Goal: Task Accomplishment & Management: Use online tool/utility

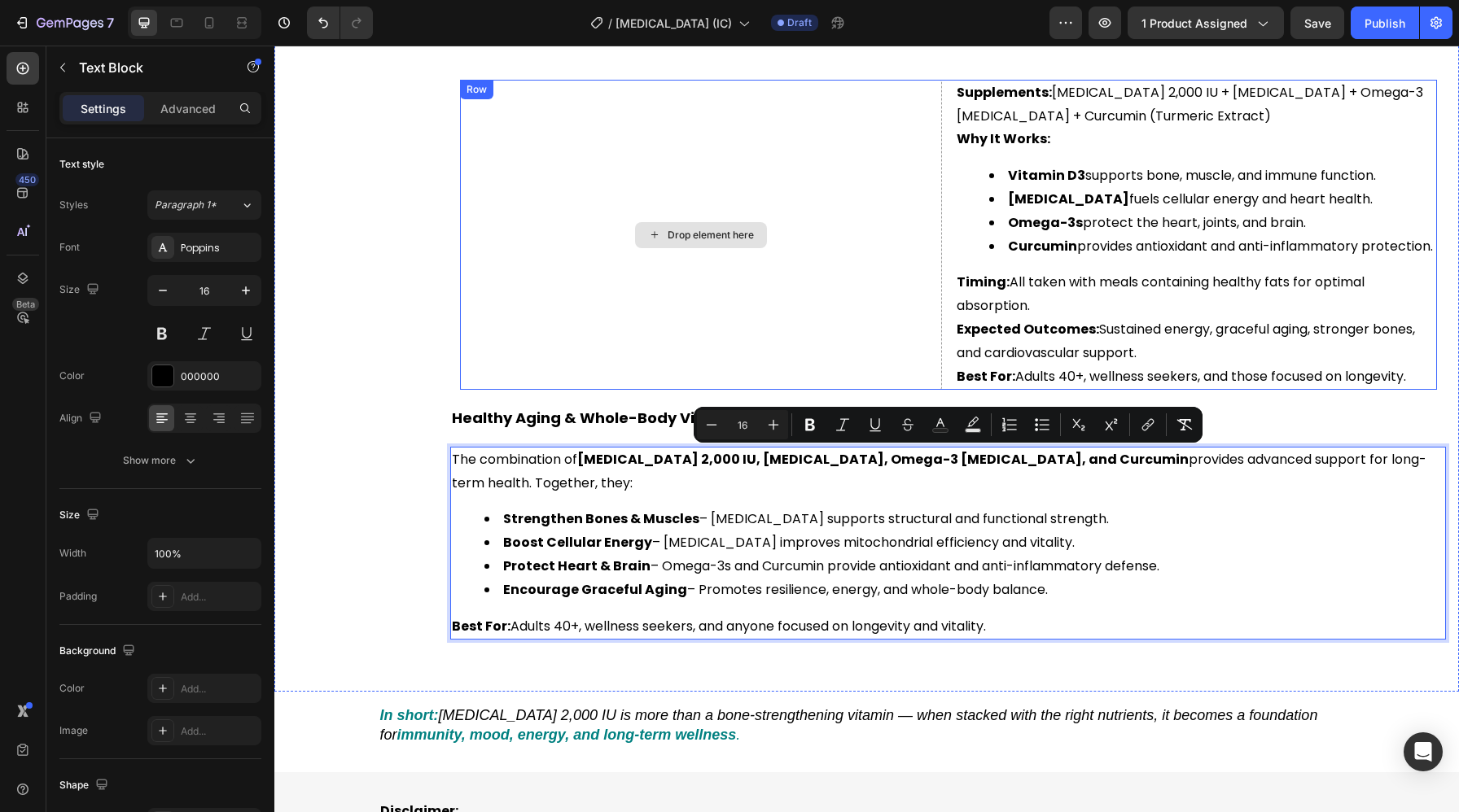
click at [733, 280] on div "Drop element here" at bounding box center [701, 235] width 482 height 311
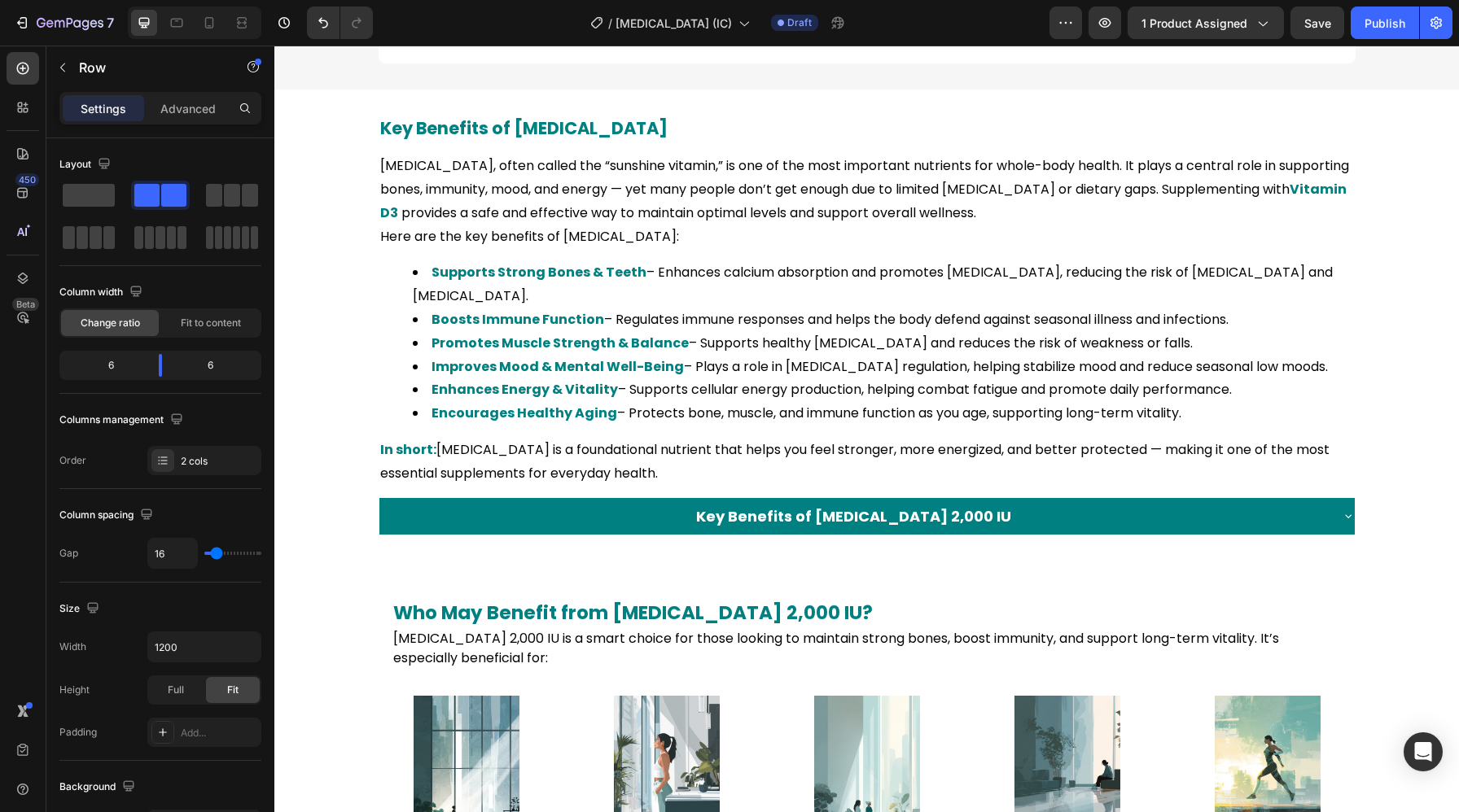
scroll to position [1535, 0]
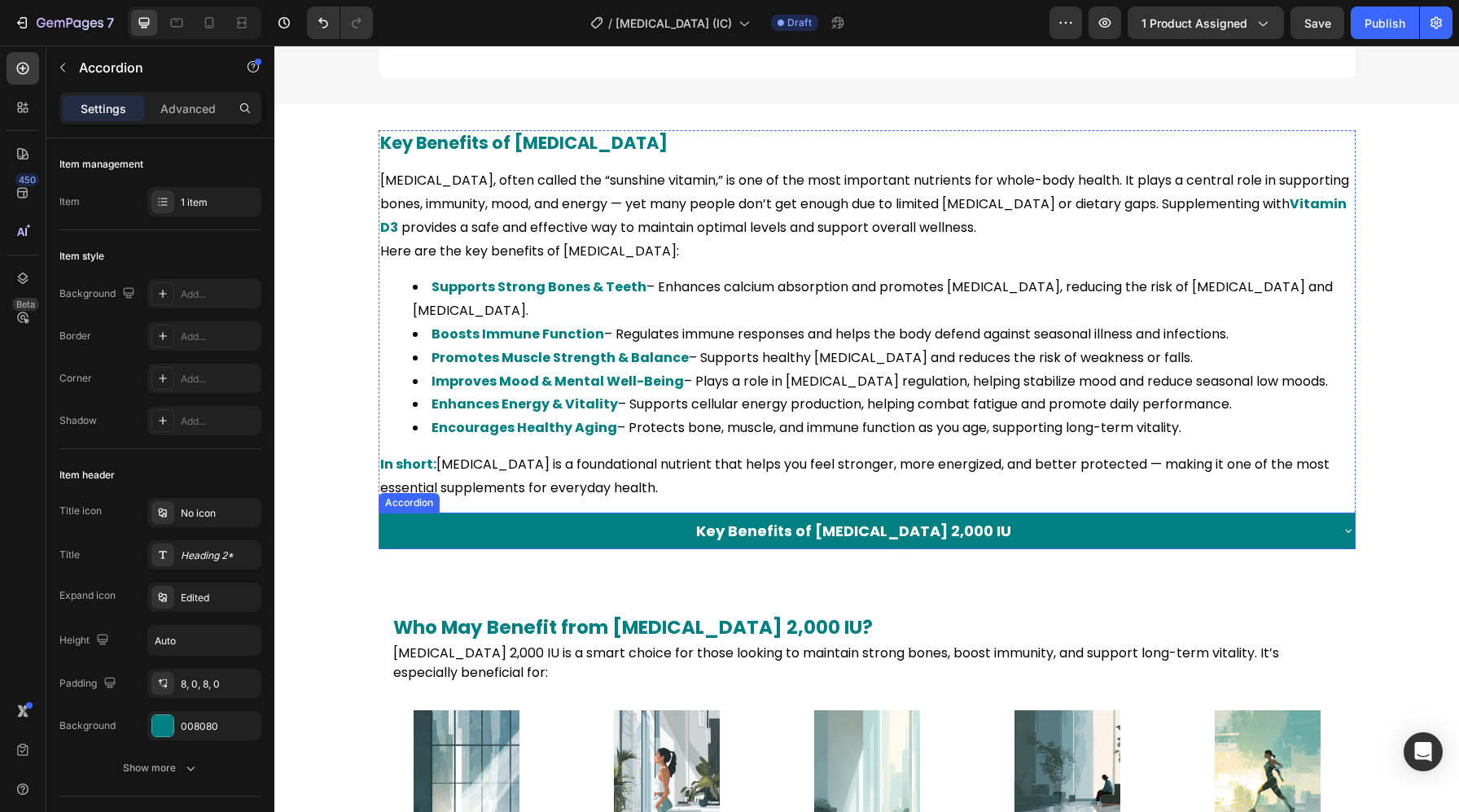
click at [626, 519] on div "Key Benefits of [MEDICAL_DATA] 2,000 IU" at bounding box center [854, 530] width 949 height 23
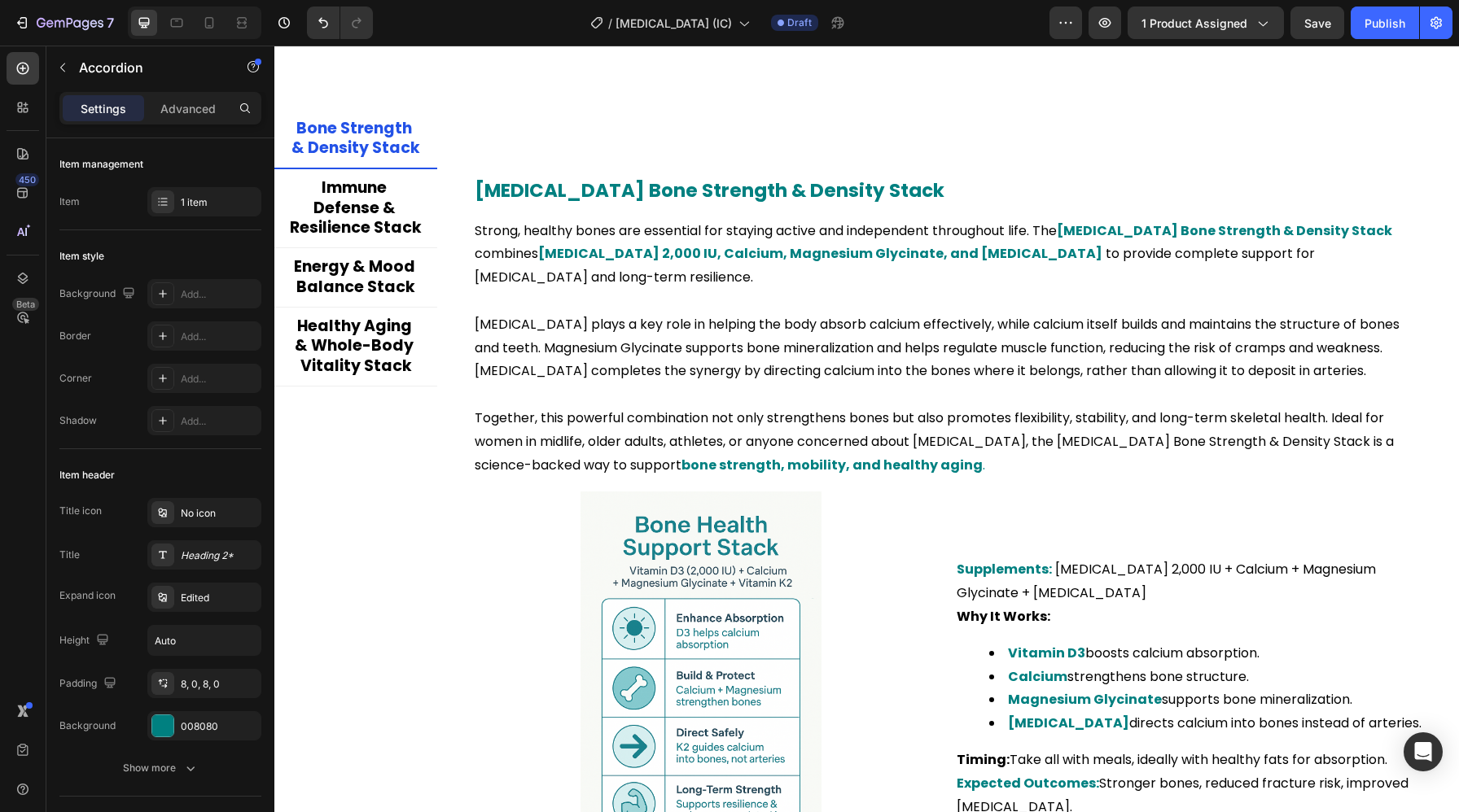
scroll to position [4089, 0]
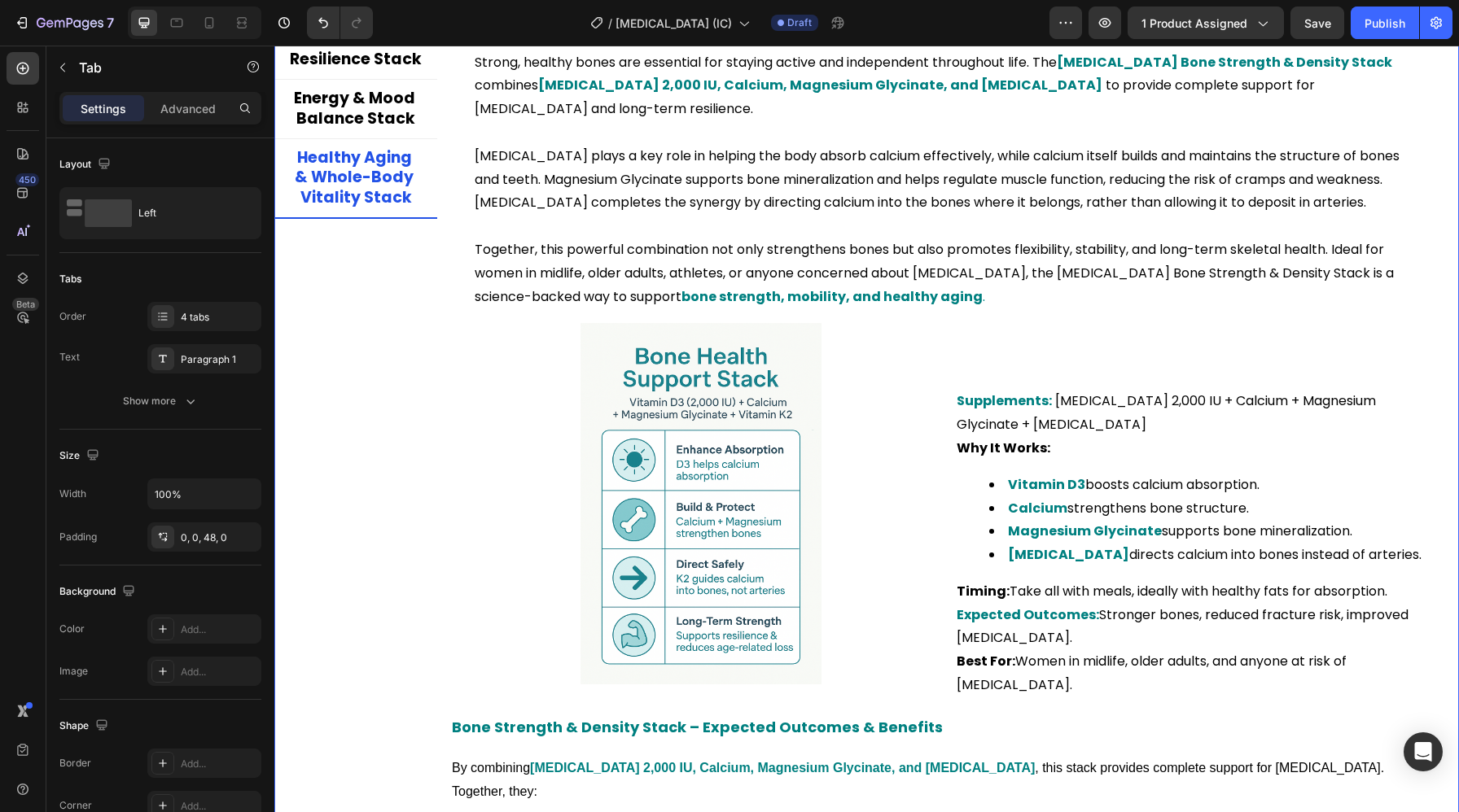
click at [380, 200] on p "Healthy Aging & Whole-Body Vitality Stack" at bounding box center [355, 178] width 132 height 60
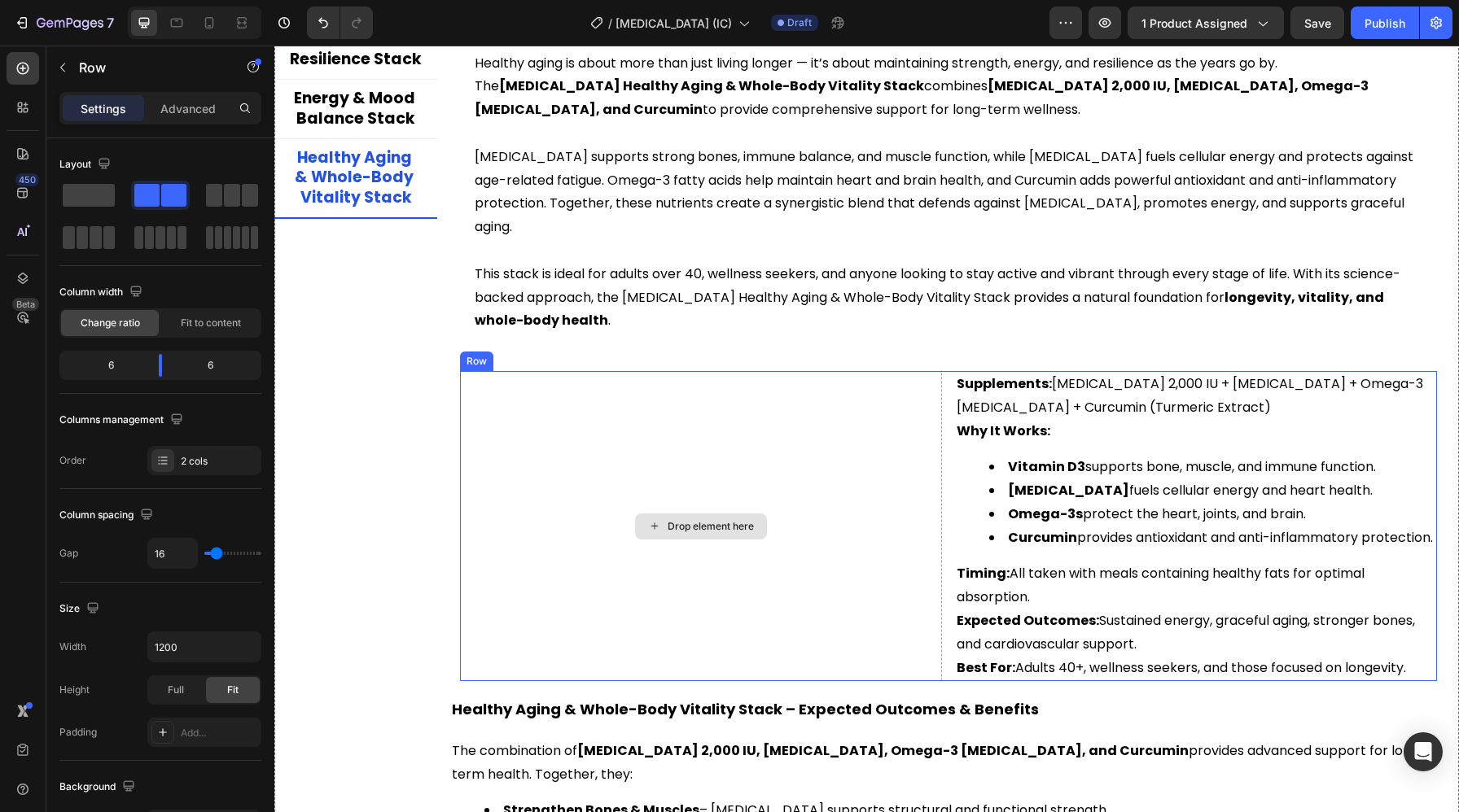
click at [590, 506] on div "Drop element here" at bounding box center [701, 527] width 482 height 311
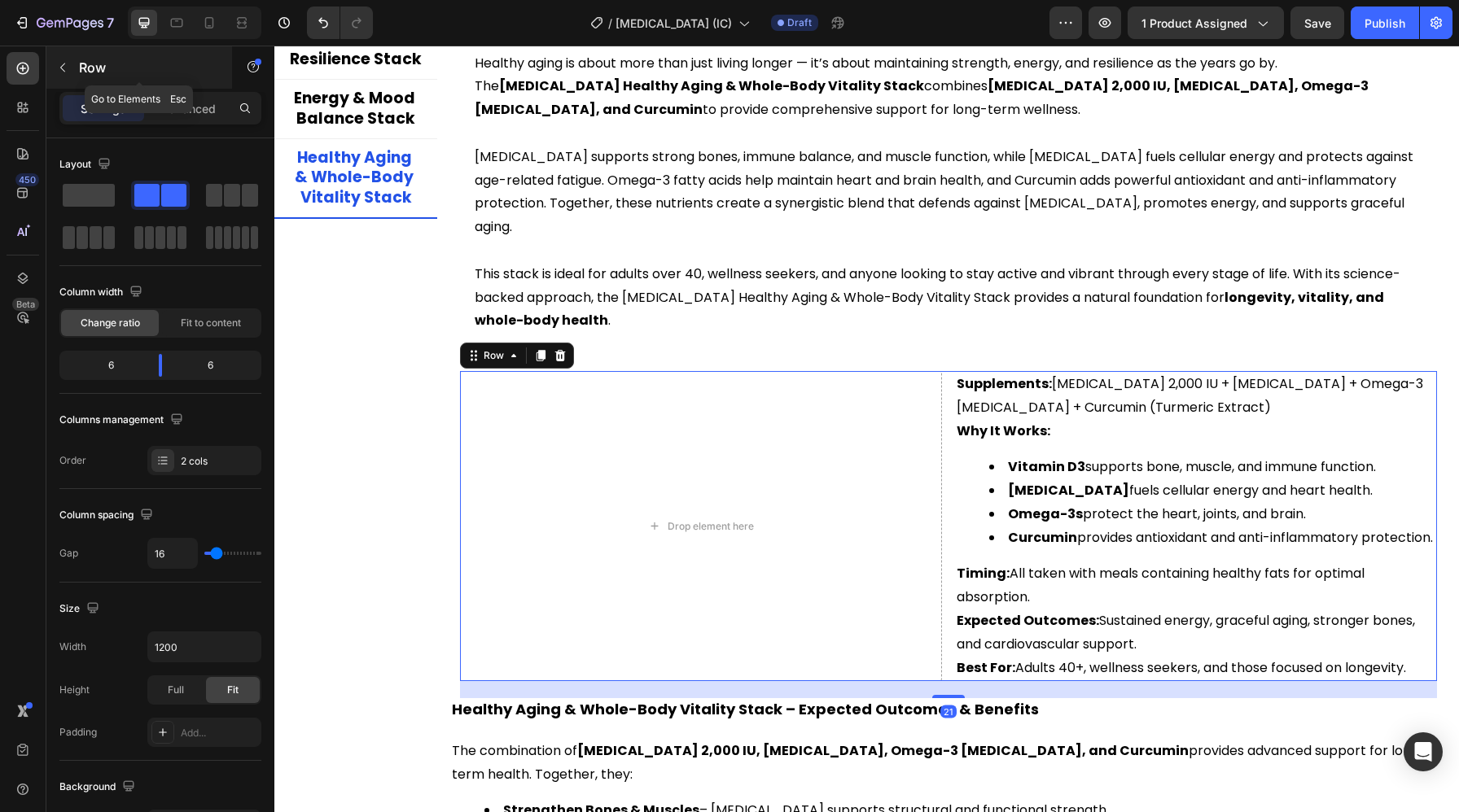
click at [63, 68] on icon "button" at bounding box center [62, 67] width 13 height 13
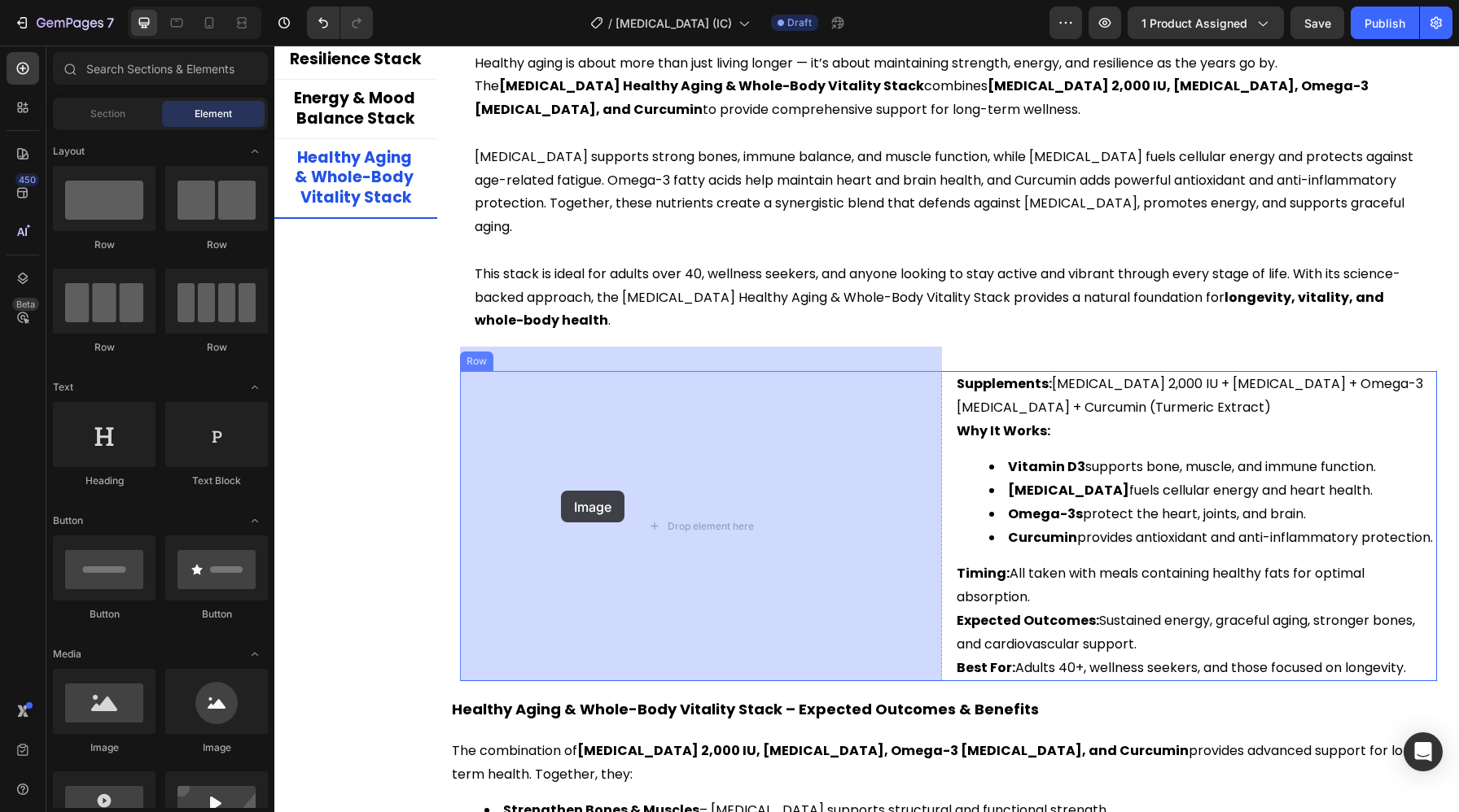
drag, startPoint x: 398, startPoint y: 567, endPoint x: 561, endPoint y: 491, distance: 179.8
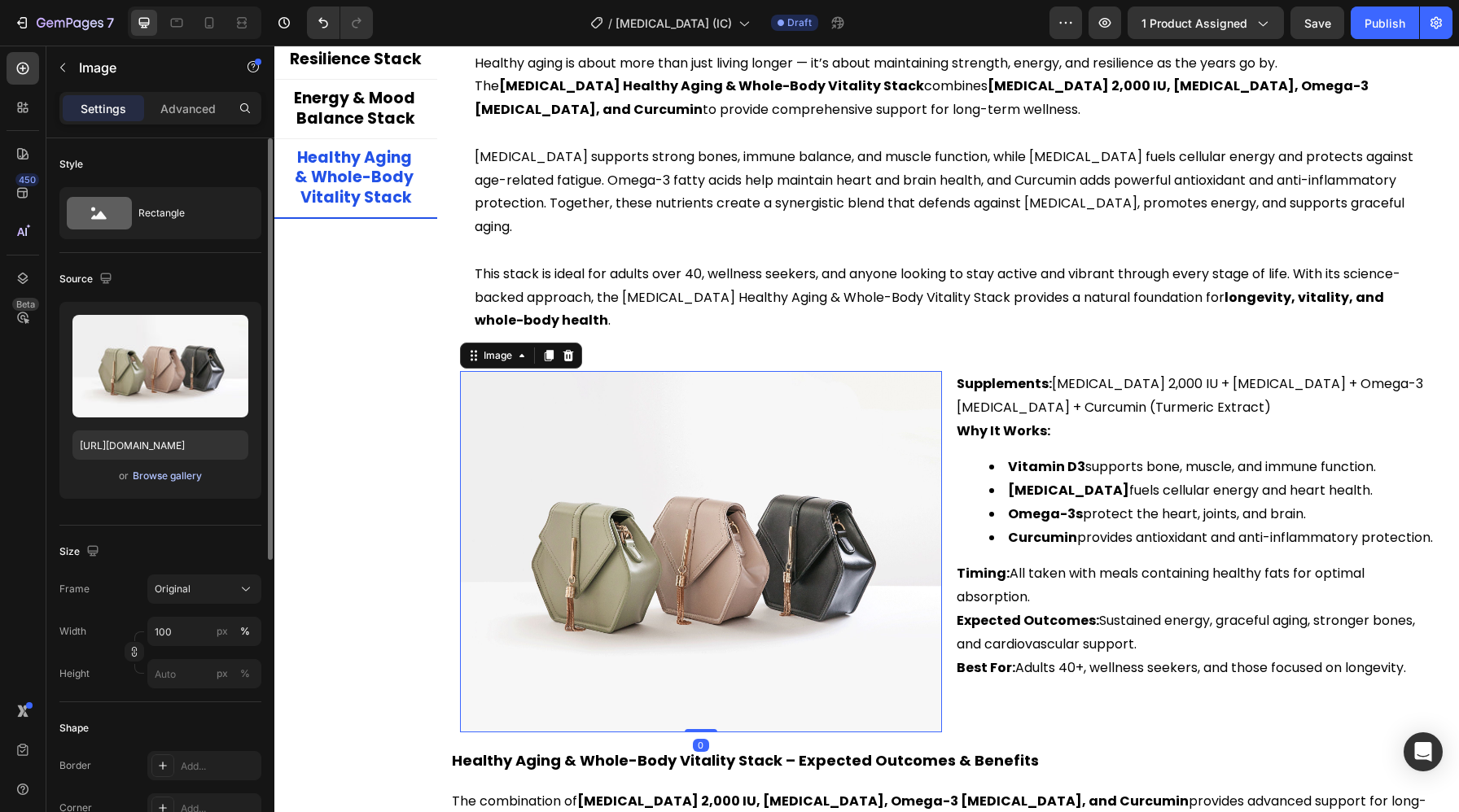
click at [190, 473] on div "Browse gallery" at bounding box center [168, 476] width 69 height 15
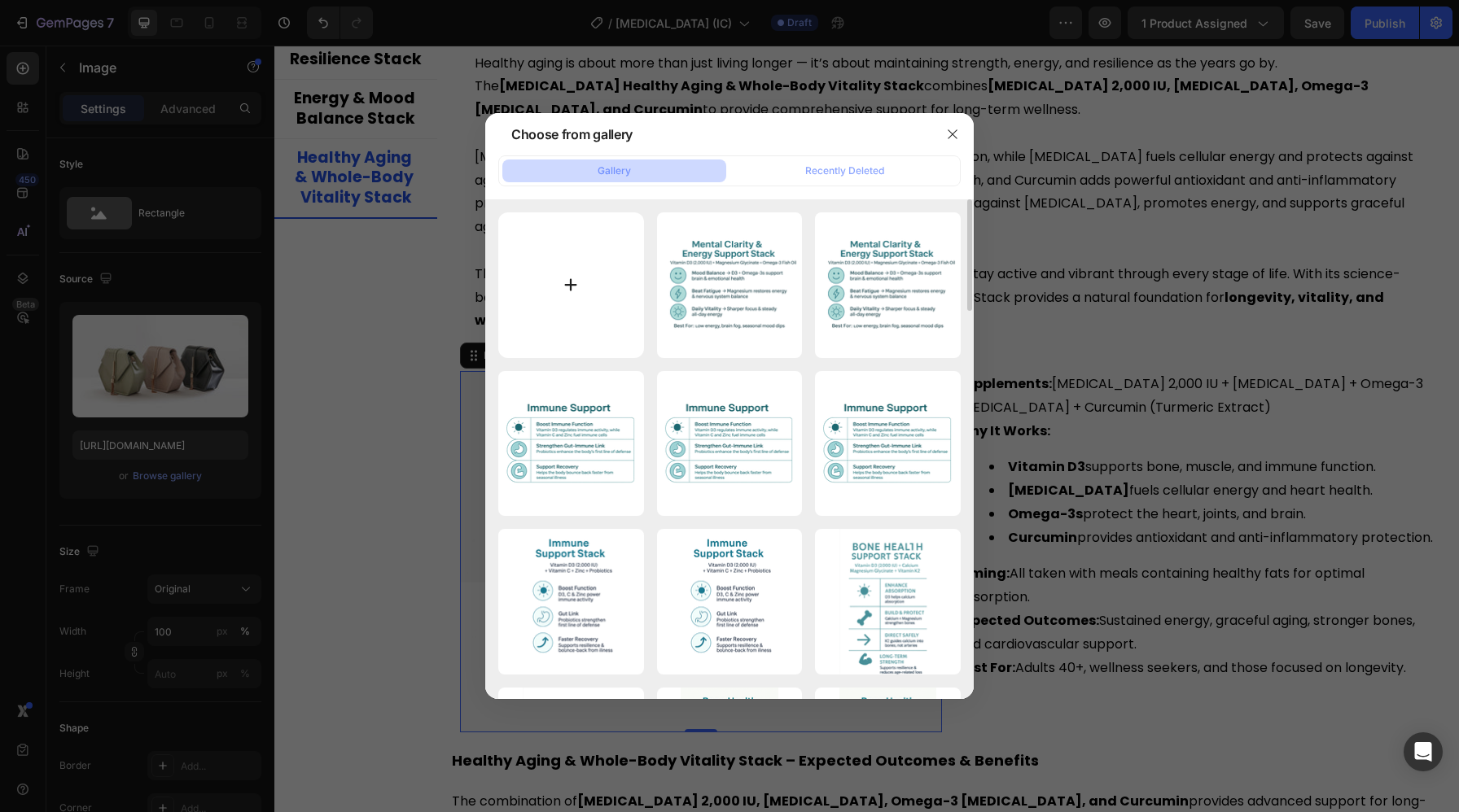
click at [598, 325] on input "file" at bounding box center [570, 285] width 146 height 146
type input "C:\fakepath\ChatGPT Image [DATE], 04_04_57 PM.png"
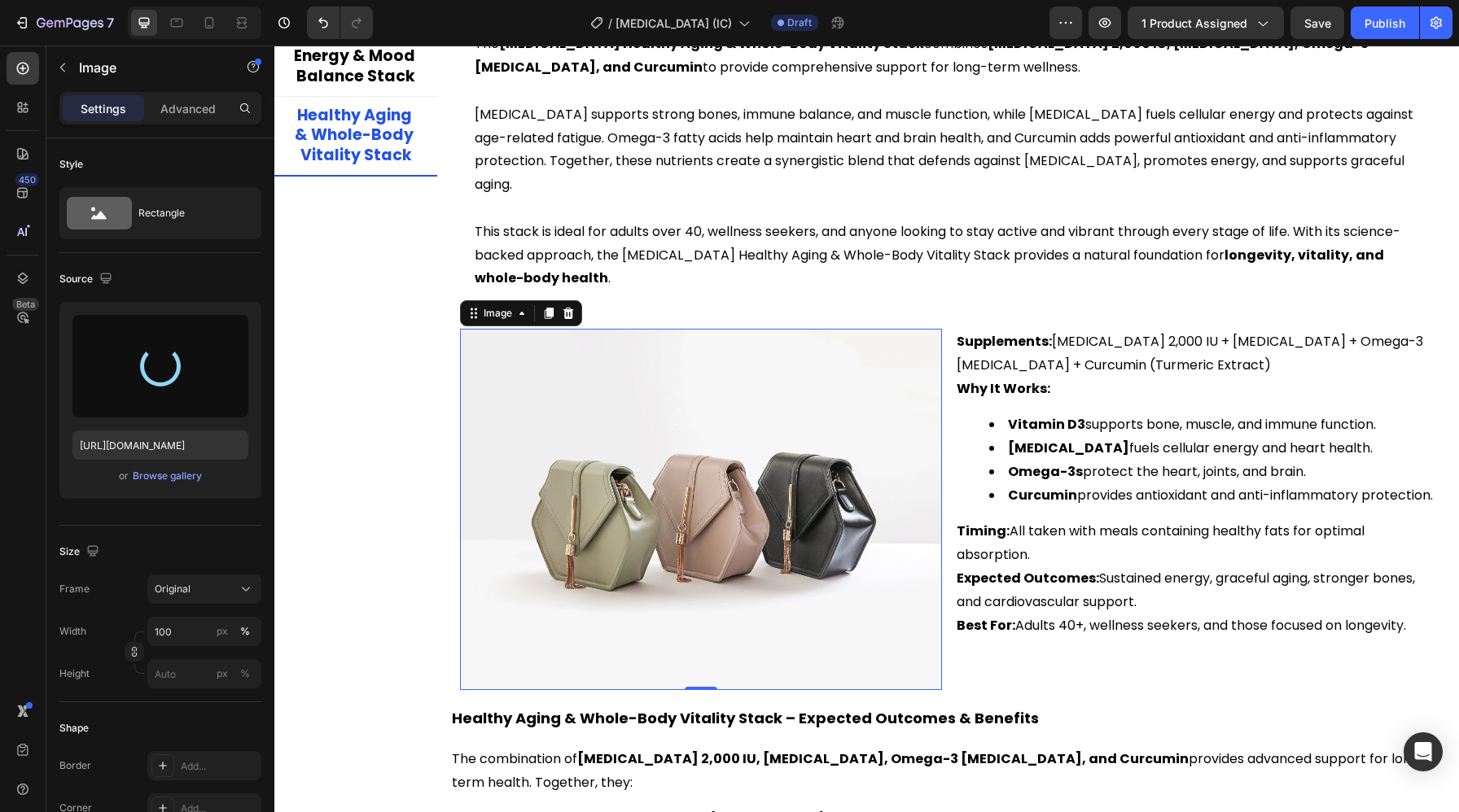
scroll to position [4127, 0]
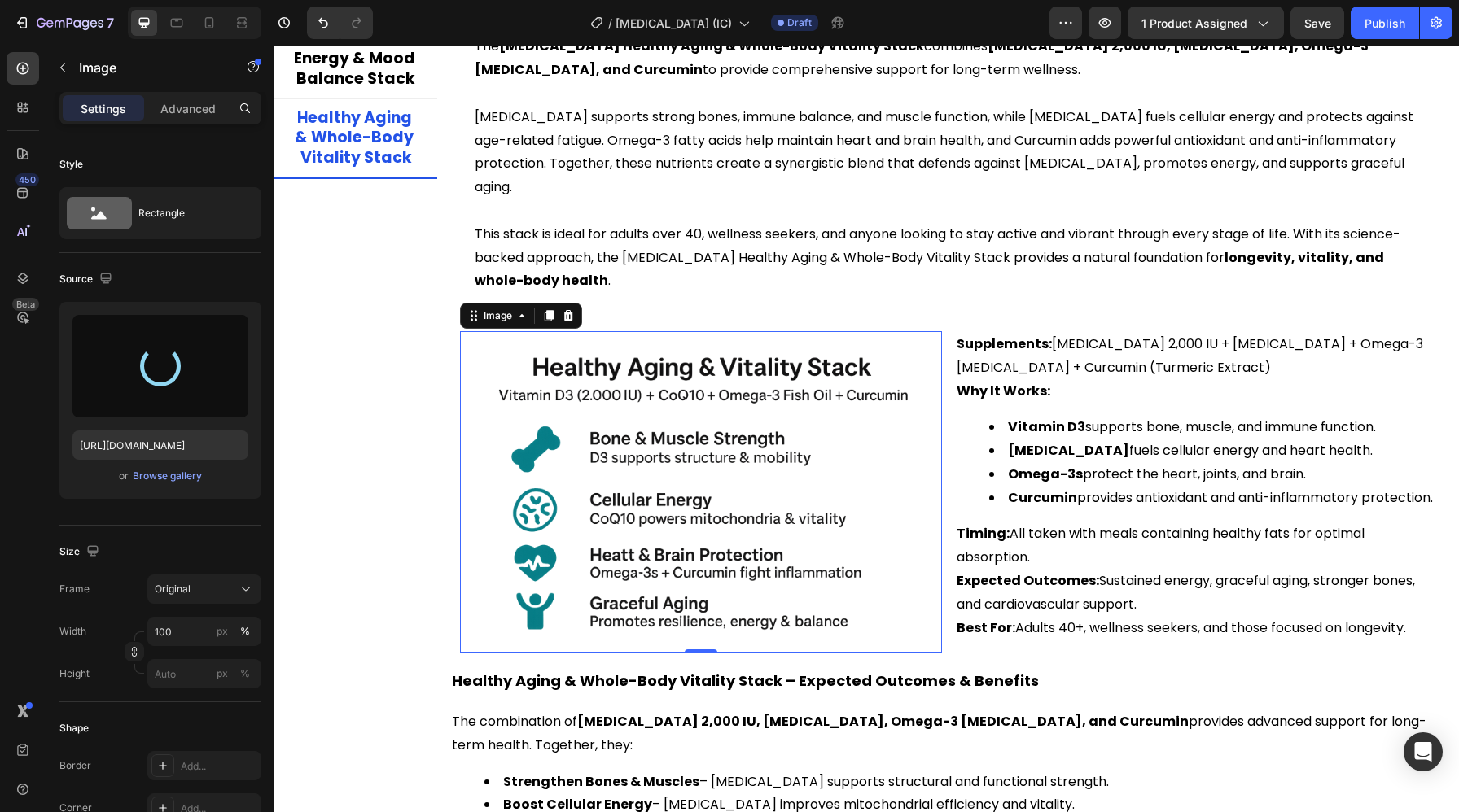
type input "[URL][DOMAIN_NAME]"
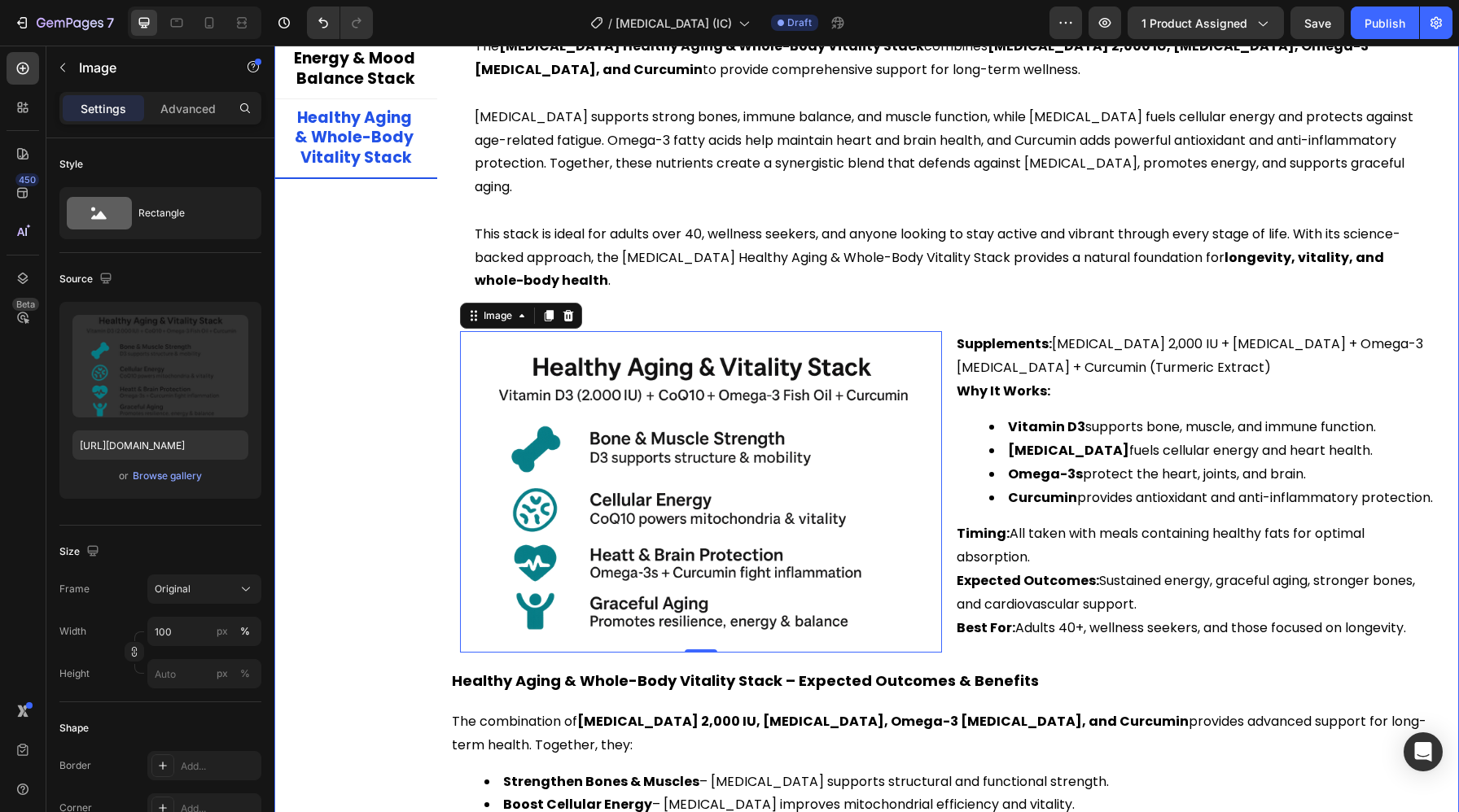
click at [430, 454] on div "Bone Strength & Density Stack Immune Defense & Resilience Stack Energy & Mood B…" at bounding box center [355, 409] width 162 height 1013
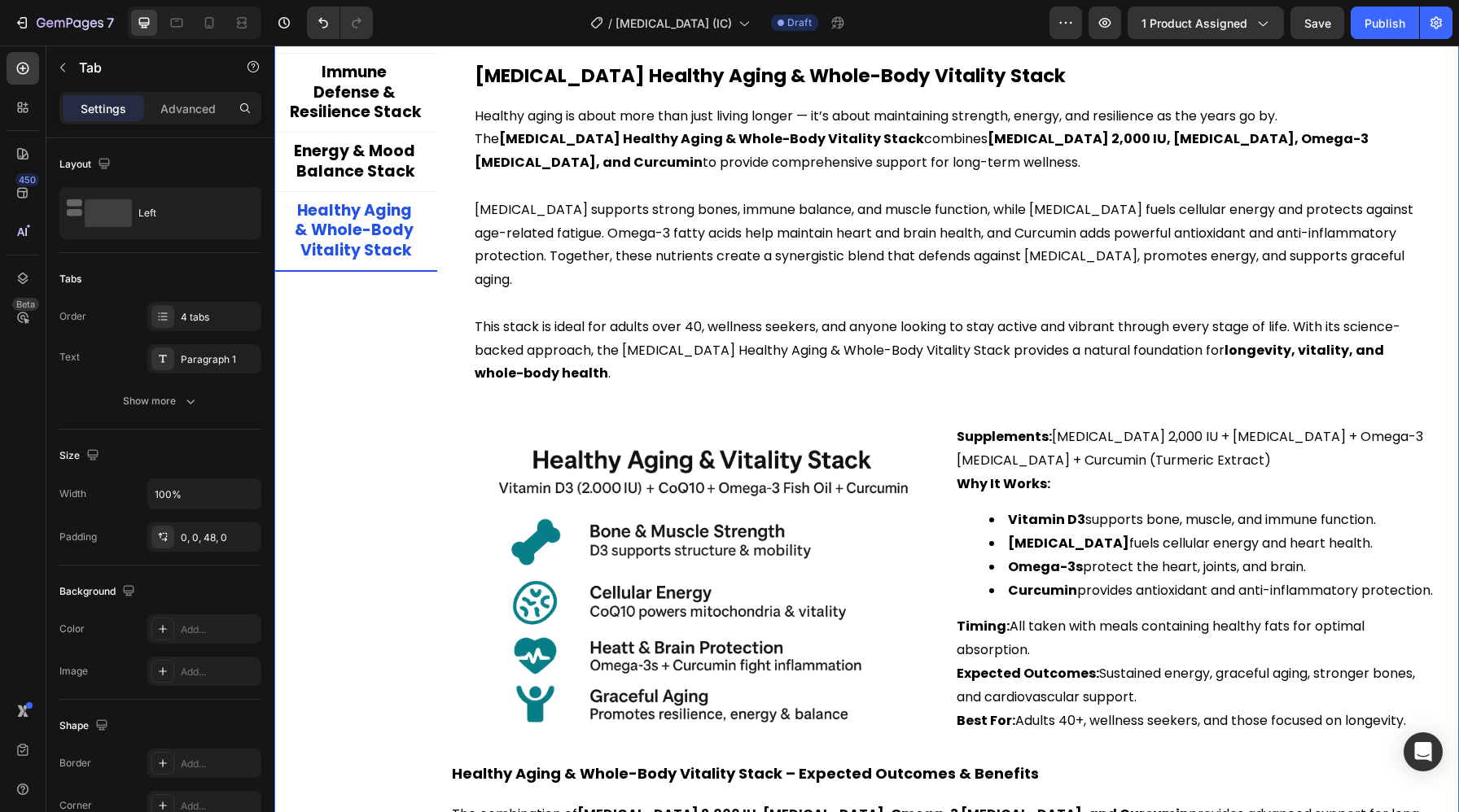
scroll to position [3993, 0]
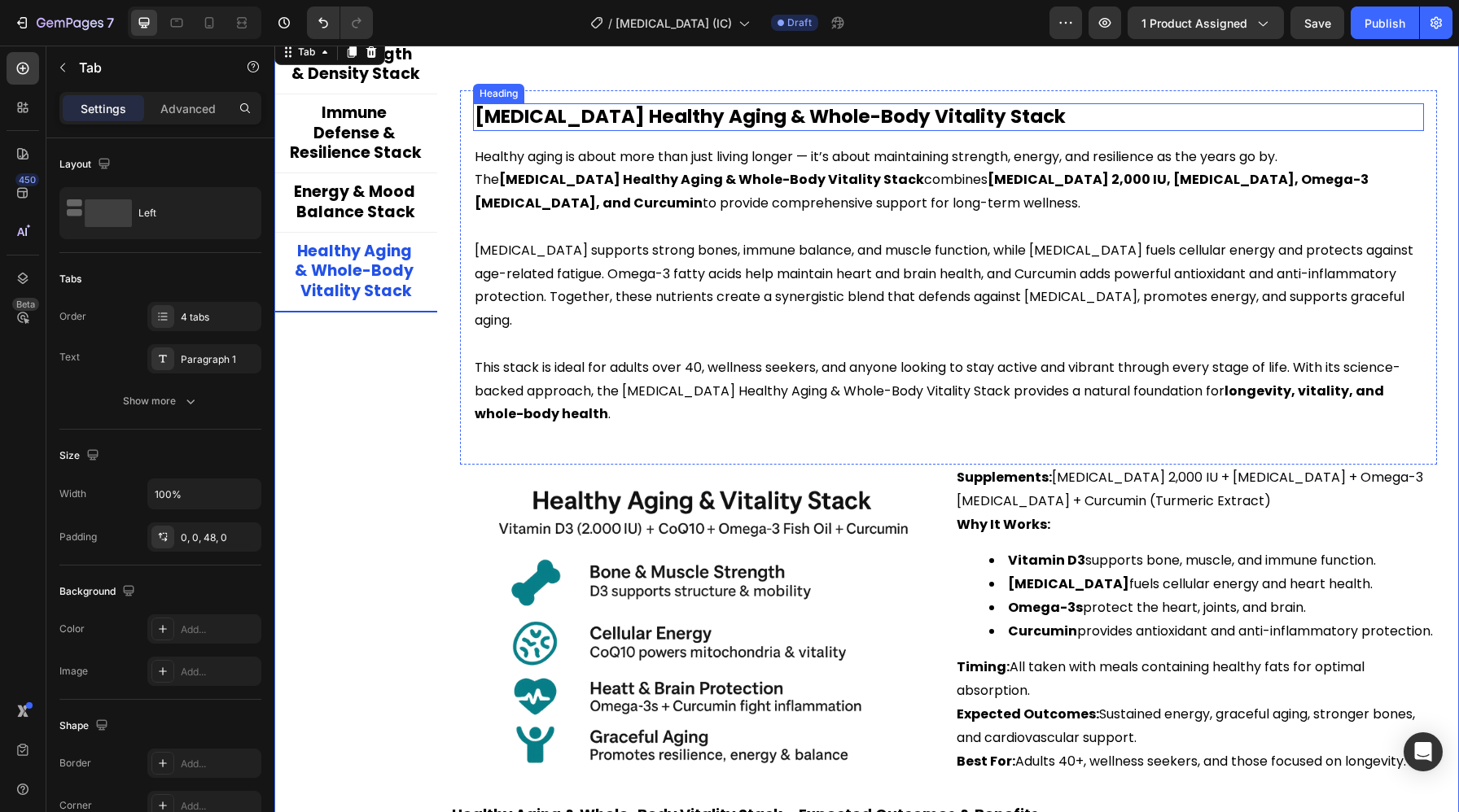
click at [778, 114] on h2 "[MEDICAL_DATA] Healthy Aging & Whole-Body Vitality Stack" at bounding box center [948, 117] width 951 height 28
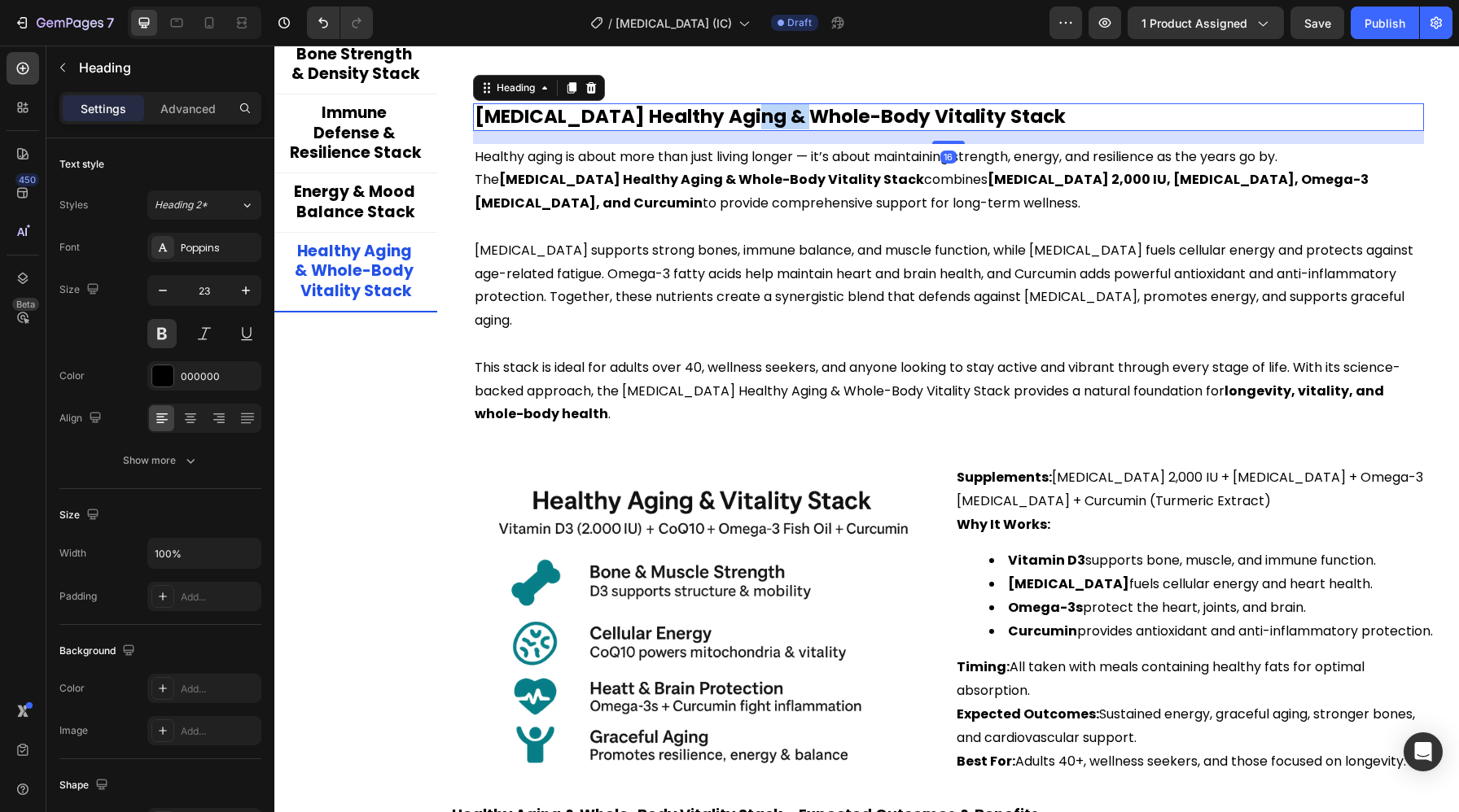
click at [778, 114] on h2 "[MEDICAL_DATA] Healthy Aging & Whole-Body Vitality Stack" at bounding box center [948, 117] width 951 height 28
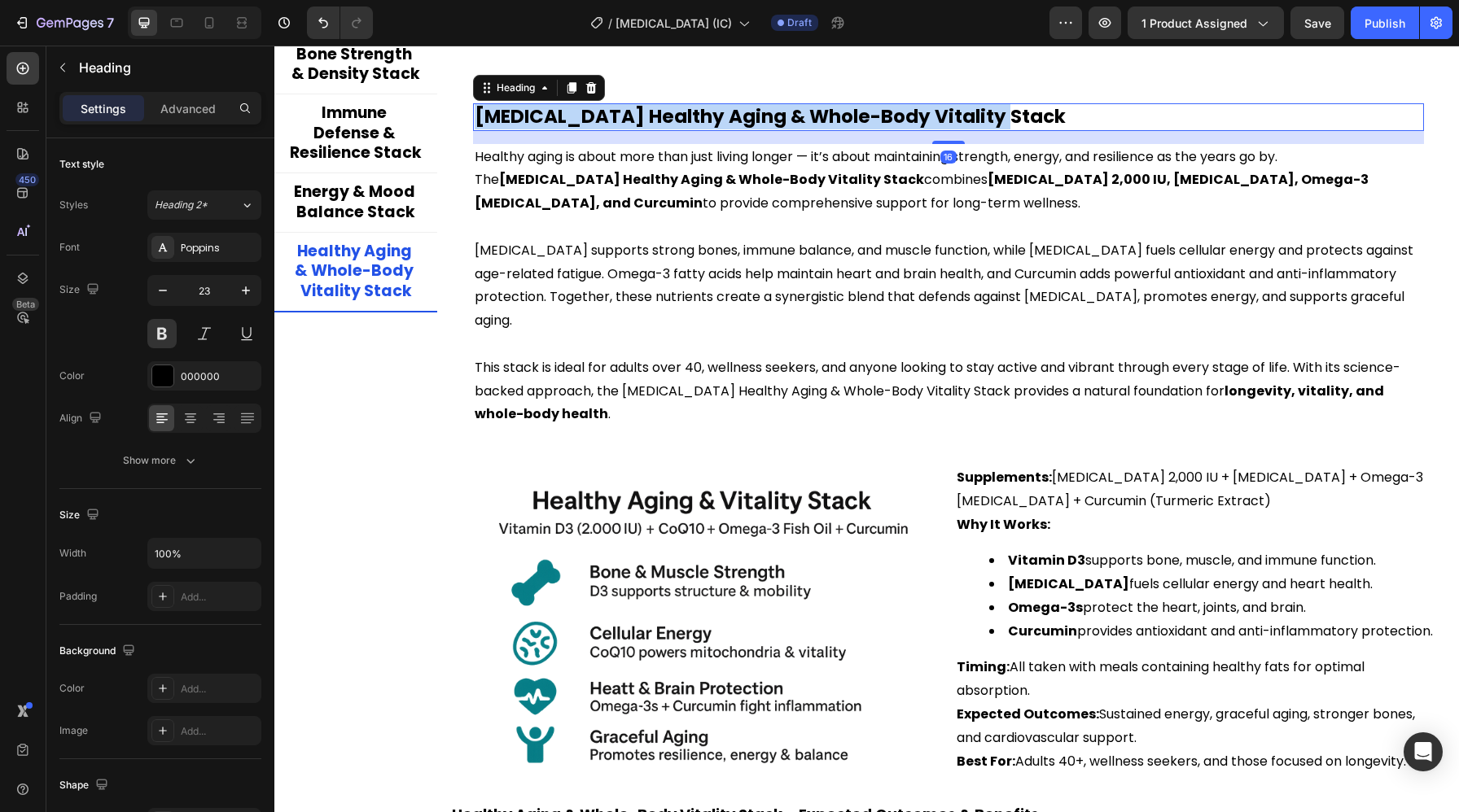
click at [778, 114] on p "[MEDICAL_DATA] Healthy Aging & Whole-Body Vitality Stack" at bounding box center [948, 117] width 947 height 24
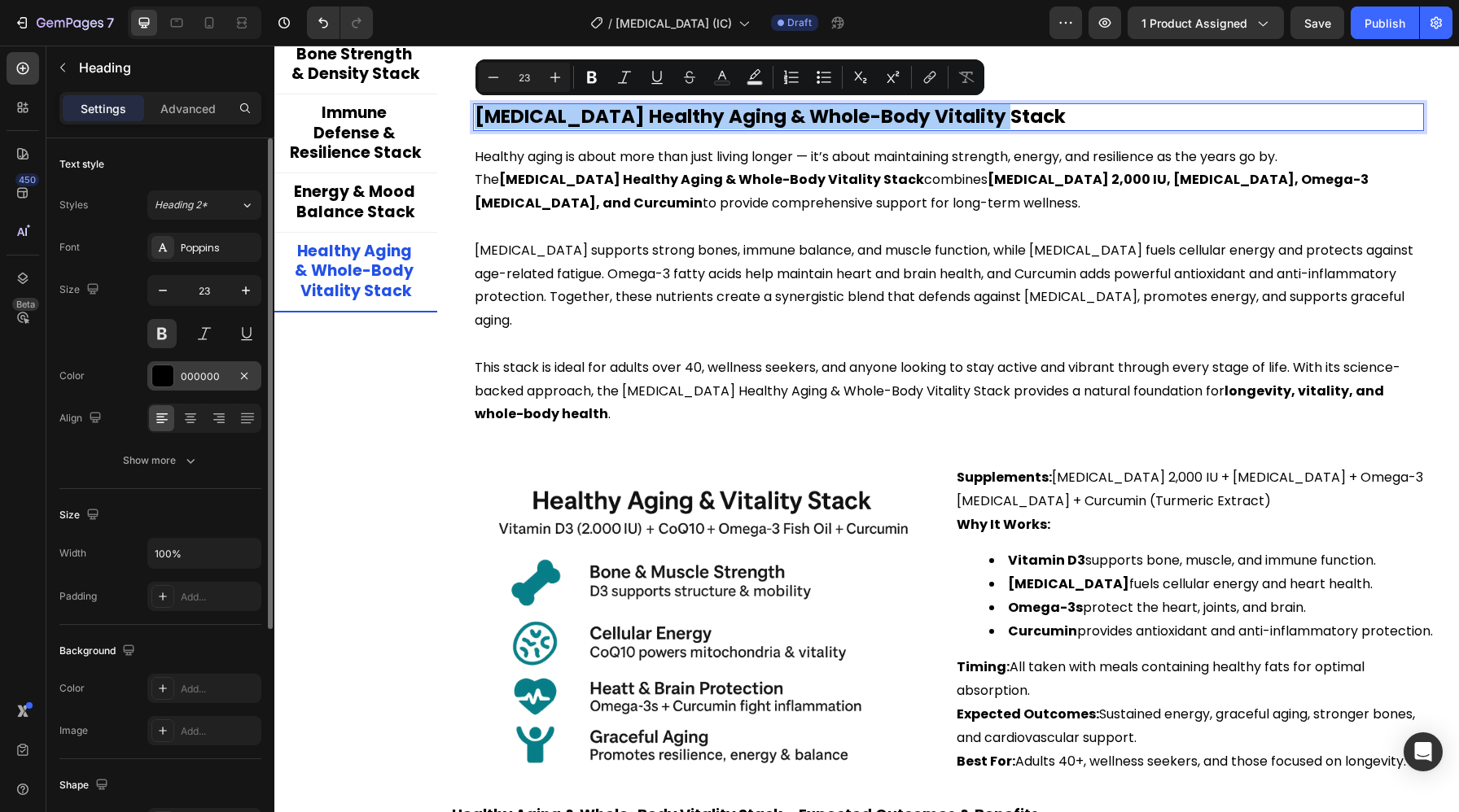
click at [201, 386] on div "000000" at bounding box center [204, 376] width 114 height 29
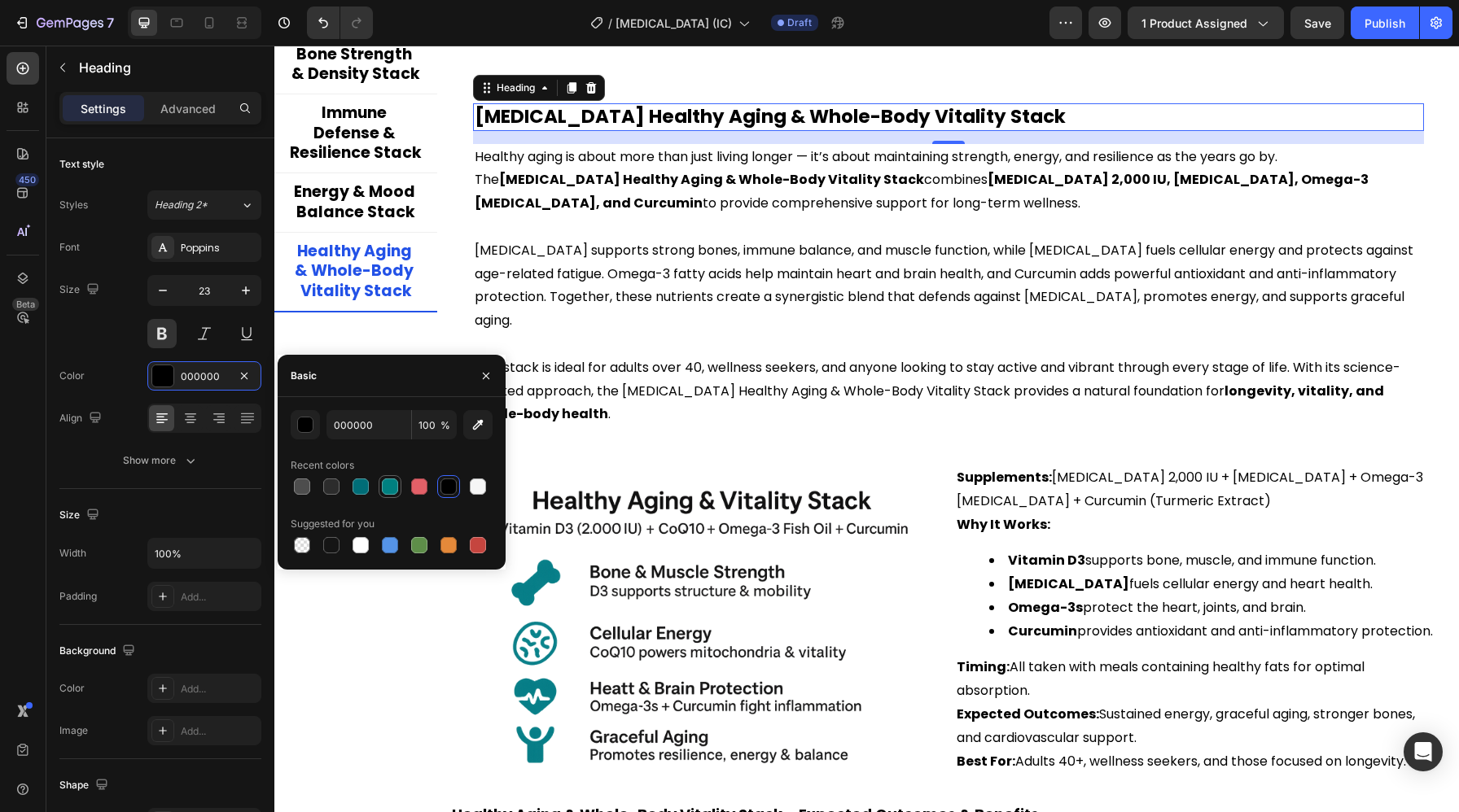
click at [385, 491] on div at bounding box center [390, 486] width 16 height 16
type input "008080"
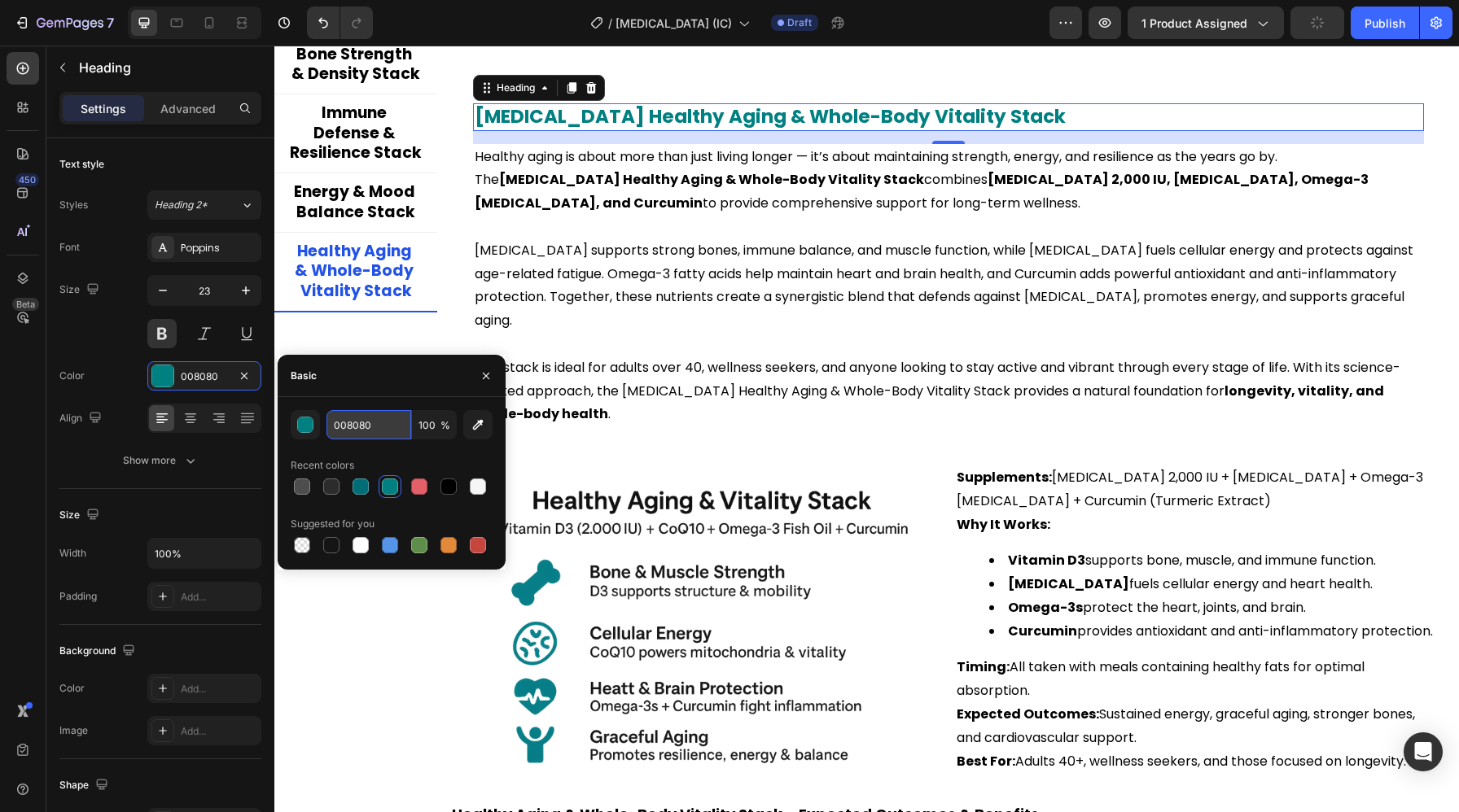
click at [355, 430] on input "008080" at bounding box center [369, 425] width 85 height 29
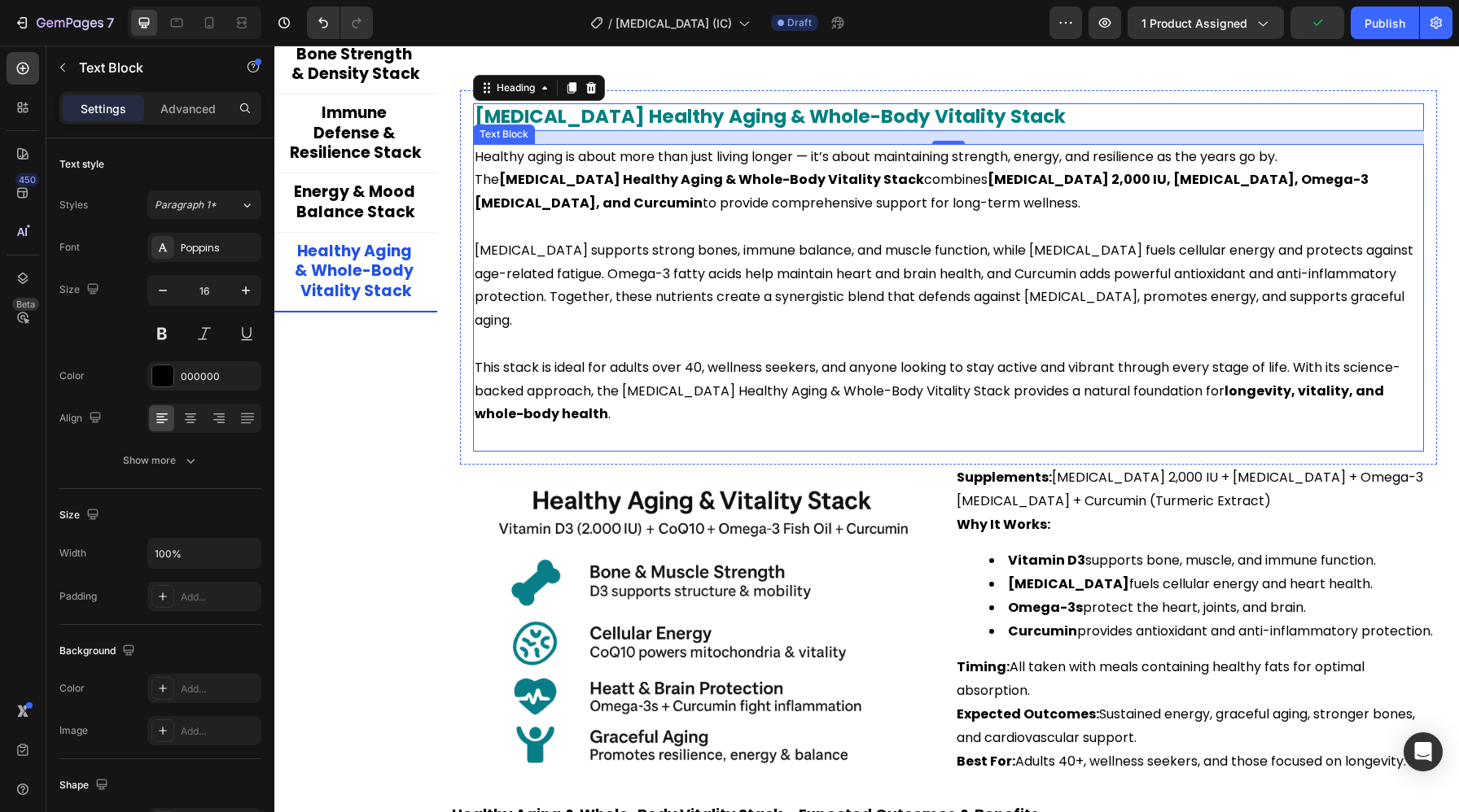
click at [571, 237] on p at bounding box center [948, 227] width 947 height 23
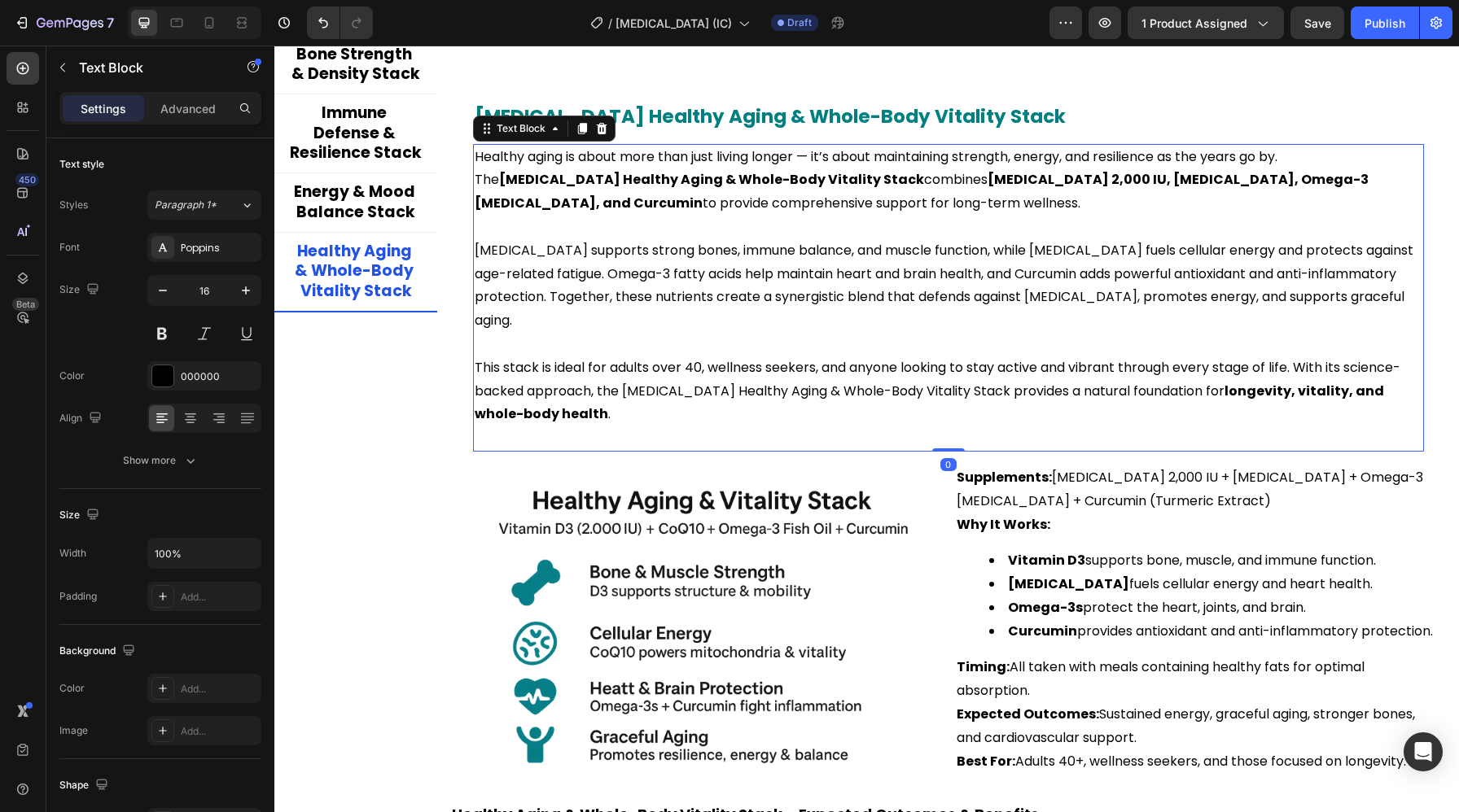
click at [924, 170] on strong "[MEDICAL_DATA] Healthy Aging & Whole-Body Vitality Stack" at bounding box center [711, 180] width 425 height 19
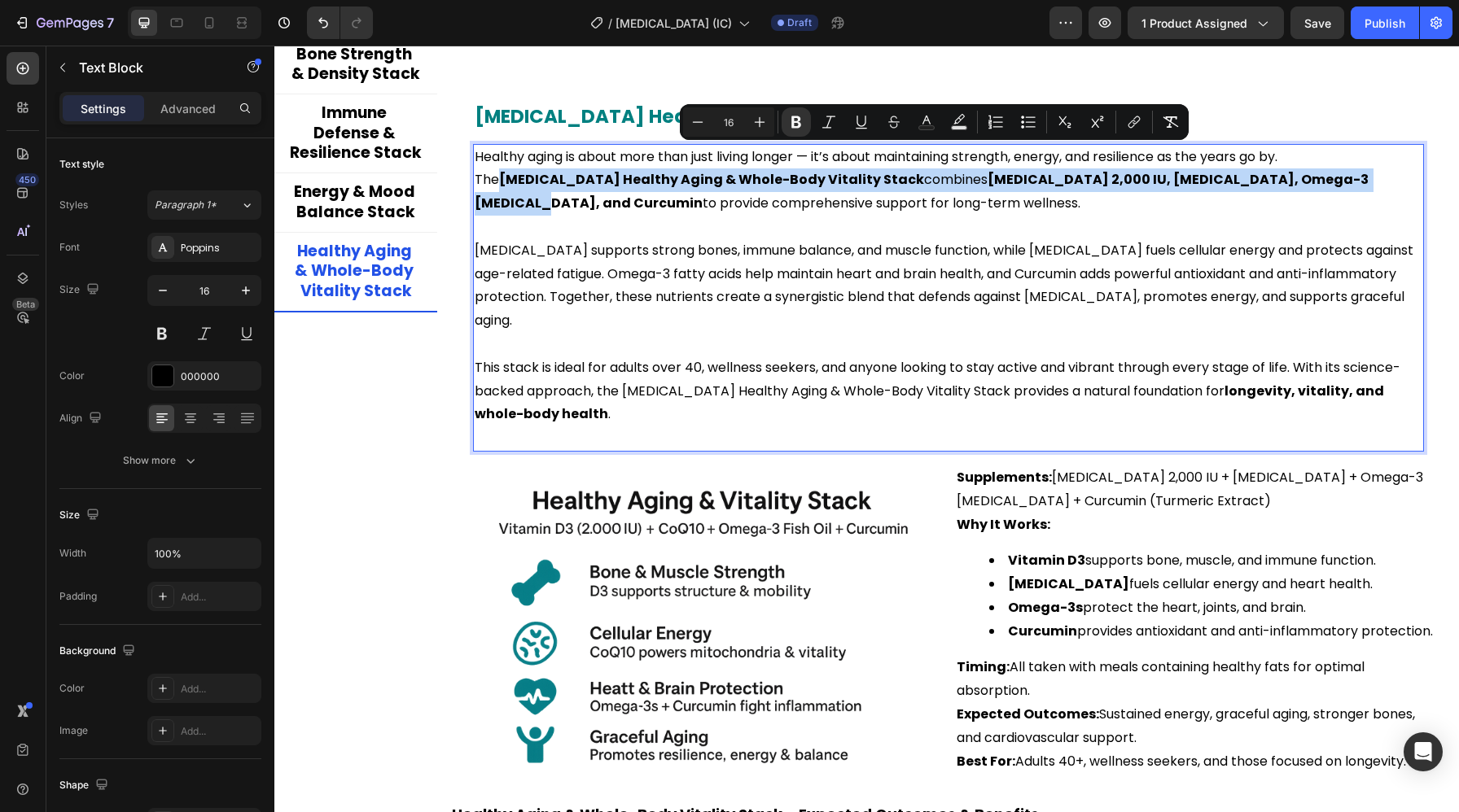
drag, startPoint x: 1328, startPoint y: 157, endPoint x: 1233, endPoint y: 183, distance: 98.5
click at [1233, 183] on p "Healthy aging is about more than just living longer — it’s about maintaining st…" at bounding box center [948, 181] width 947 height 70
click at [932, 127] on rect "Editor contextual toolbar" at bounding box center [927, 128] width 16 height 4
type input "000000"
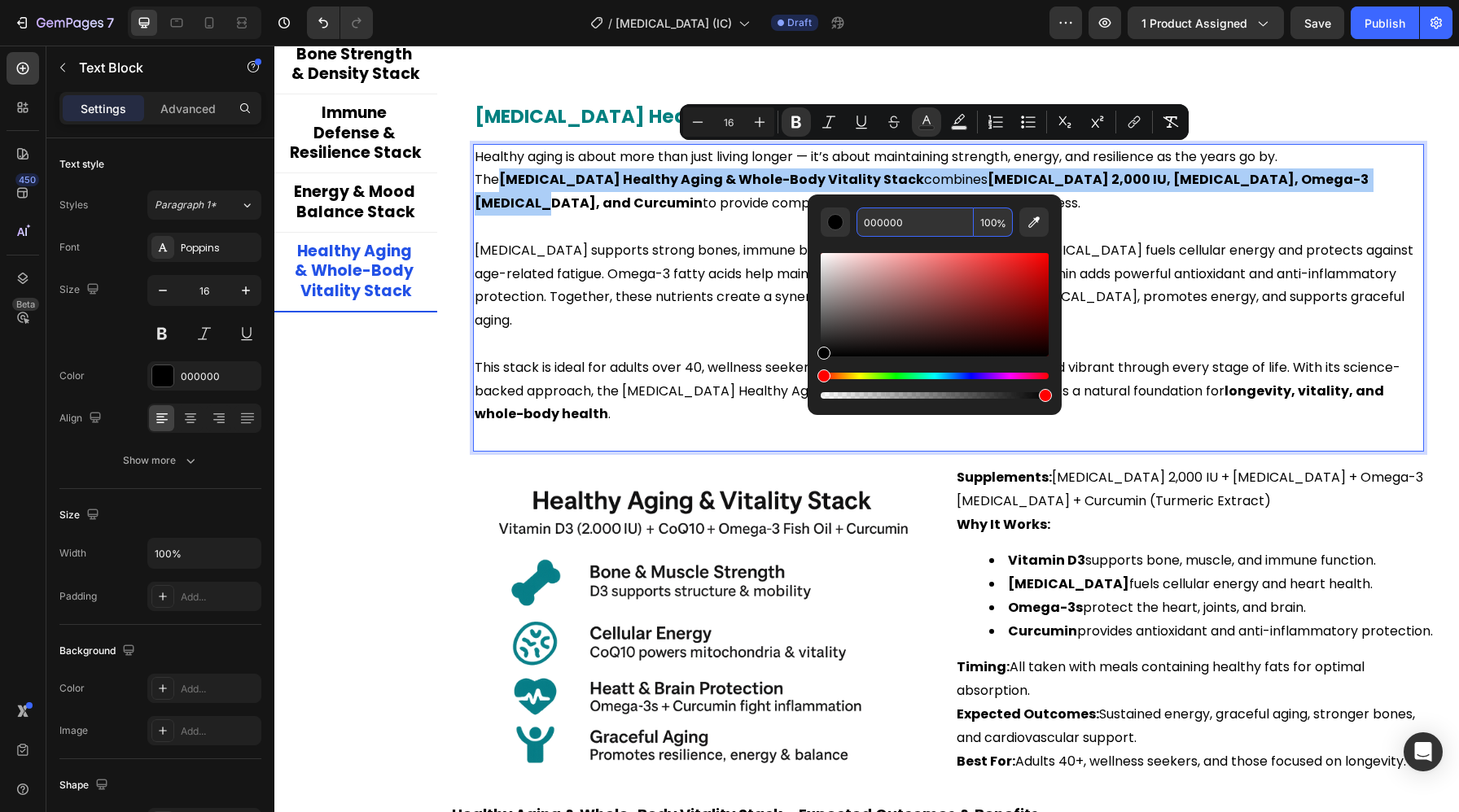
click at [864, 213] on input "000000" at bounding box center [915, 222] width 118 height 29
paste input "808"
type input "008080"
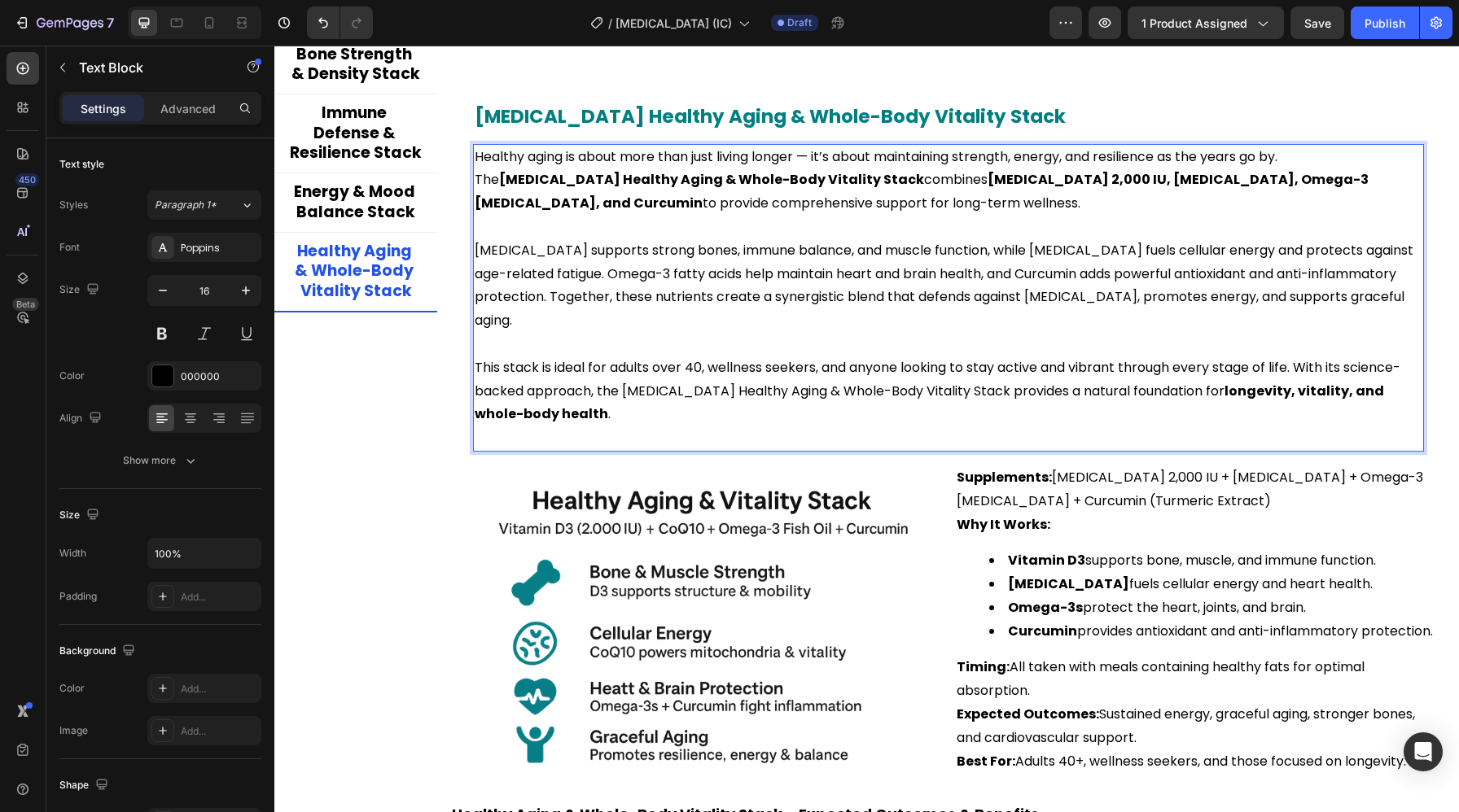
click at [653, 357] on p "This stack is ideal for adults over 40, wellness seekers, and anyone looking to…" at bounding box center [948, 391] width 947 height 70
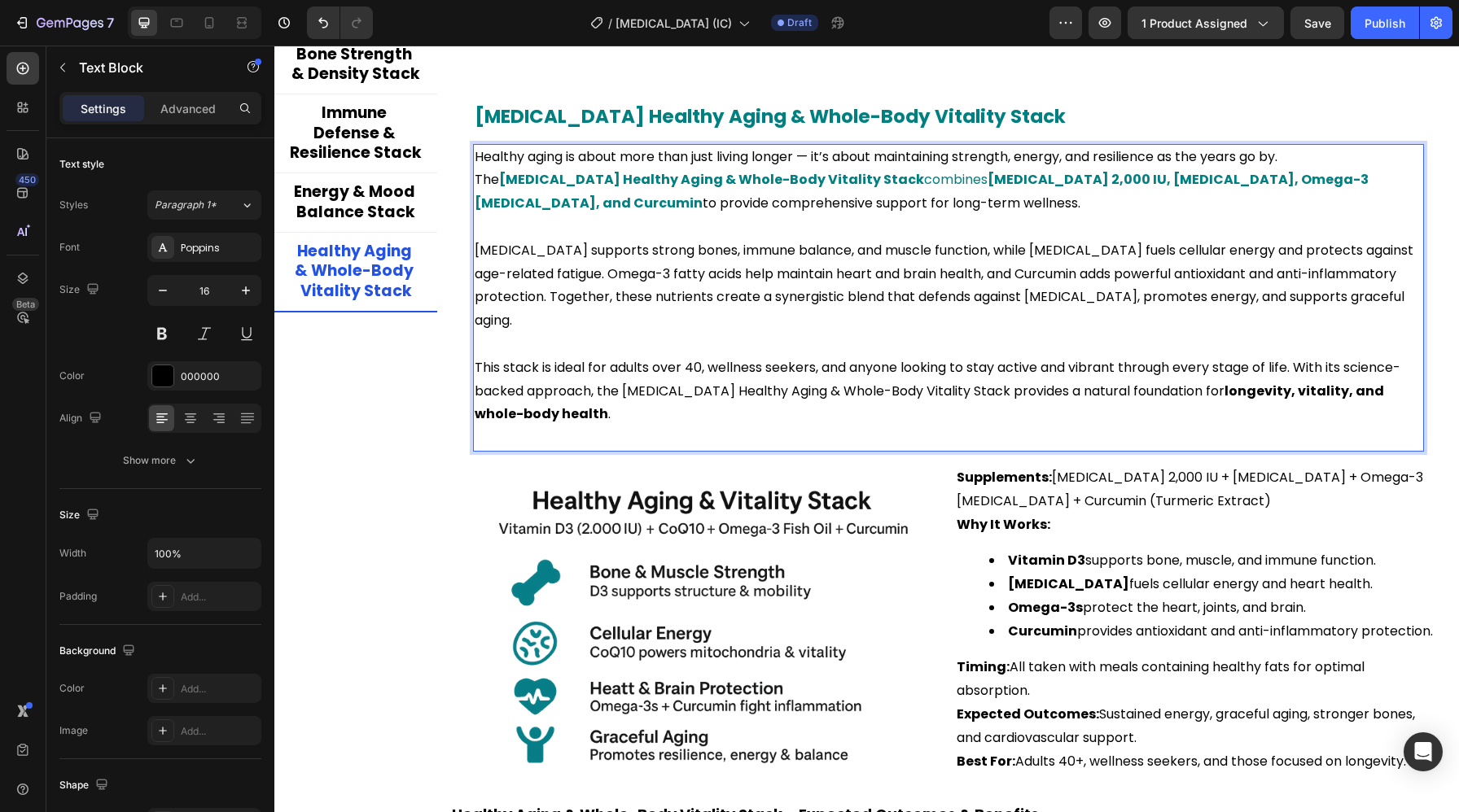
click at [1208, 382] on strong "longevity, vitality, and whole-body health" at bounding box center [930, 403] width 912 height 42
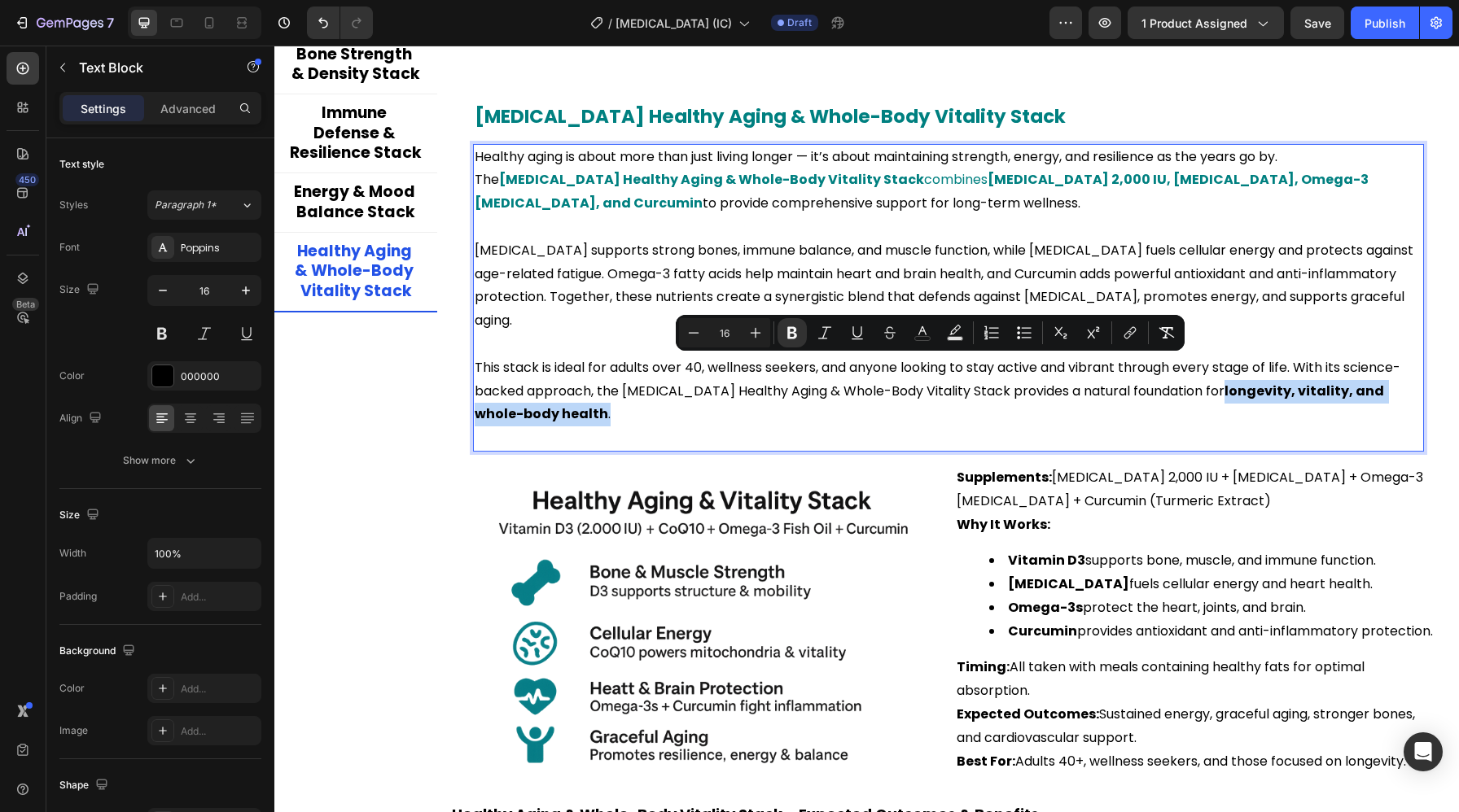
drag, startPoint x: 1186, startPoint y: 369, endPoint x: 1282, endPoint y: 393, distance: 99.0
click at [1282, 393] on p "This stack is ideal for adults over 40, wellness seekers, and anyone looking to…" at bounding box center [948, 391] width 947 height 70
click at [927, 343] on button "color" at bounding box center [922, 333] width 29 height 29
type input "000000"
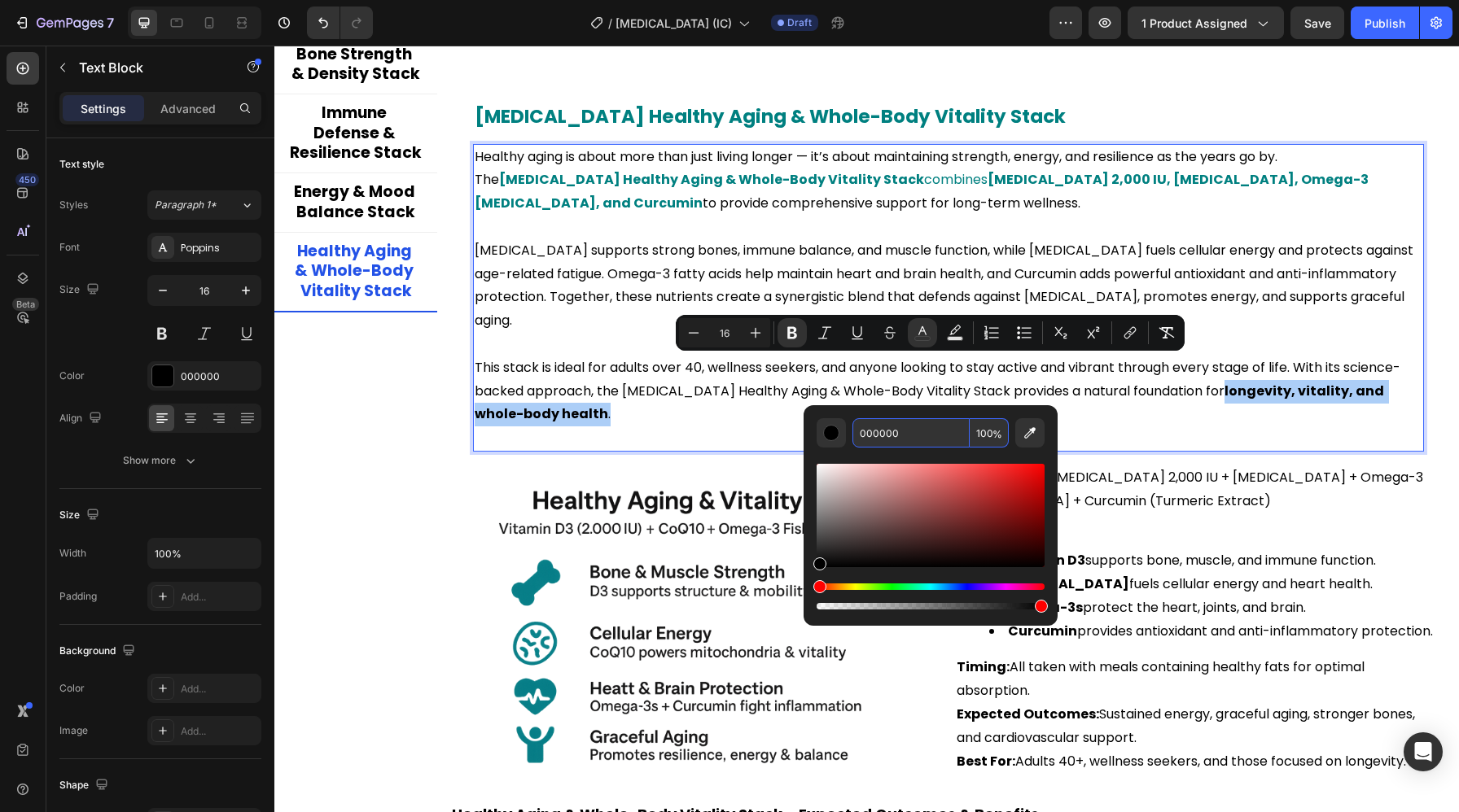
click at [895, 428] on input "000000" at bounding box center [911, 433] width 118 height 29
paste input "808"
type input "008080"
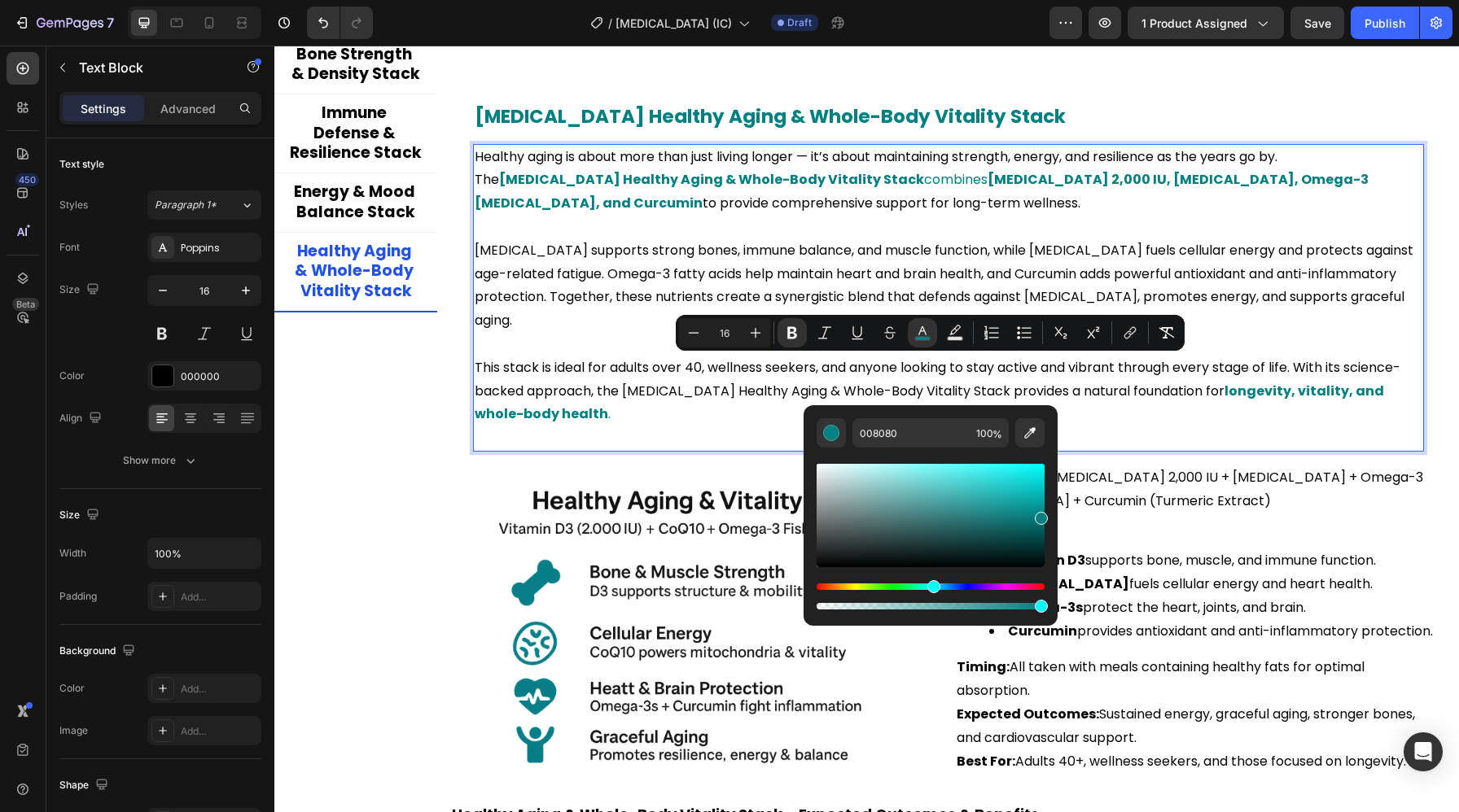
click at [693, 426] on div "Healthy aging is about more than just living longer — it’s about maintaining st…" at bounding box center [948, 298] width 951 height 308
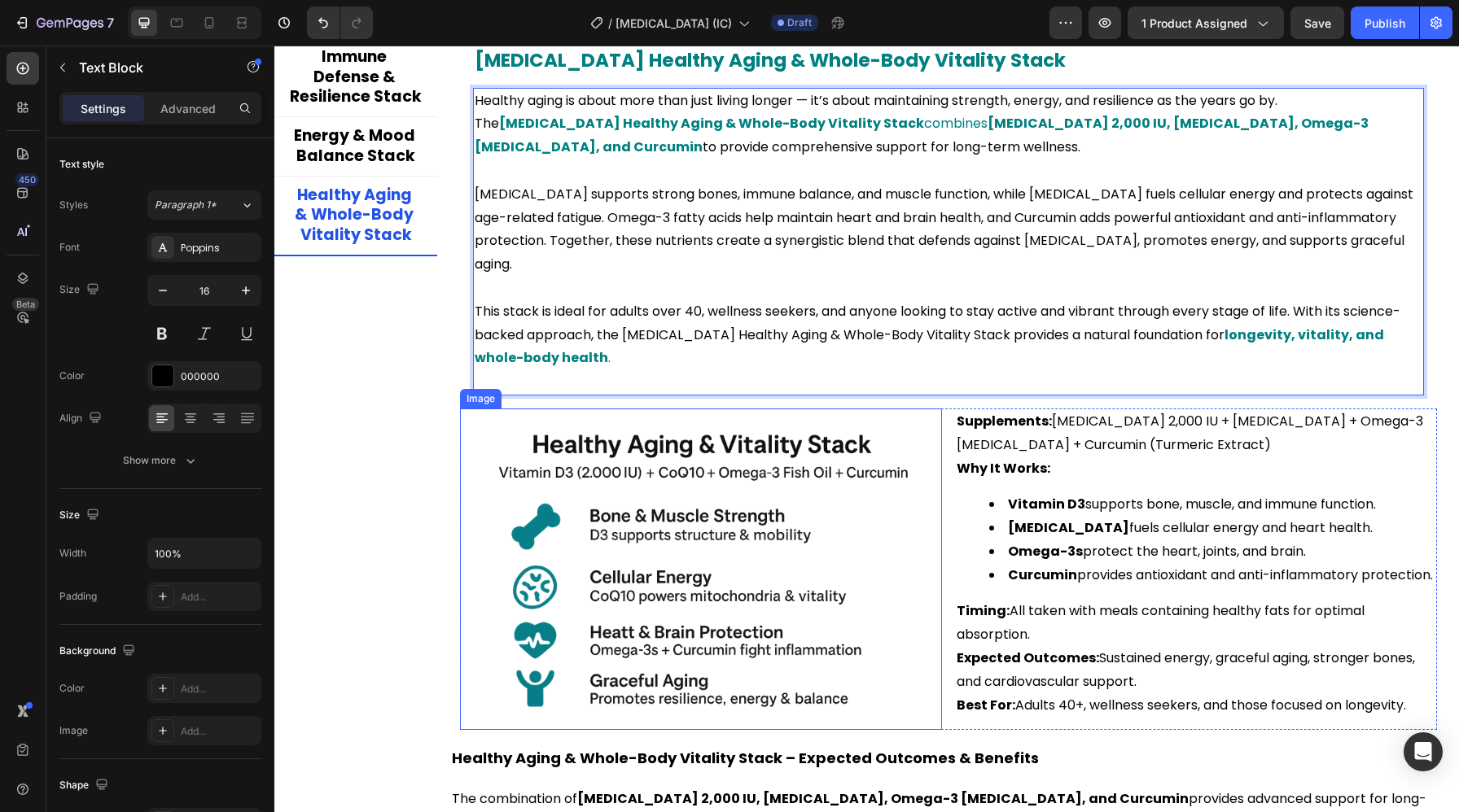
scroll to position [4063, 0]
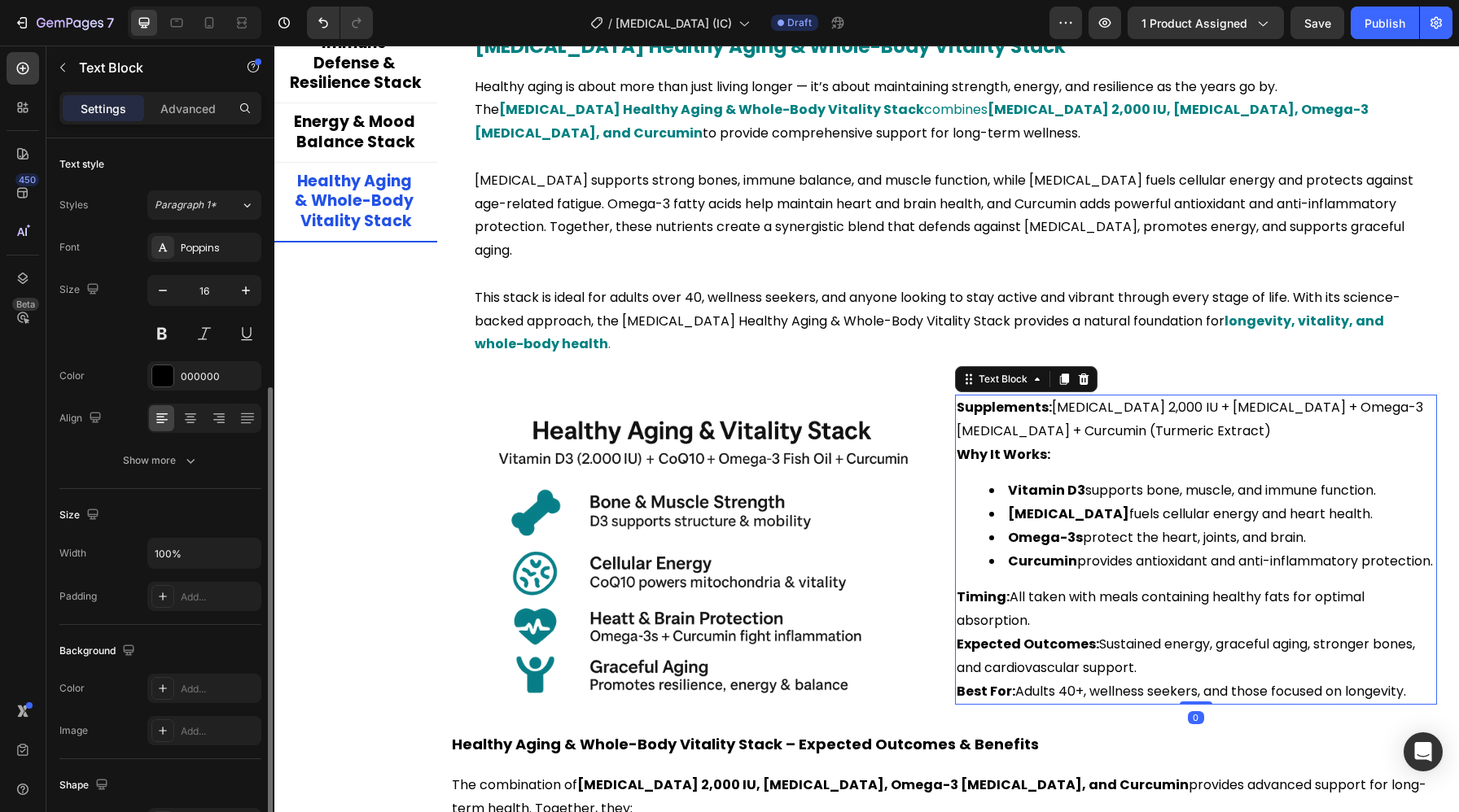
click at [1003, 398] on strong "Supplements:" at bounding box center [1004, 408] width 95 height 19
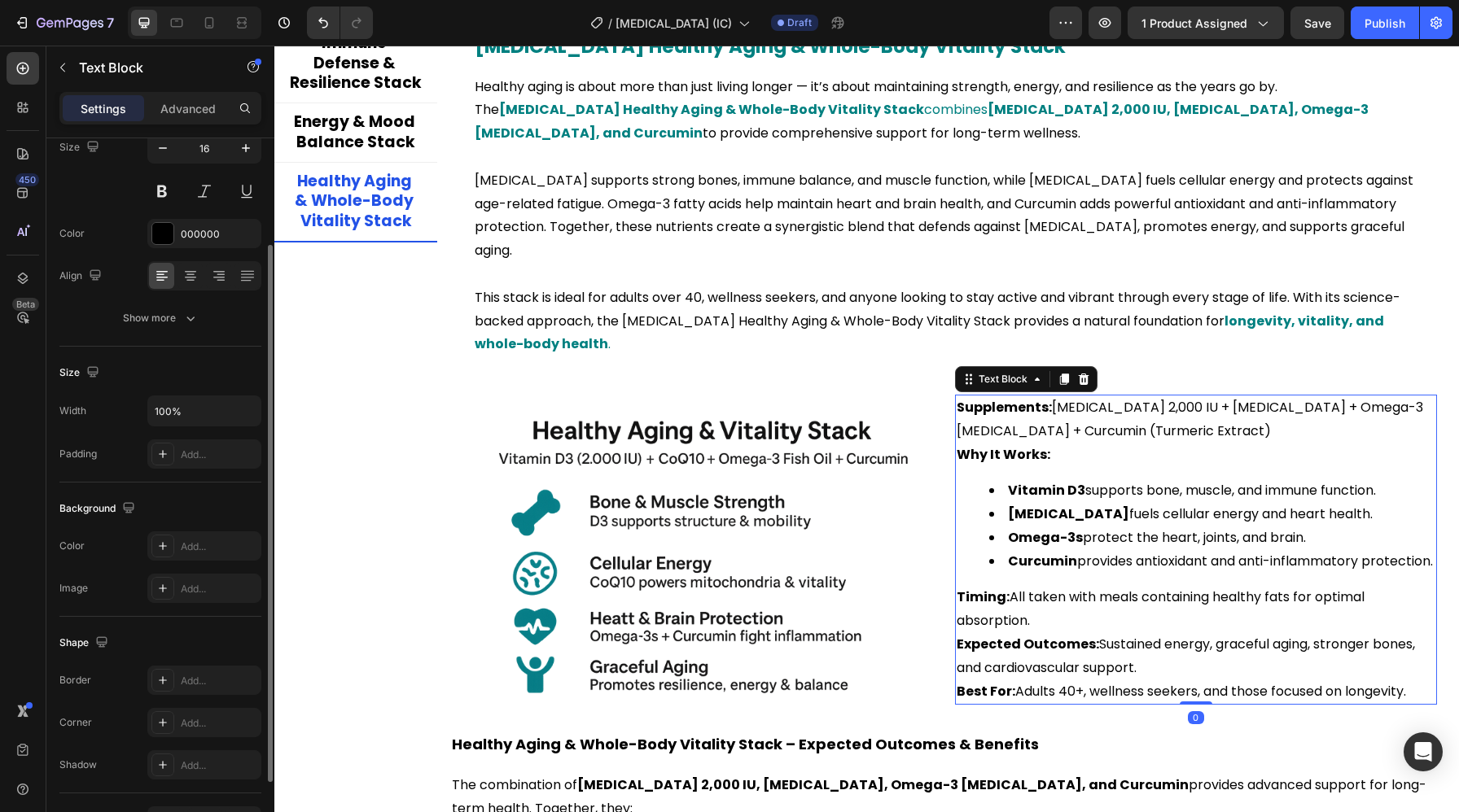
click at [1003, 398] on strong "Supplements:" at bounding box center [1004, 408] width 95 height 19
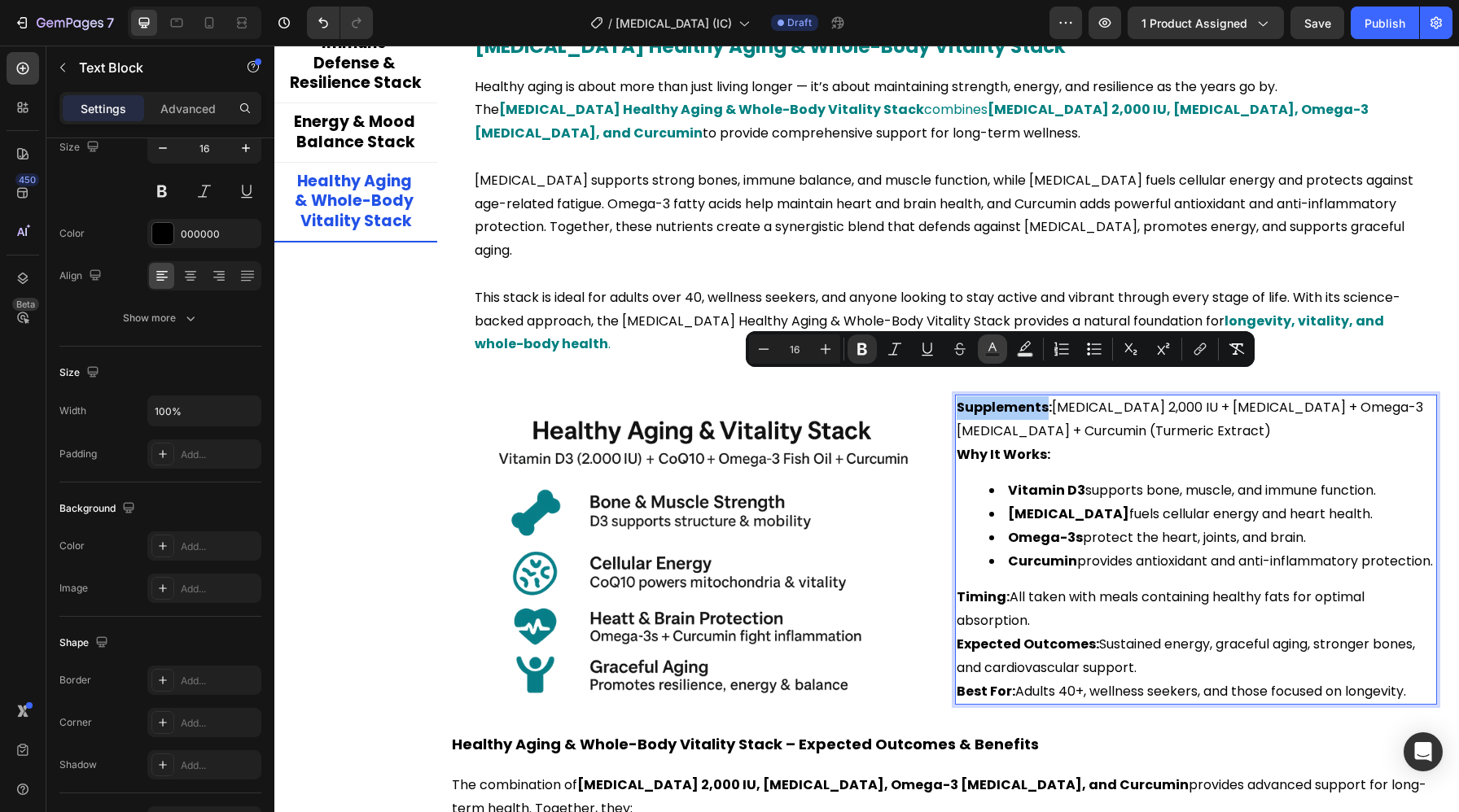
click at [987, 351] on icon "Editor contextual toolbar" at bounding box center [992, 349] width 16 height 16
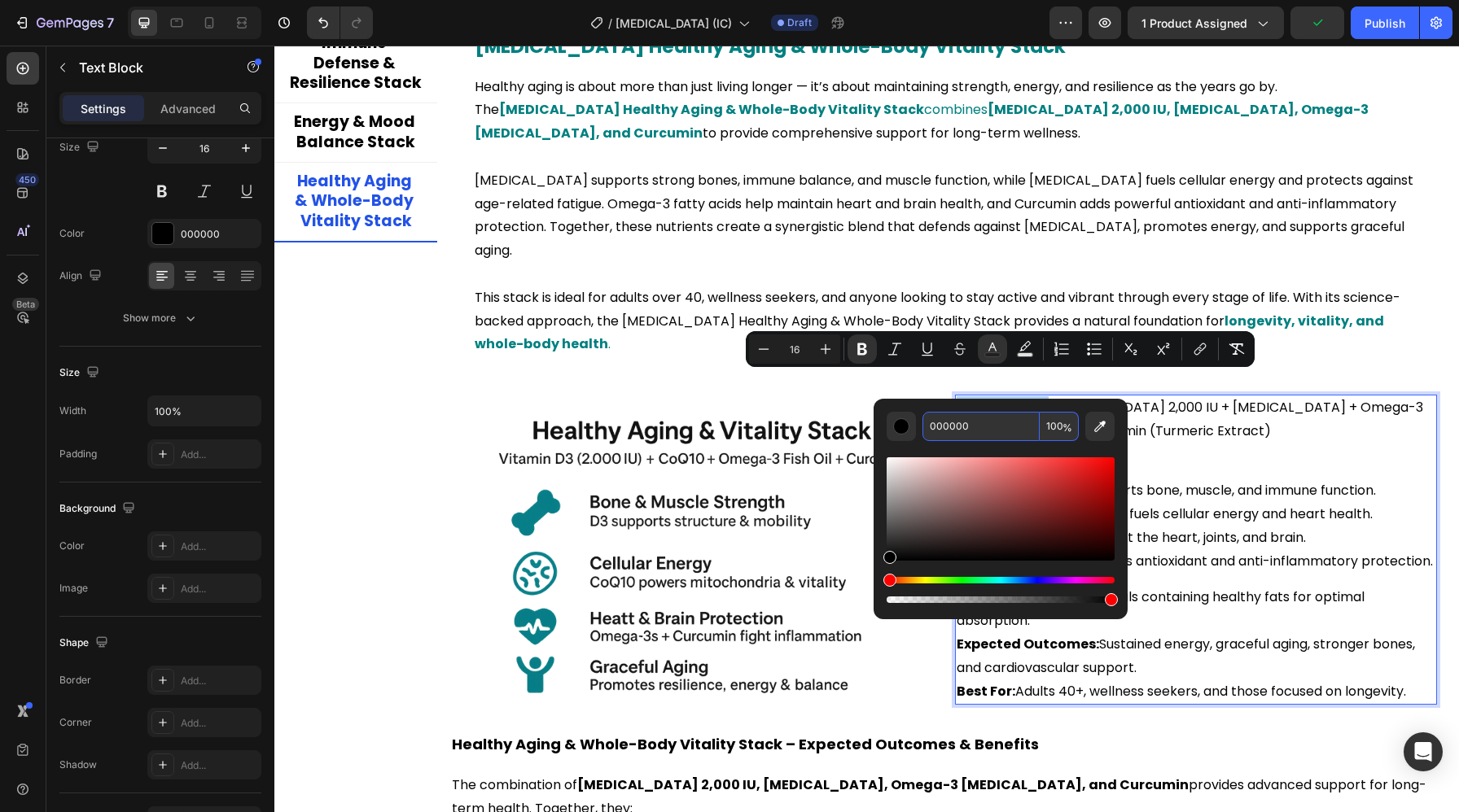
click at [980, 428] on input "000000" at bounding box center [981, 427] width 118 height 29
paste input "808"
type input "008080"
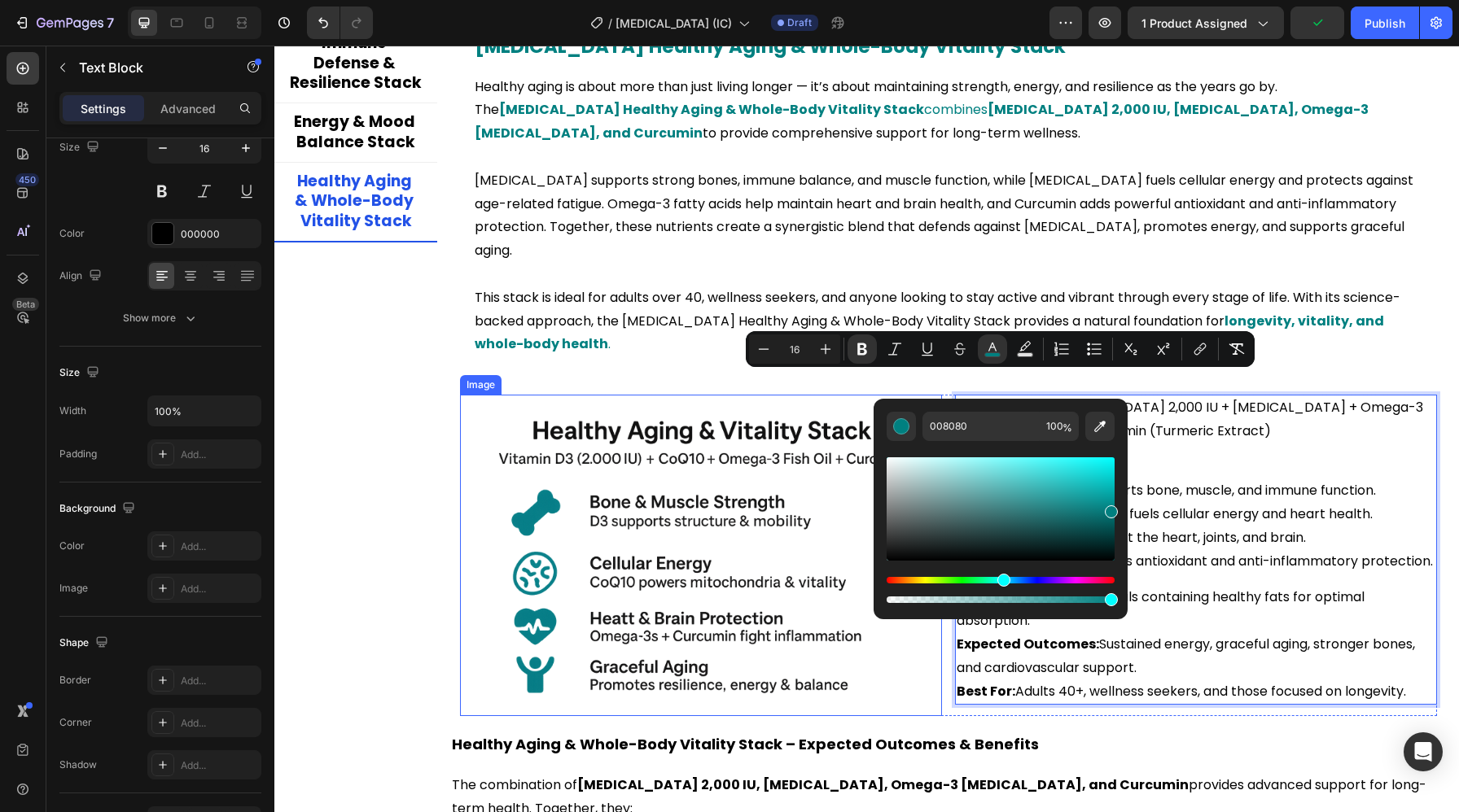
click at [773, 504] on img at bounding box center [701, 555] width 482 height 321
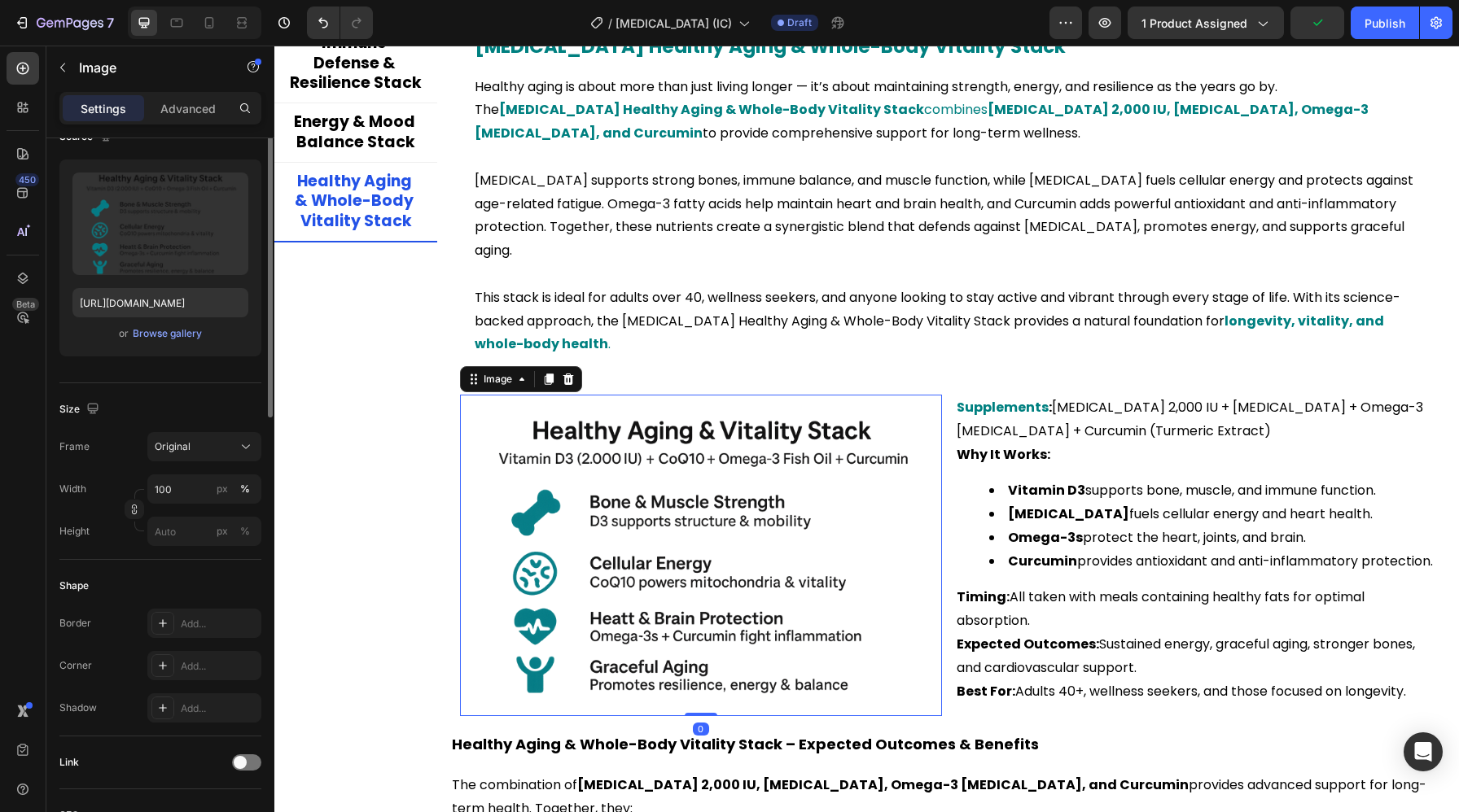
scroll to position [0, 0]
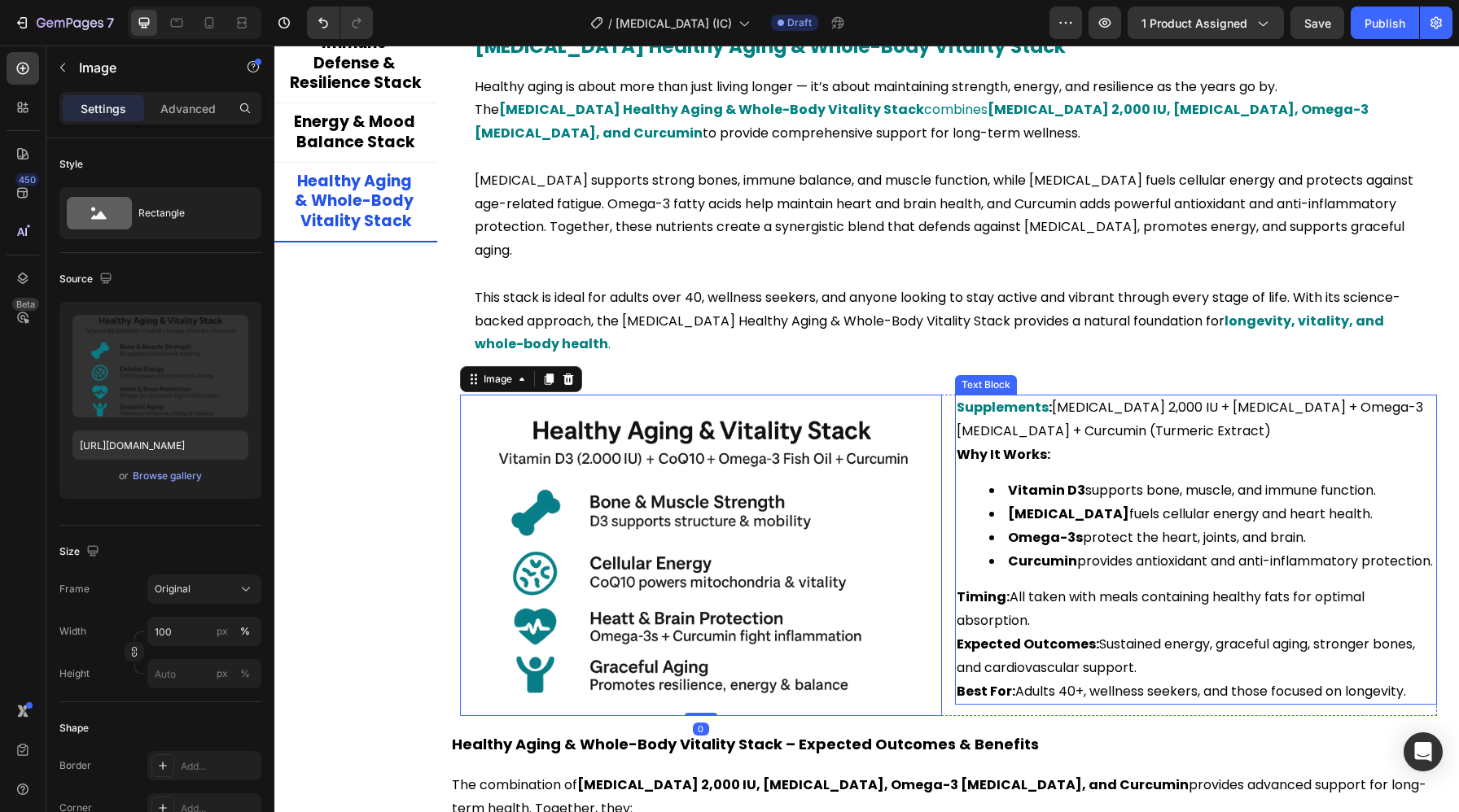
click at [1042, 481] on strong "Vitamin D3" at bounding box center [1046, 491] width 77 height 19
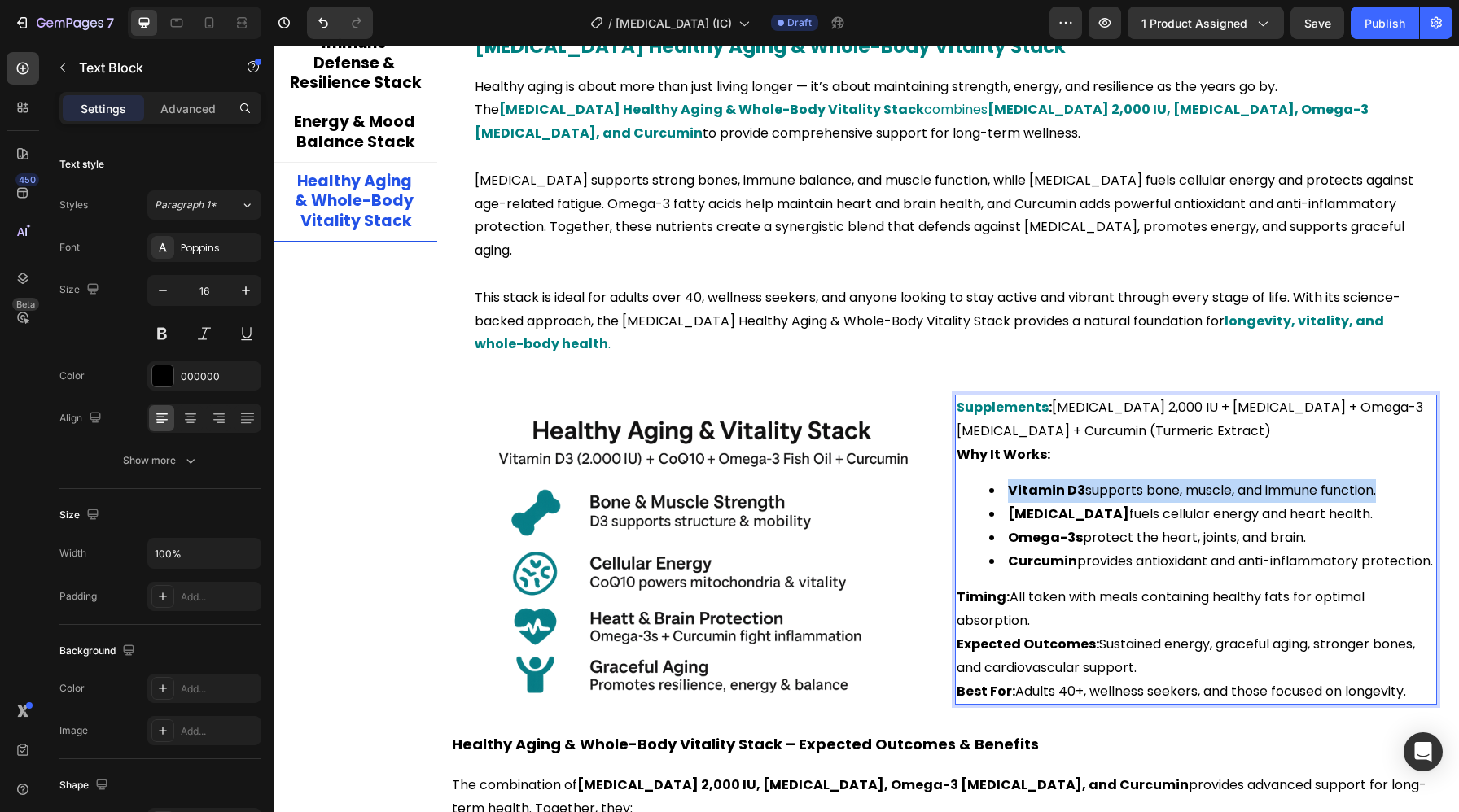
click at [1042, 481] on strong "Vitamin D3" at bounding box center [1046, 491] width 77 height 19
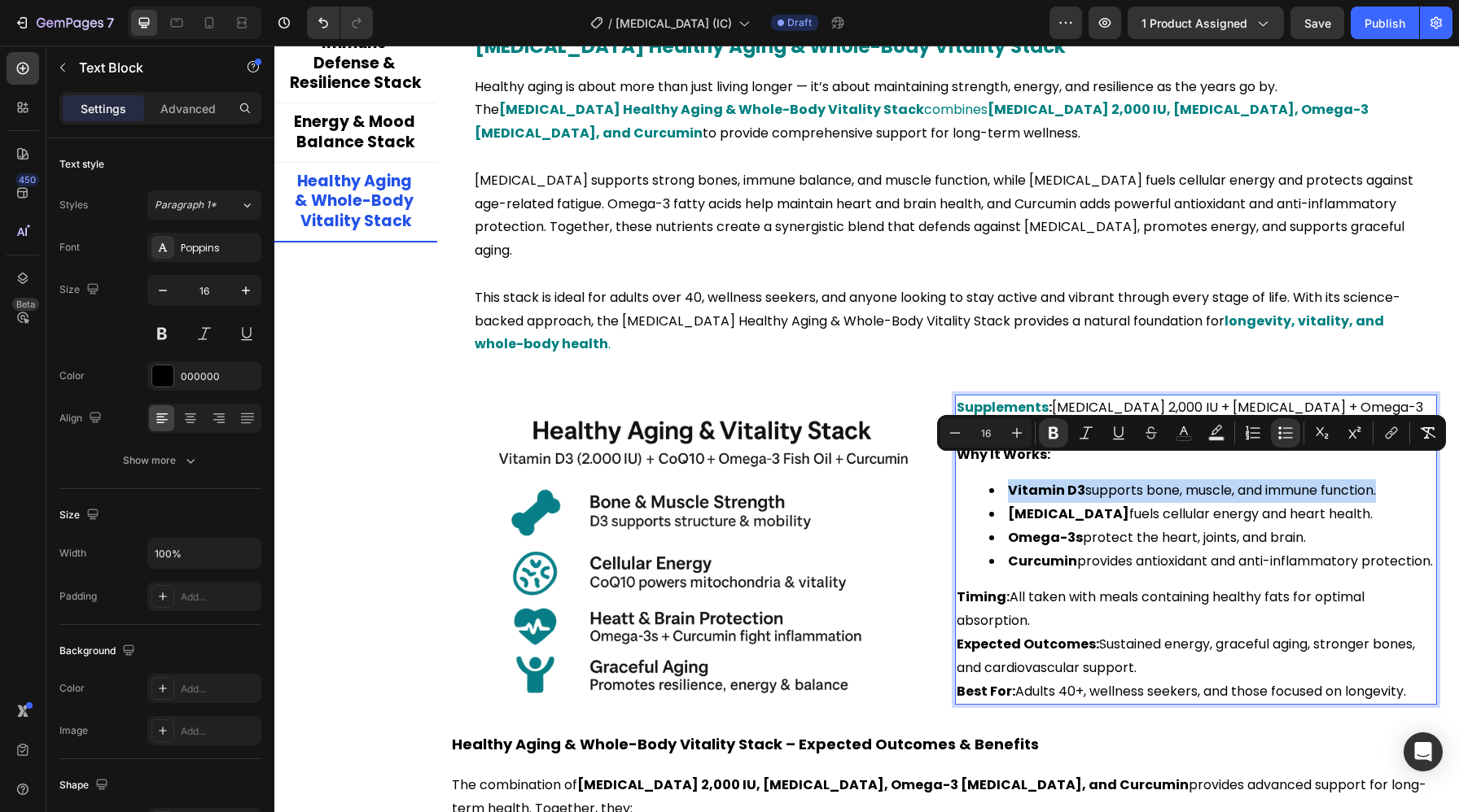
click at [1051, 481] on strong "Vitamin D3" at bounding box center [1046, 491] width 77 height 19
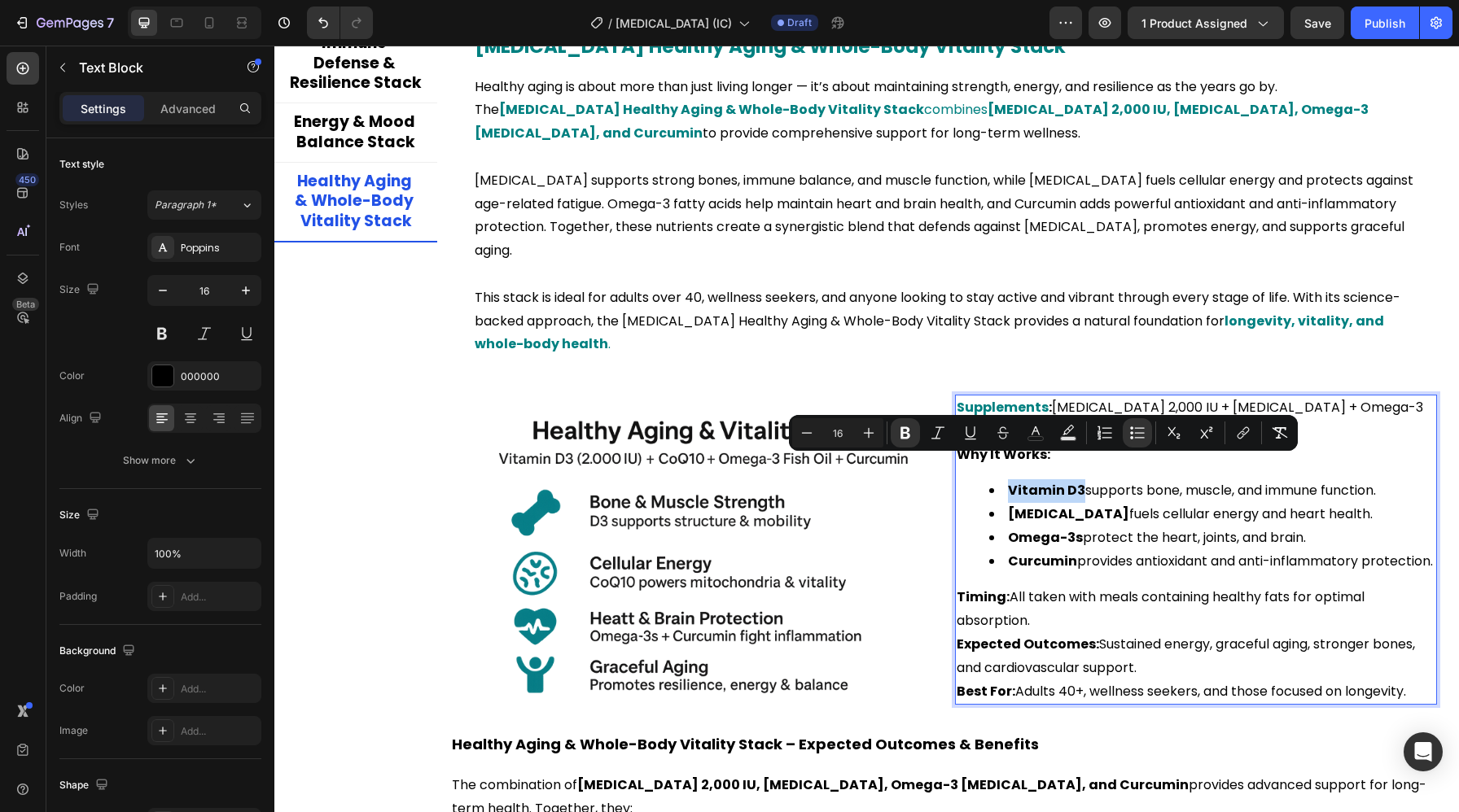
drag, startPoint x: 1079, startPoint y: 469, endPoint x: 1004, endPoint y: 473, distance: 75.1
click at [1004, 479] on li "[MEDICAL_DATA] supports bone, muscle, and immune function." at bounding box center [1213, 491] width 446 height 23
click at [1046, 431] on button "color" at bounding box center [1035, 433] width 29 height 29
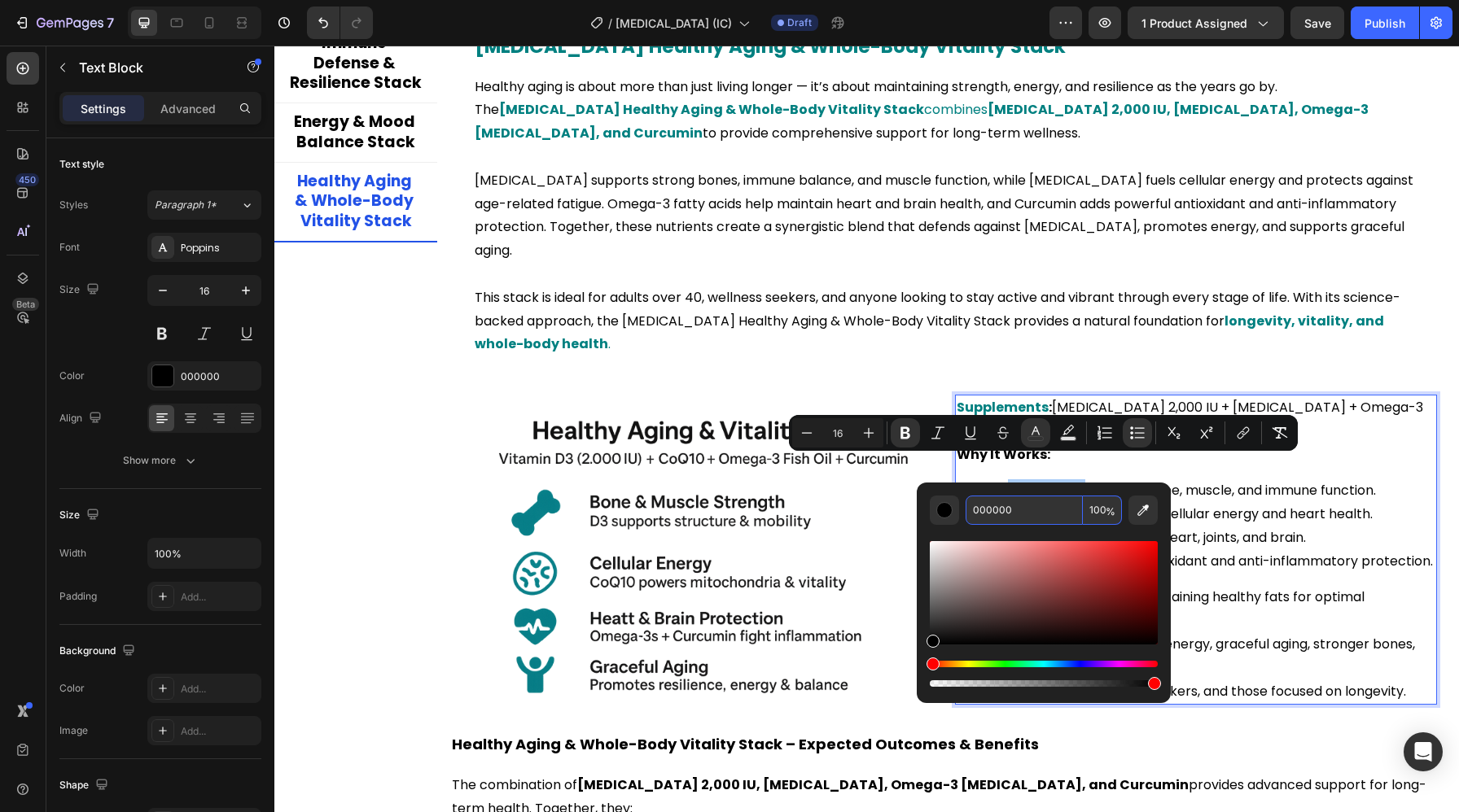
click at [994, 507] on input "000000" at bounding box center [1024, 511] width 118 height 29
paste input "808"
type input "008080"
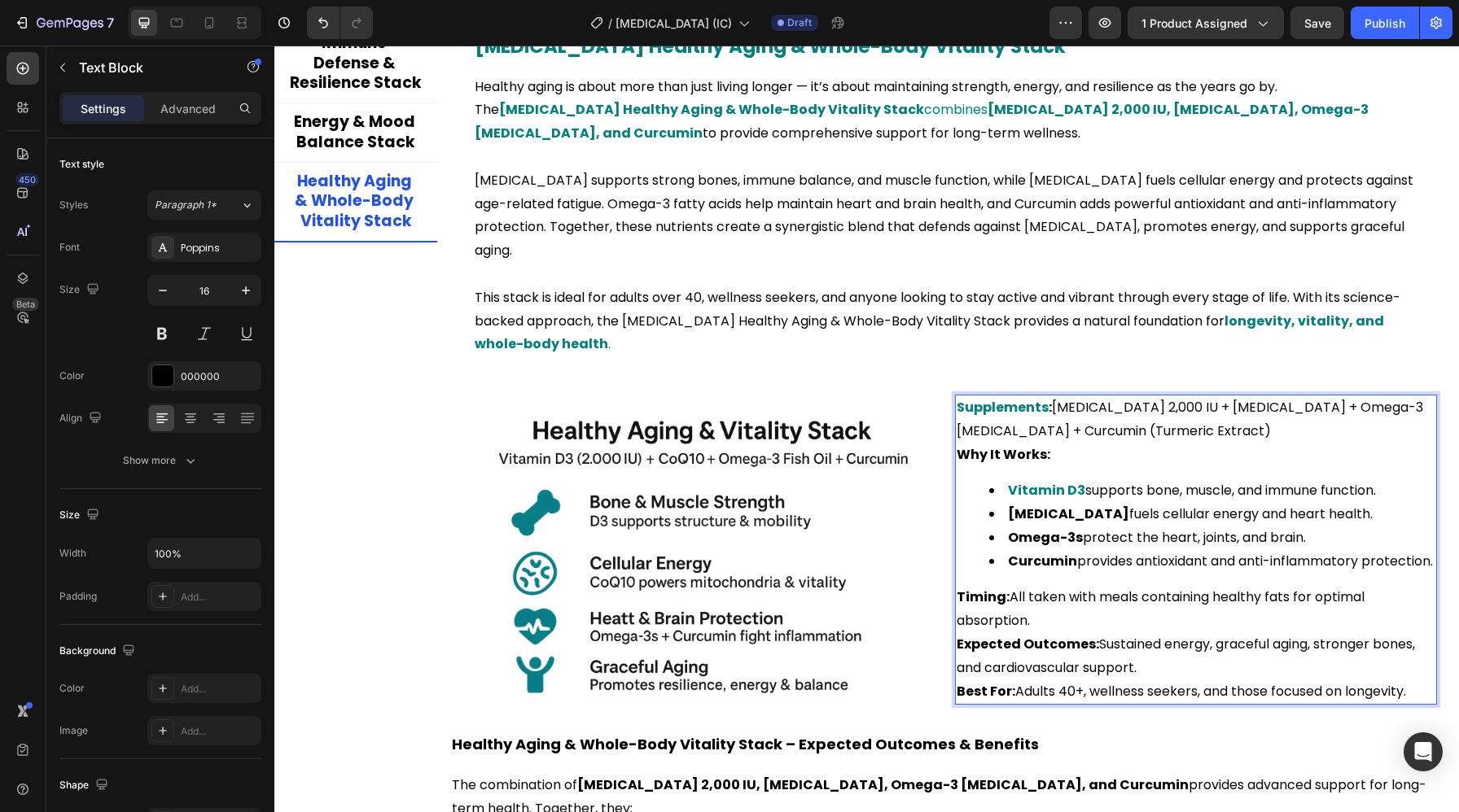
click at [1046, 528] on strong "Omega-3s" at bounding box center [1045, 537] width 75 height 19
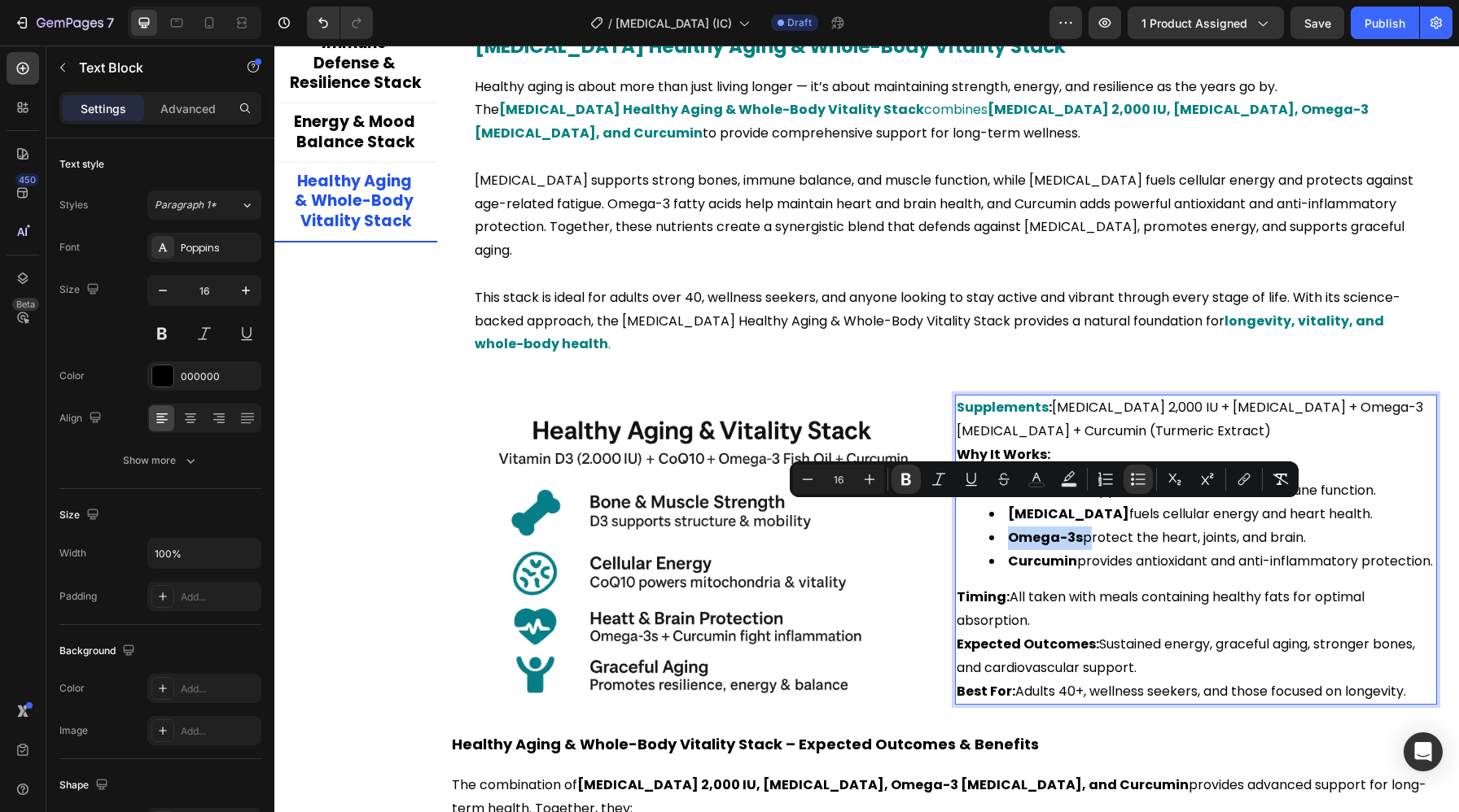
drag, startPoint x: 1081, startPoint y: 515, endPoint x: 1010, endPoint y: 518, distance: 71.1
click at [1010, 526] on li "Omega-3s protect the heart, joints, and brain." at bounding box center [1213, 537] width 446 height 23
click at [1042, 484] on icon "Editor contextual toolbar" at bounding box center [1036, 479] width 16 height 16
type input "000000"
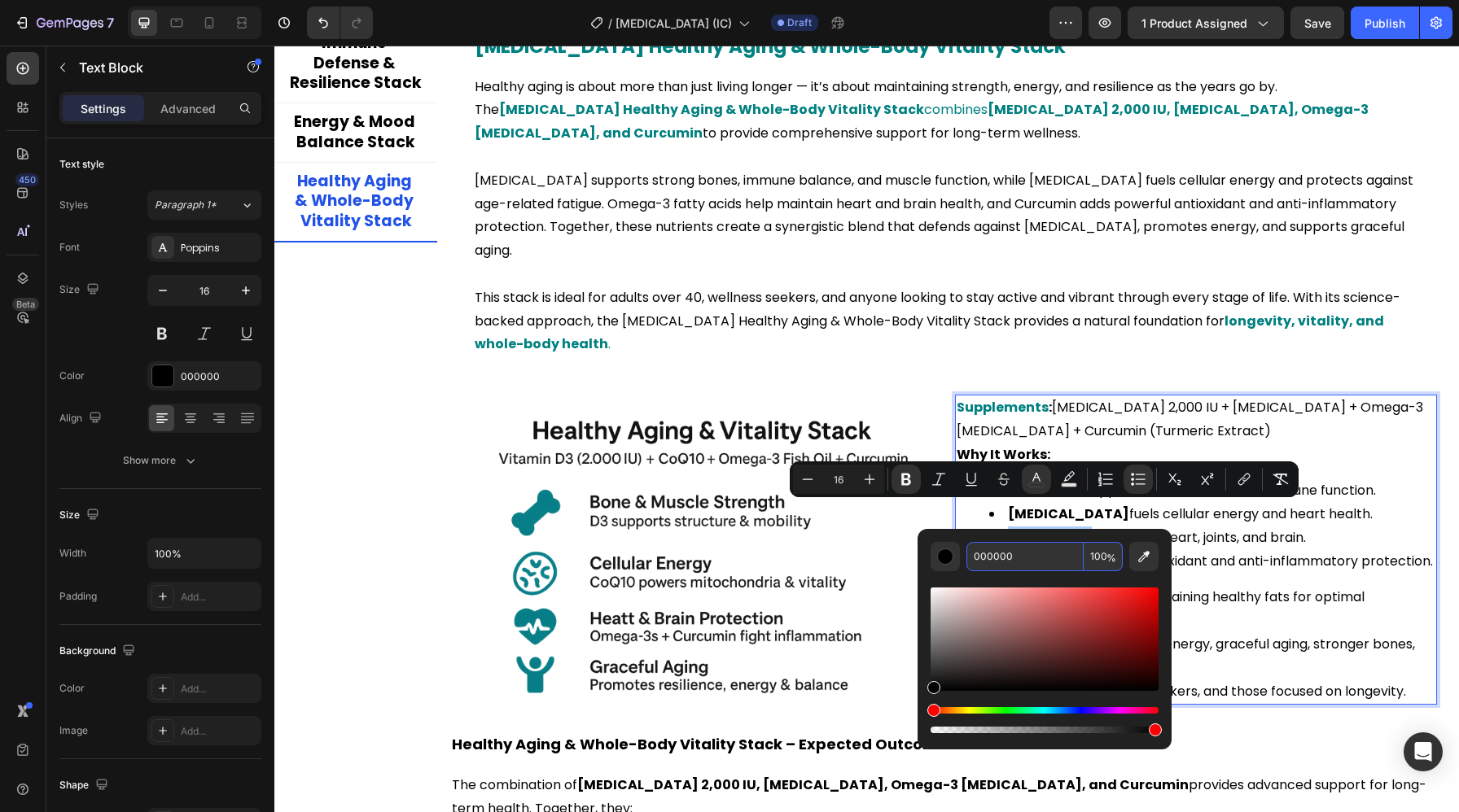
click at [1016, 556] on input "000000" at bounding box center [1025, 556] width 118 height 29
paste input "808"
type input "008080"
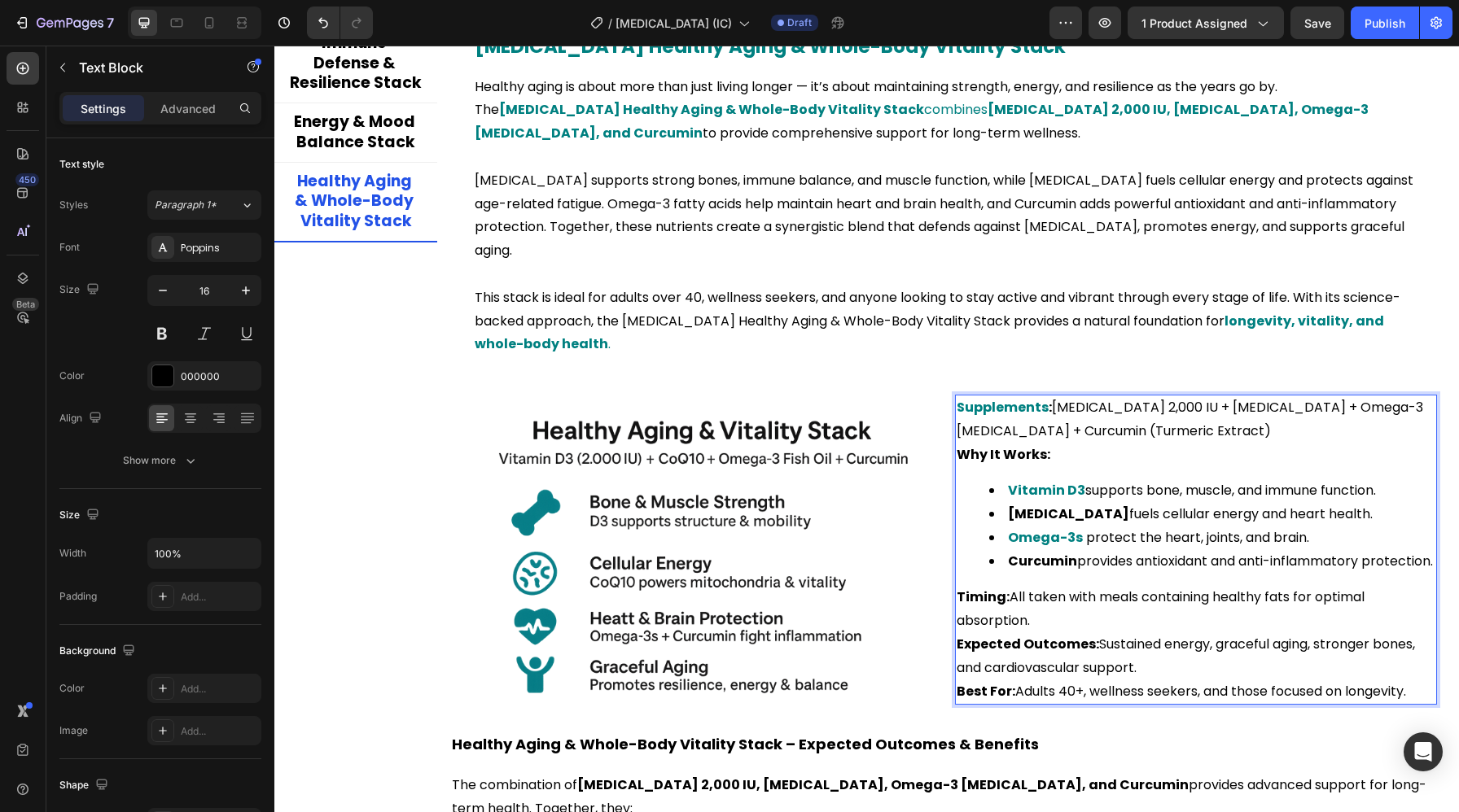
click at [985, 599] on strong "Timing:" at bounding box center [983, 597] width 53 height 19
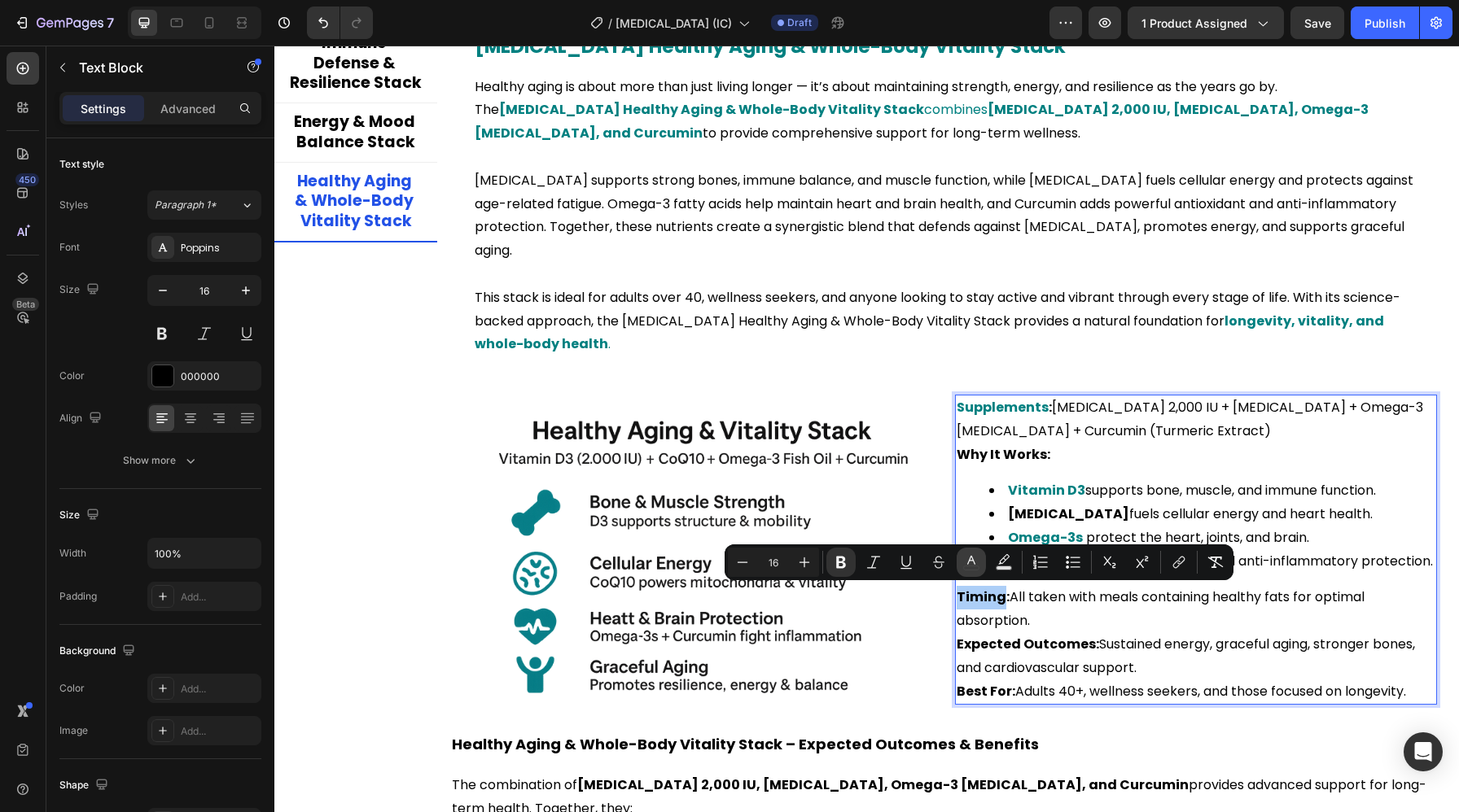
click at [977, 568] on icon "Editor contextual toolbar" at bounding box center [971, 561] width 16 height 16
type input "000000"
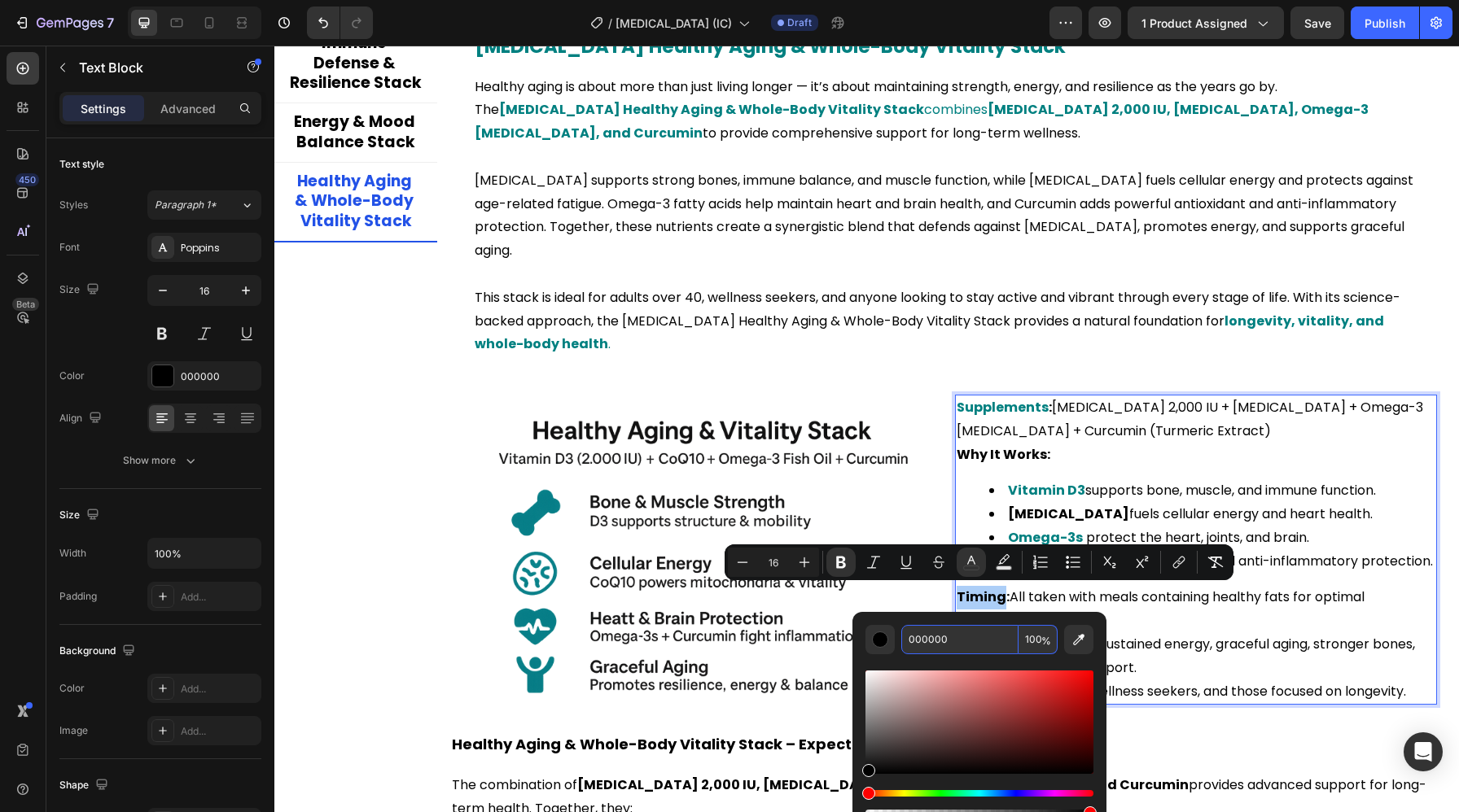
click at [959, 641] on input "000000" at bounding box center [960, 639] width 118 height 29
paste input "808"
type input "008080"
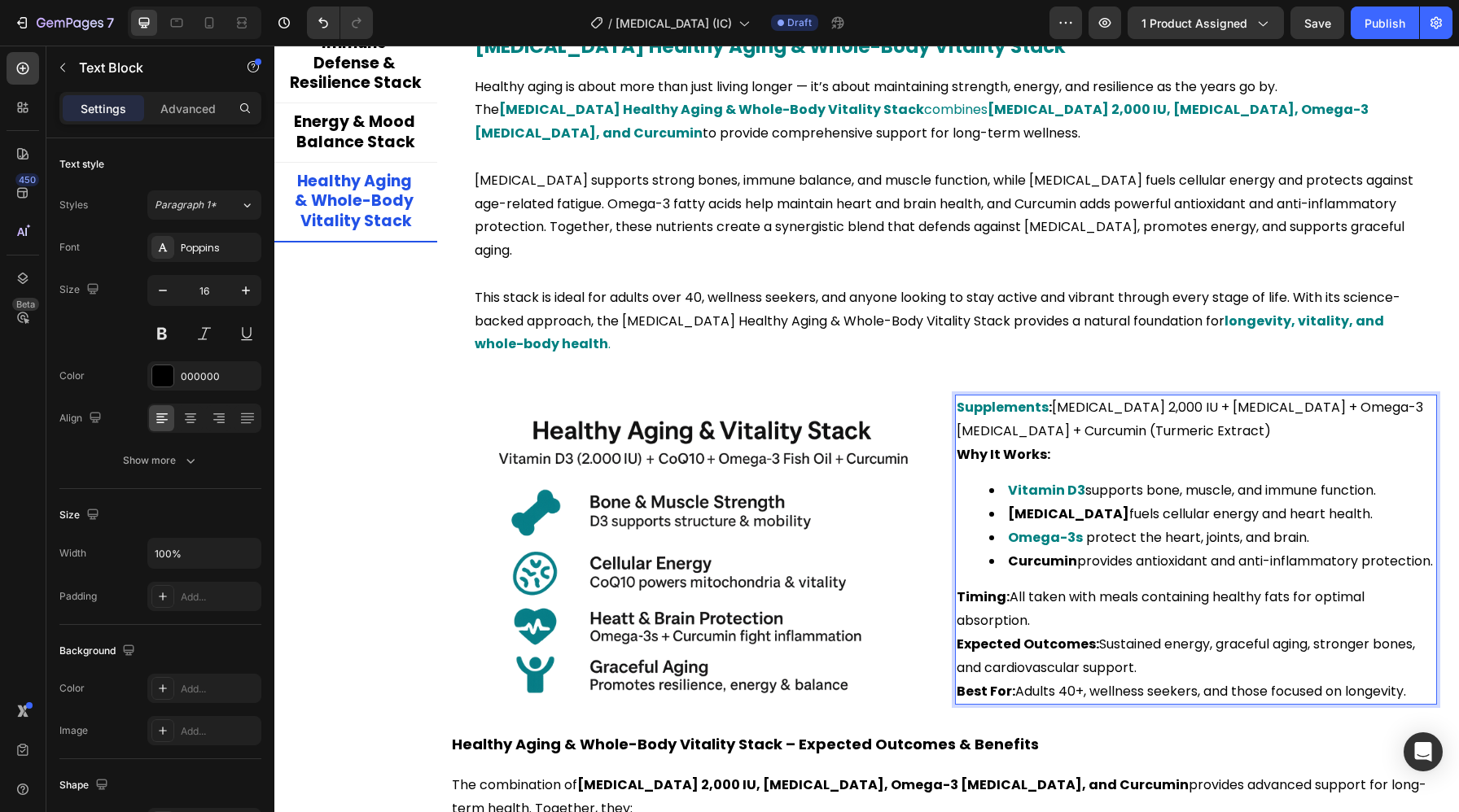
click at [1245, 595] on p "Timing: All taken with meals containing healthy fats for optimal absorption." at bounding box center [1196, 609] width 479 height 48
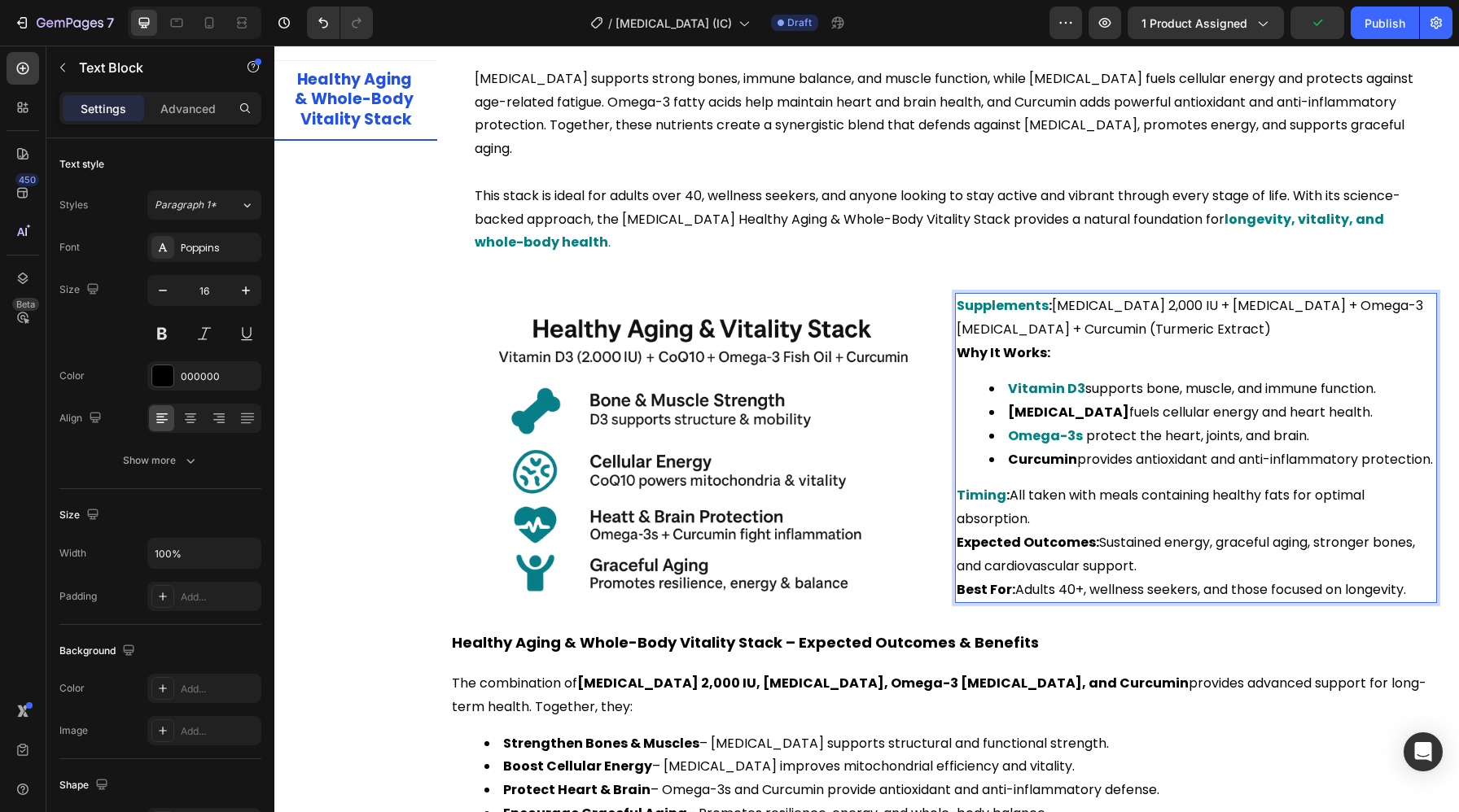
scroll to position [4171, 0]
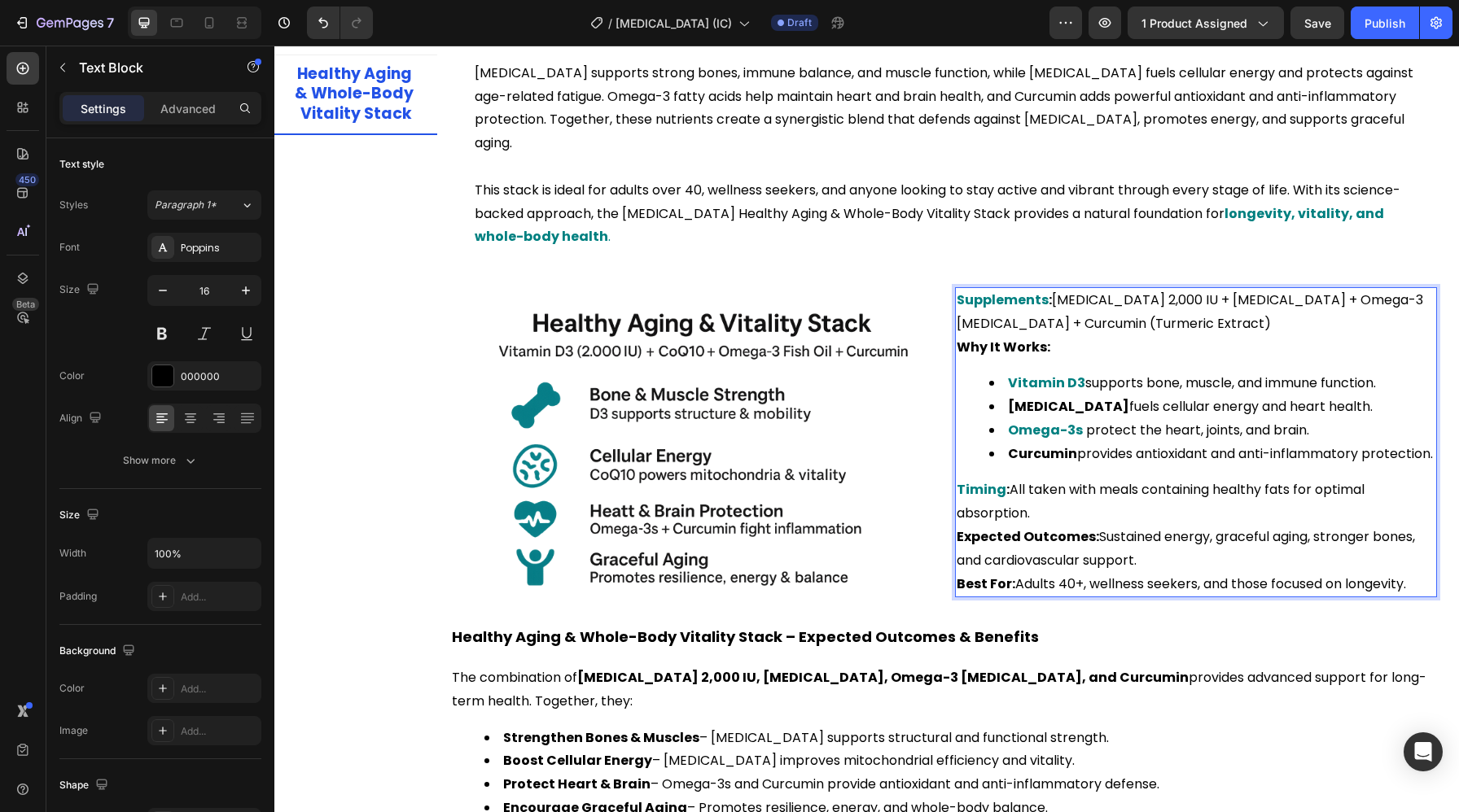
click at [971, 576] on strong "Best For:" at bounding box center [986, 584] width 59 height 19
drag, startPoint x: 1010, startPoint y: 583, endPoint x: 947, endPoint y: 590, distance: 63.4
click at [947, 590] on div "Image Supplements : [MEDICAL_DATA] 2,000 IU + [MEDICAL_DATA] + Omega-3 [MEDICAL…" at bounding box center [948, 448] width 977 height 321
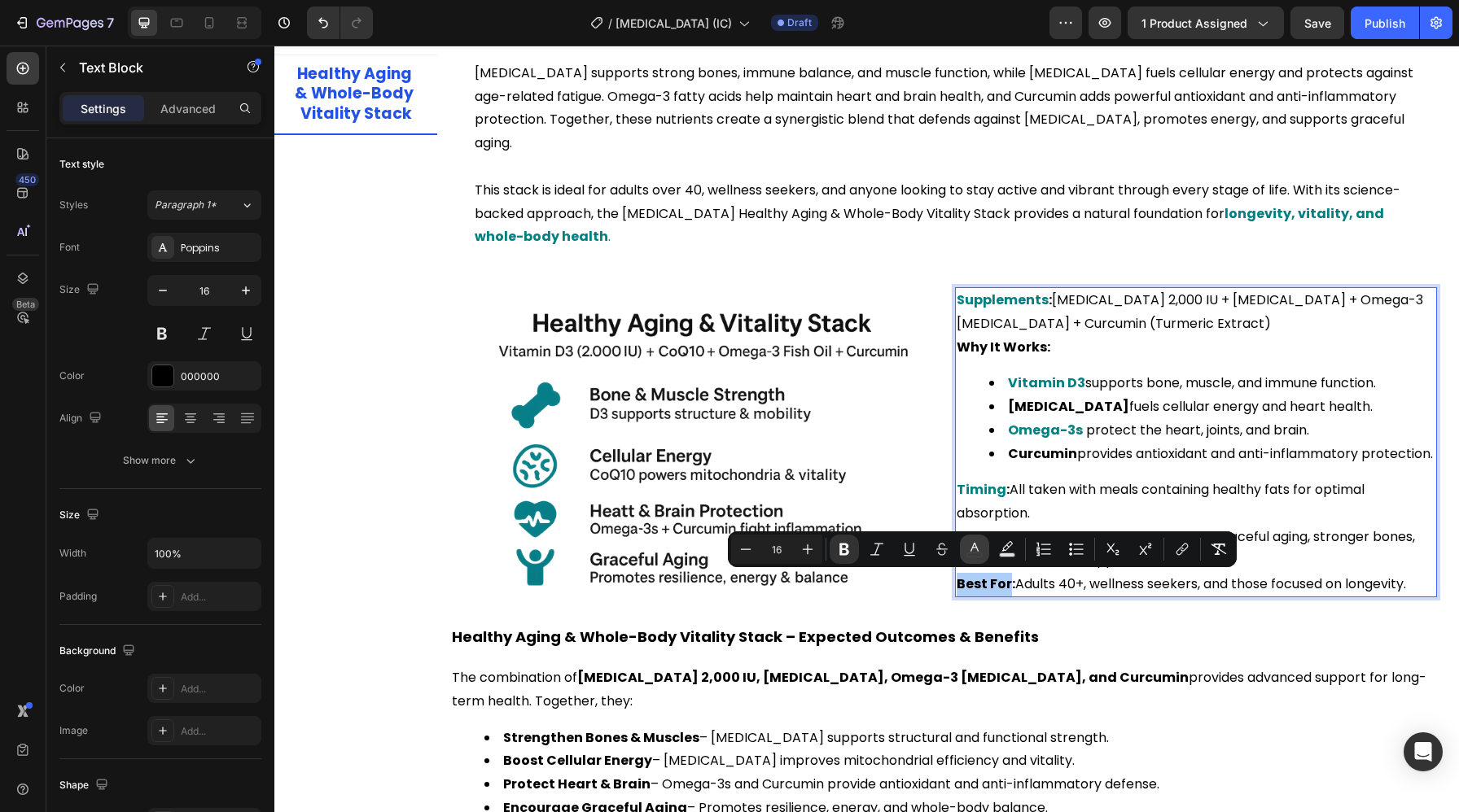
click at [976, 554] on rect "Editor contextual toolbar" at bounding box center [975, 555] width 16 height 4
type input "000000"
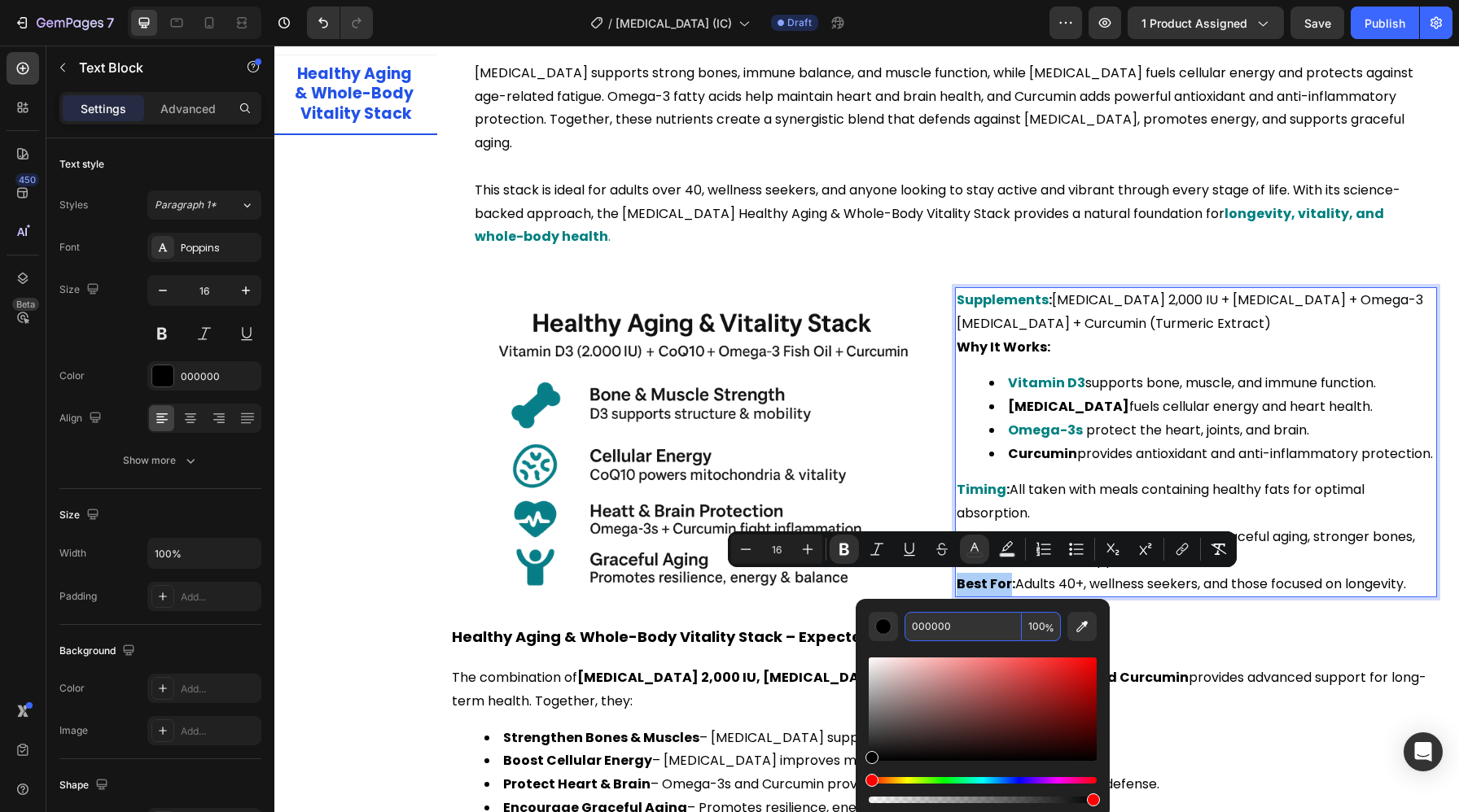
click at [962, 630] on input "000000" at bounding box center [964, 626] width 118 height 29
paste input "808"
type input "008080"
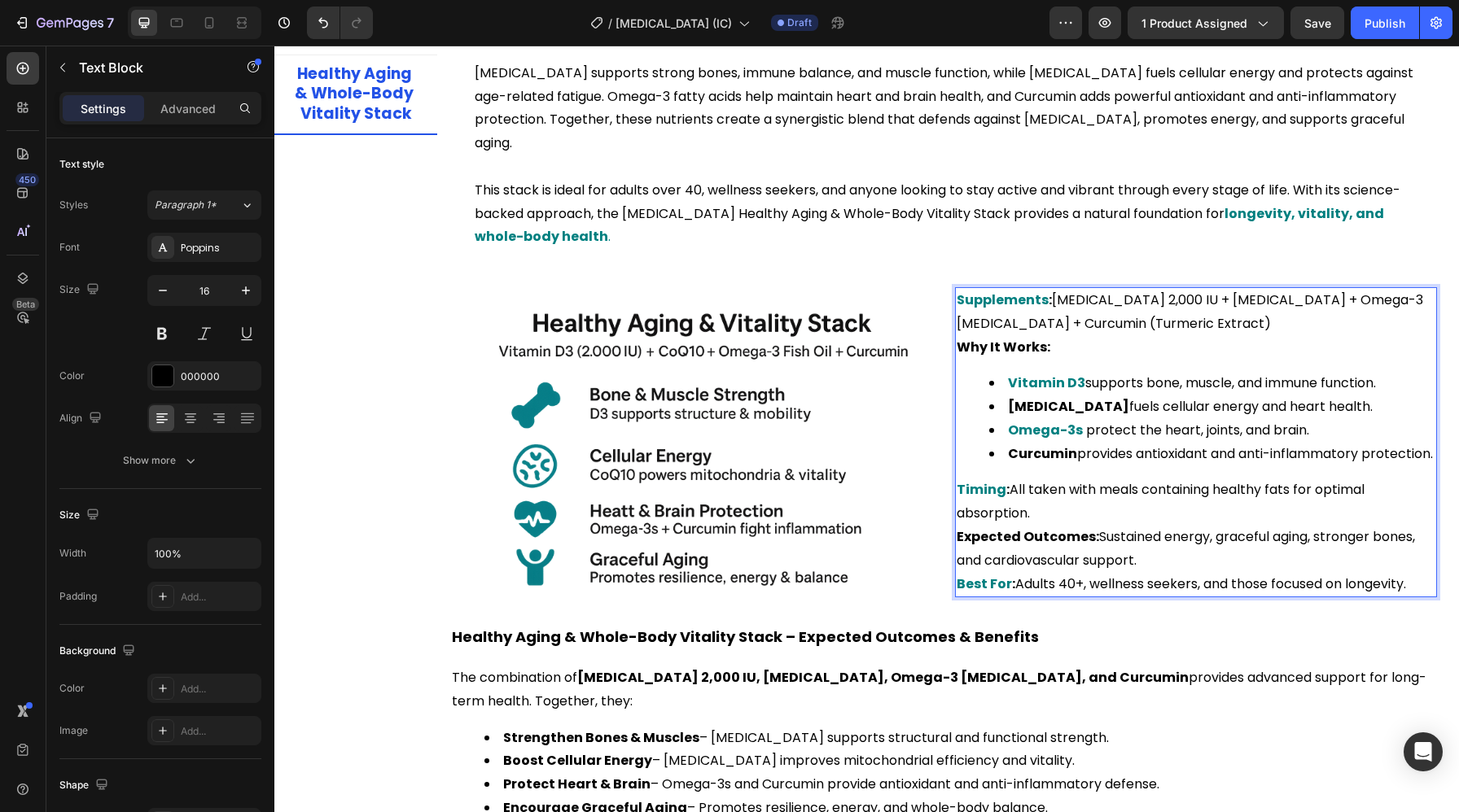
scroll to position [4229, 0]
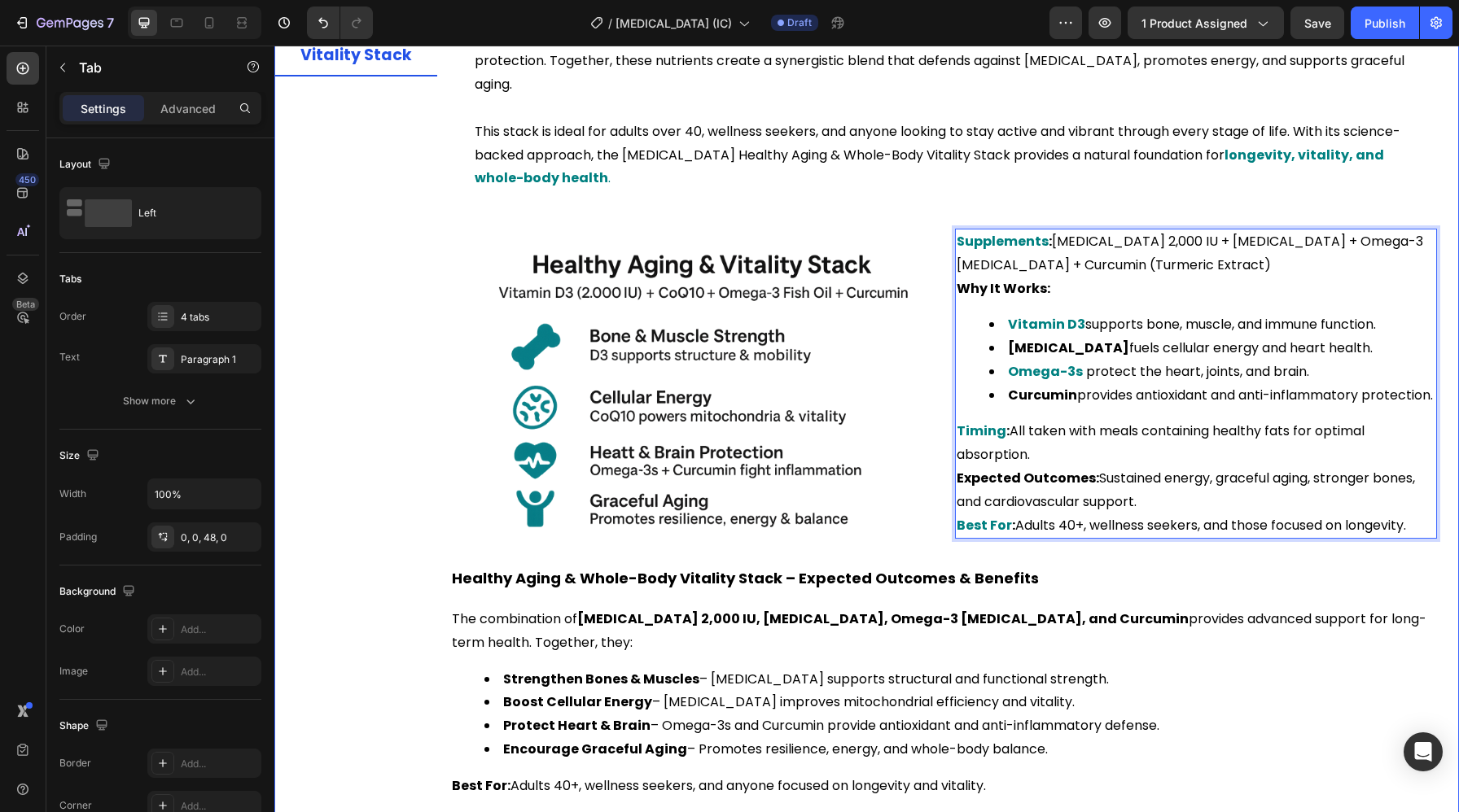
click at [394, 494] on div "Bone Strength & Density Stack Immune Defense & Resilience Stack Energy & Mood B…" at bounding box center [355, 306] width 162 height 1013
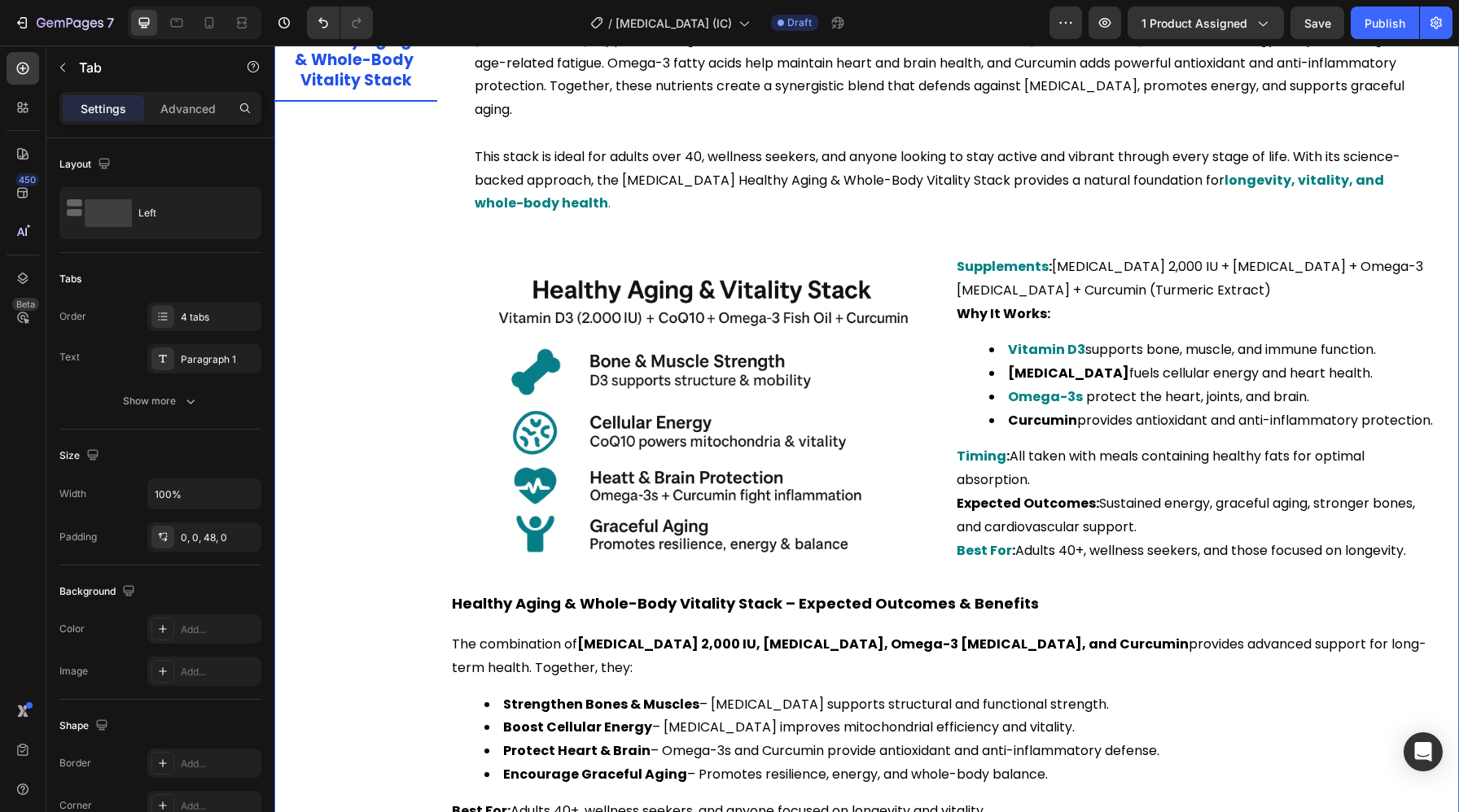
scroll to position [4210, 0]
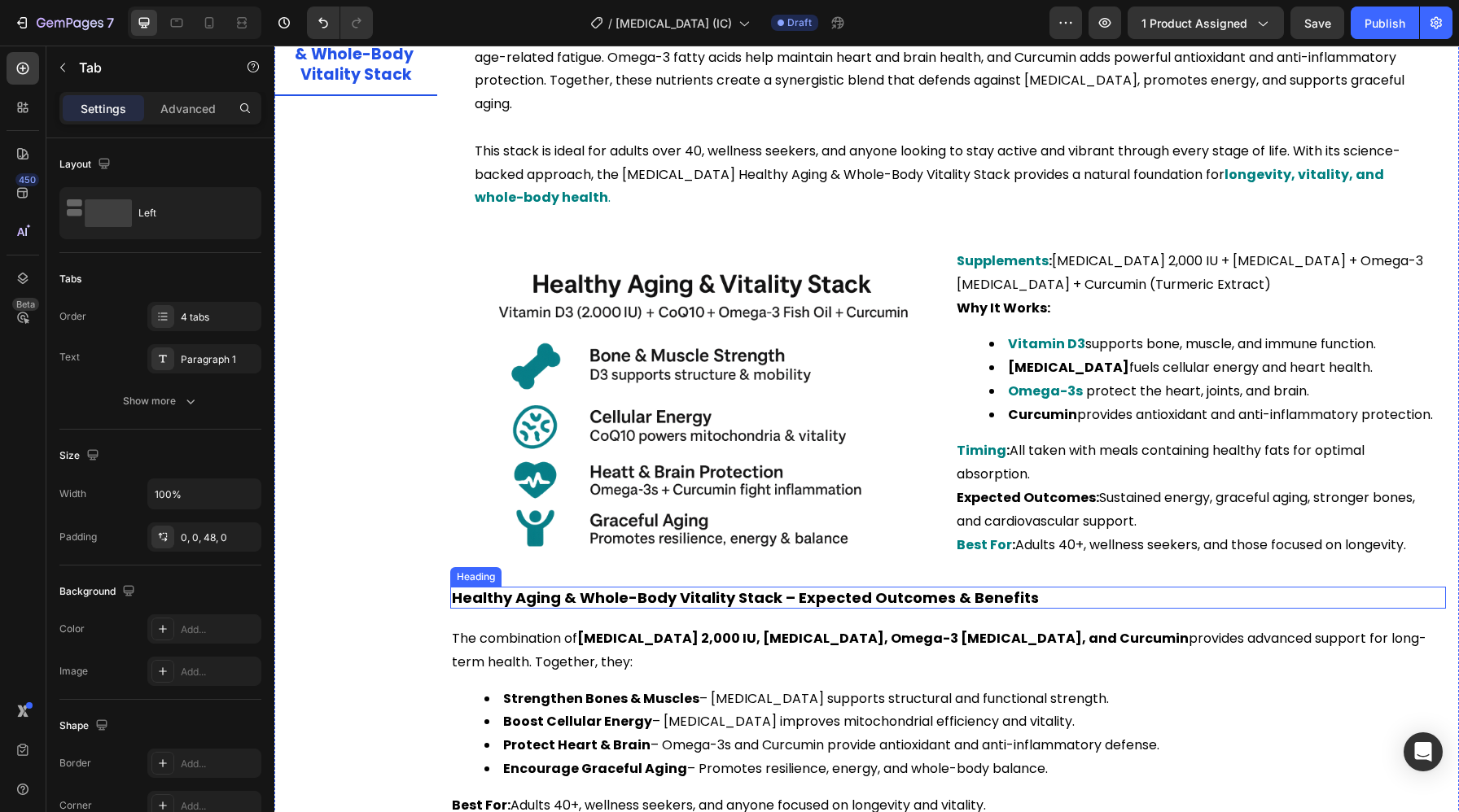
click at [577, 587] on h2 "Healthy Aging & Whole-Body Vitality Stack – Expected Outcomes & Benefits" at bounding box center [948, 597] width 996 height 22
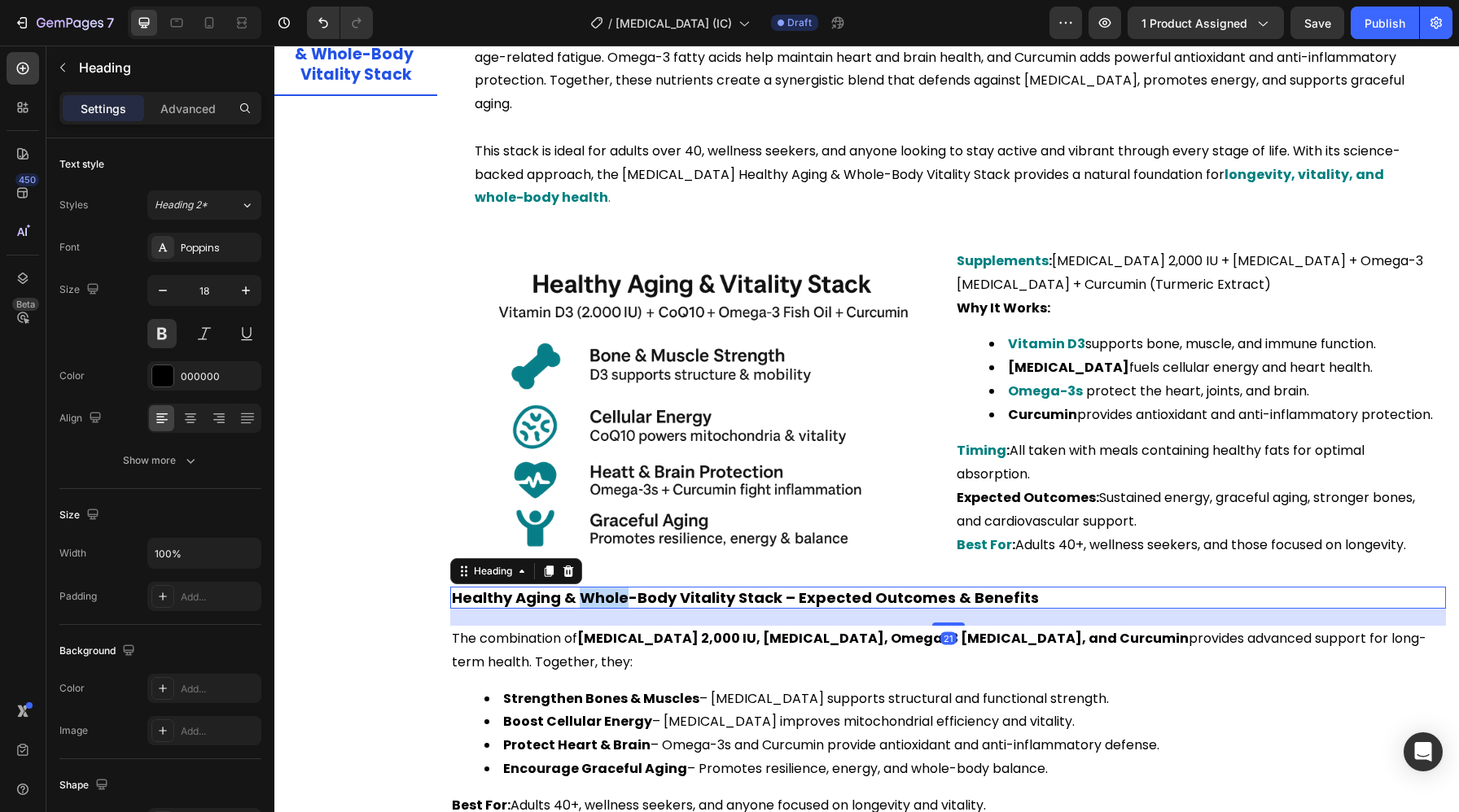
click at [577, 587] on h2 "Healthy Aging & Whole-Body Vitality Stack – Expected Outcomes & Benefits" at bounding box center [948, 597] width 996 height 22
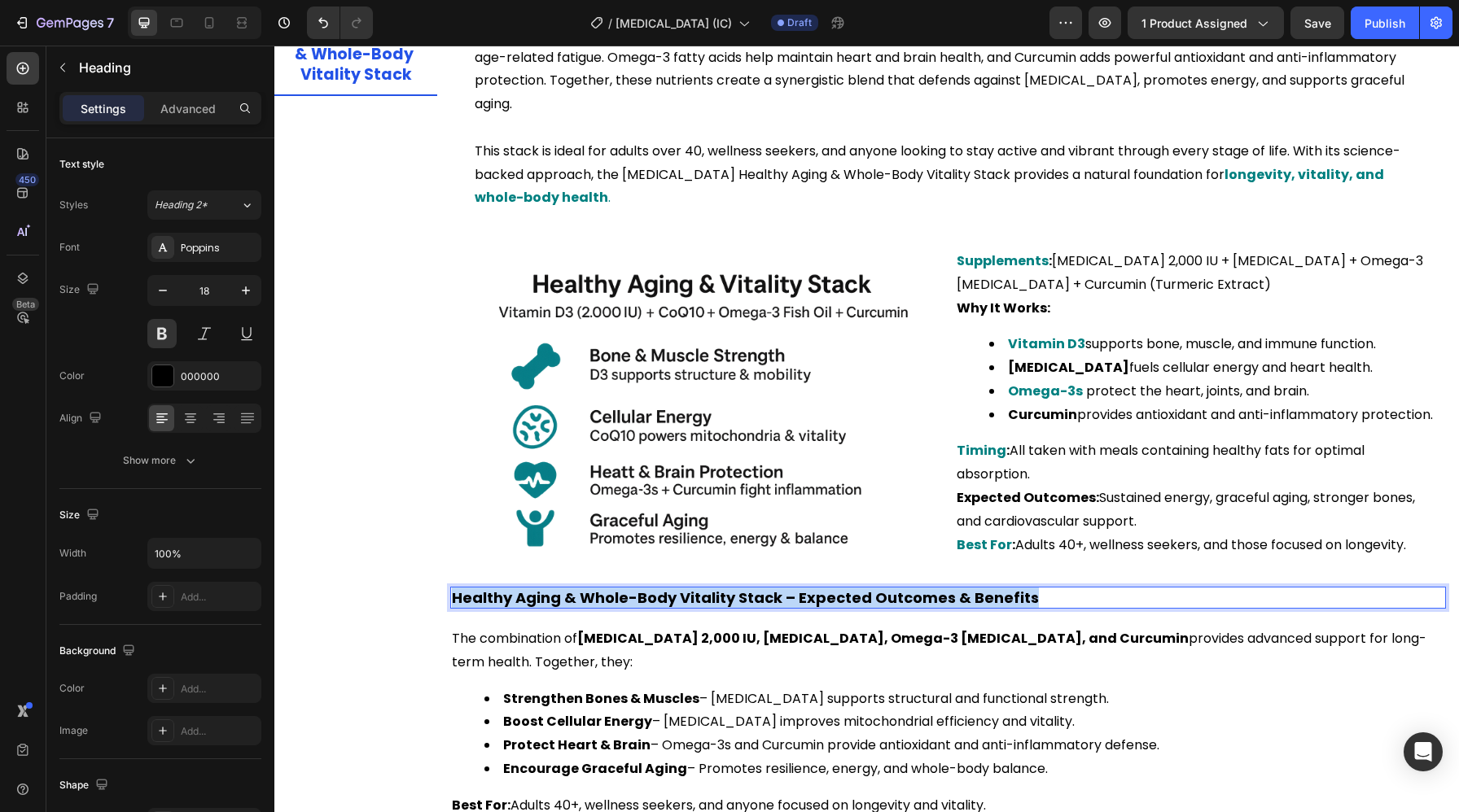
click at [577, 588] on p "Healthy Aging & Whole-Body Vitality Stack – Expected Outcomes & Benefits" at bounding box center [948, 598] width 992 height 19
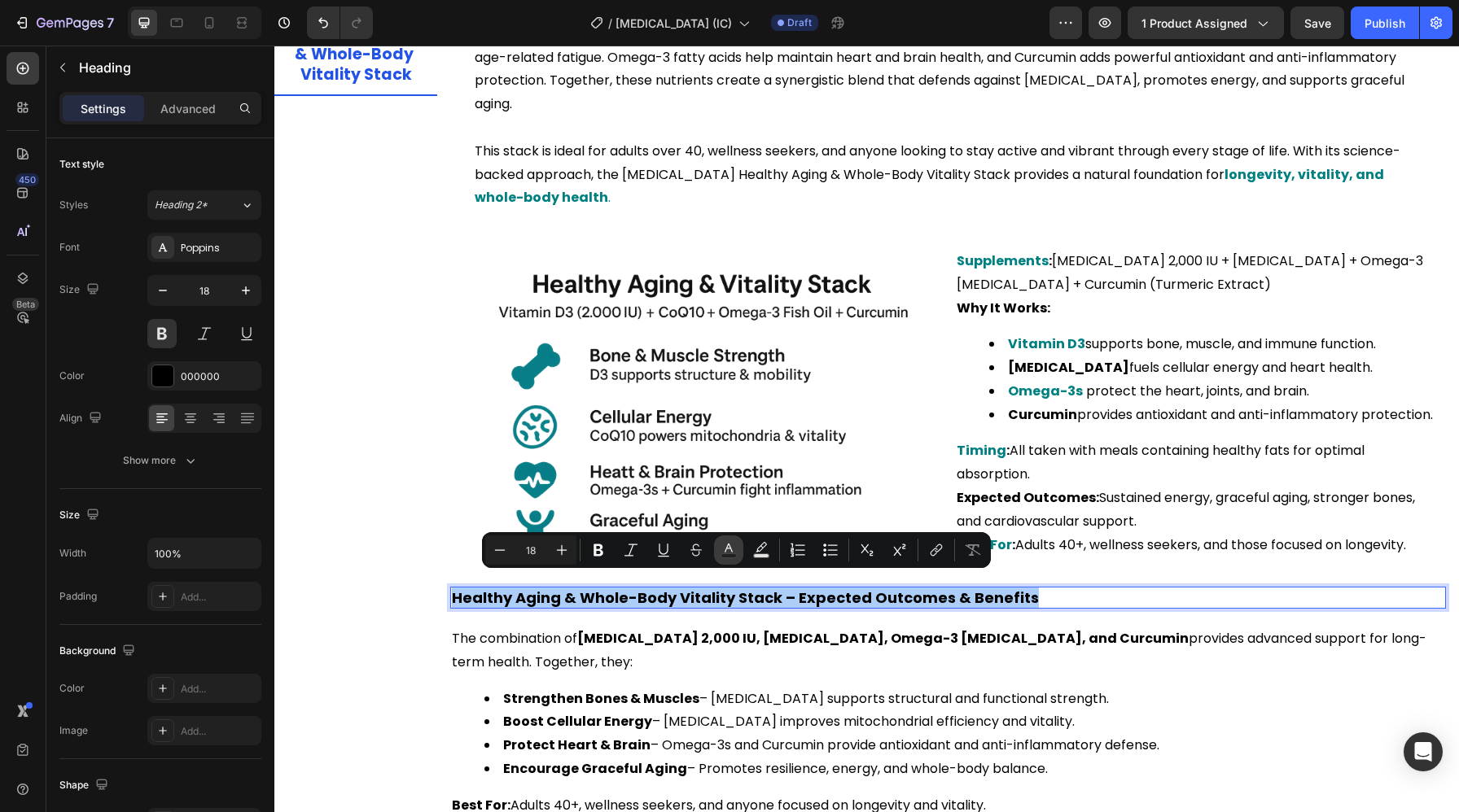
click at [714, 547] on button "Text Color" at bounding box center [729, 550] width 29 height 29
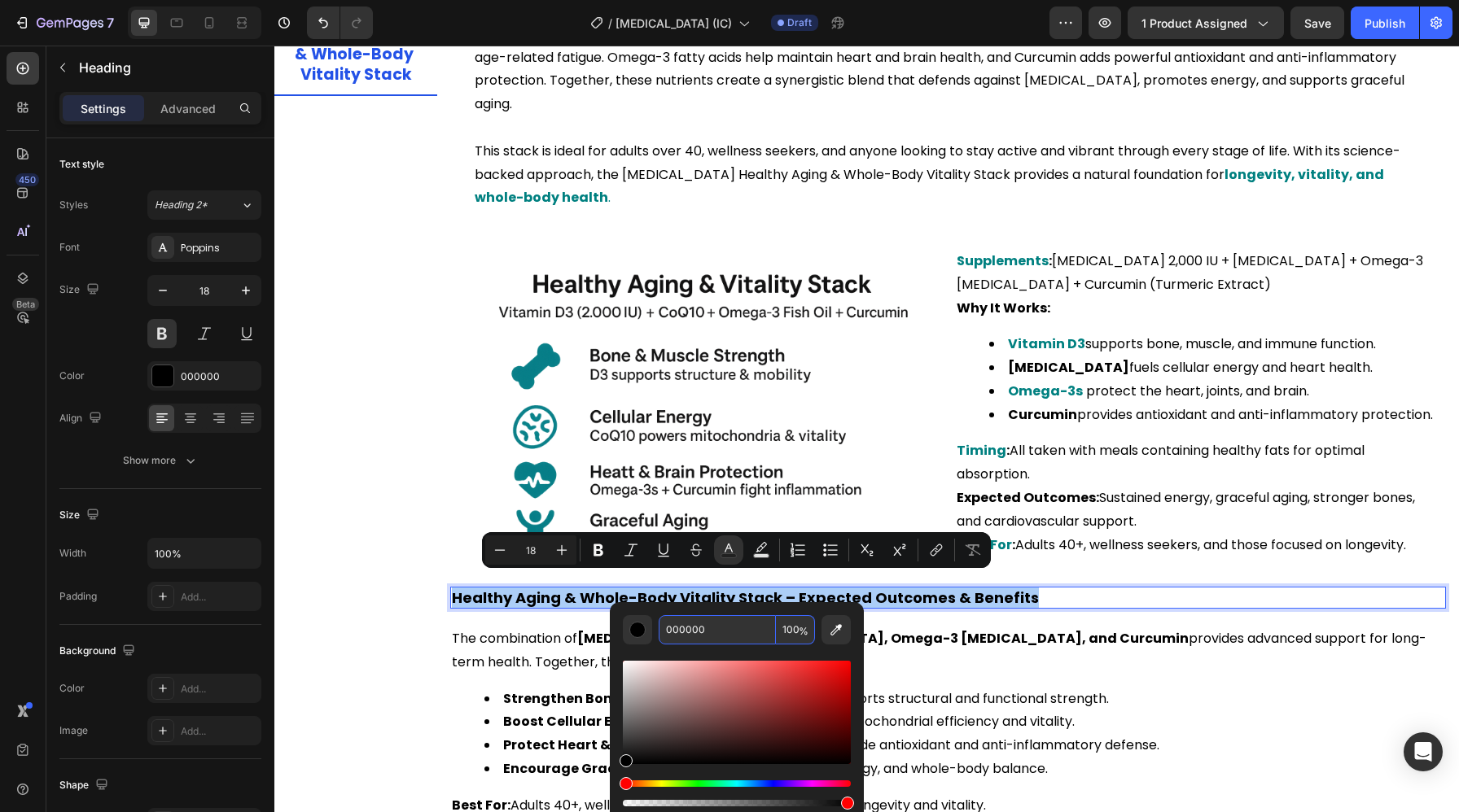
click at [673, 627] on input "000000" at bounding box center [717, 630] width 118 height 29
paste input "808"
type input "008080"
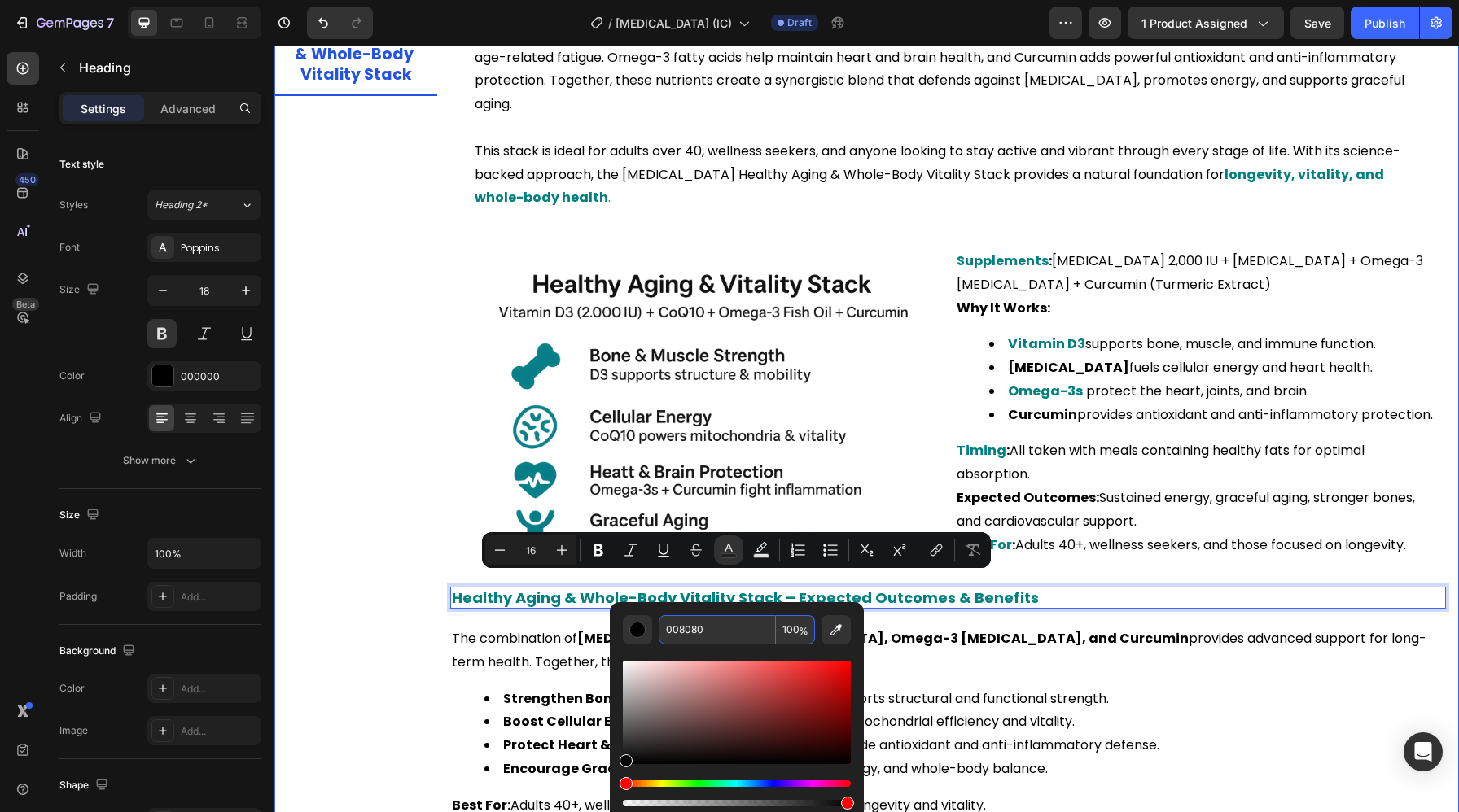
click at [484, 597] on div "Title Line [MEDICAL_DATA] Healthy Aging & Whole-Body Vitality Stack Heading Hea…" at bounding box center [948, 326] width 996 height 987
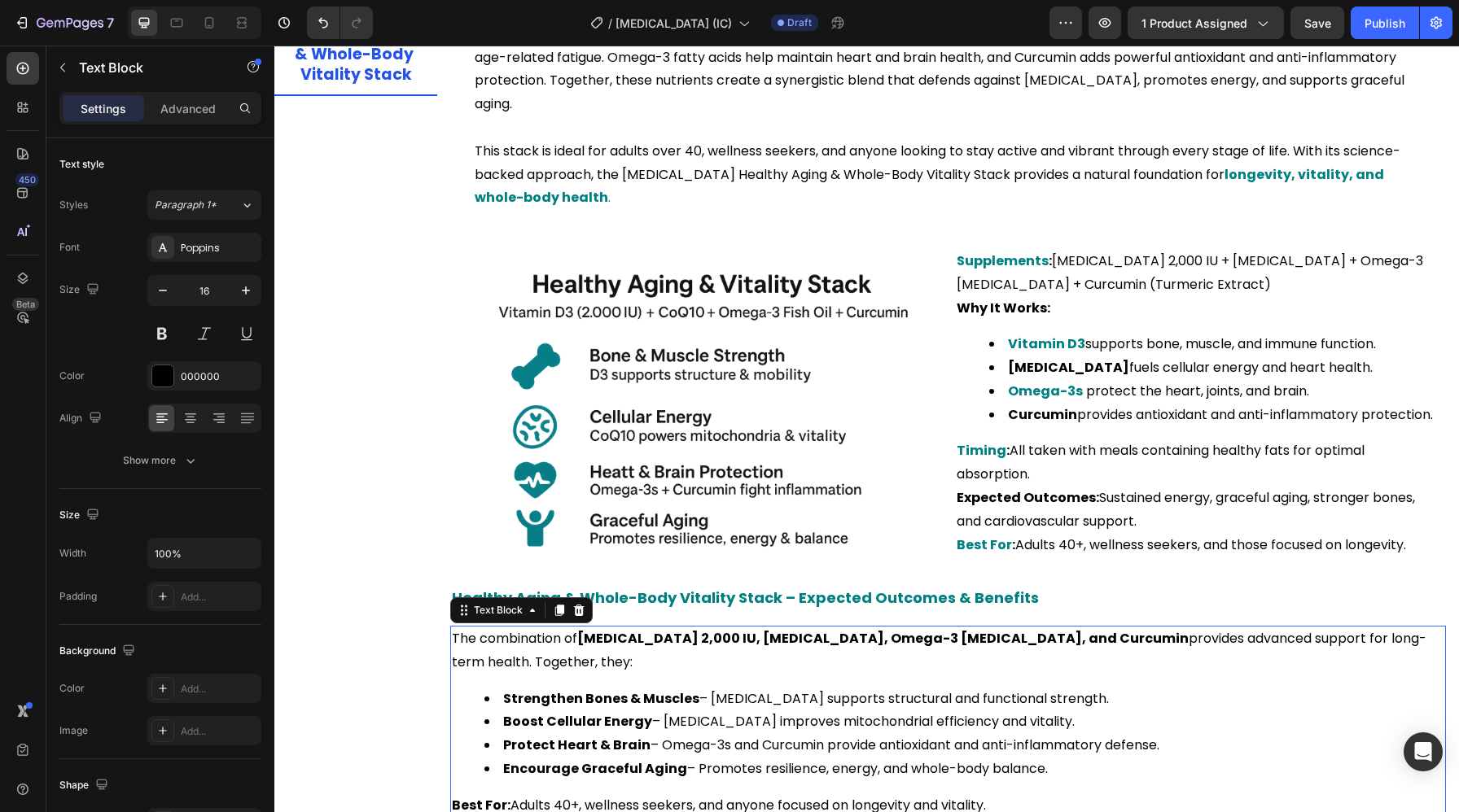
click at [620, 636] on strong "[MEDICAL_DATA] 2,000 IU, [MEDICAL_DATA], Omega-3 [MEDICAL_DATA], and Curcumin" at bounding box center [882, 638] width 611 height 19
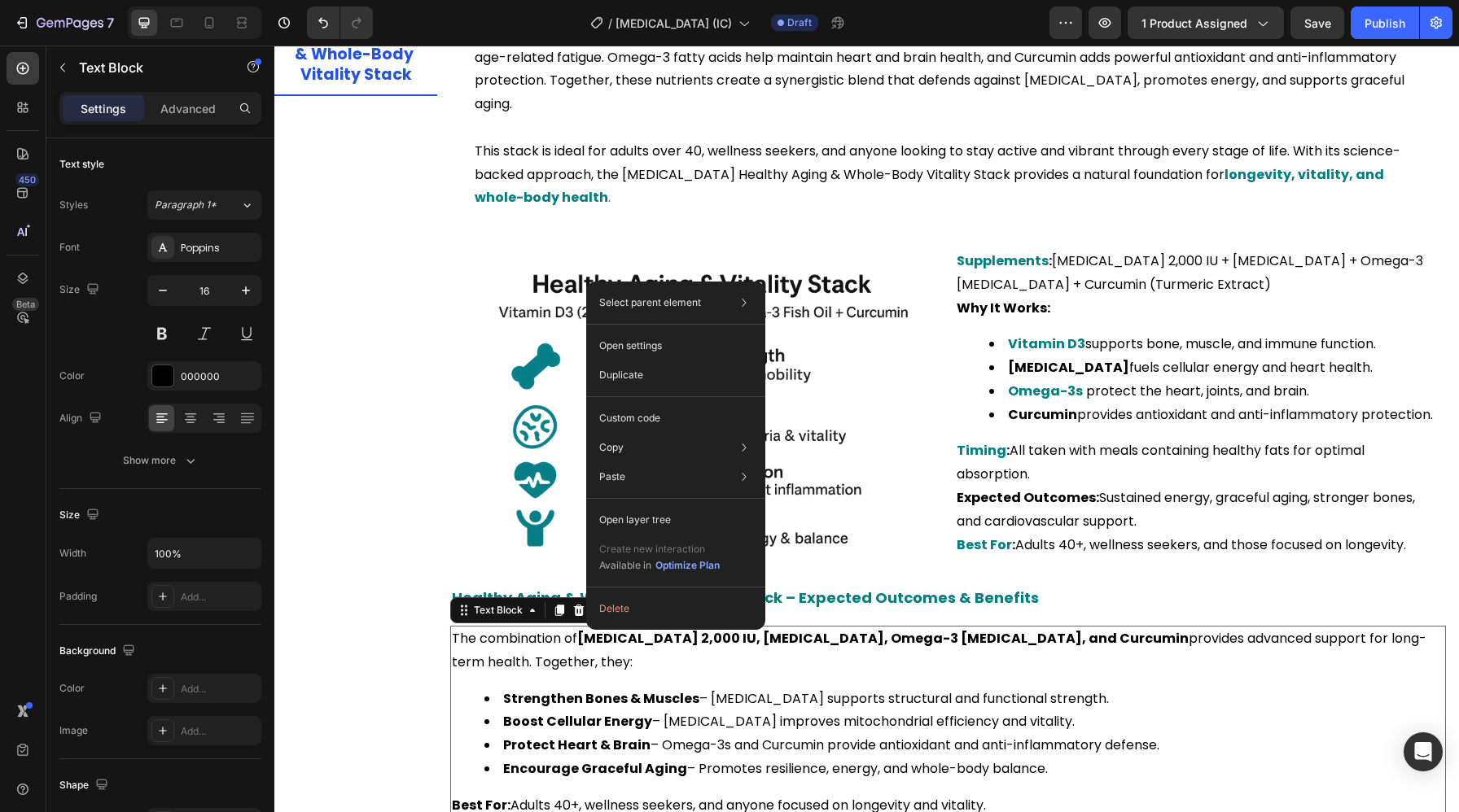
click at [552, 649] on div "The combination of [MEDICAL_DATA] 2,000 IU, [MEDICAL_DATA], Omega-3 [MEDICAL_DA…" at bounding box center [948, 722] width 996 height 193
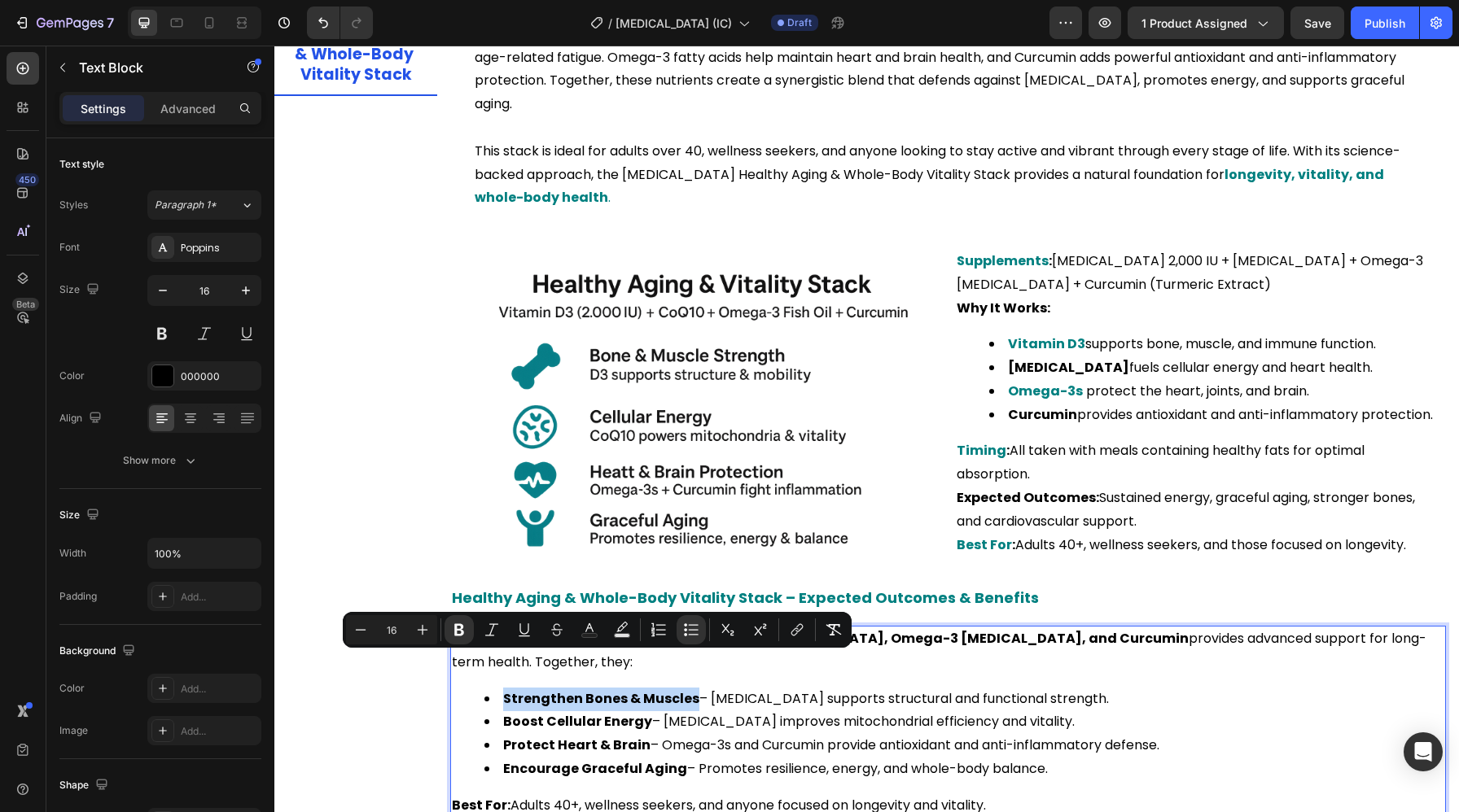
drag, startPoint x: 500, startPoint y: 665, endPoint x: 691, endPoint y: 665, distance: 191.0
click at [691, 688] on li "Strengthen Bones & Muscles – [MEDICAL_DATA] supports structural and functional …" at bounding box center [964, 699] width 960 height 23
click at [595, 627] on icon "Editor contextual toolbar" at bounding box center [589, 630] width 16 height 16
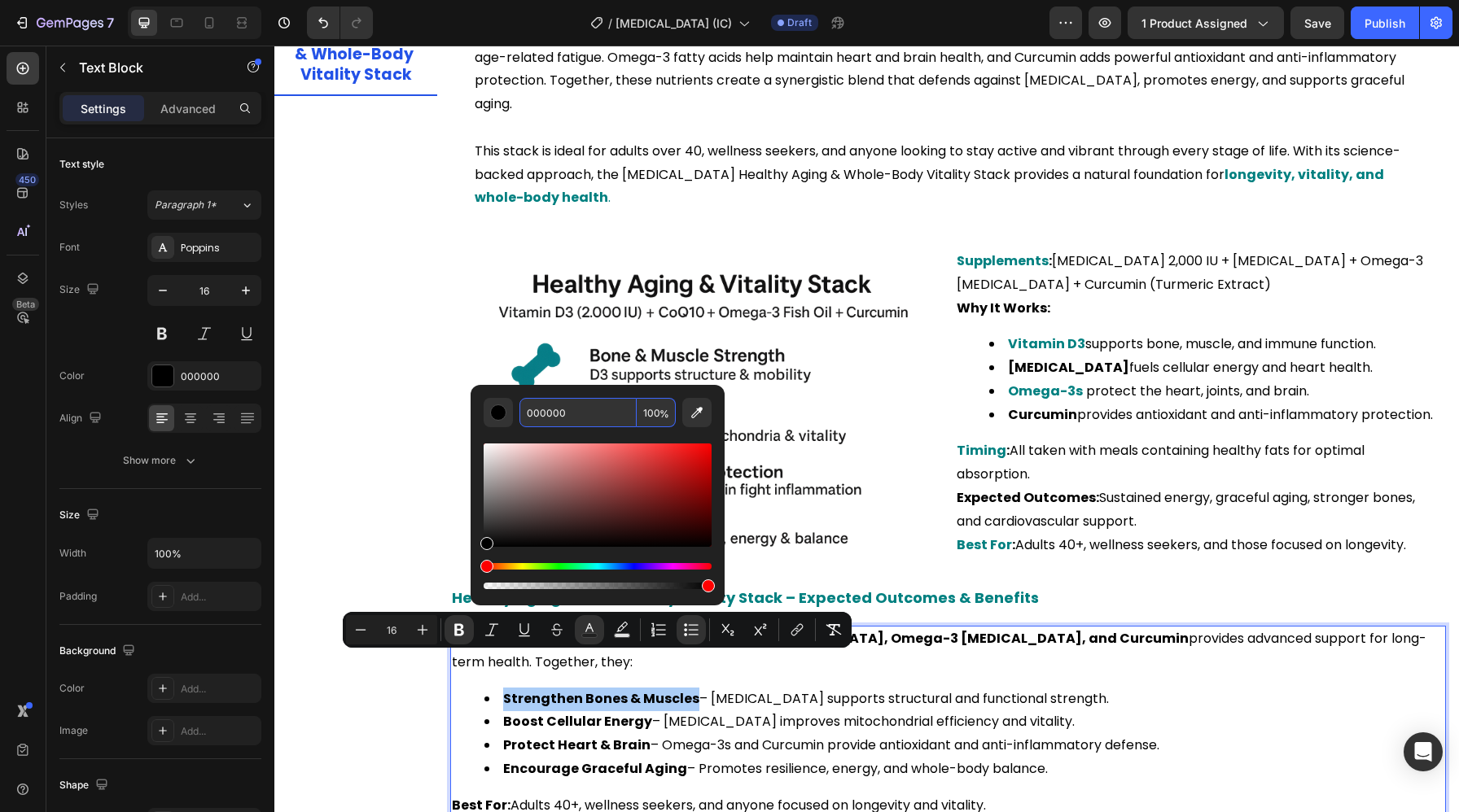
click at [566, 414] on input "000000" at bounding box center [578, 413] width 118 height 29
paste input "808"
type input "008080"
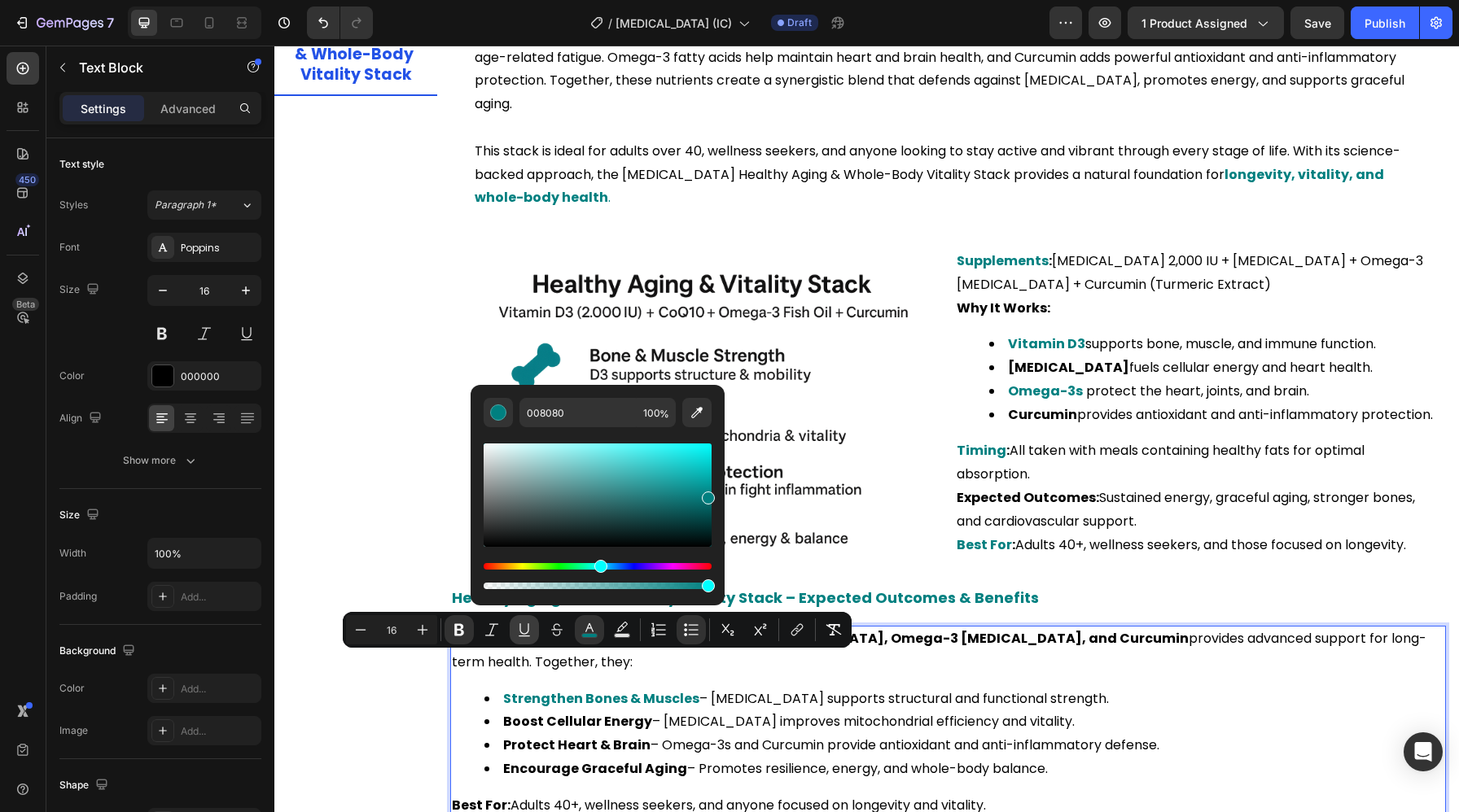
click at [529, 639] on button "Underline" at bounding box center [525, 630] width 29 height 29
click at [326, 22] on icon "Undo/Redo" at bounding box center [322, 23] width 10 height 10
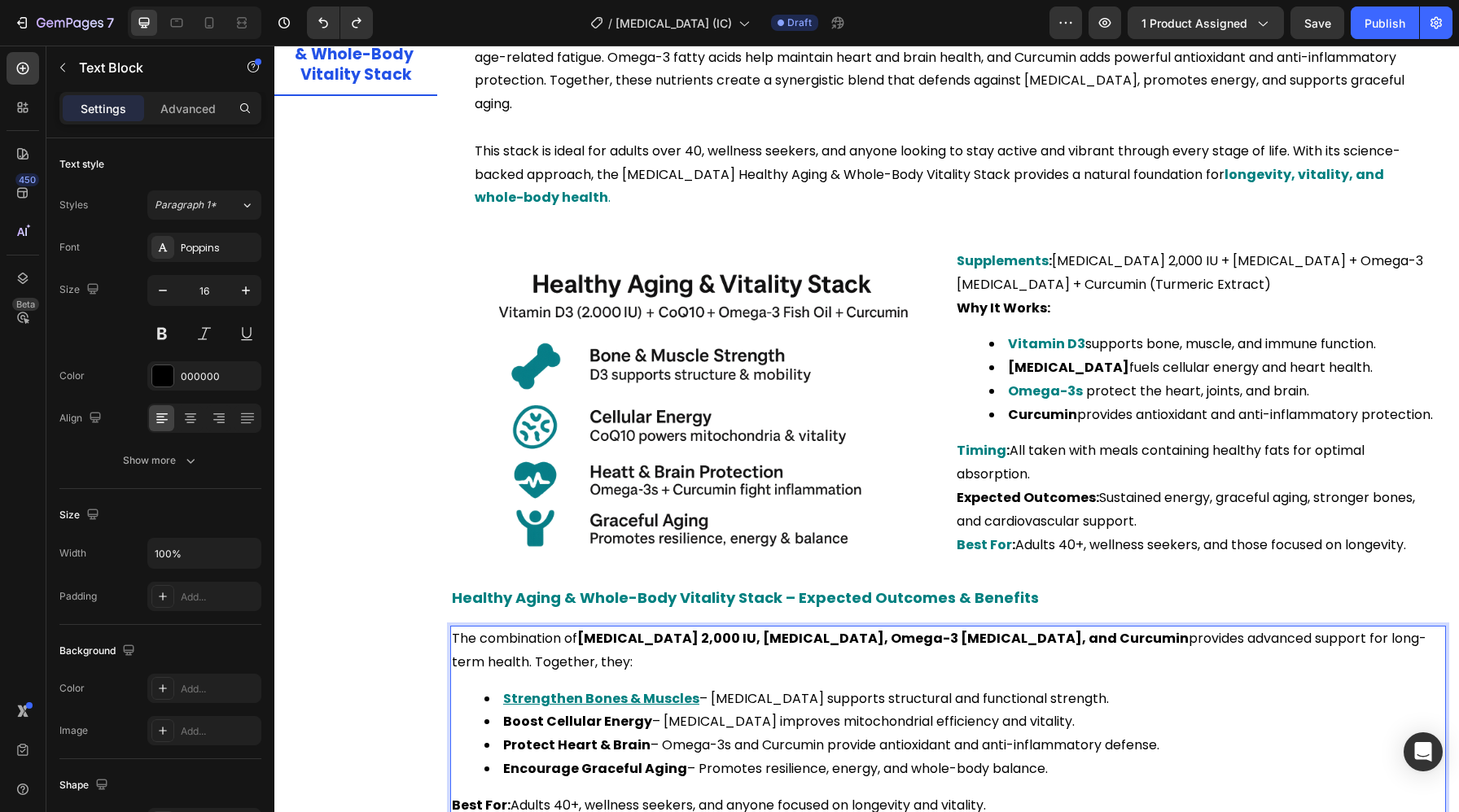
click at [560, 689] on u "Strengthen Bones & Muscles" at bounding box center [601, 699] width 196 height 19
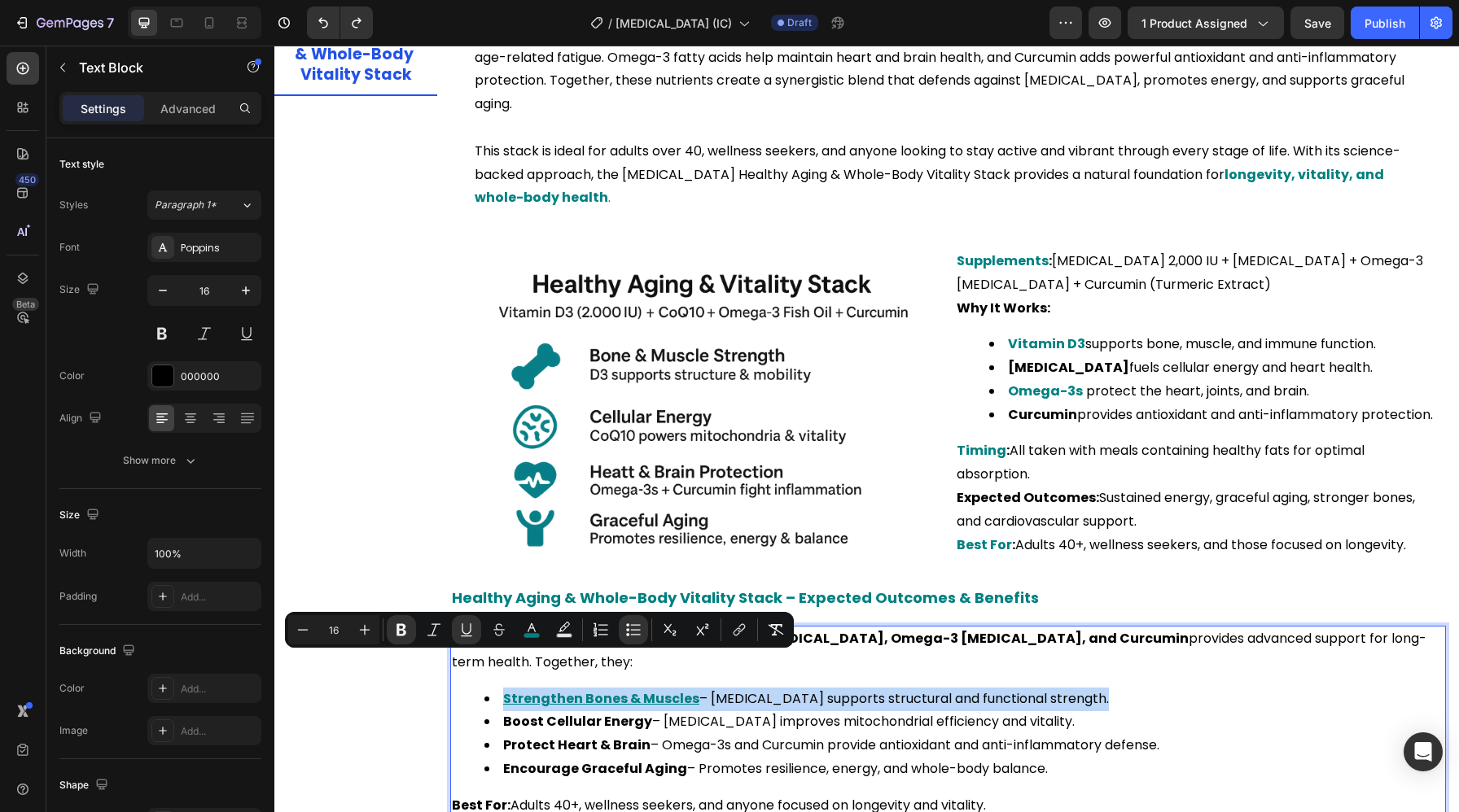
click at [560, 689] on u "Strengthen Bones & Muscles" at bounding box center [601, 699] width 196 height 19
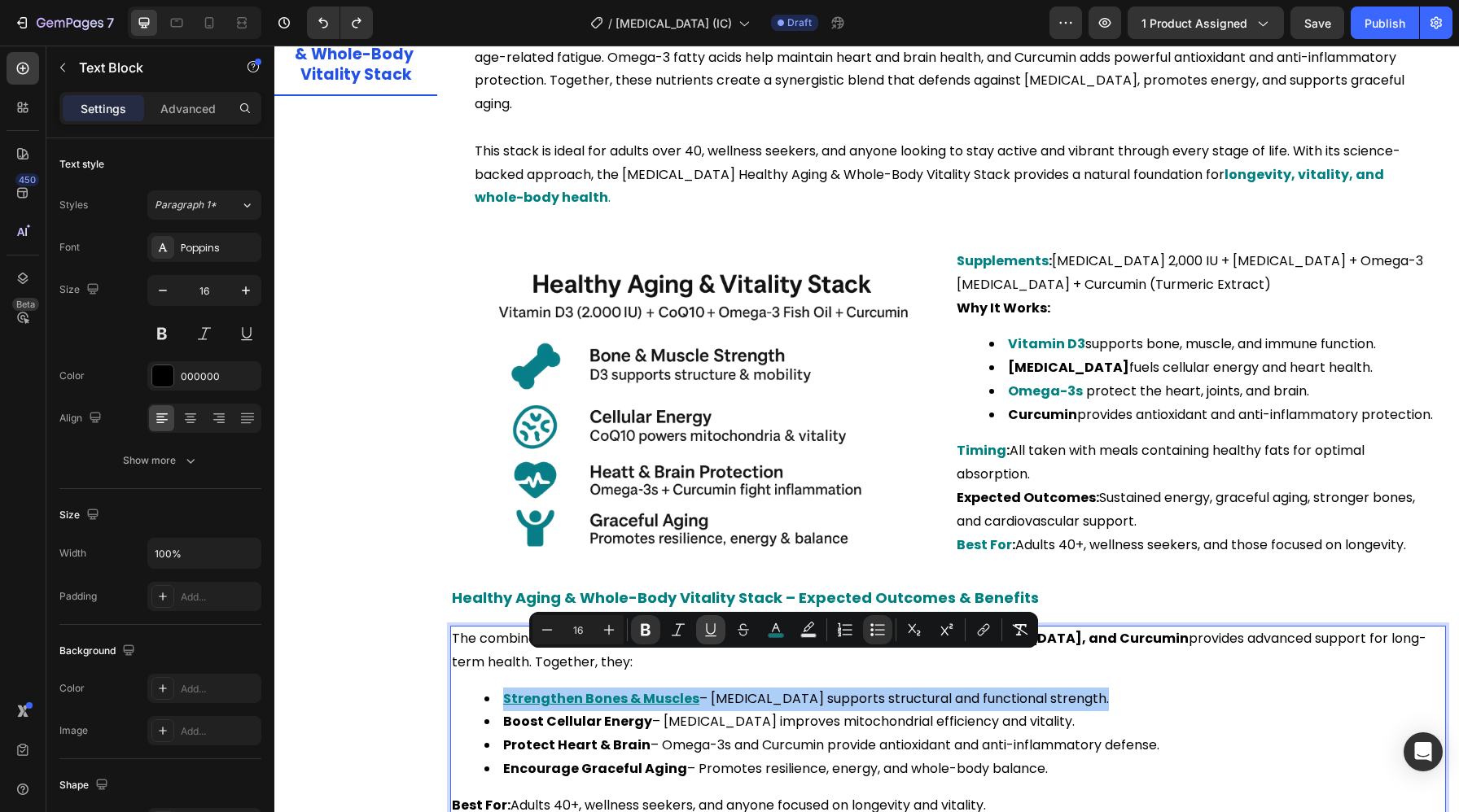
click at [707, 638] on icon "Editor contextual toolbar" at bounding box center [710, 630] width 16 height 16
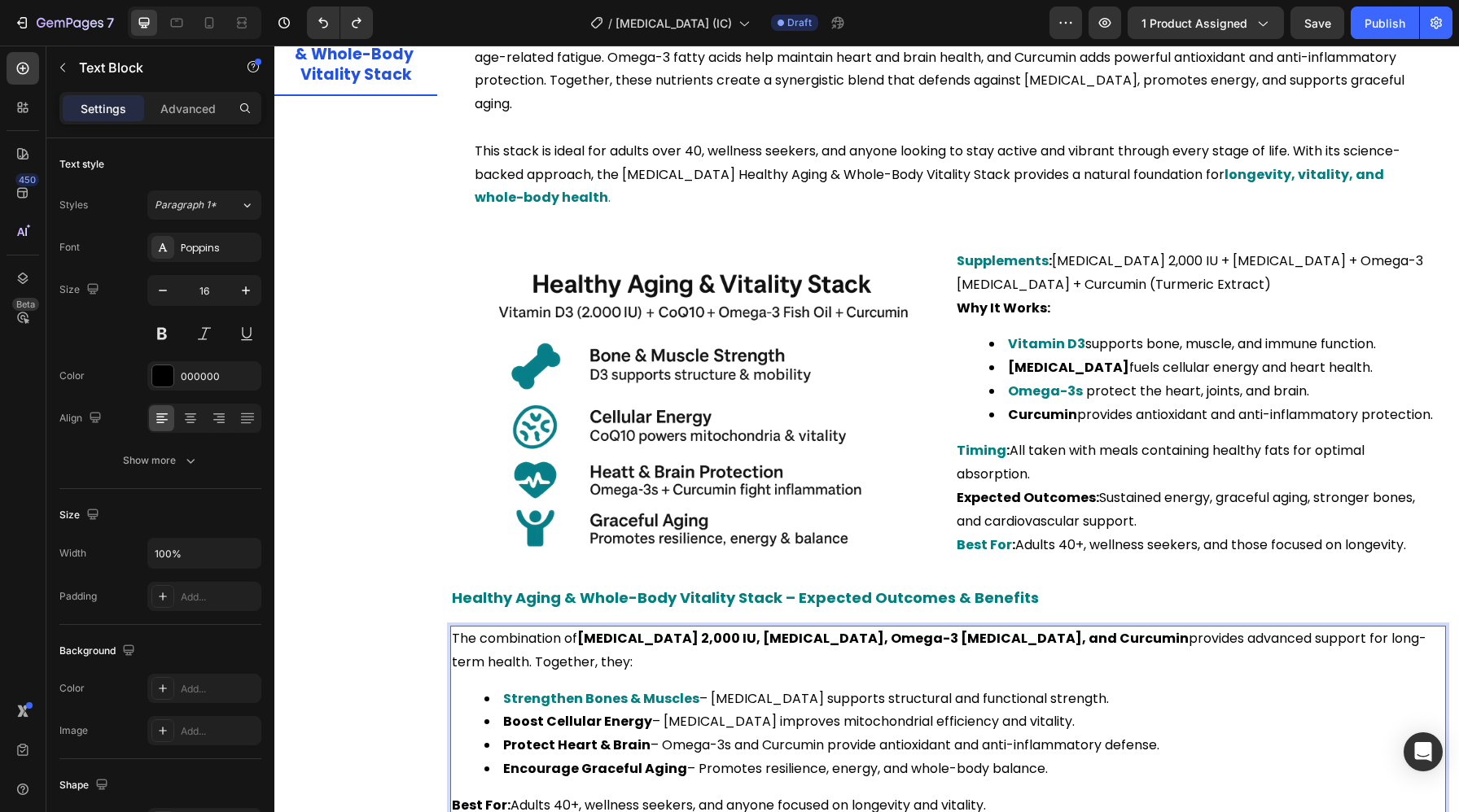
click at [663, 734] on li "Protect Heart & Brain – Omega-3s and Curcumin provide antioxidant and anti-infl…" at bounding box center [964, 745] width 960 height 23
drag, startPoint x: 642, startPoint y: 690, endPoint x: 491, endPoint y: 694, distance: 151.1
click at [491, 710] on li "Boost Cellular Energy – [MEDICAL_DATA] improves mitochondrial efficiency and vi…" at bounding box center [964, 721] width 960 height 23
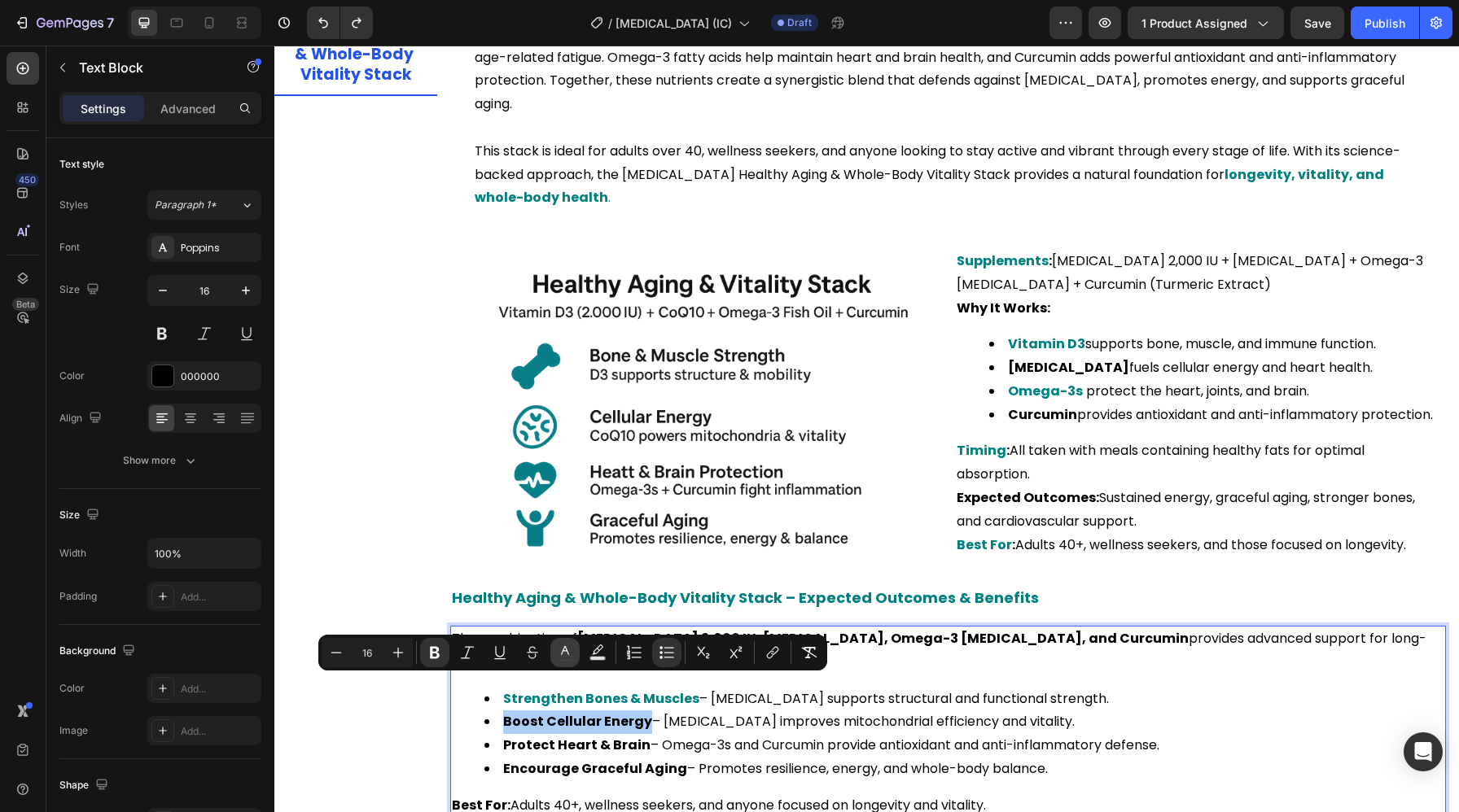
click at [563, 659] on icon "Editor contextual toolbar" at bounding box center [564, 652] width 16 height 16
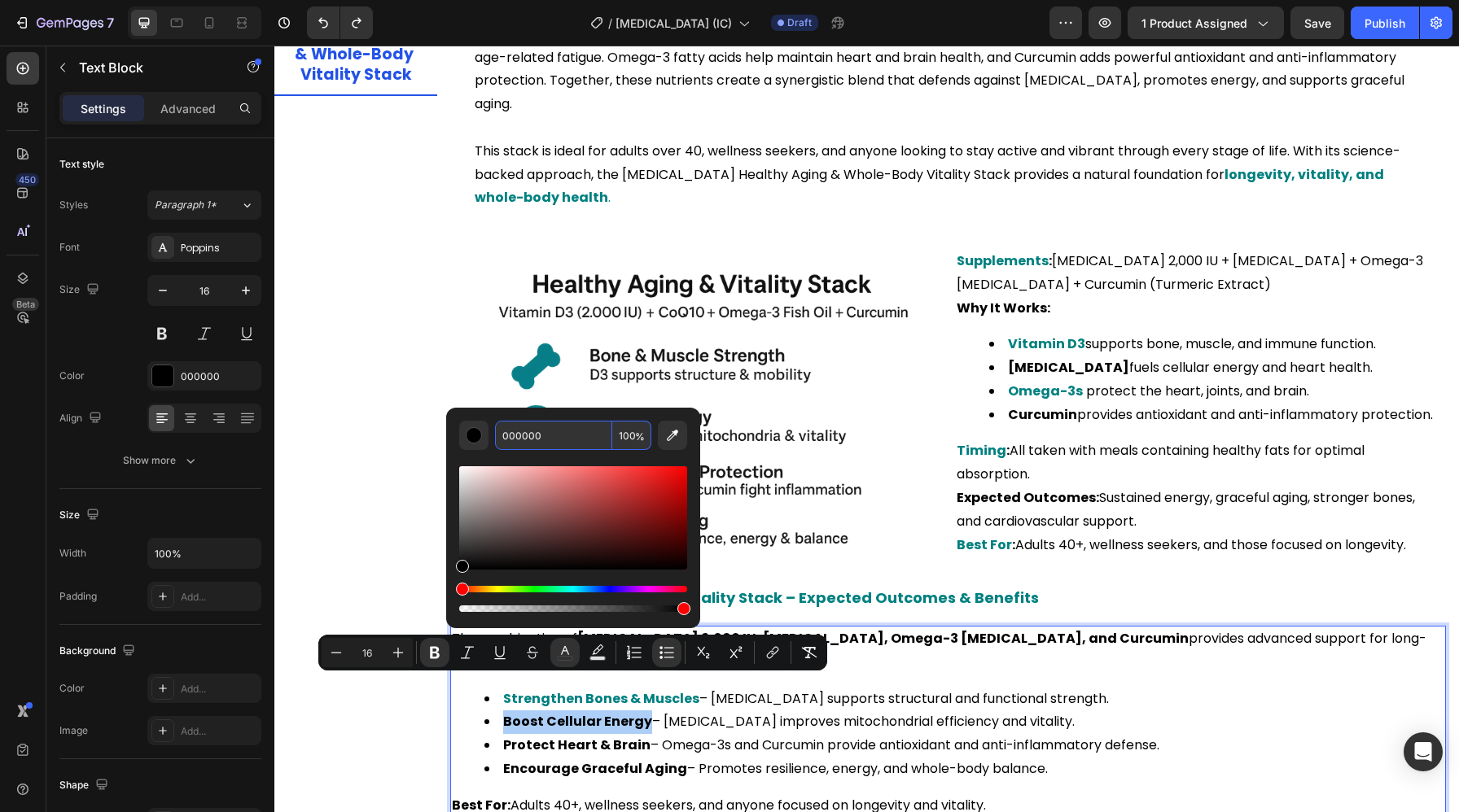
click at [552, 430] on input "000000" at bounding box center [554, 435] width 118 height 29
paste input "808"
type input "008080"
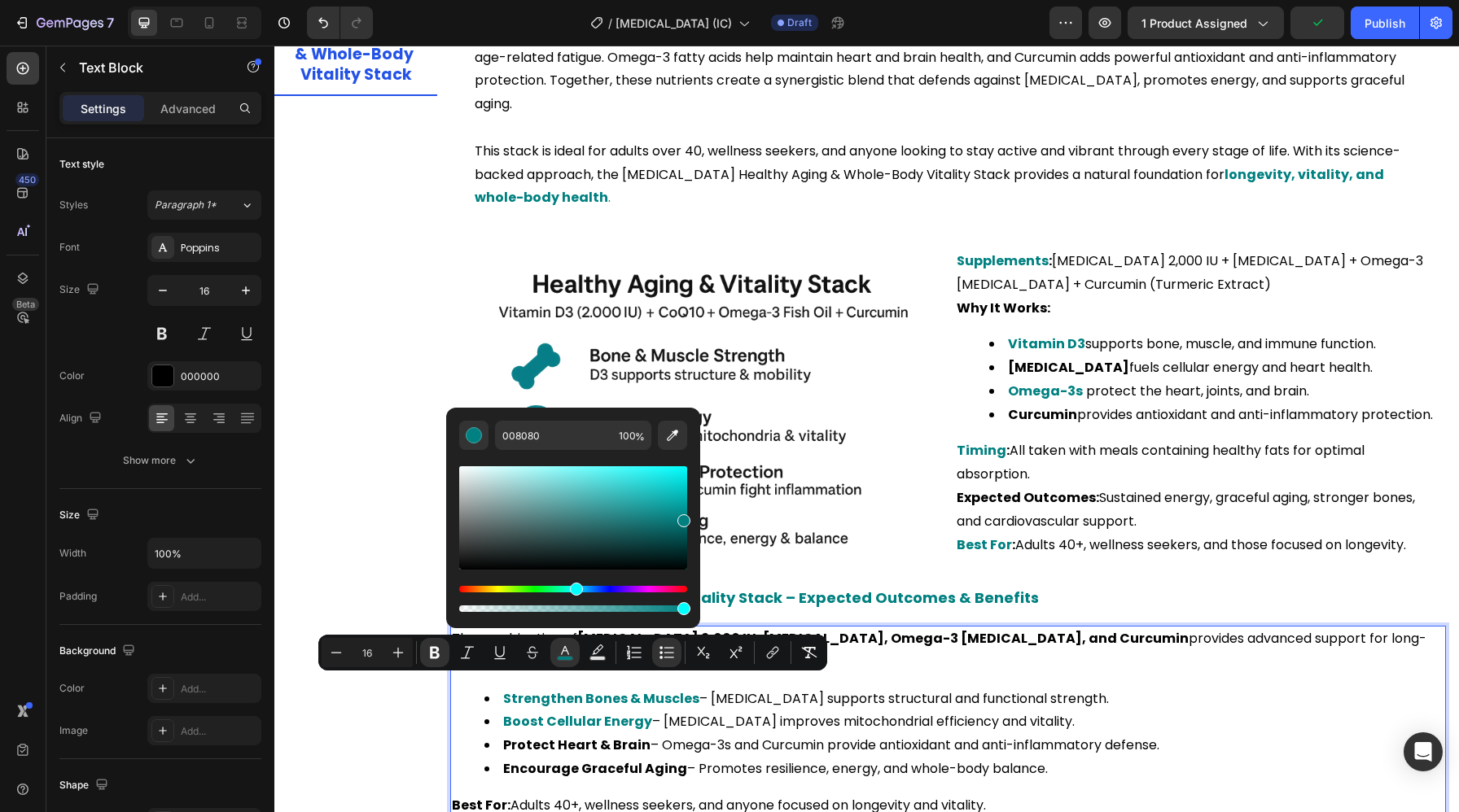
click at [610, 736] on strong "Protect Heart & Brain" at bounding box center [577, 745] width 147 height 19
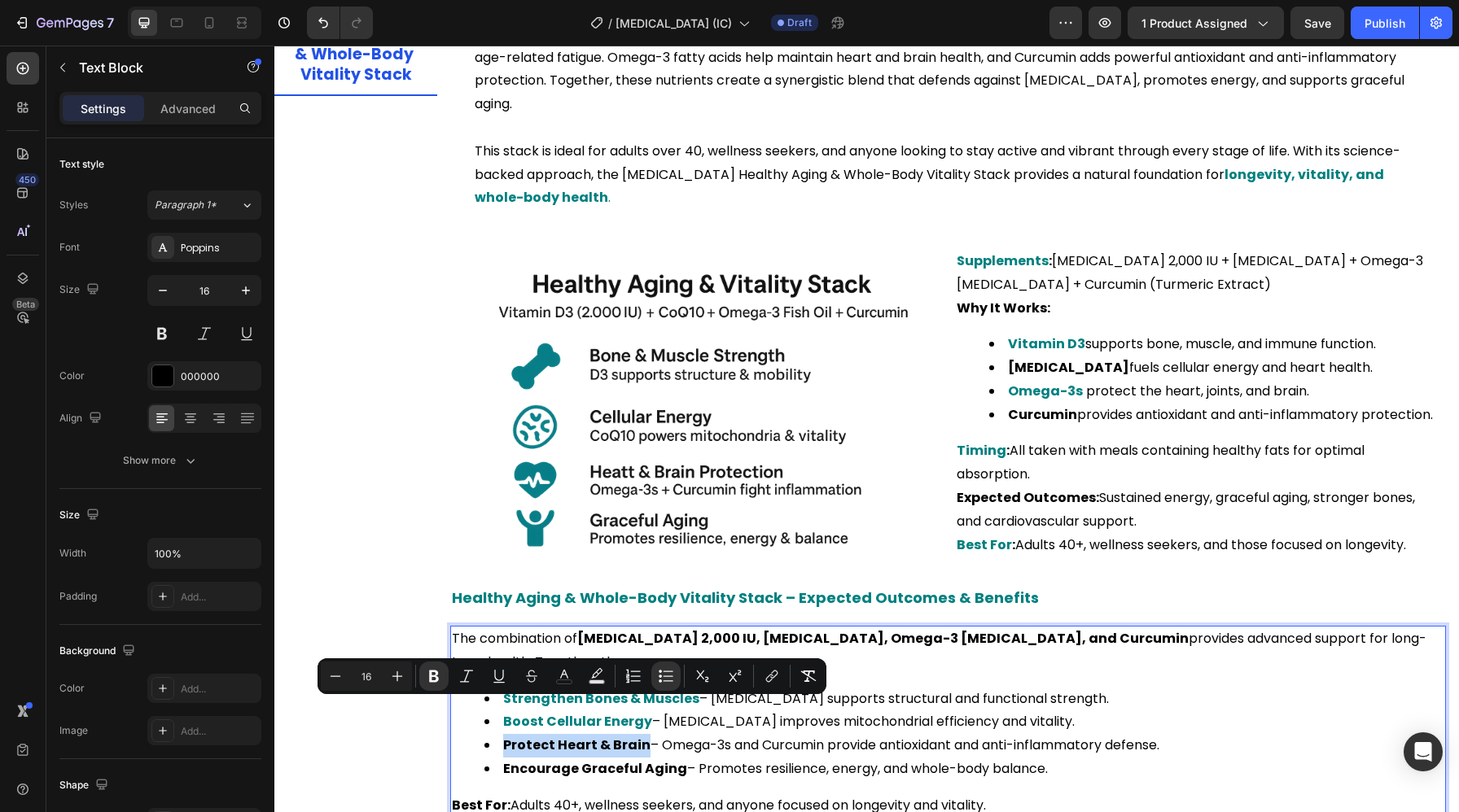
drag, startPoint x: 641, startPoint y: 714, endPoint x: 488, endPoint y: 707, distance: 153.2
click at [488, 734] on li "Protect Heart & Brain – Omega-3s and Curcumin provide antioxidant and anti-infl…" at bounding box center [964, 745] width 960 height 23
click at [569, 675] on icon "Editor contextual toolbar" at bounding box center [564, 676] width 16 height 16
type input "000000"
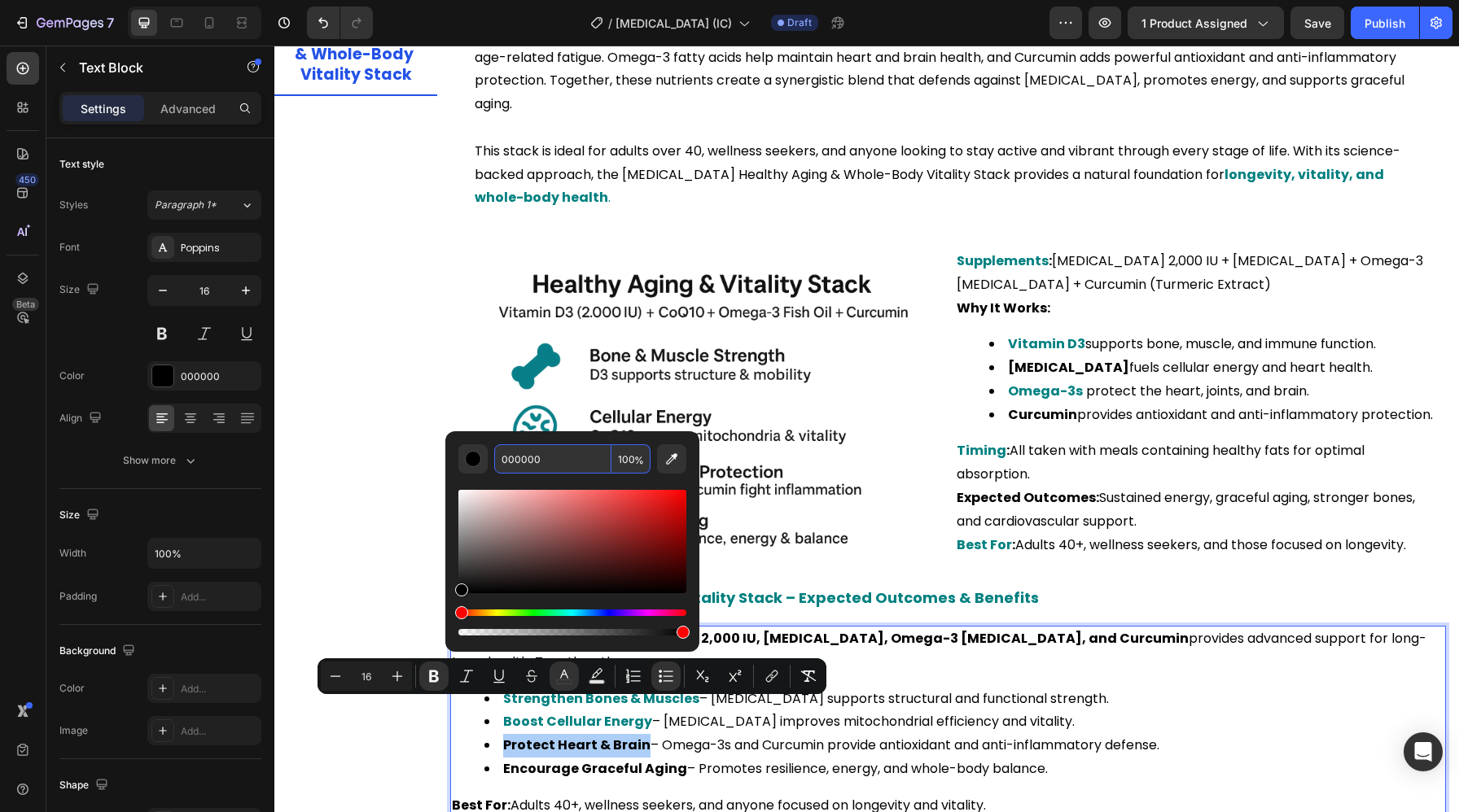
click at [571, 462] on input "000000" at bounding box center [553, 459] width 118 height 29
paste input "808"
type input "008080"
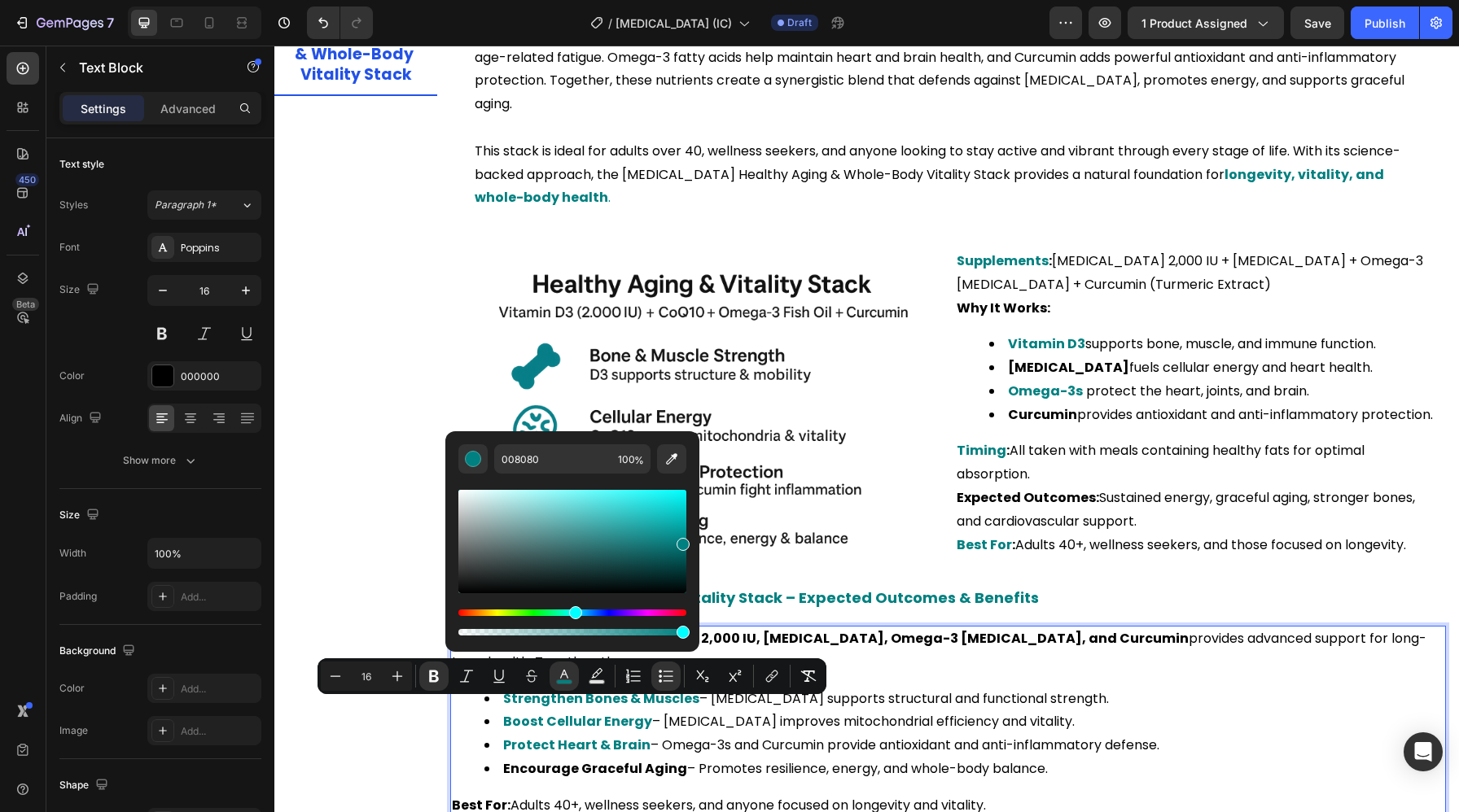
click at [546, 794] on p "Best For: Adults 40+, wellness seekers, and anyone focused on longevity and vit…" at bounding box center [948, 805] width 992 height 23
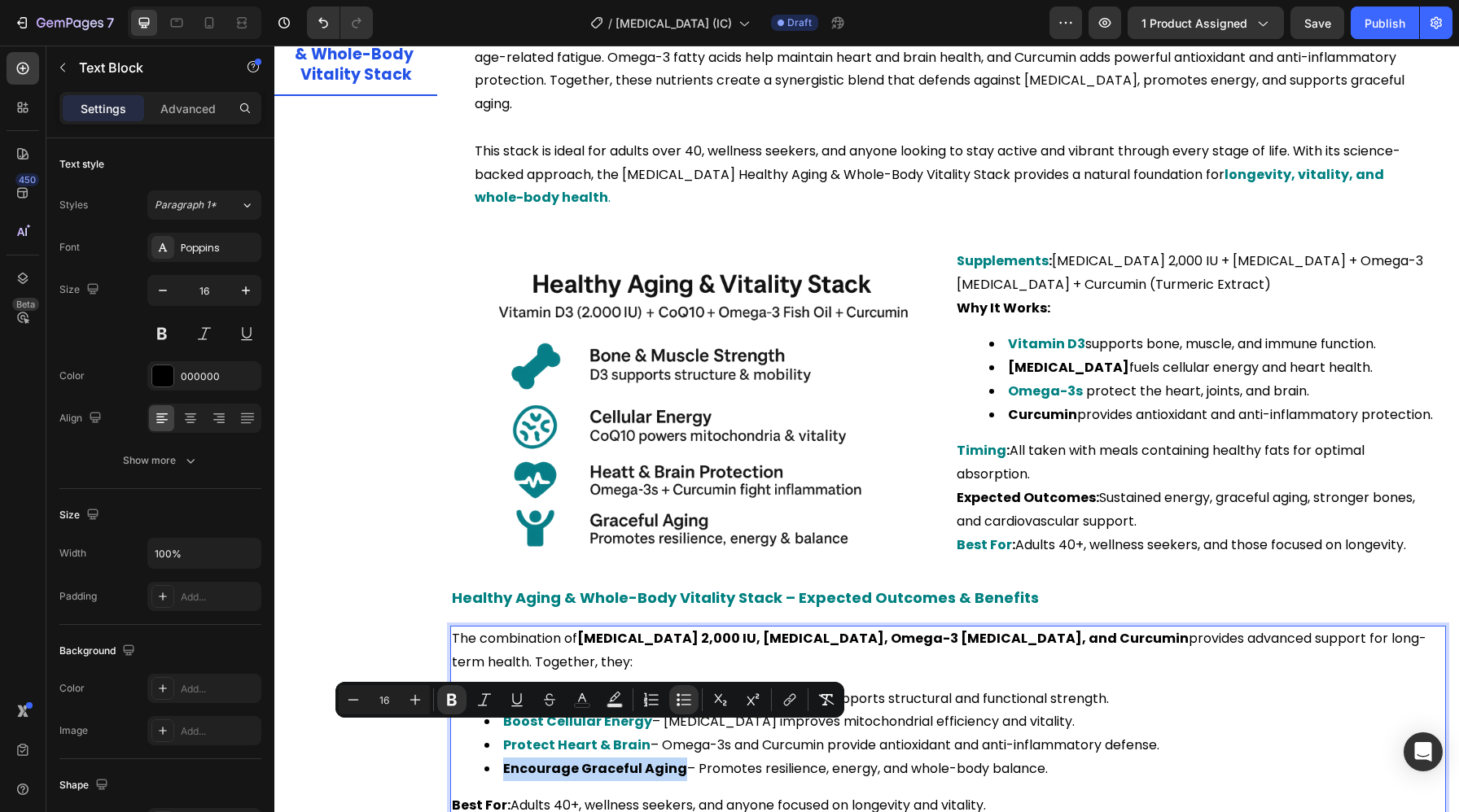
drag, startPoint x: 678, startPoint y: 736, endPoint x: 484, endPoint y: 736, distance: 194.0
click at [484, 758] on li "Encourage Graceful Aging – Promotes resilience, energy, and whole-body balance." at bounding box center [964, 769] width 960 height 23
click at [583, 701] on icon "Editor contextual toolbar" at bounding box center [582, 700] width 16 height 16
type input "000000"
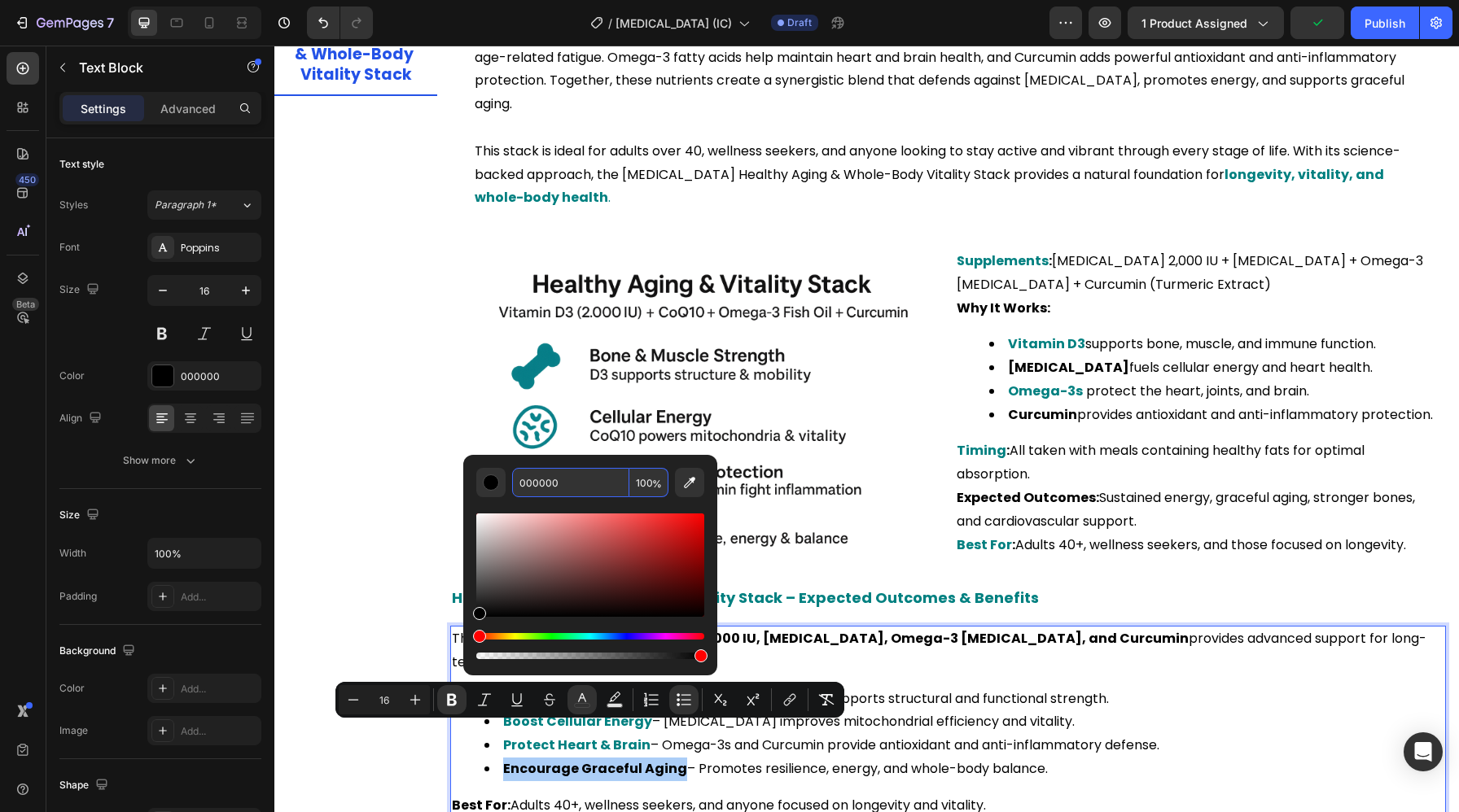
click at [554, 475] on input "000000" at bounding box center [571, 483] width 118 height 29
paste input "808"
type input "008080"
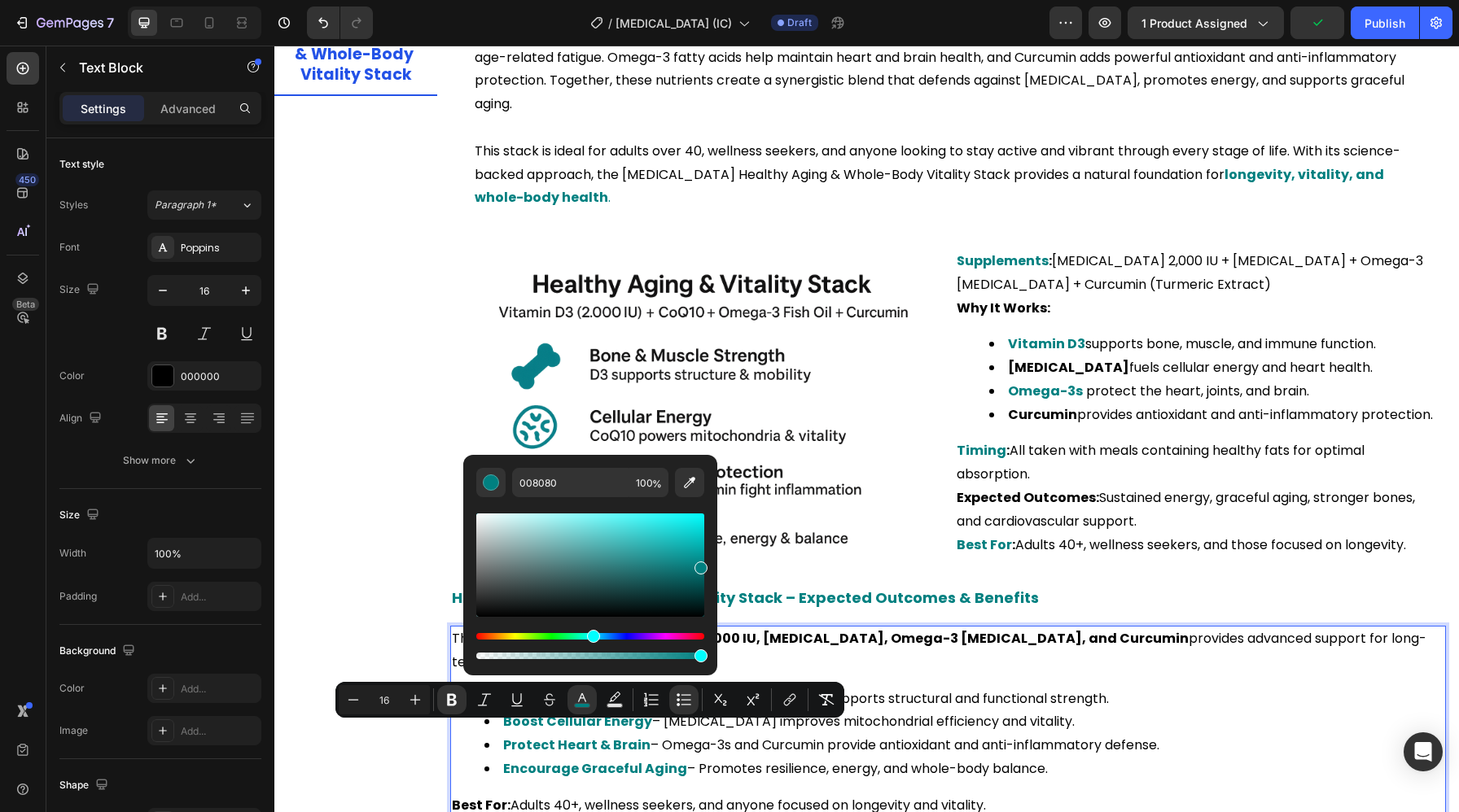
click at [264, 413] on div at bounding box center [268, 498] width 12 height 720
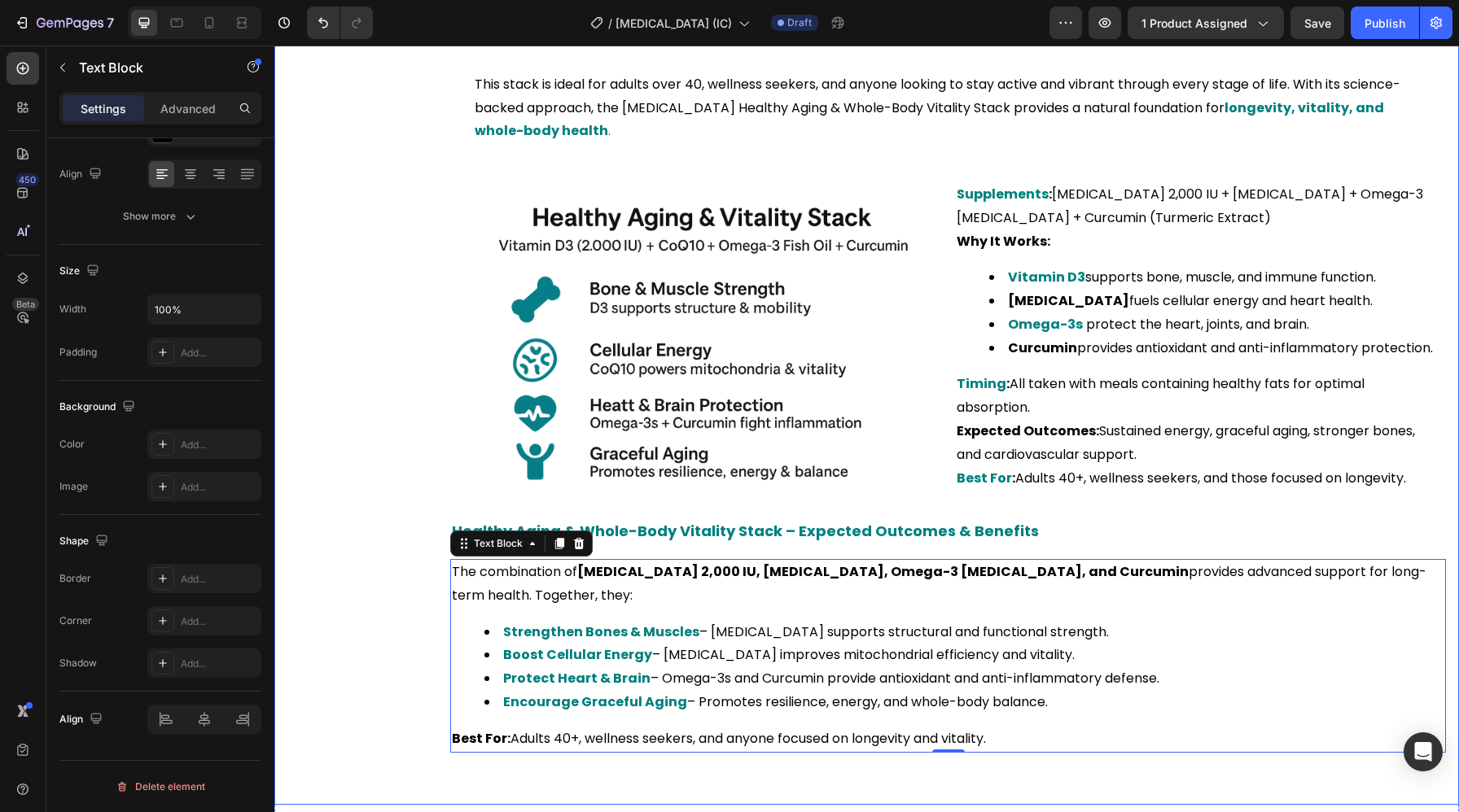
scroll to position [4306, 0]
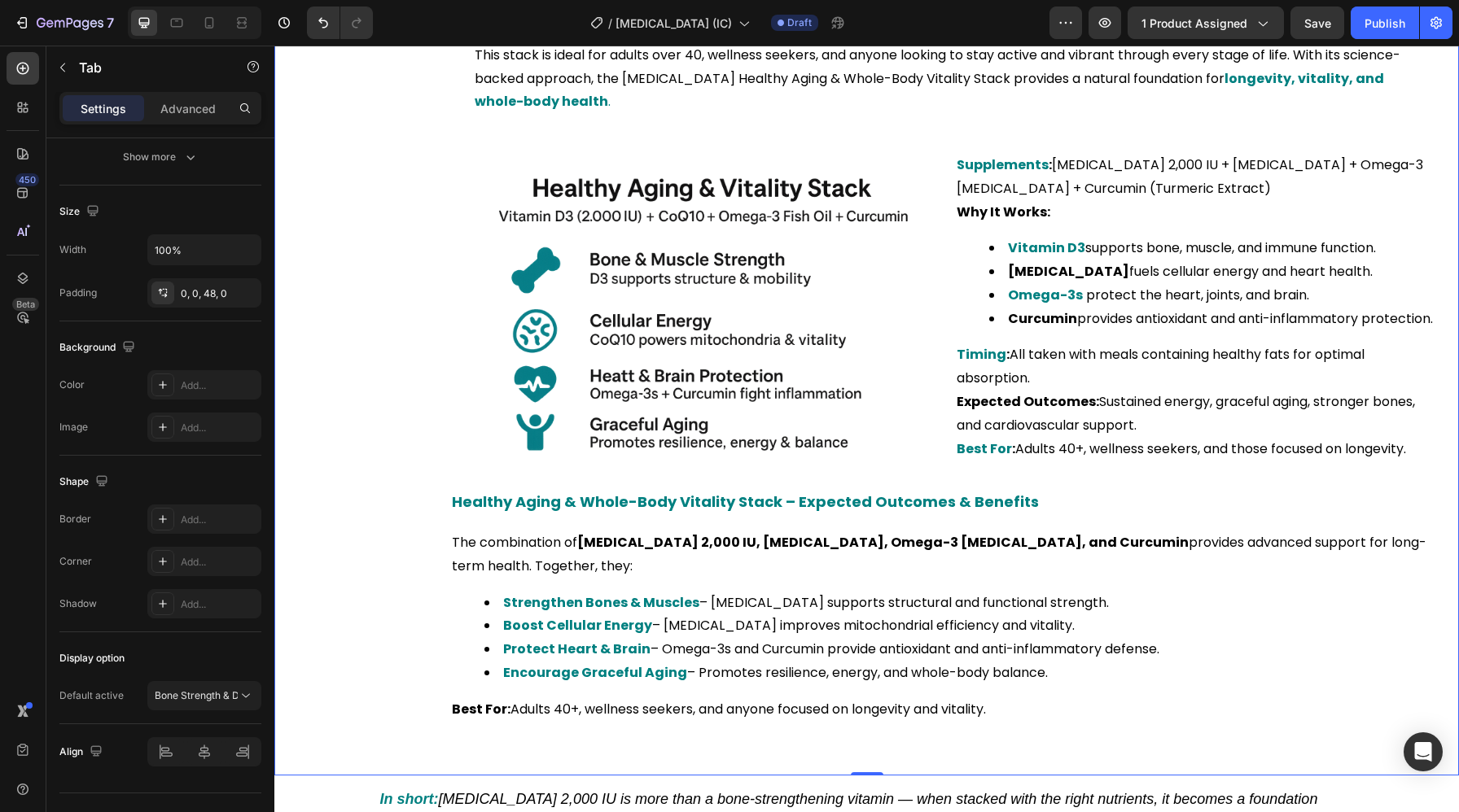
click at [398, 562] on div "Bone Strength & Density Stack Immune Defense & Resilience Stack Energy & Mood B…" at bounding box center [355, 230] width 162 height 1013
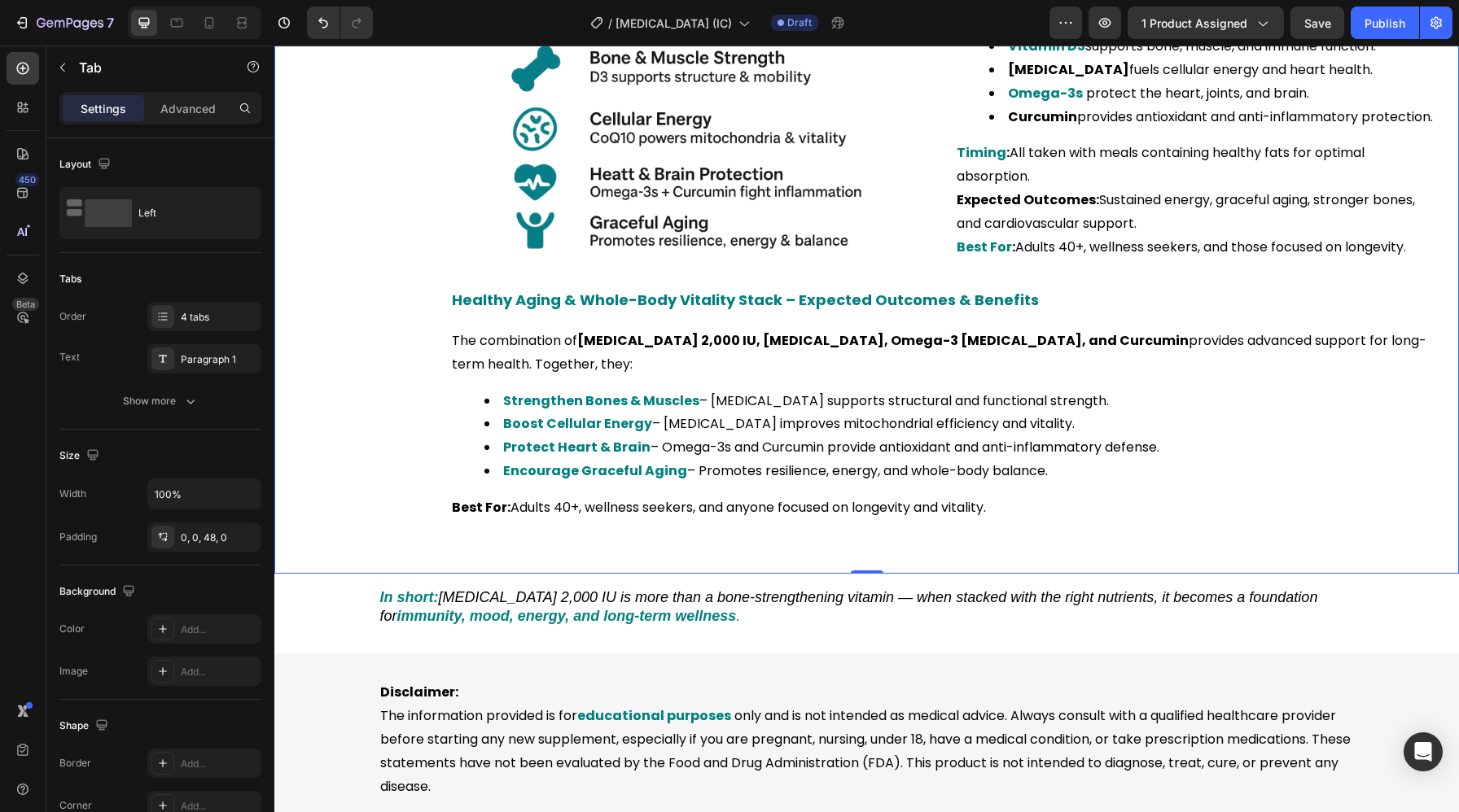
scroll to position [4552, 0]
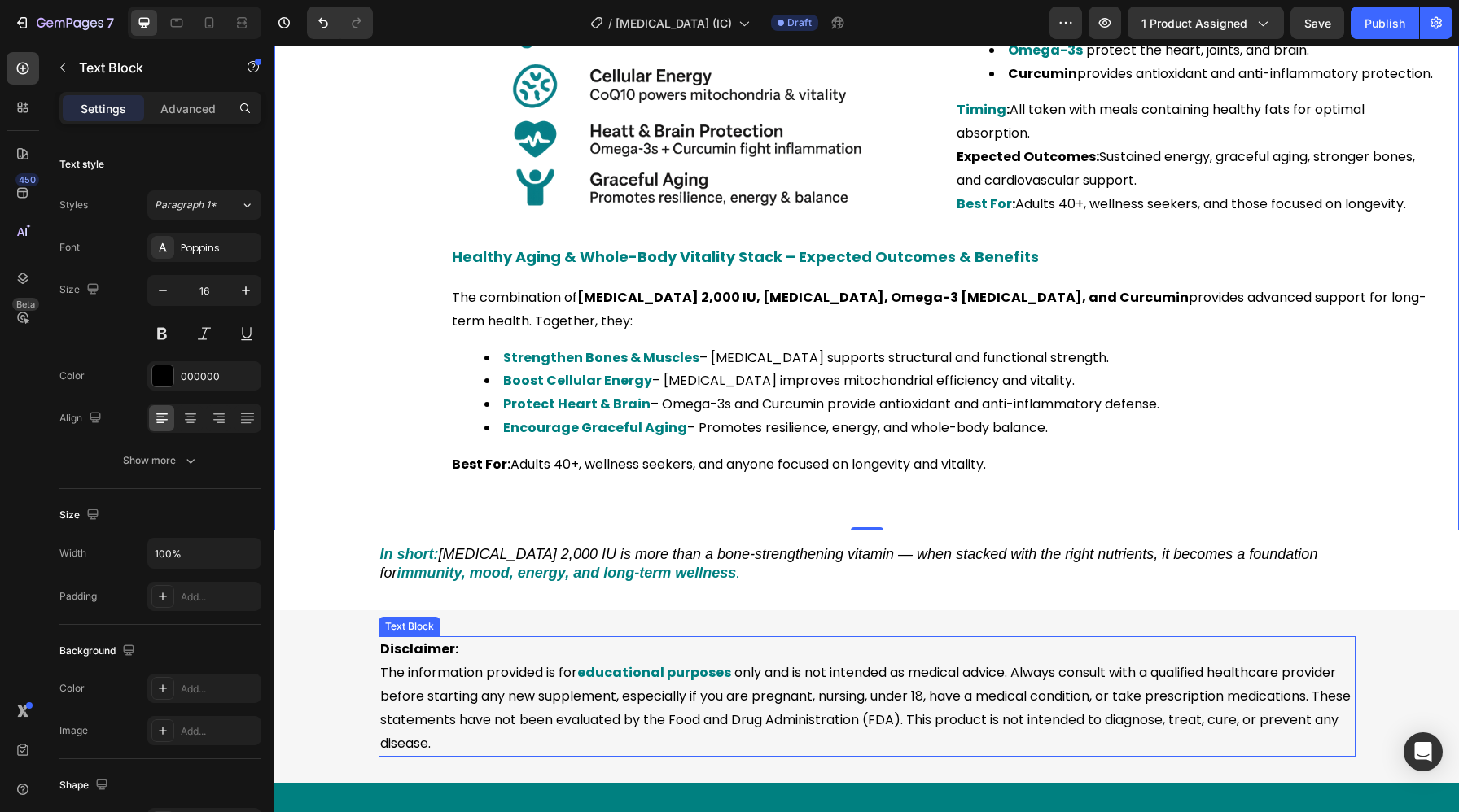
click at [409, 639] on strong "Disclaimer:" at bounding box center [419, 649] width 78 height 19
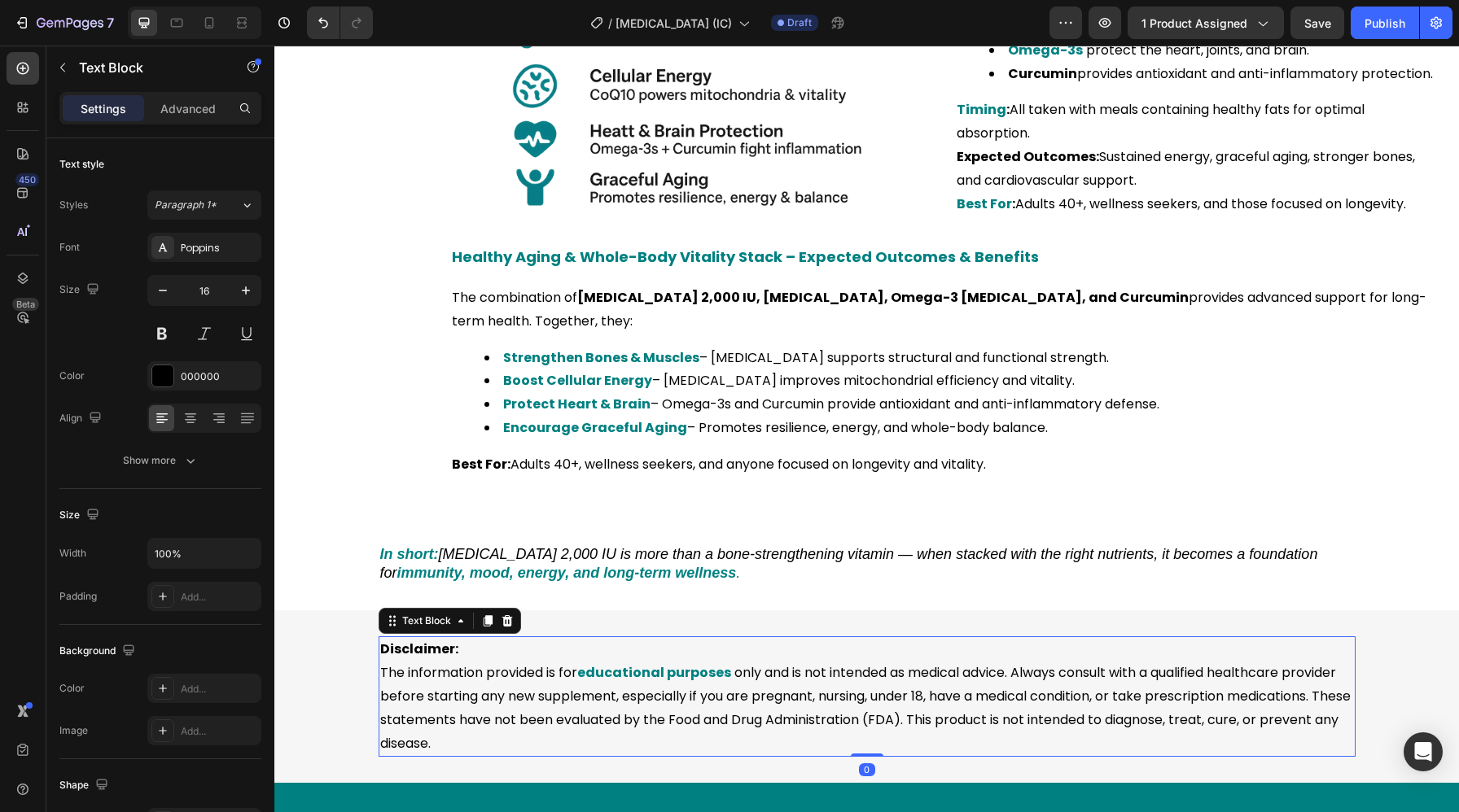
click at [409, 639] on strong "Disclaimer:" at bounding box center [419, 649] width 78 height 19
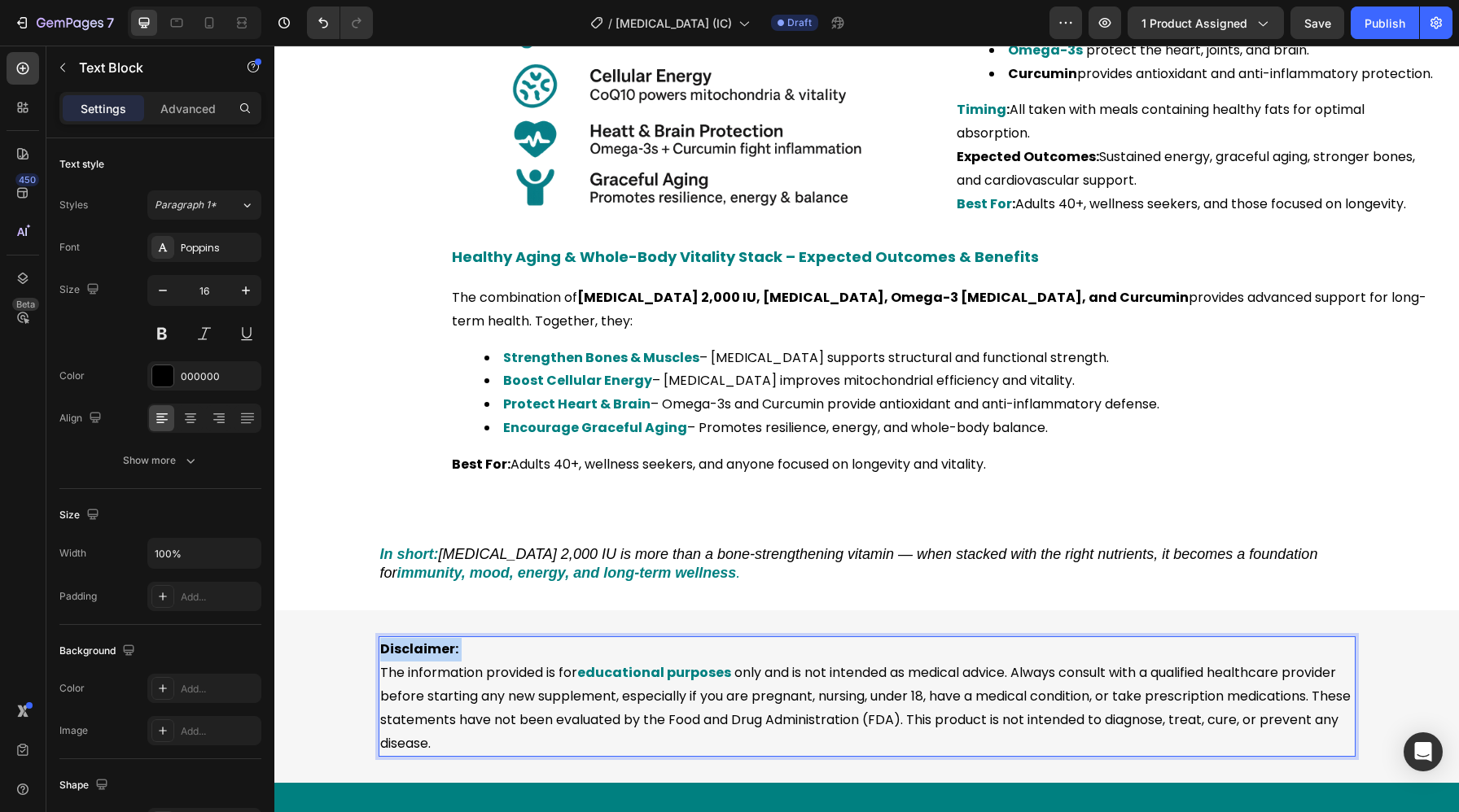
click at [409, 639] on strong "Disclaimer:" at bounding box center [419, 649] width 78 height 19
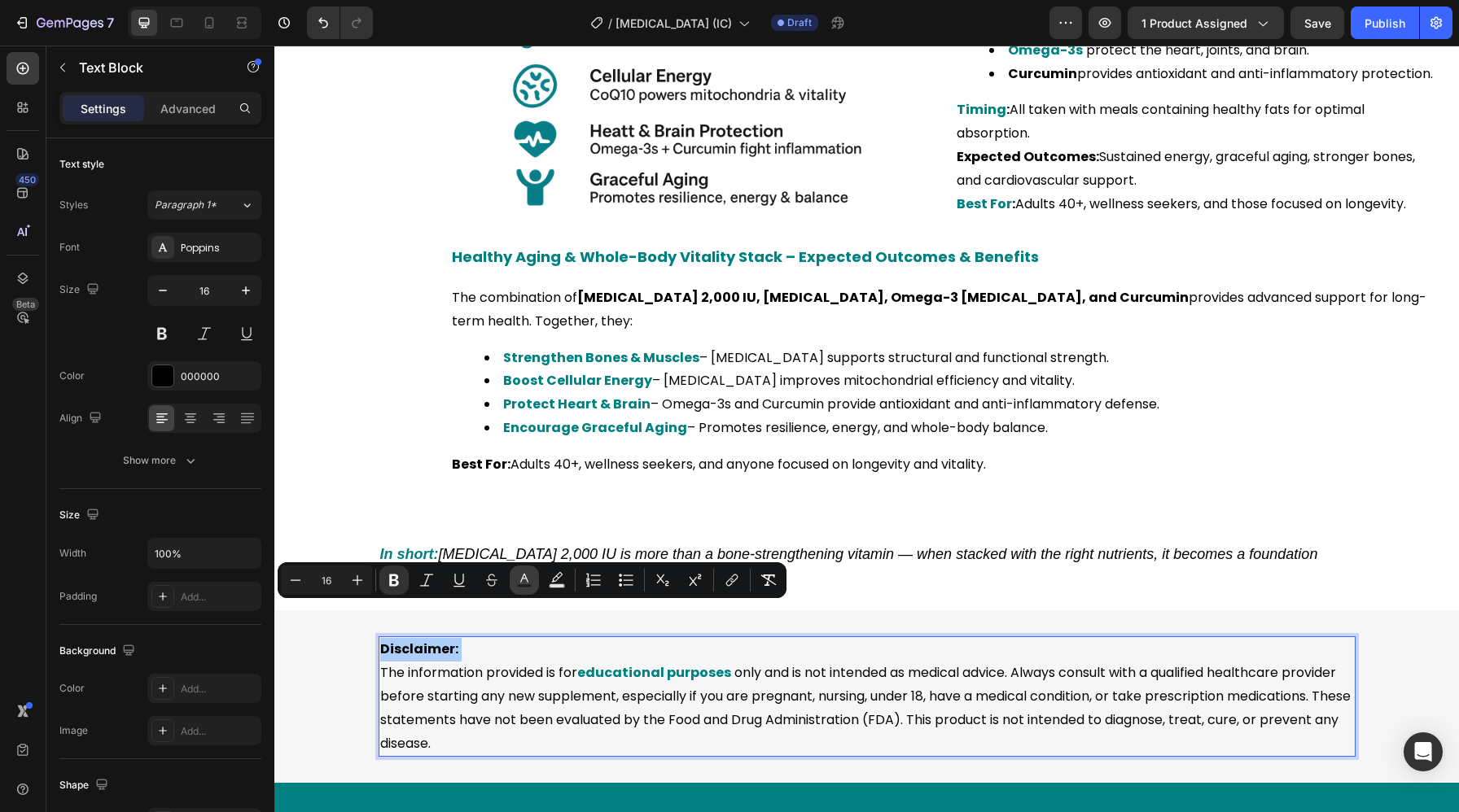
click at [522, 588] on button "Text Color" at bounding box center [525, 580] width 29 height 29
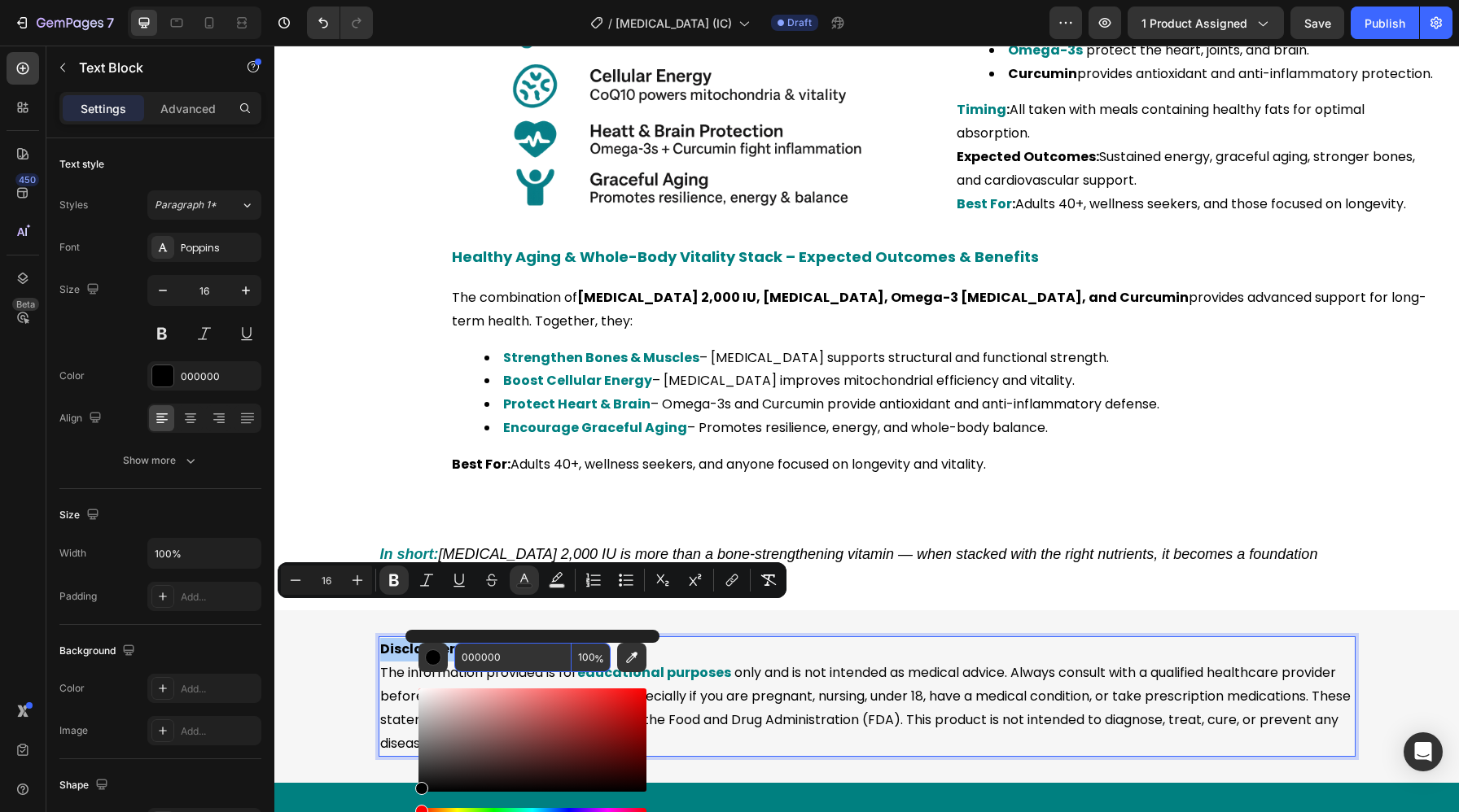
click at [519, 655] on input "000000" at bounding box center [513, 657] width 118 height 29
paste input "808"
type input "008080"
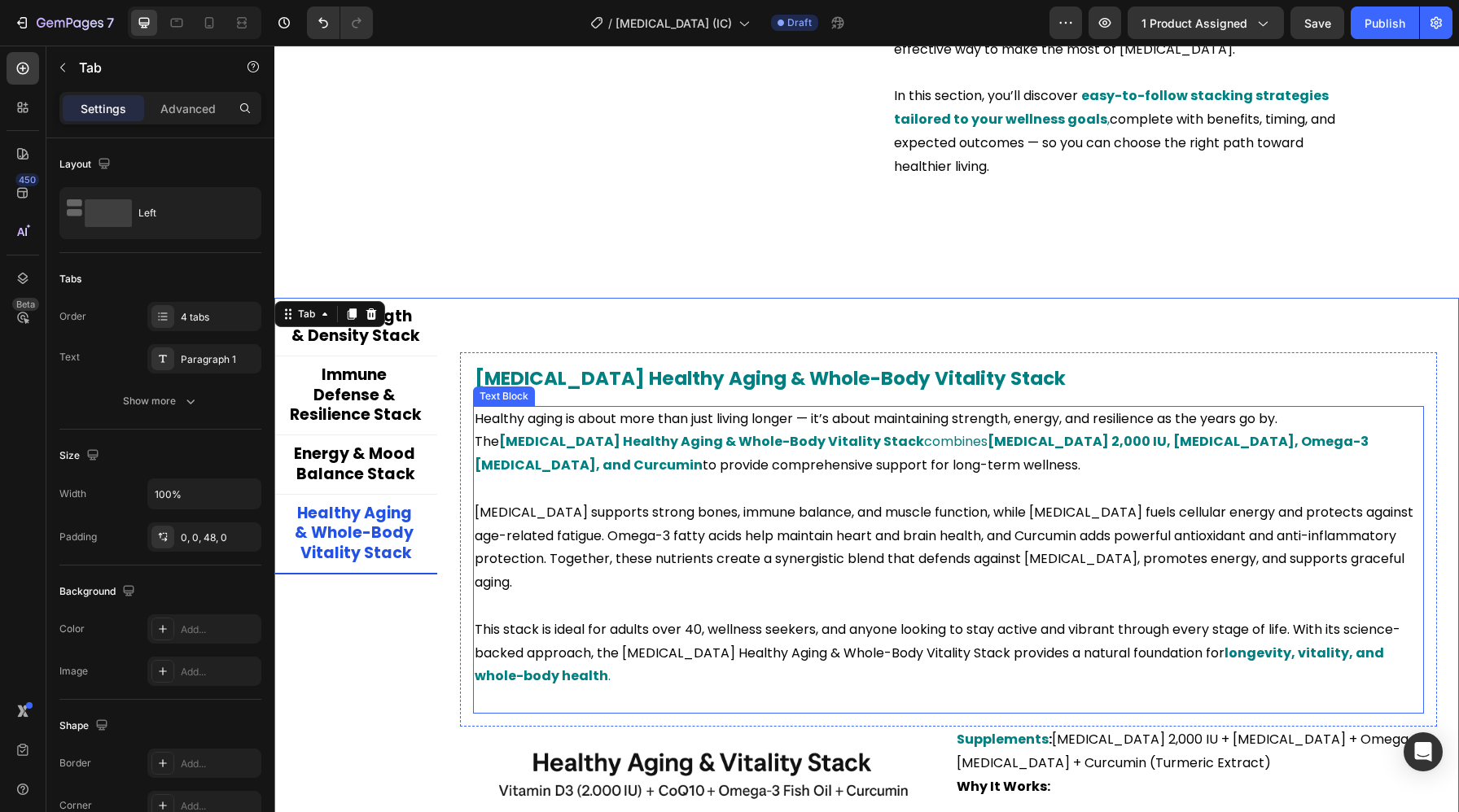
scroll to position [3722, 0]
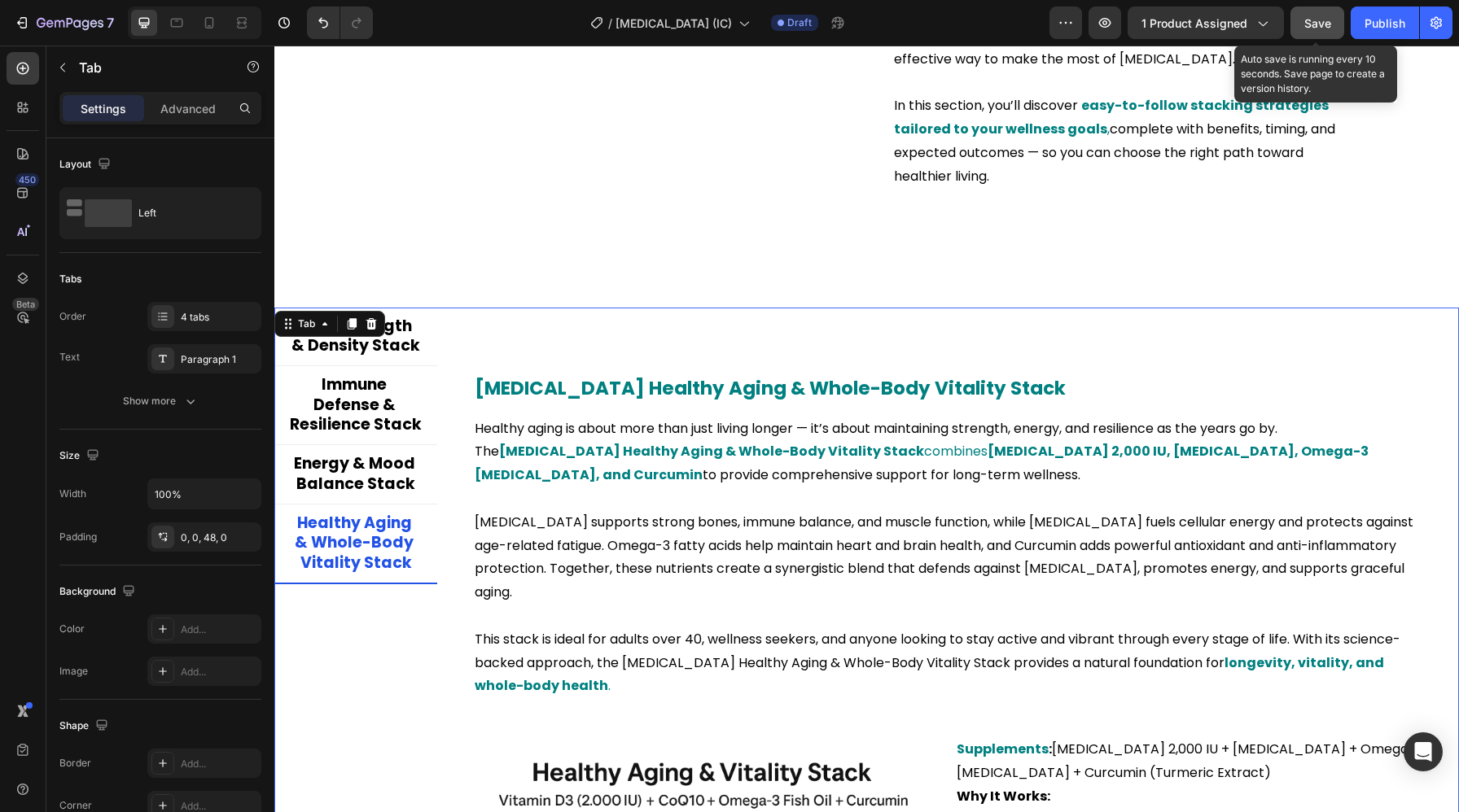
click at [1322, 22] on span "Save" at bounding box center [1317, 23] width 27 height 14
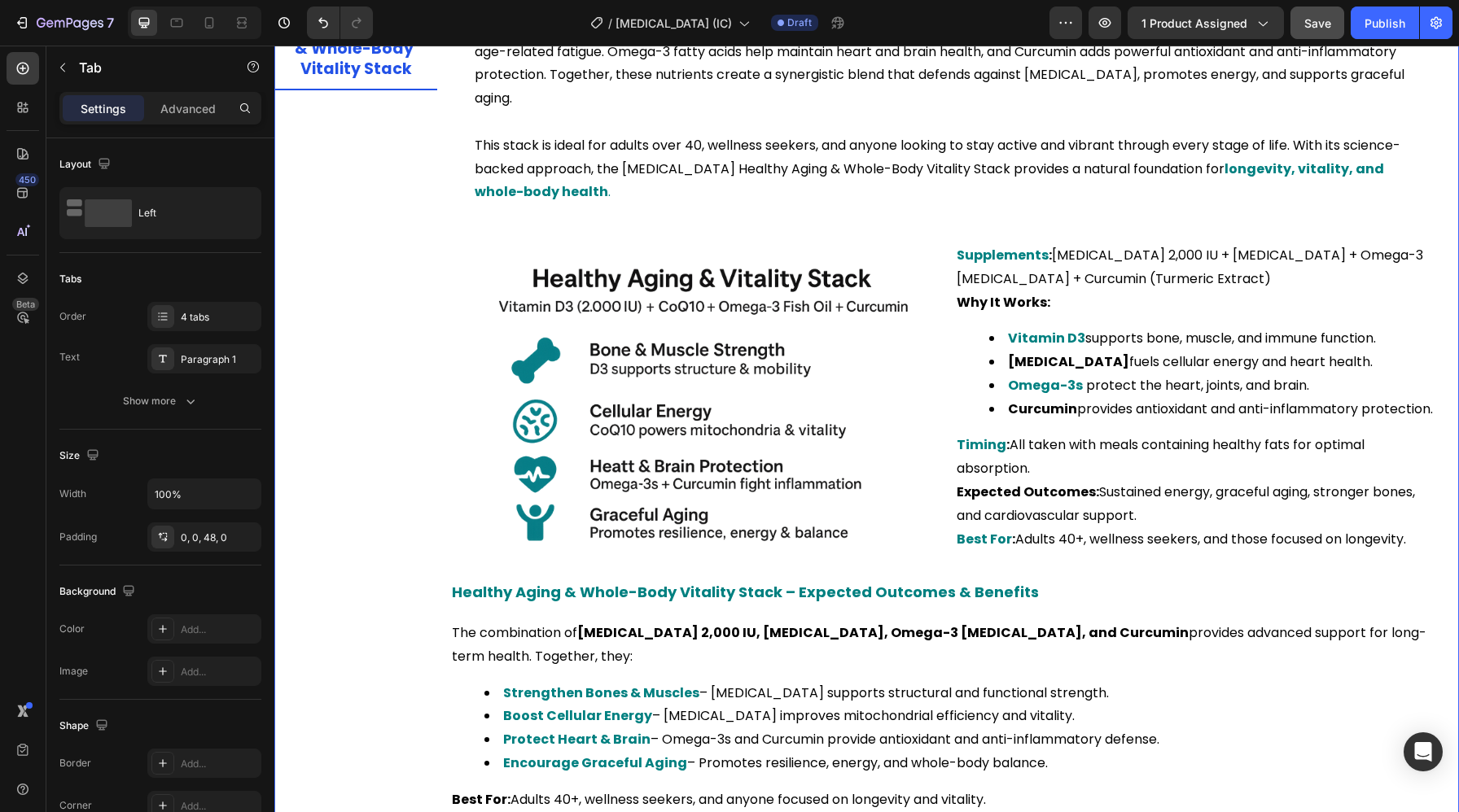
scroll to position [4203, 0]
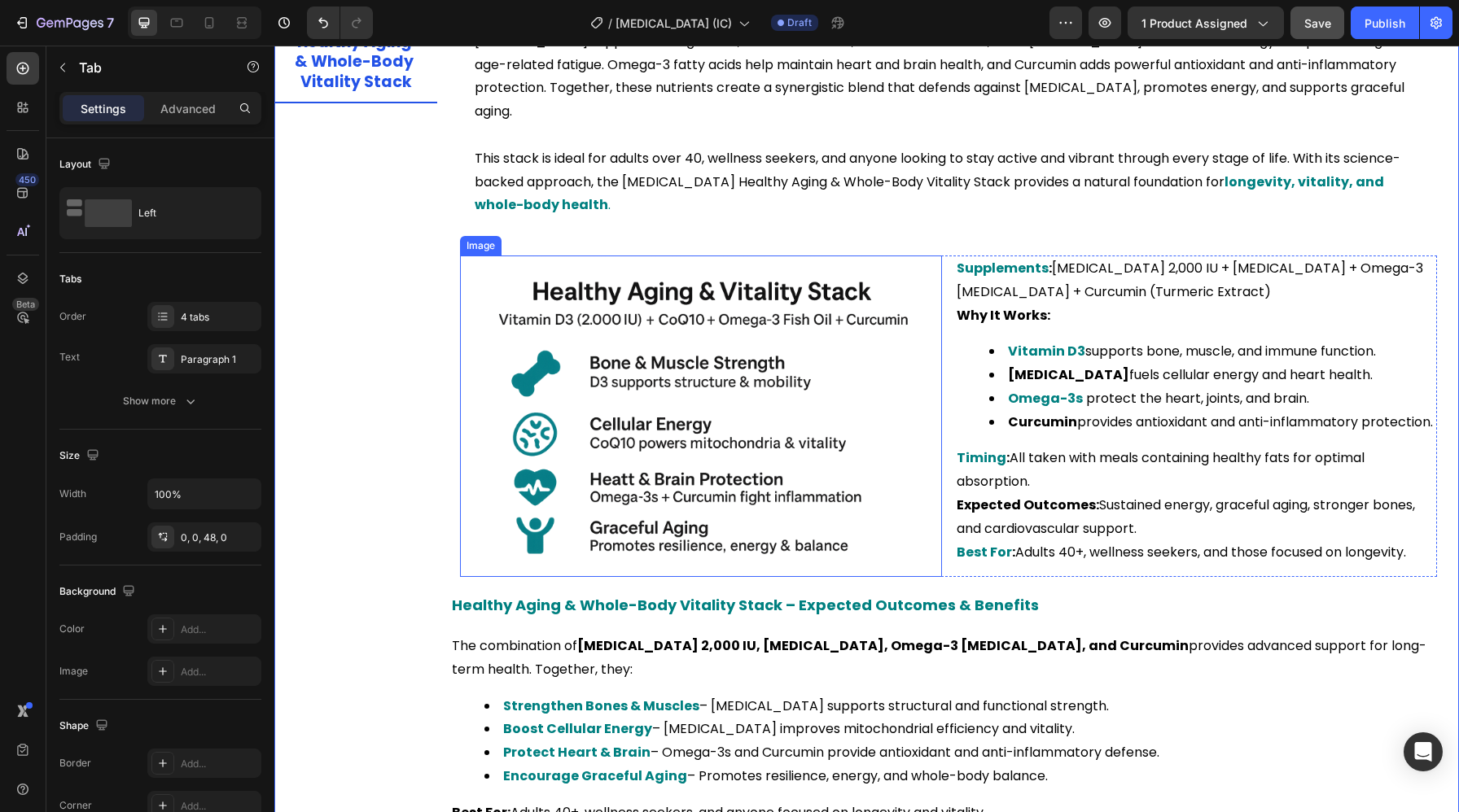
click at [655, 368] on img at bounding box center [701, 416] width 482 height 321
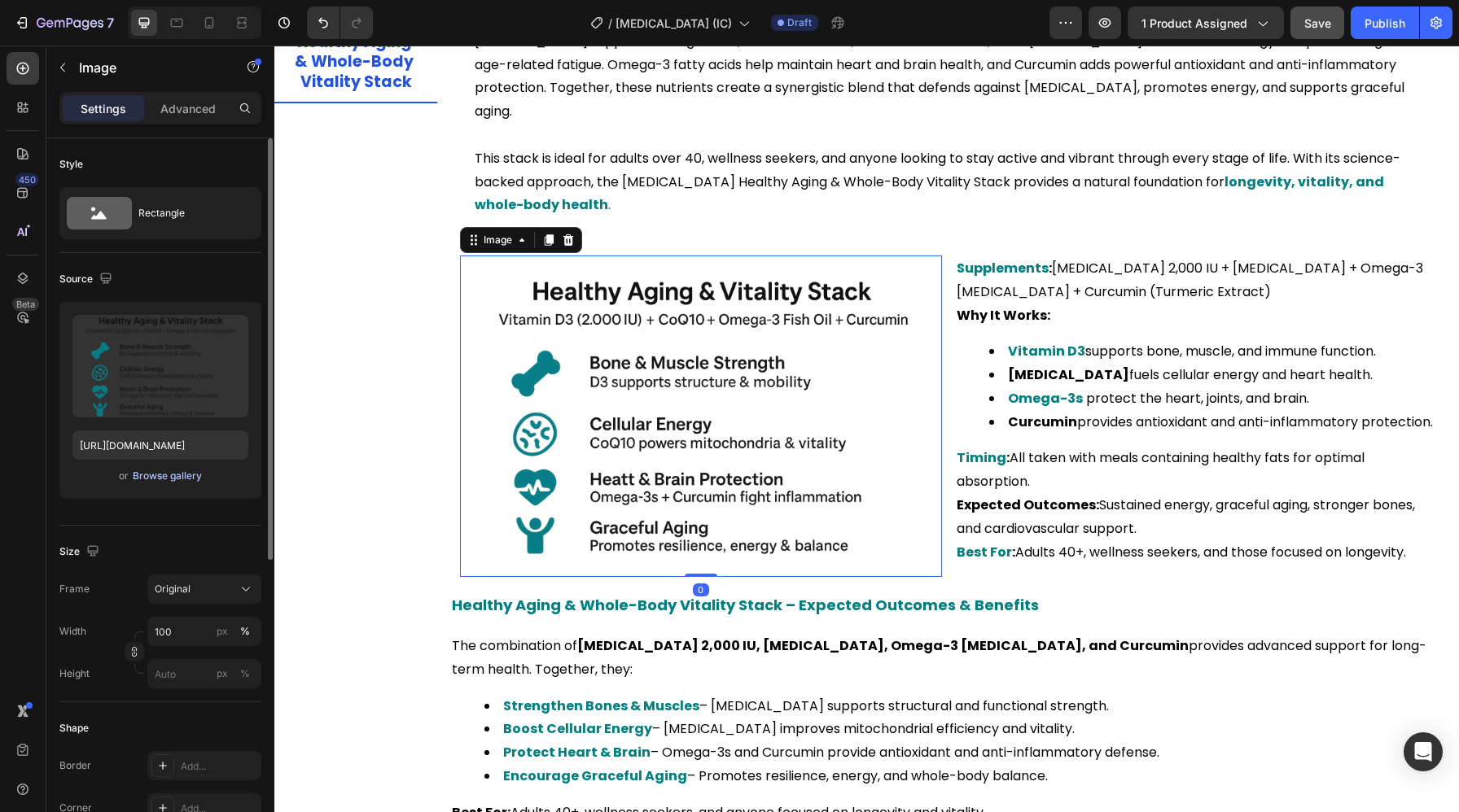
click at [189, 479] on div "Browse gallery" at bounding box center [168, 476] width 69 height 15
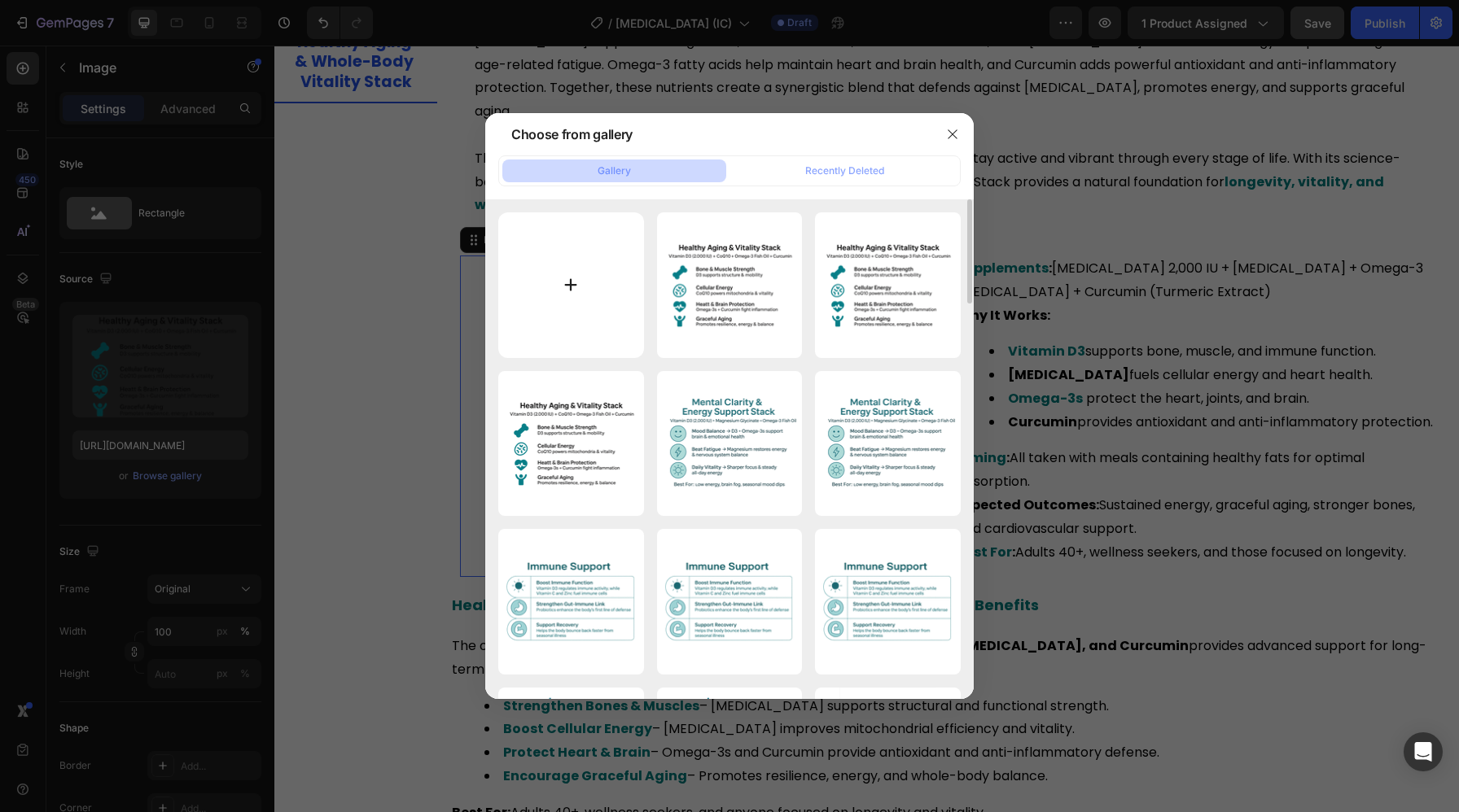
click at [582, 310] on input "file" at bounding box center [570, 285] width 146 height 146
type input "C:\fakepath\ChatGPT Image [DATE], 04_10_48 PM.png"
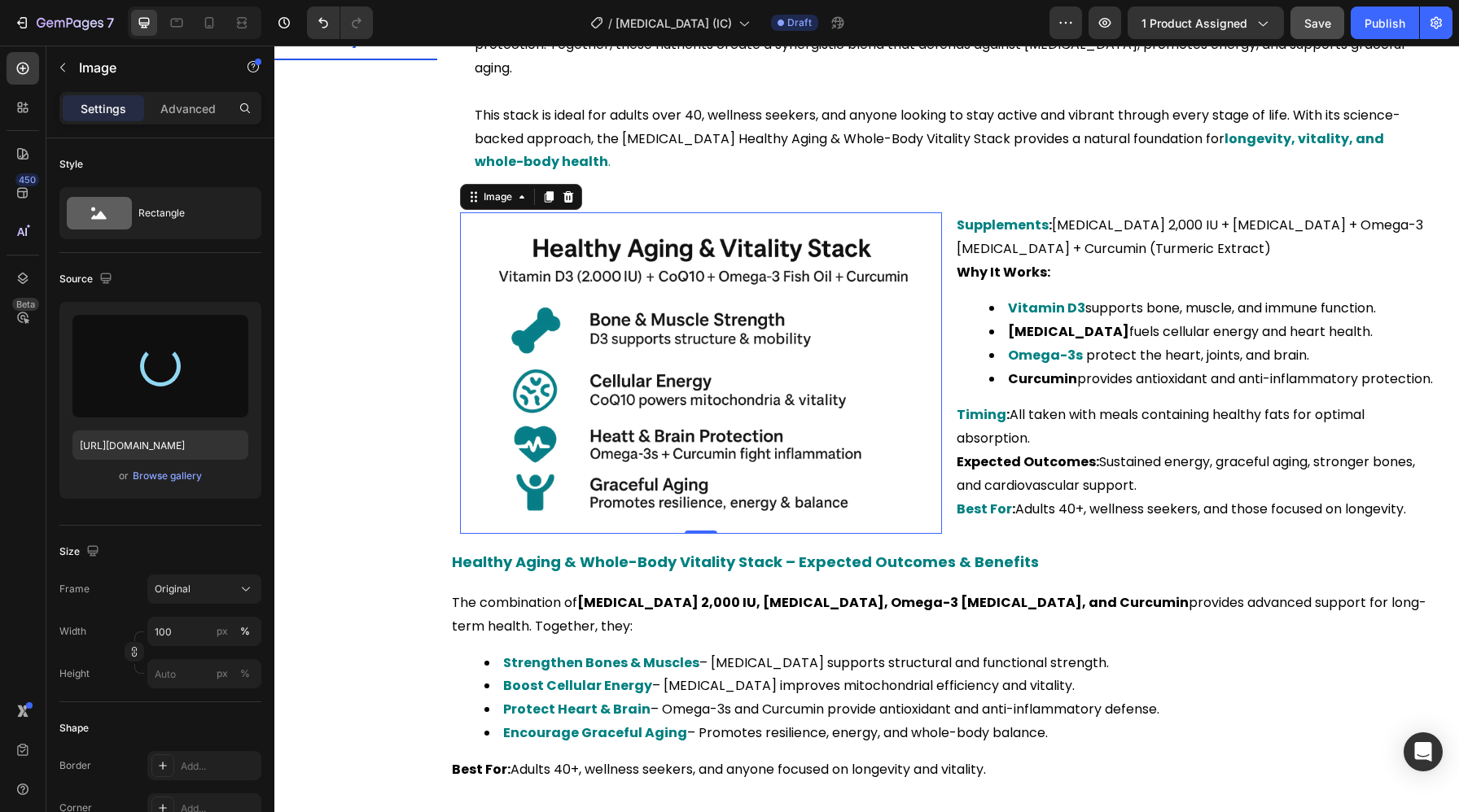
scroll to position [4247, 0]
type input "[URL][DOMAIN_NAME]"
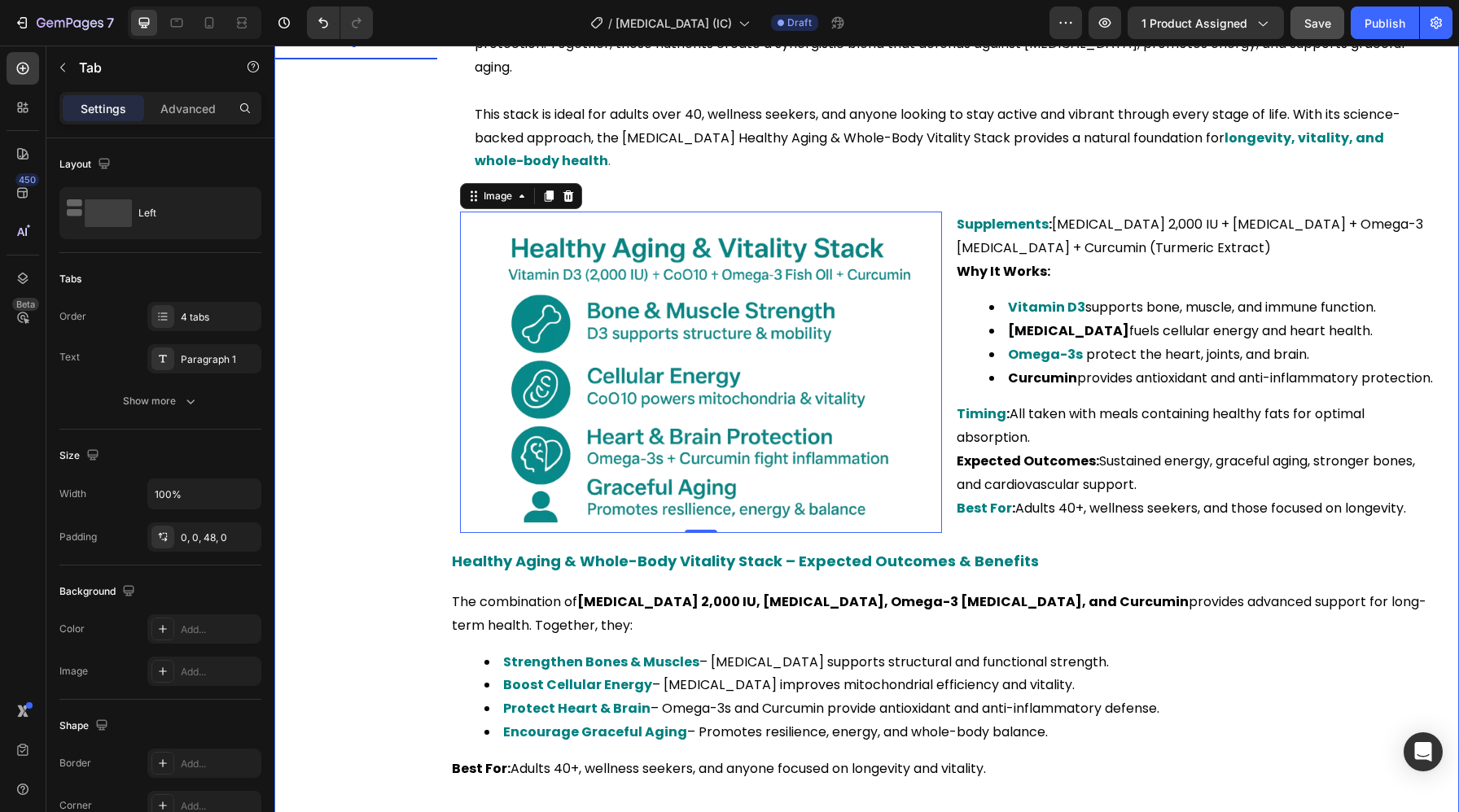
click at [401, 414] on div "Bone Strength & Density Stack Immune Defense & Resilience Stack Energy & Mood B…" at bounding box center [355, 289] width 162 height 1013
click at [538, 434] on img at bounding box center [701, 372] width 482 height 321
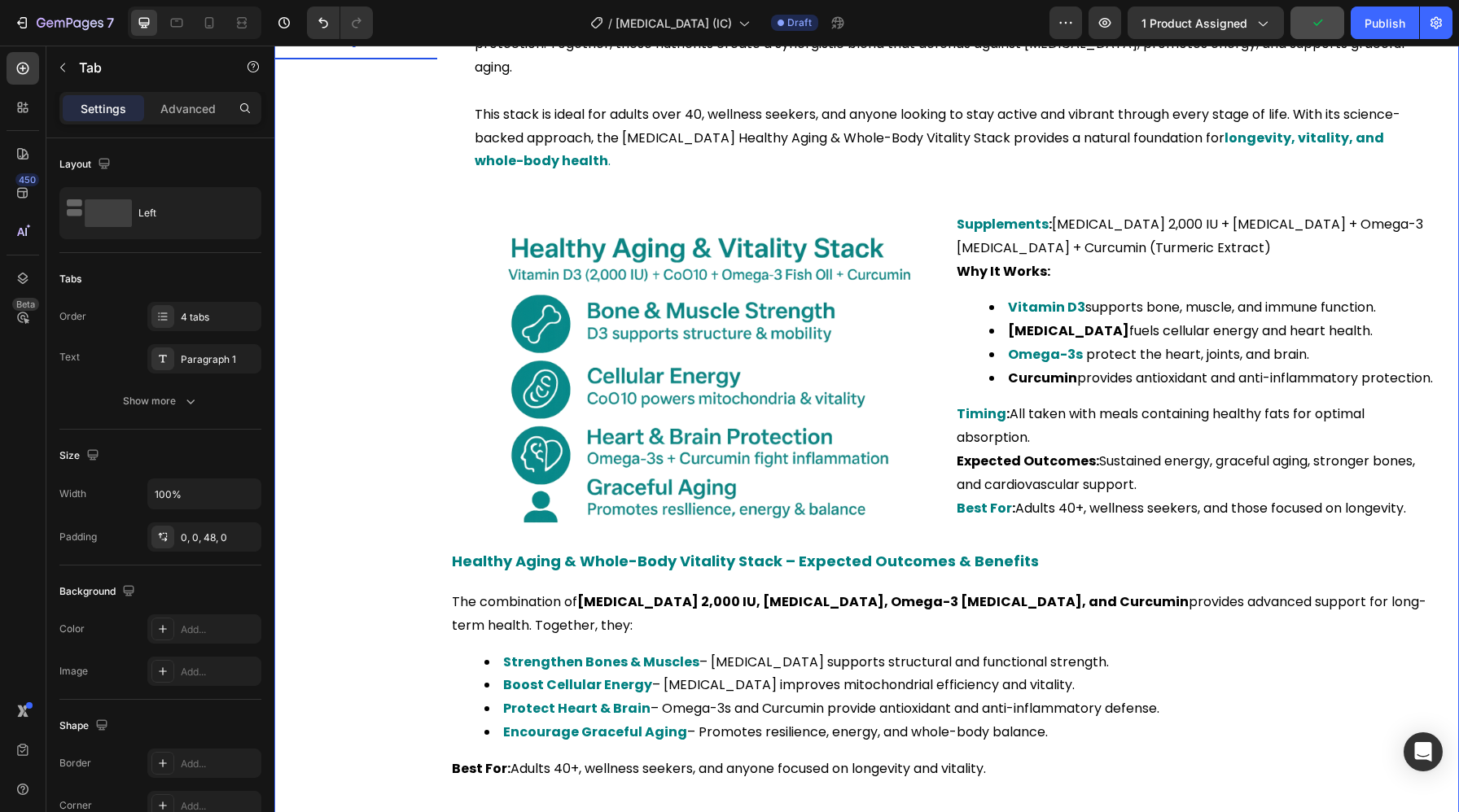
click at [416, 472] on div "Bone Strength & Density Stack Immune Defense & Resilience Stack Energy & Mood B…" at bounding box center [355, 289] width 162 height 1013
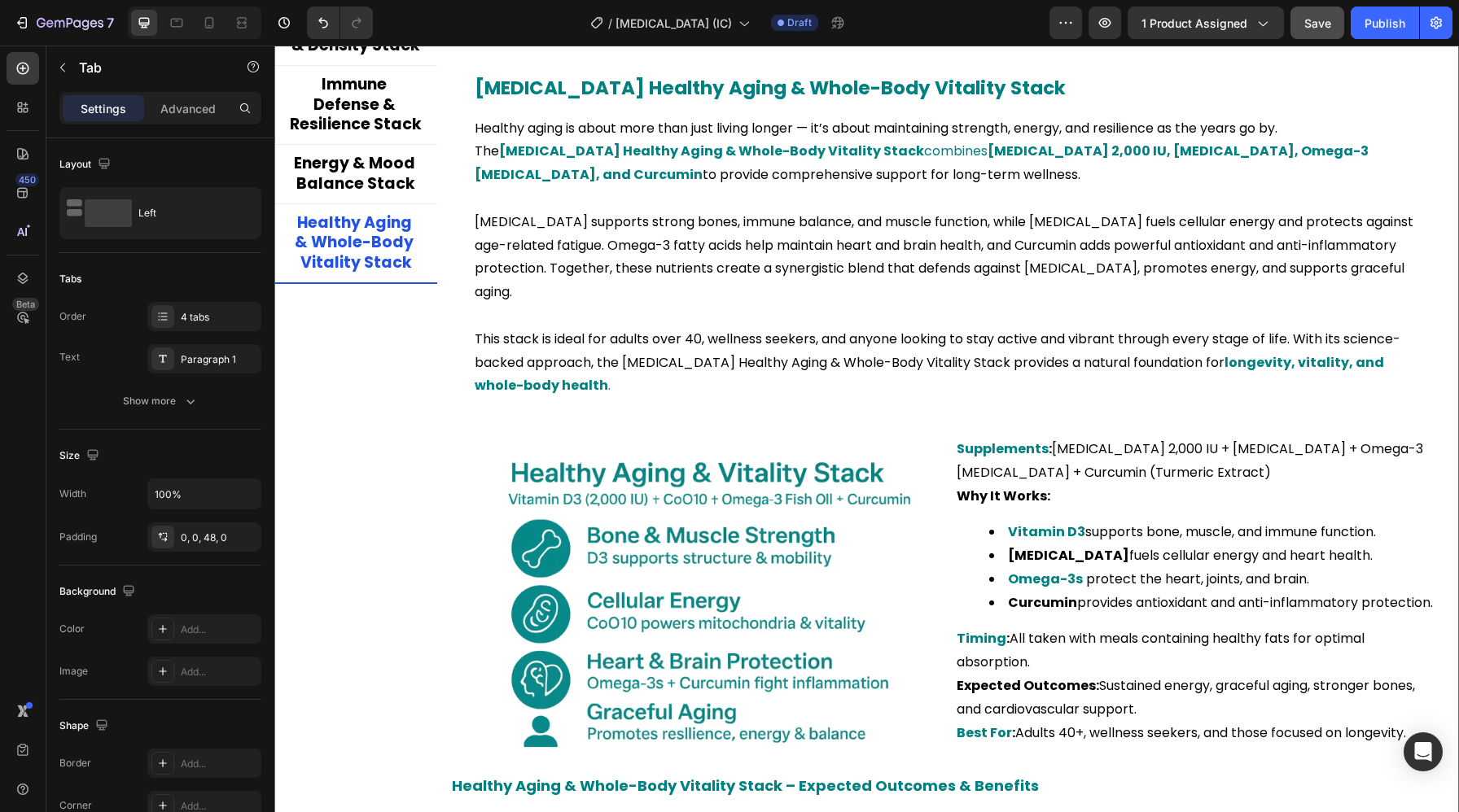
scroll to position [4026, 0]
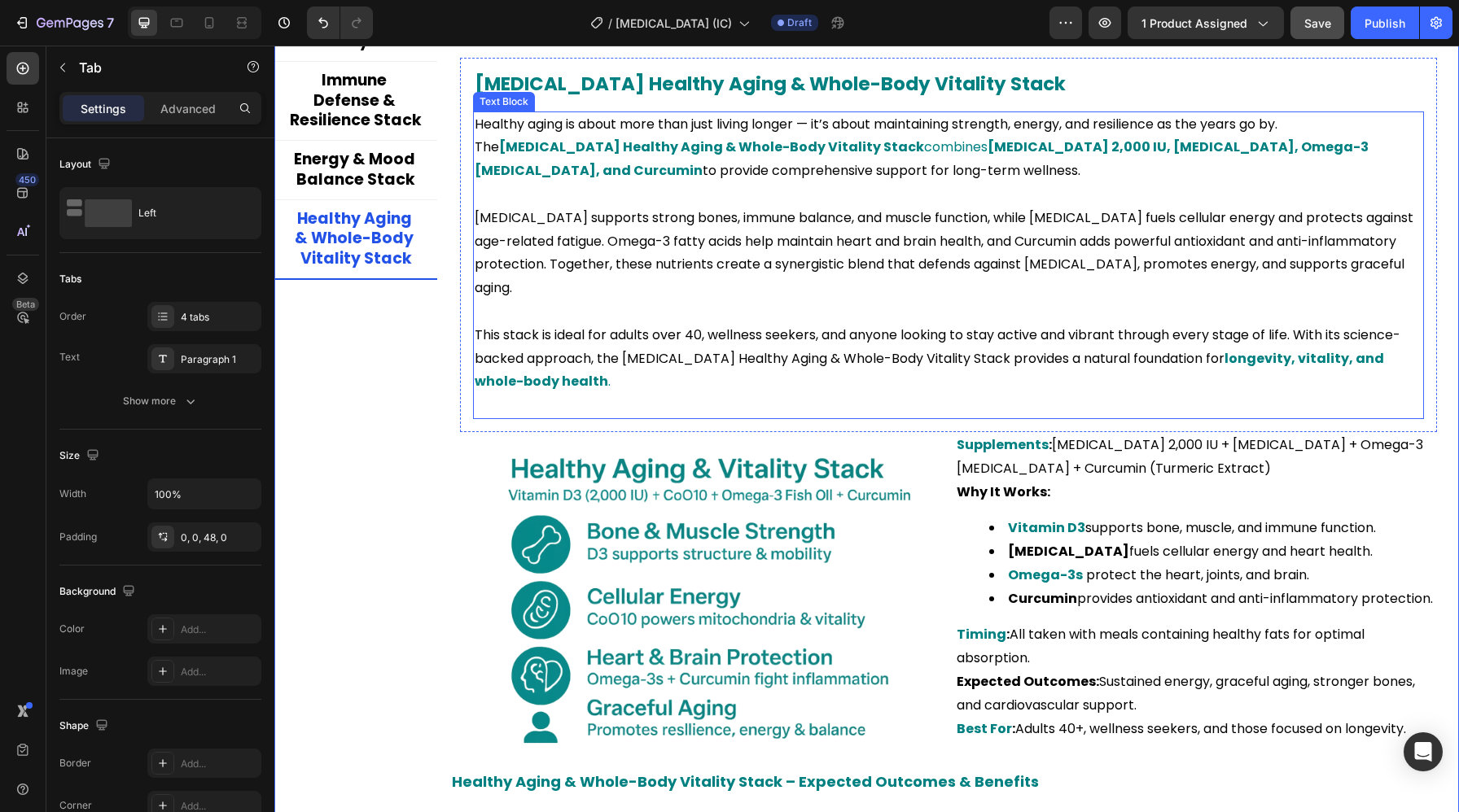
click at [680, 149] on strong "[MEDICAL_DATA] Healthy Aging & Whole-Body Vitality Stack" at bounding box center [711, 147] width 425 height 19
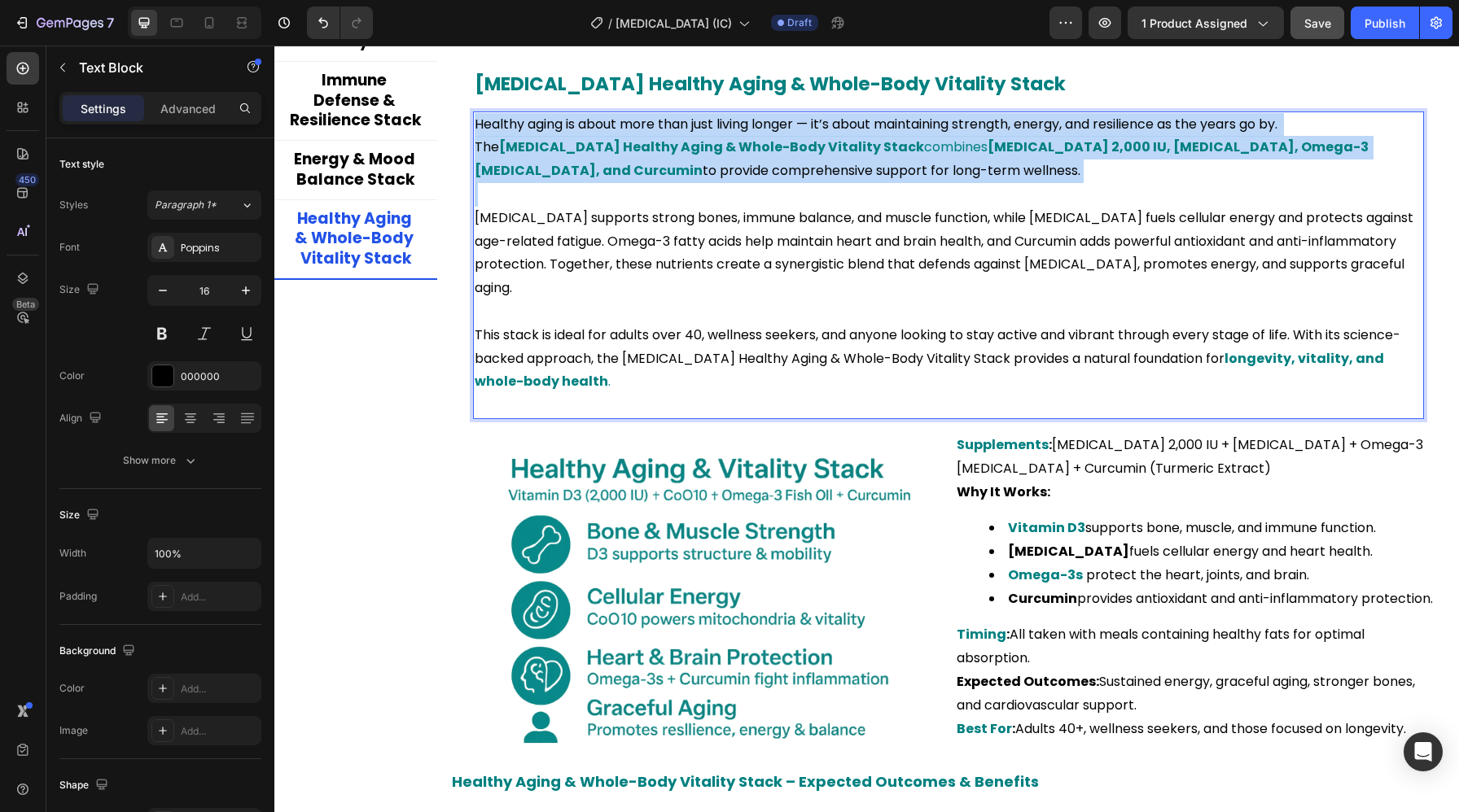
click at [680, 149] on strong "[MEDICAL_DATA] Healthy Aging & Whole-Body Vitality Stack" at bounding box center [711, 147] width 425 height 19
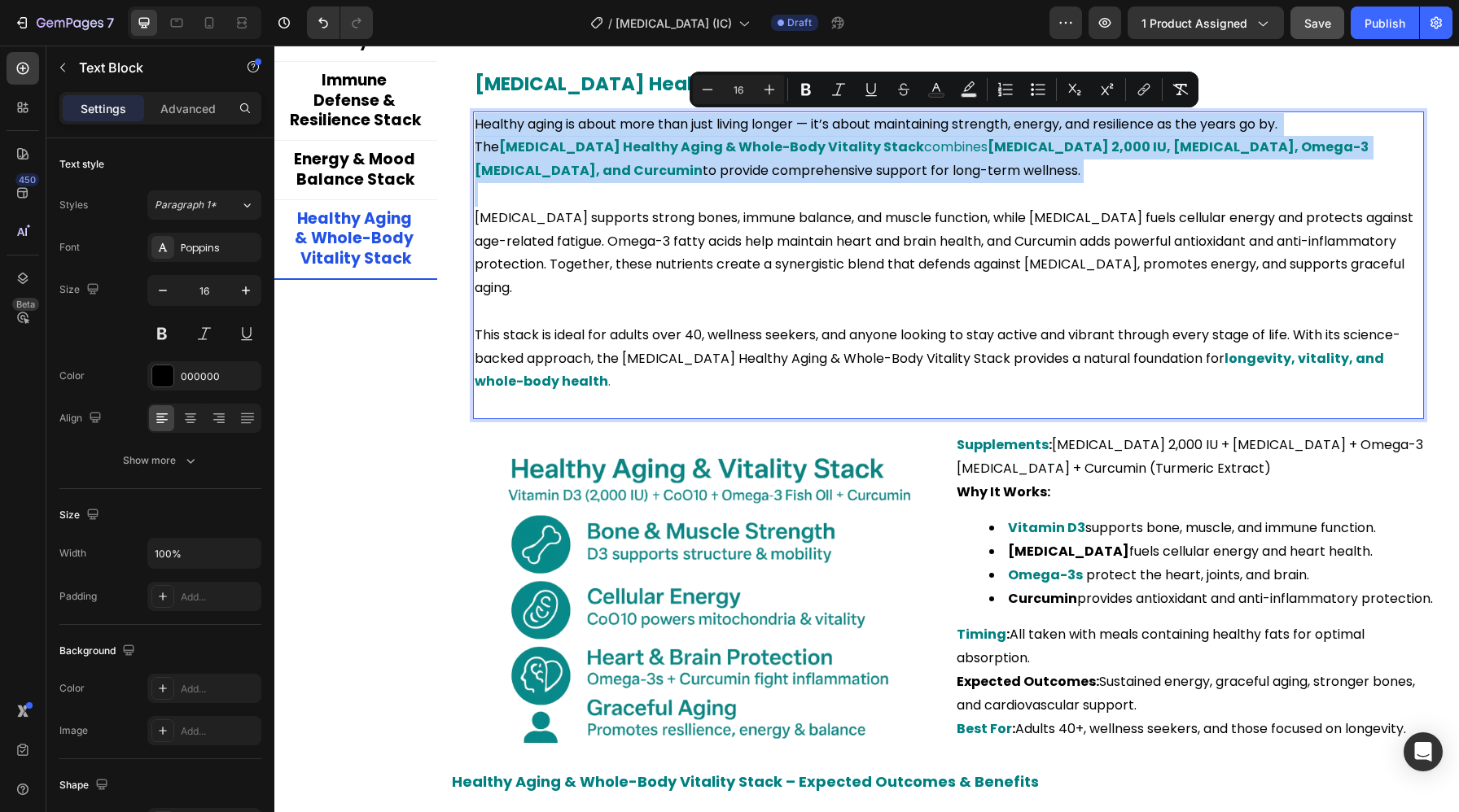
click at [680, 149] on strong "[MEDICAL_DATA] Healthy Aging & Whole-Body Vitality Stack" at bounding box center [711, 147] width 425 height 19
click at [1320, 119] on p "Healthy aging is about more than just living longer — it’s about maintaining st…" at bounding box center [948, 148] width 947 height 70
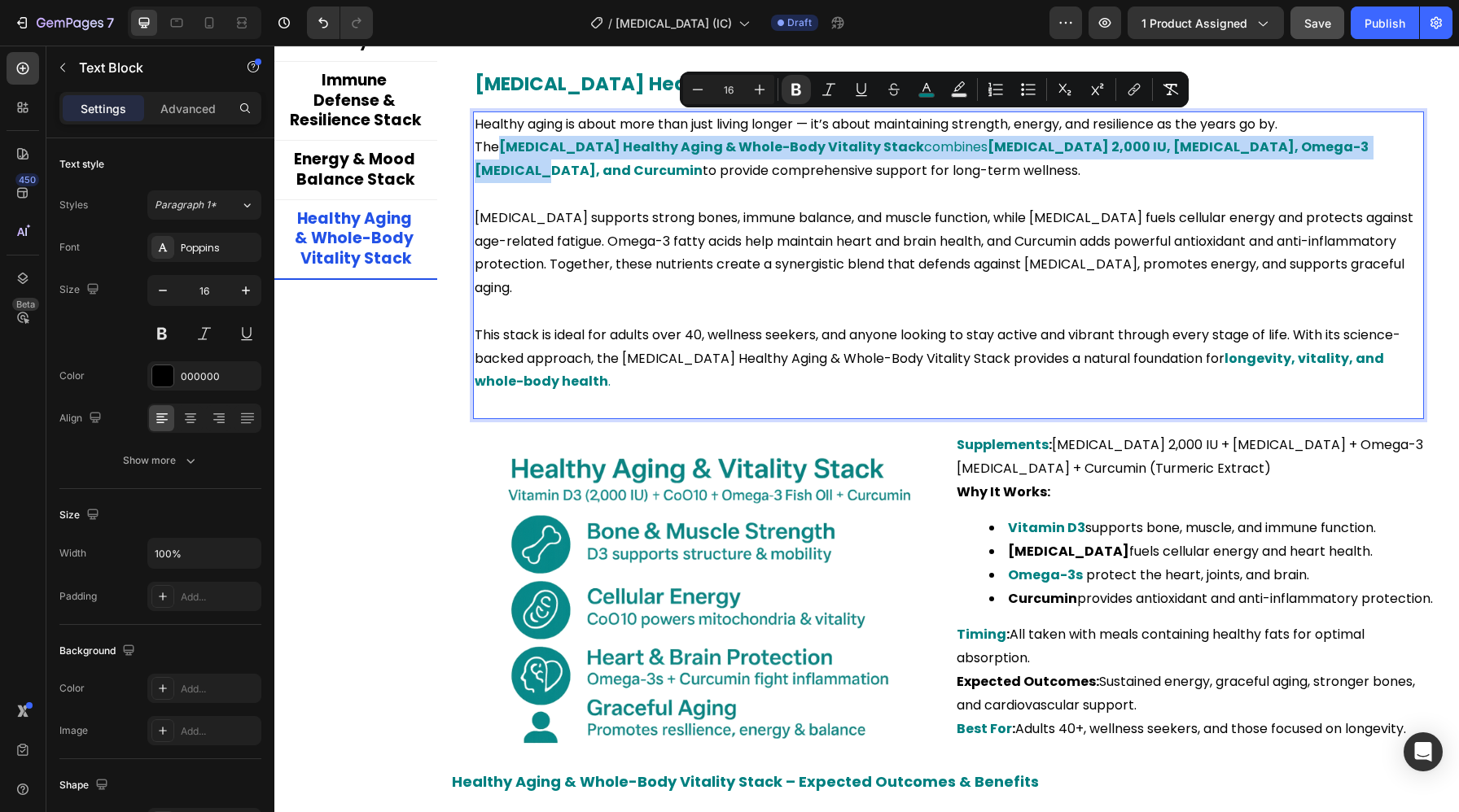
drag, startPoint x: 1327, startPoint y: 120, endPoint x: 1234, endPoint y: 147, distance: 96.8
click at [1234, 147] on span "[MEDICAL_DATA] Healthy Aging & Whole-Body Vitality Stack combines [MEDICAL_DATA…" at bounding box center [922, 158] width 896 height 42
click at [929, 96] on rect "Editor contextual toolbar" at bounding box center [927, 95] width 16 height 4
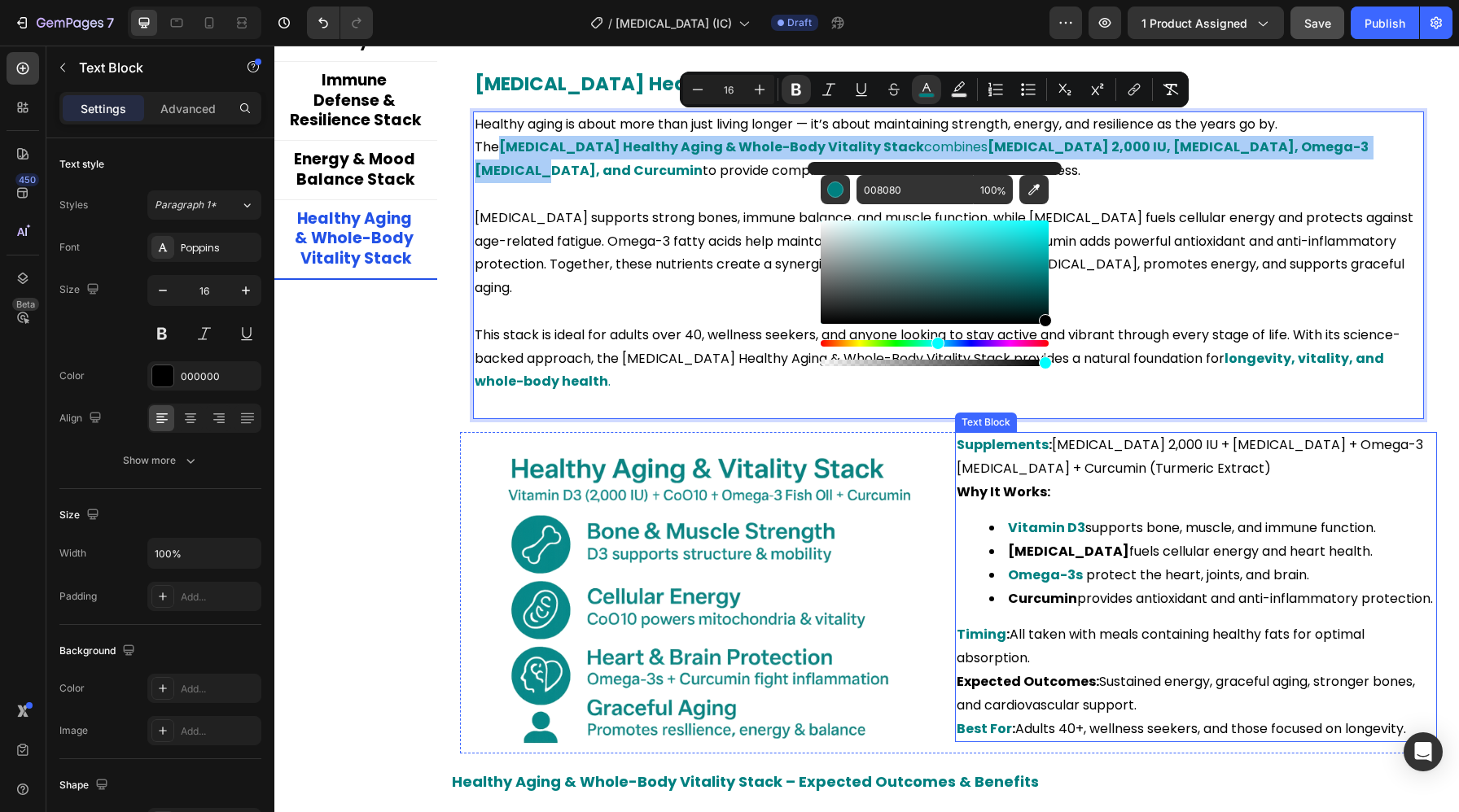
drag, startPoint x: 1318, startPoint y: 323, endPoint x: 1049, endPoint y: 428, distance: 288.8
type input "000000"
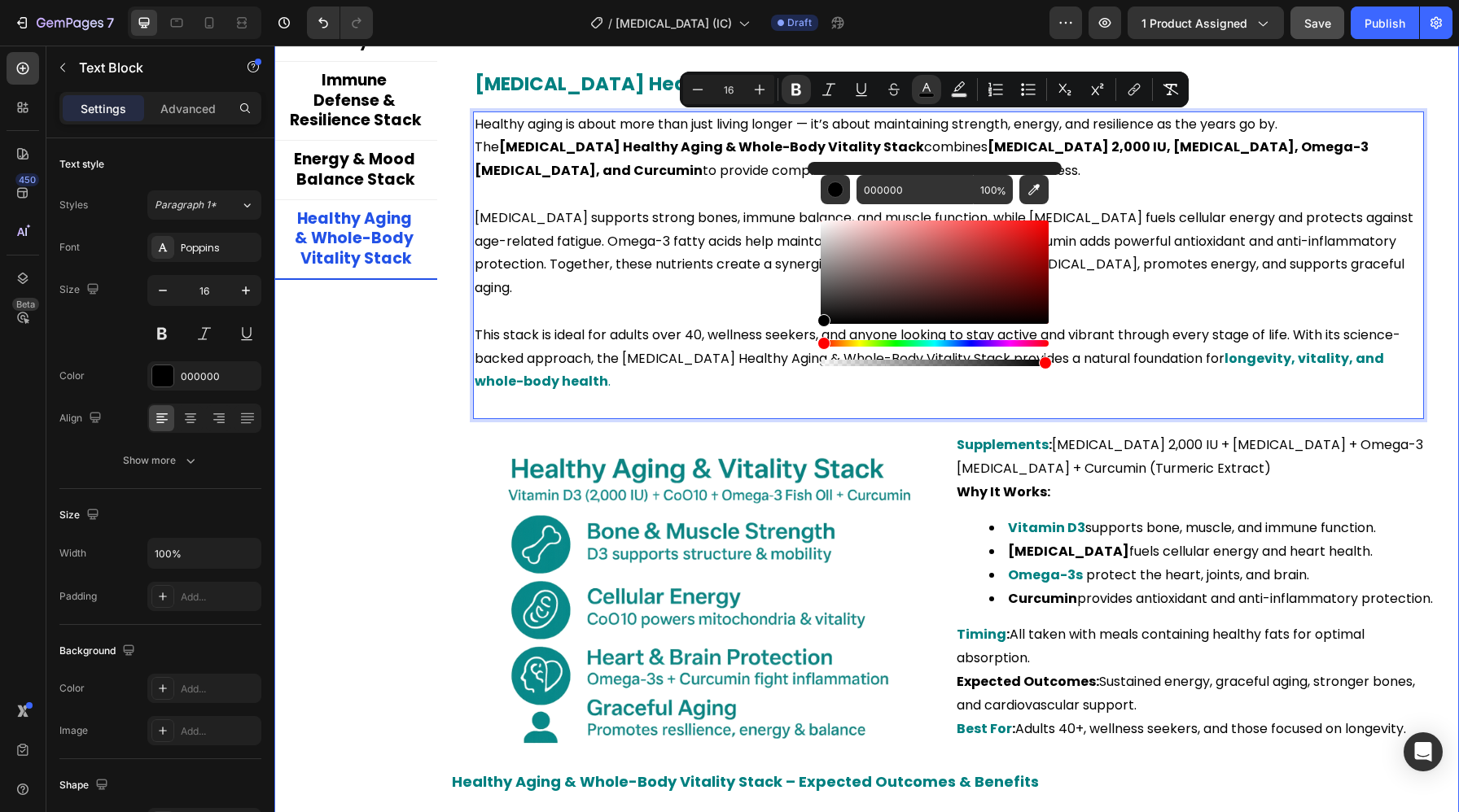
click at [370, 458] on div "Bone Strength & Density Stack Immune Defense & Resilience Stack Energy & Mood B…" at bounding box center [355, 510] width 162 height 1013
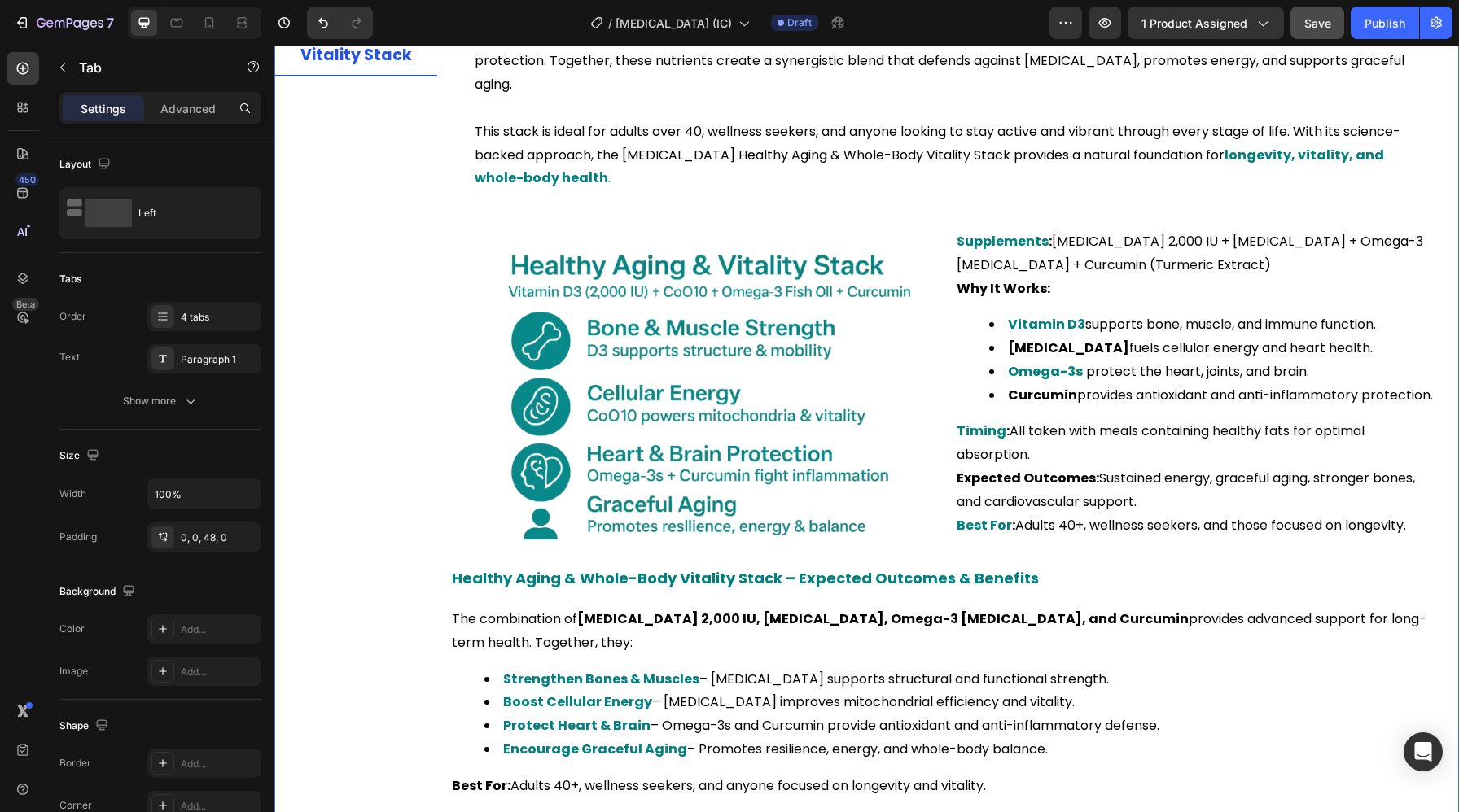
scroll to position [4238, 0]
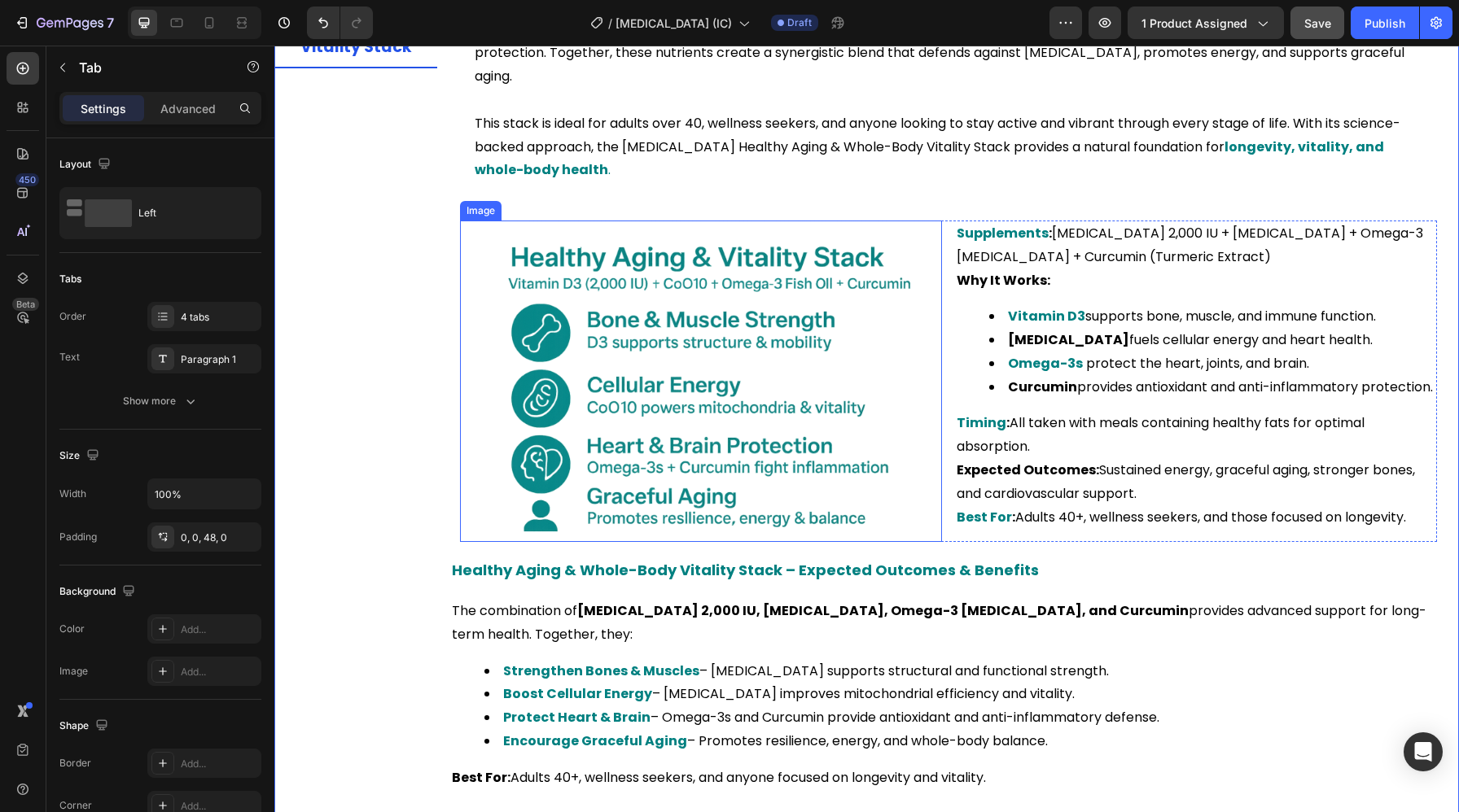
click at [625, 414] on img at bounding box center [701, 381] width 482 height 321
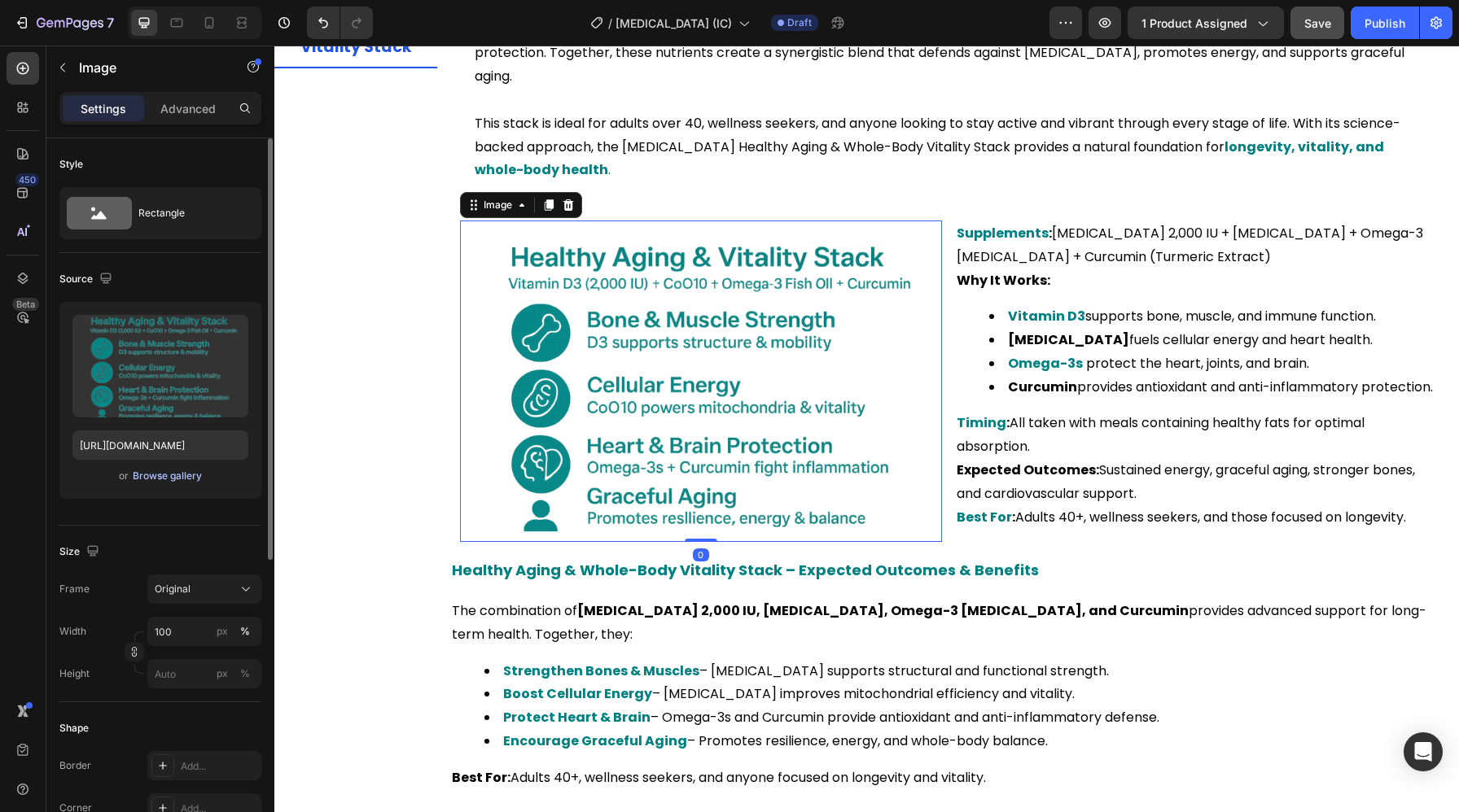
click at [156, 477] on div "Browse gallery" at bounding box center [168, 476] width 69 height 15
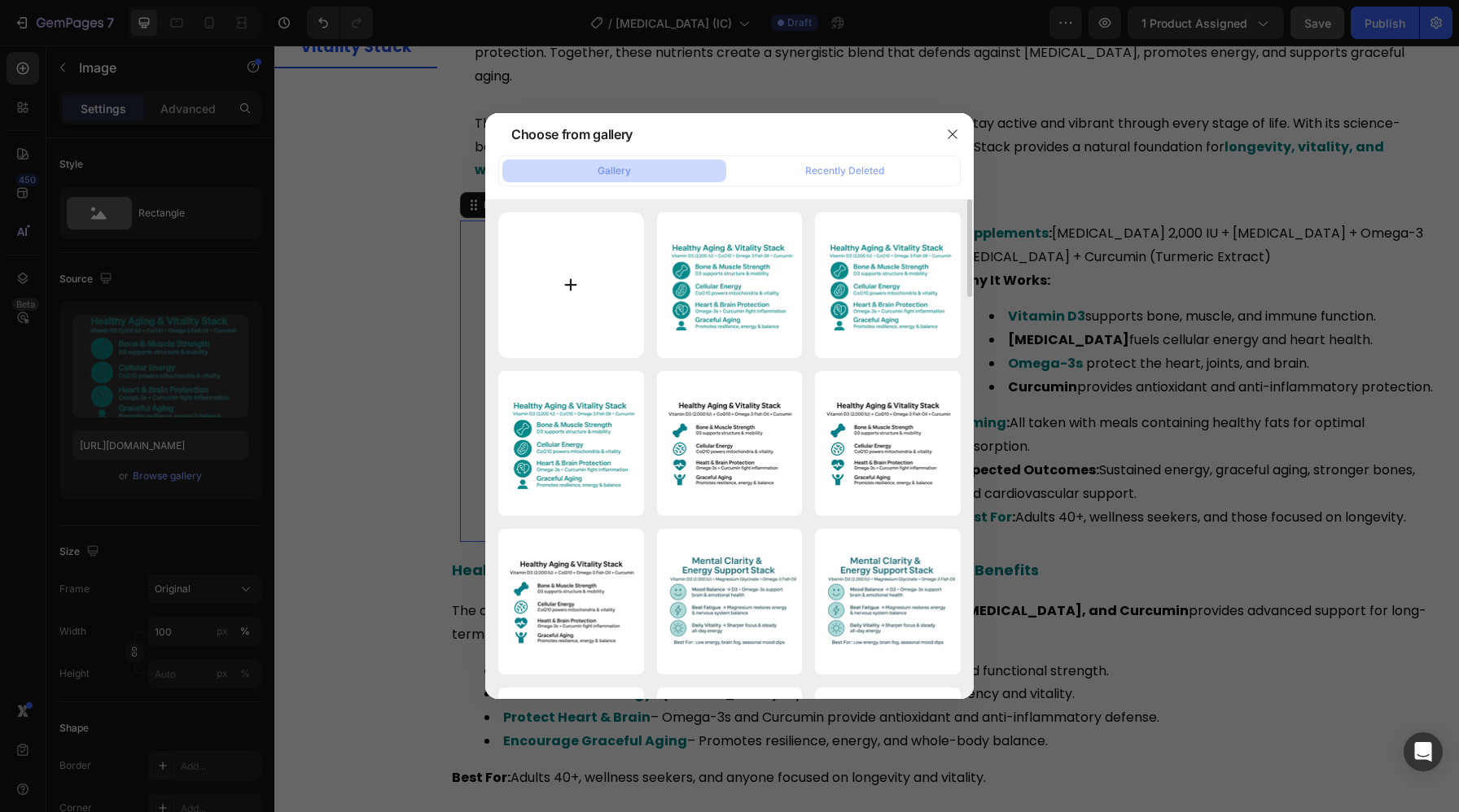
click at [533, 295] on input "file" at bounding box center [570, 285] width 146 height 146
type input "C:\fakepath\ChatGPT Image [DATE], 04_15_14 PM.png"
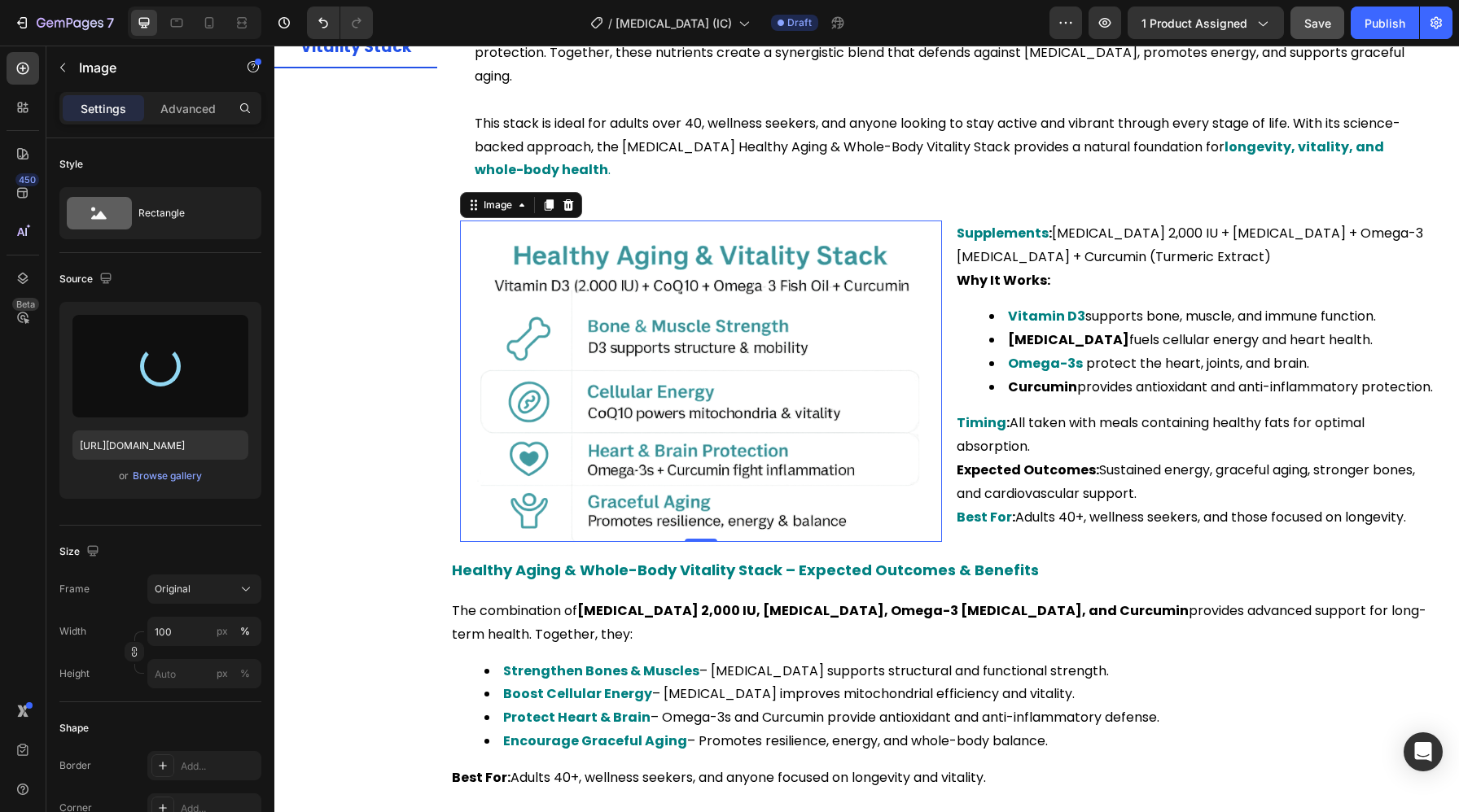
type input "[URL][DOMAIN_NAME]"
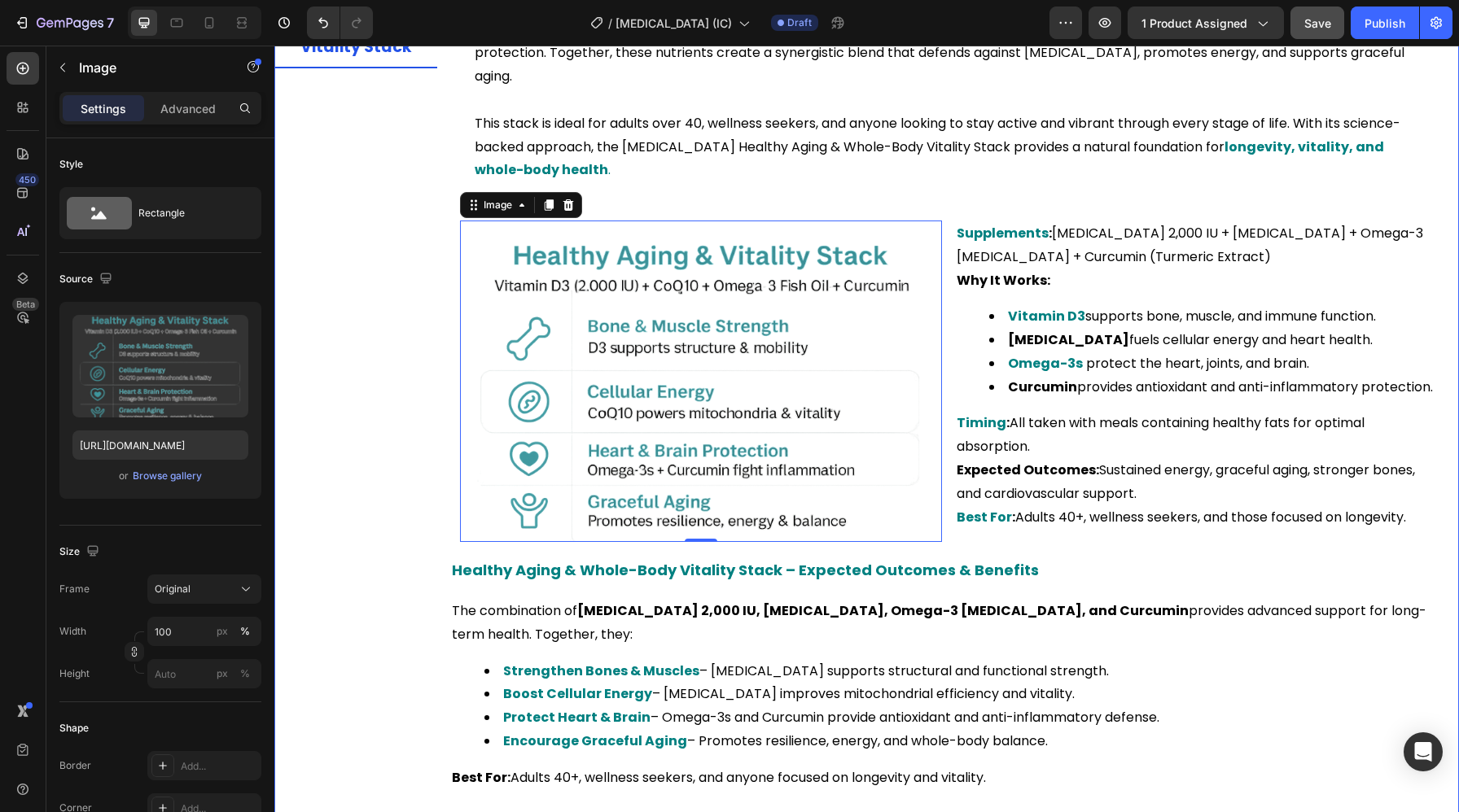
click at [382, 428] on div "Bone Strength & Density Stack Immune Defense & Resilience Stack Energy & Mood B…" at bounding box center [355, 298] width 162 height 1013
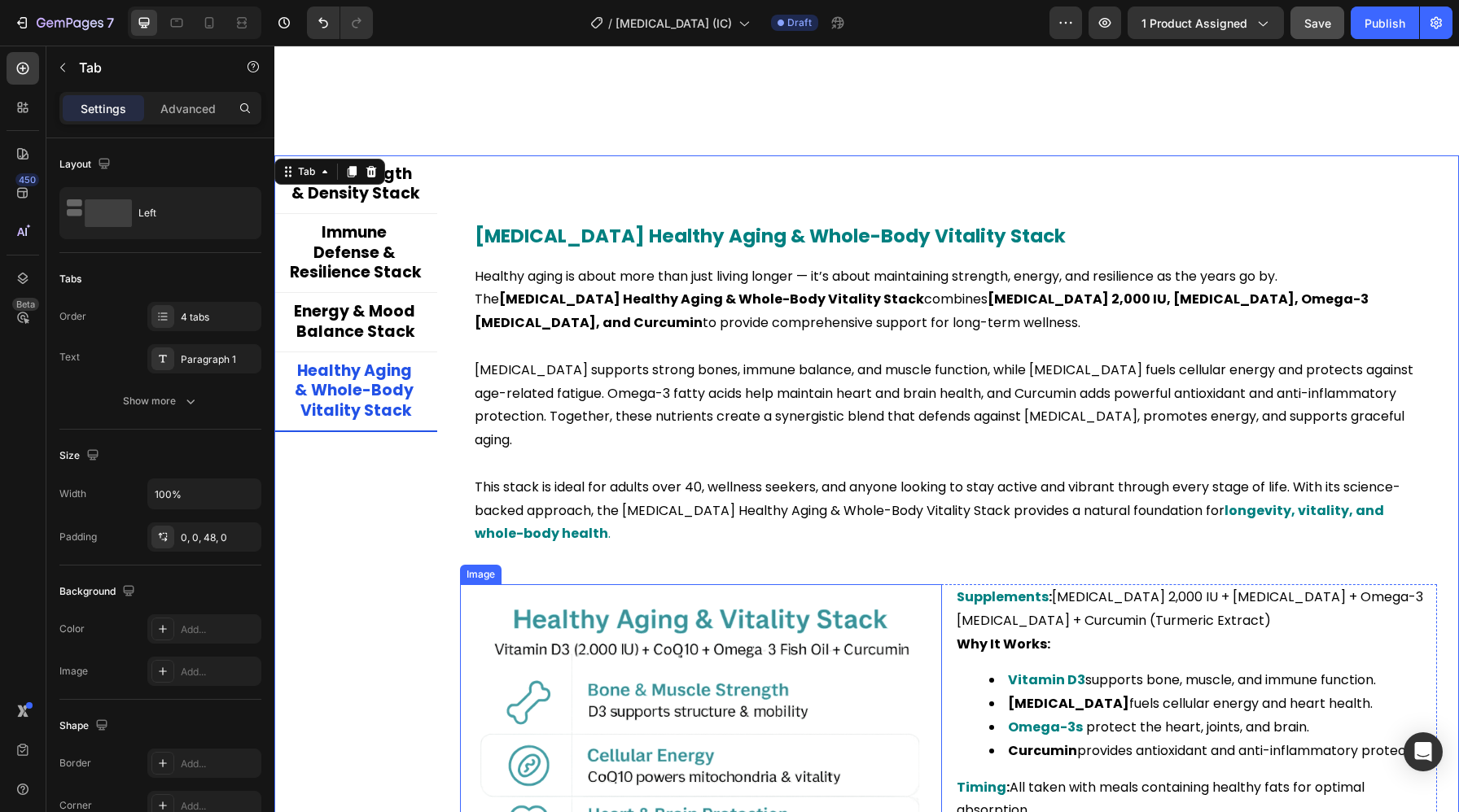
scroll to position [3856, 0]
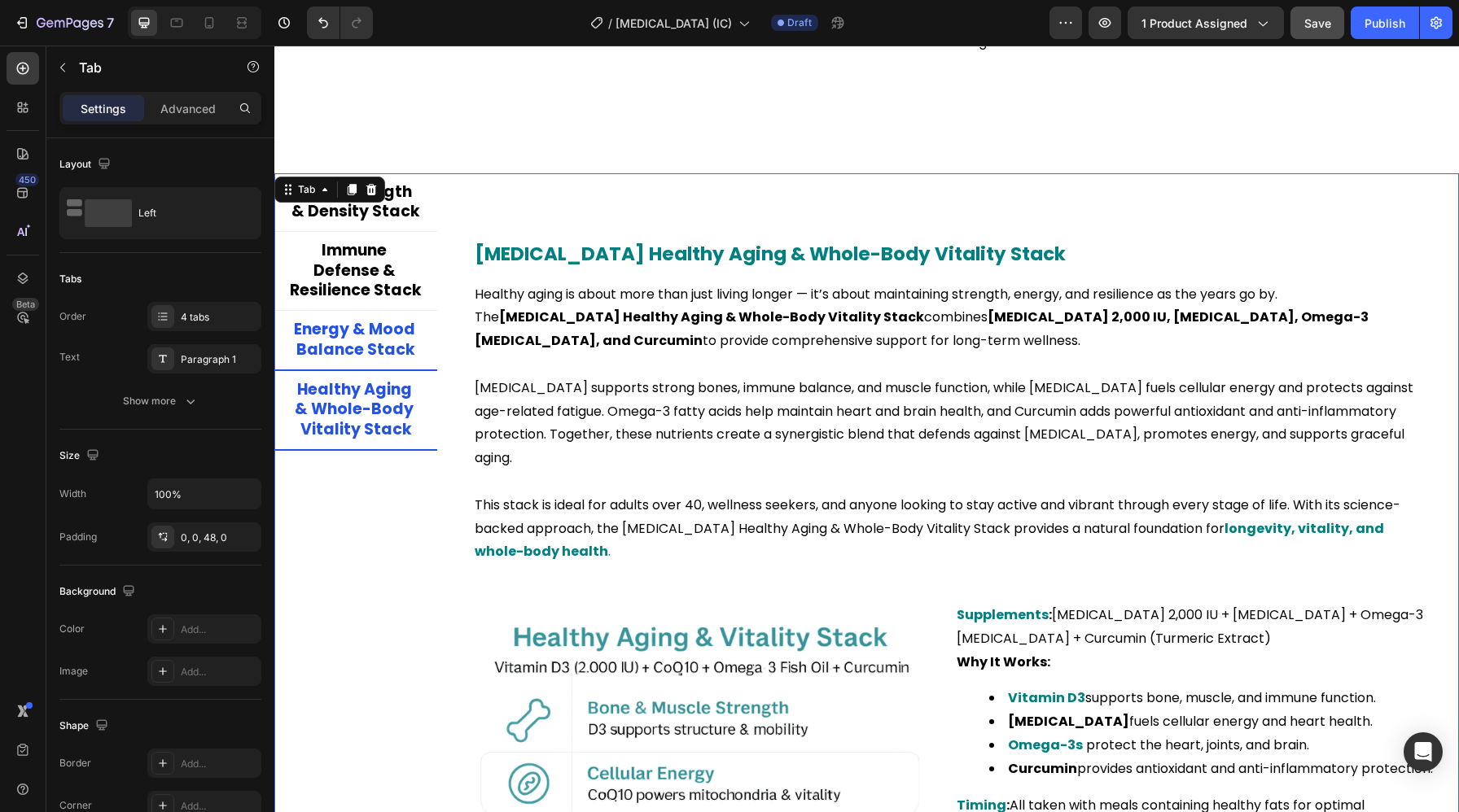
click at [341, 337] on p "Energy & Mood Balance Stack" at bounding box center [355, 339] width 132 height 40
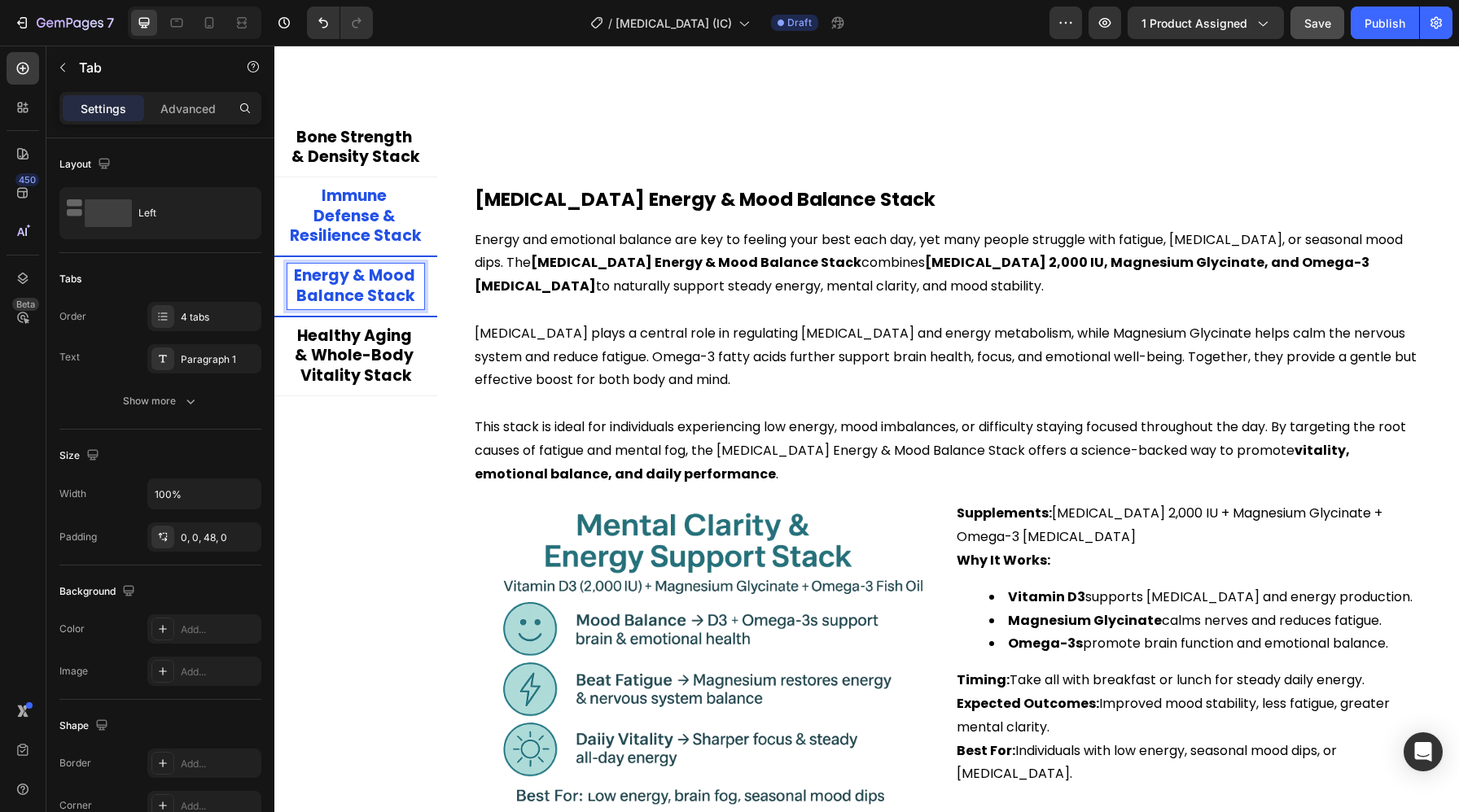
click at [349, 233] on p "Immune Defense & Resilience Stack" at bounding box center [355, 217] width 132 height 60
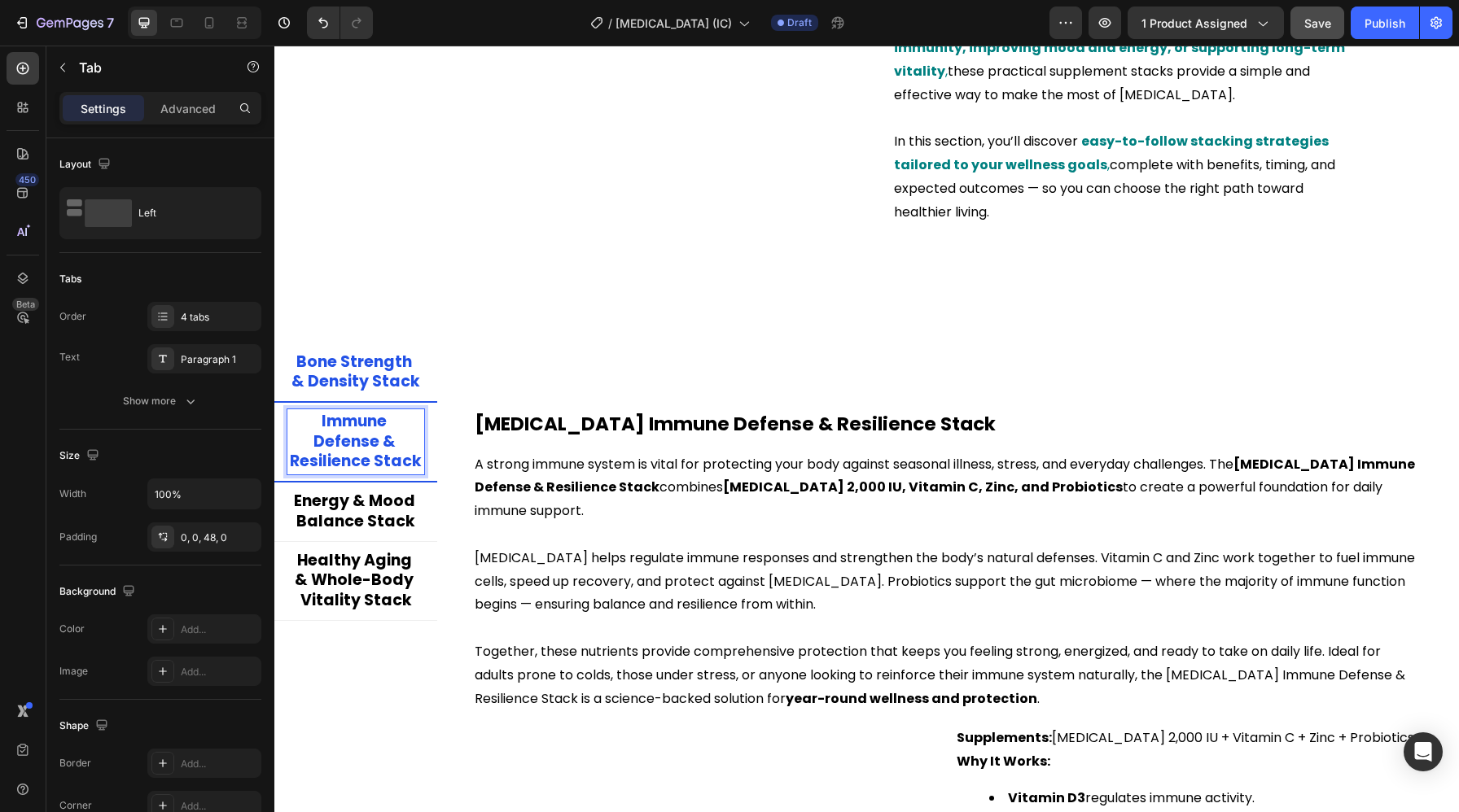
scroll to position [3687, 0]
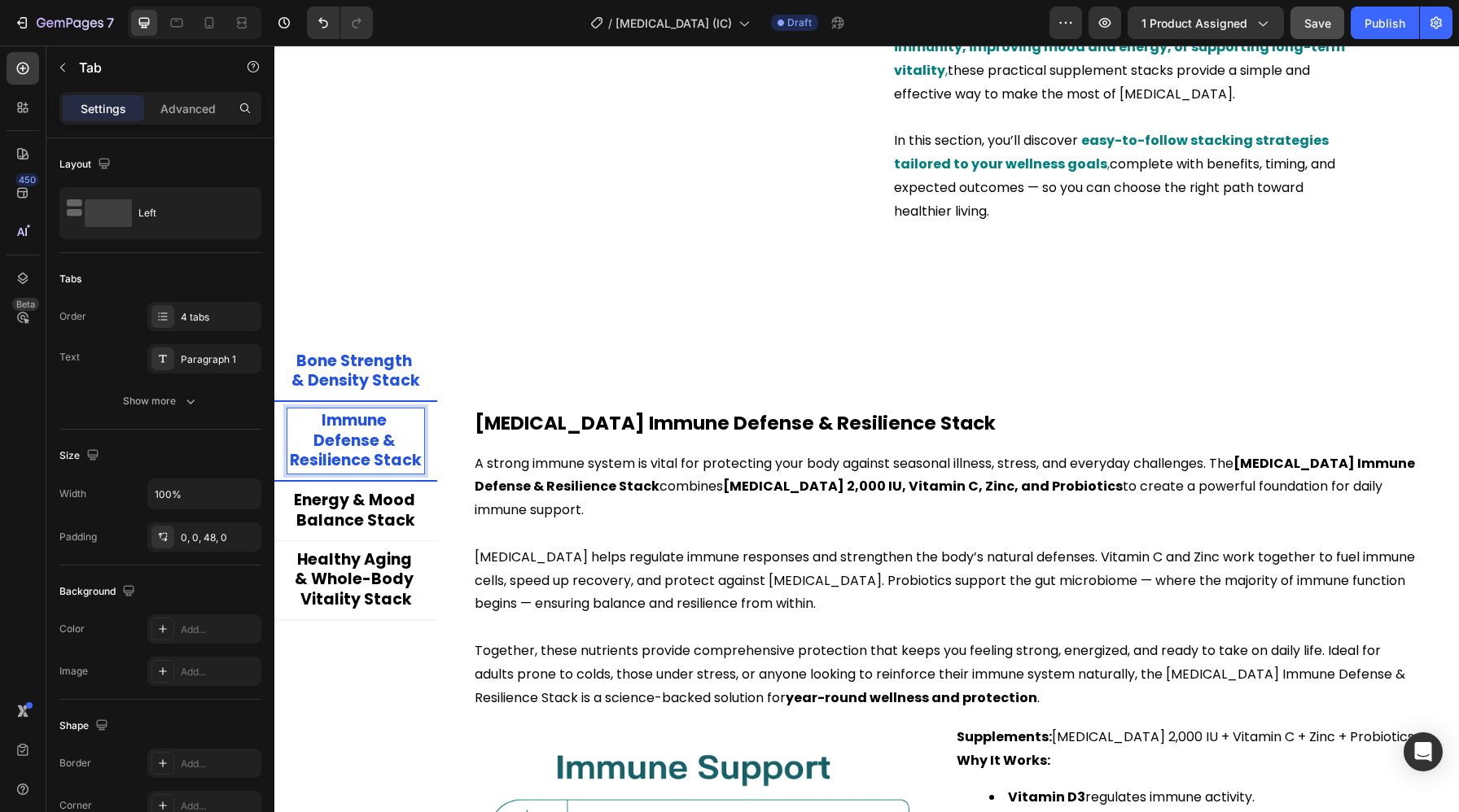
click at [372, 365] on p "Bone Strength & Density Stack" at bounding box center [355, 371] width 132 height 40
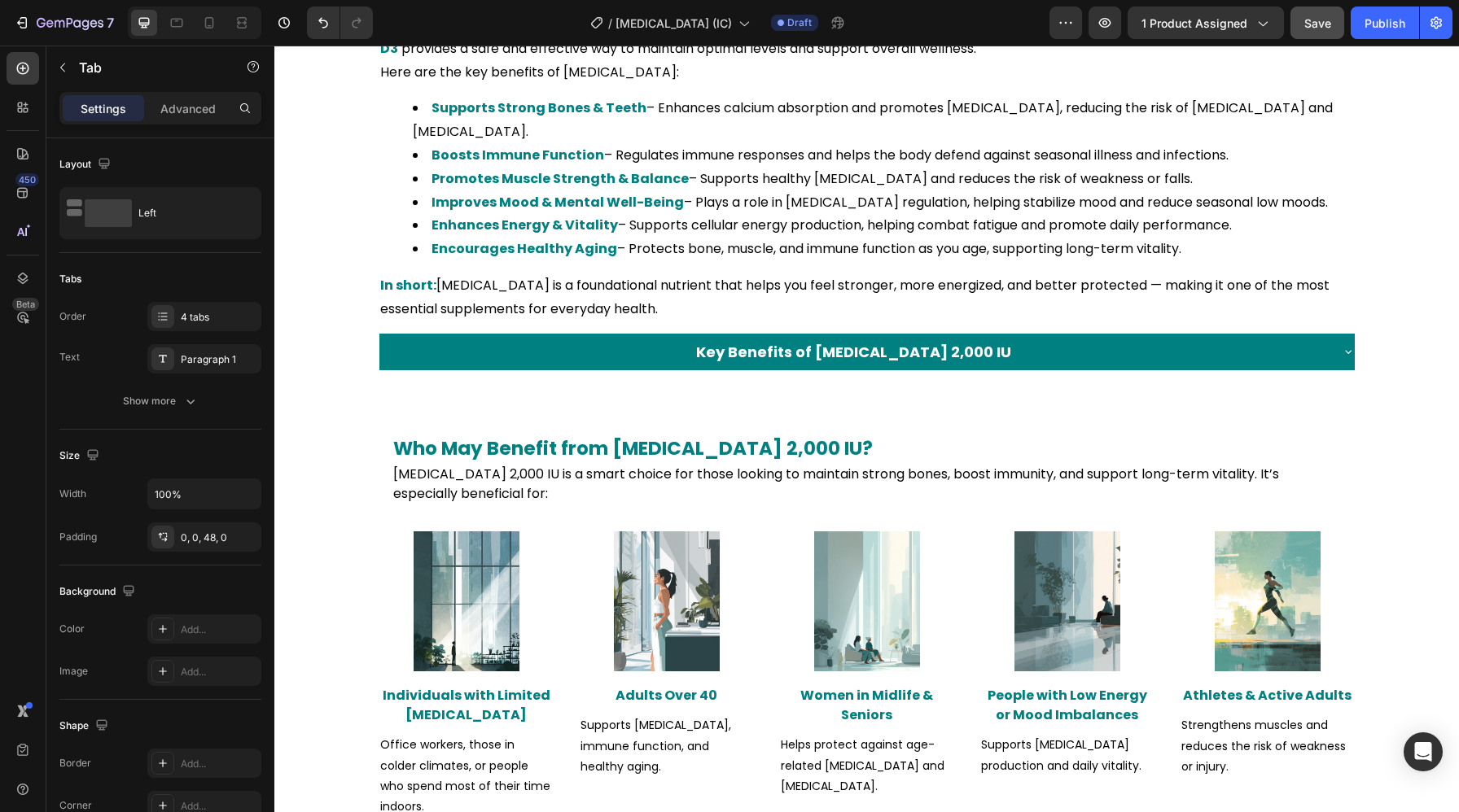
scroll to position [1545, 0]
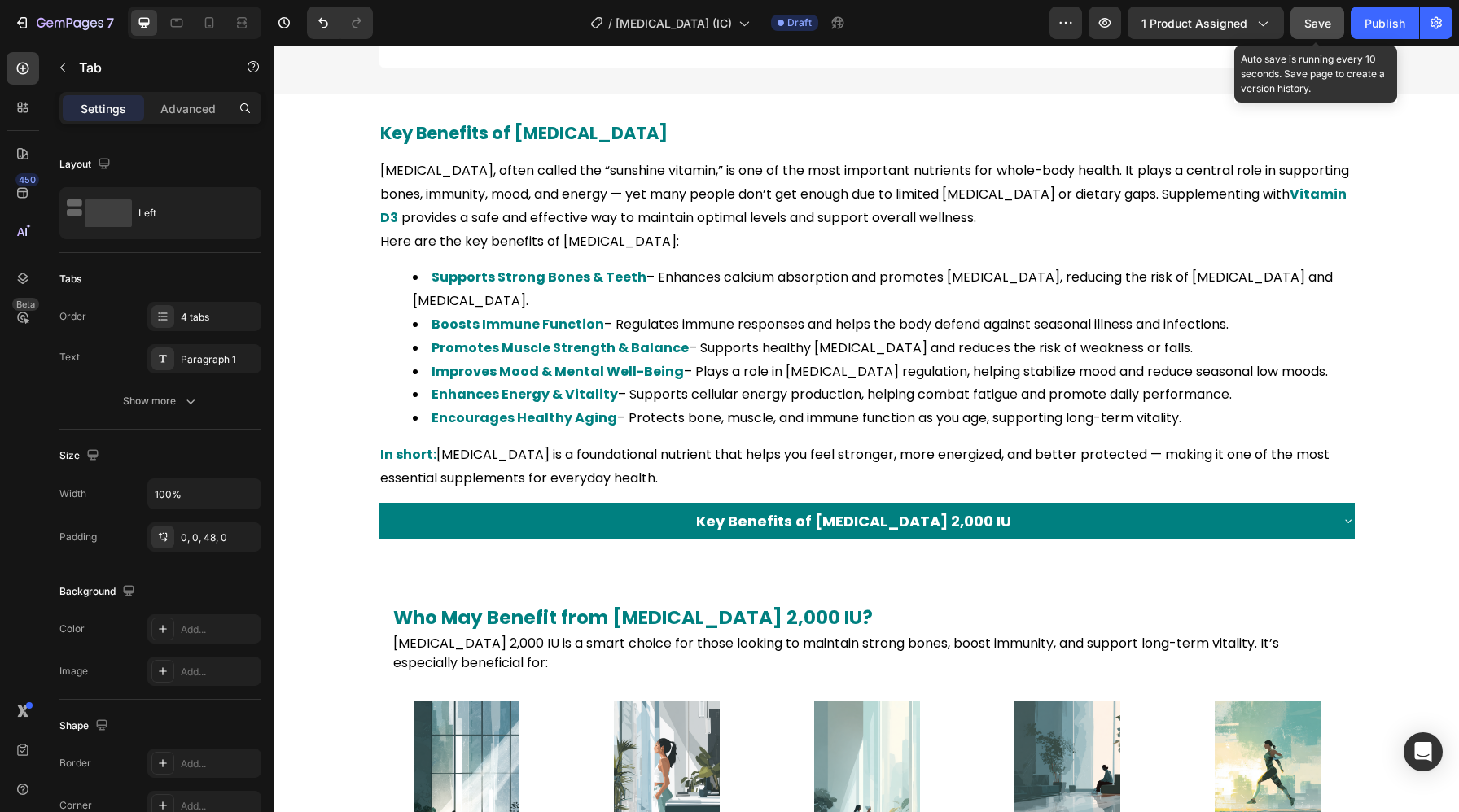
click at [1297, 31] on button "Save" at bounding box center [1317, 23] width 54 height 33
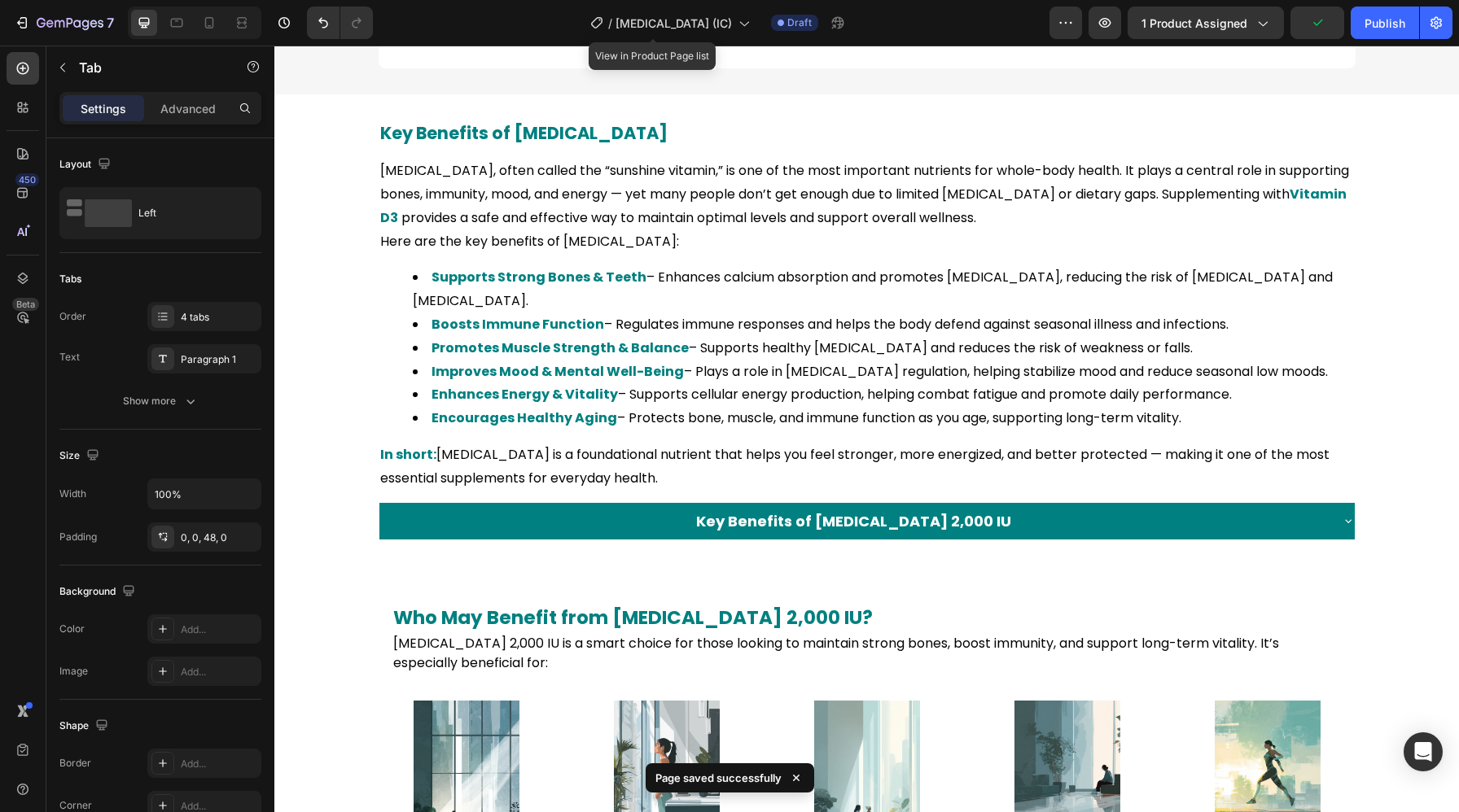
click at [713, 40] on div "/ [MEDICAL_DATA] (IC)" at bounding box center [670, 22] width 175 height 39
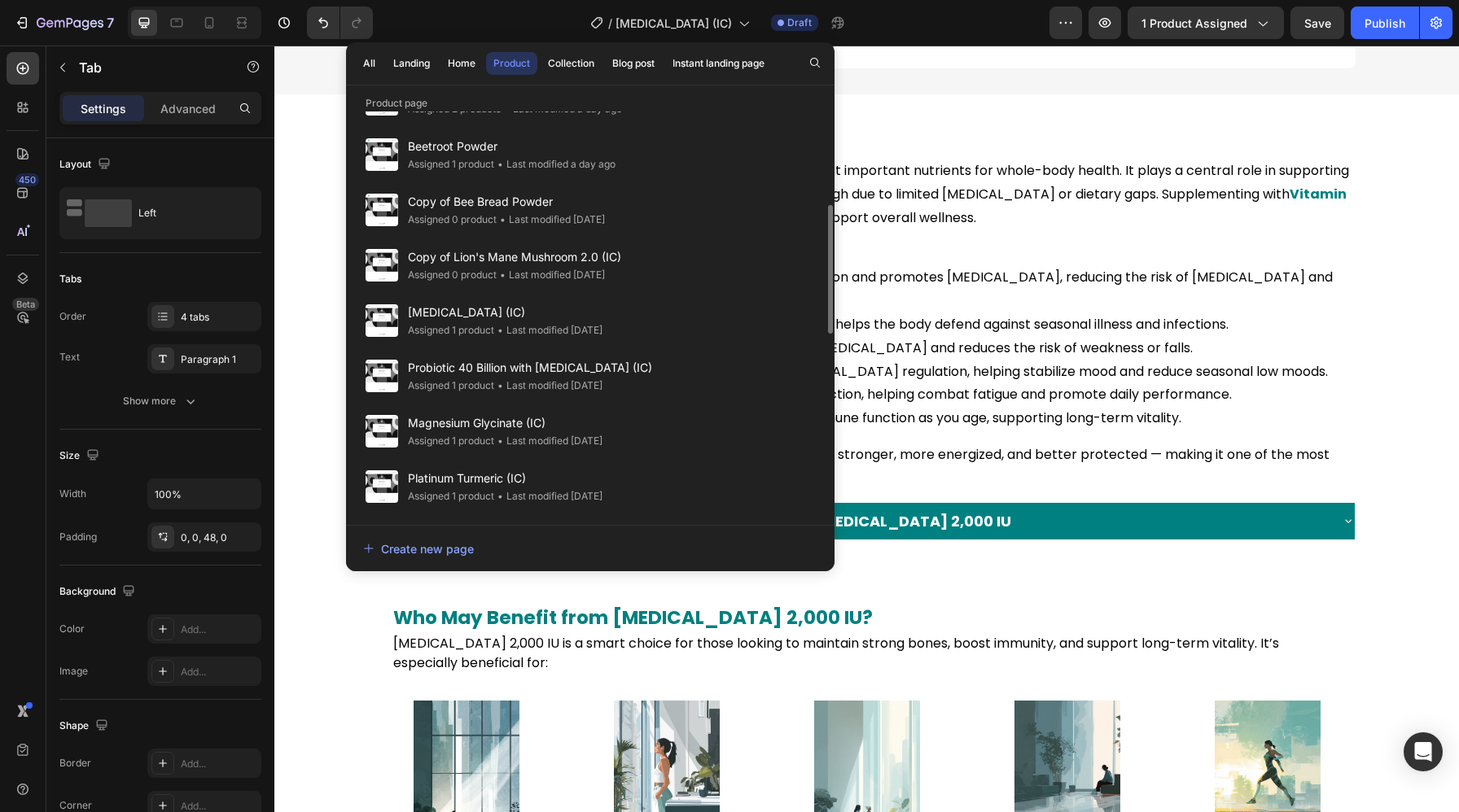
scroll to position [320, 0]
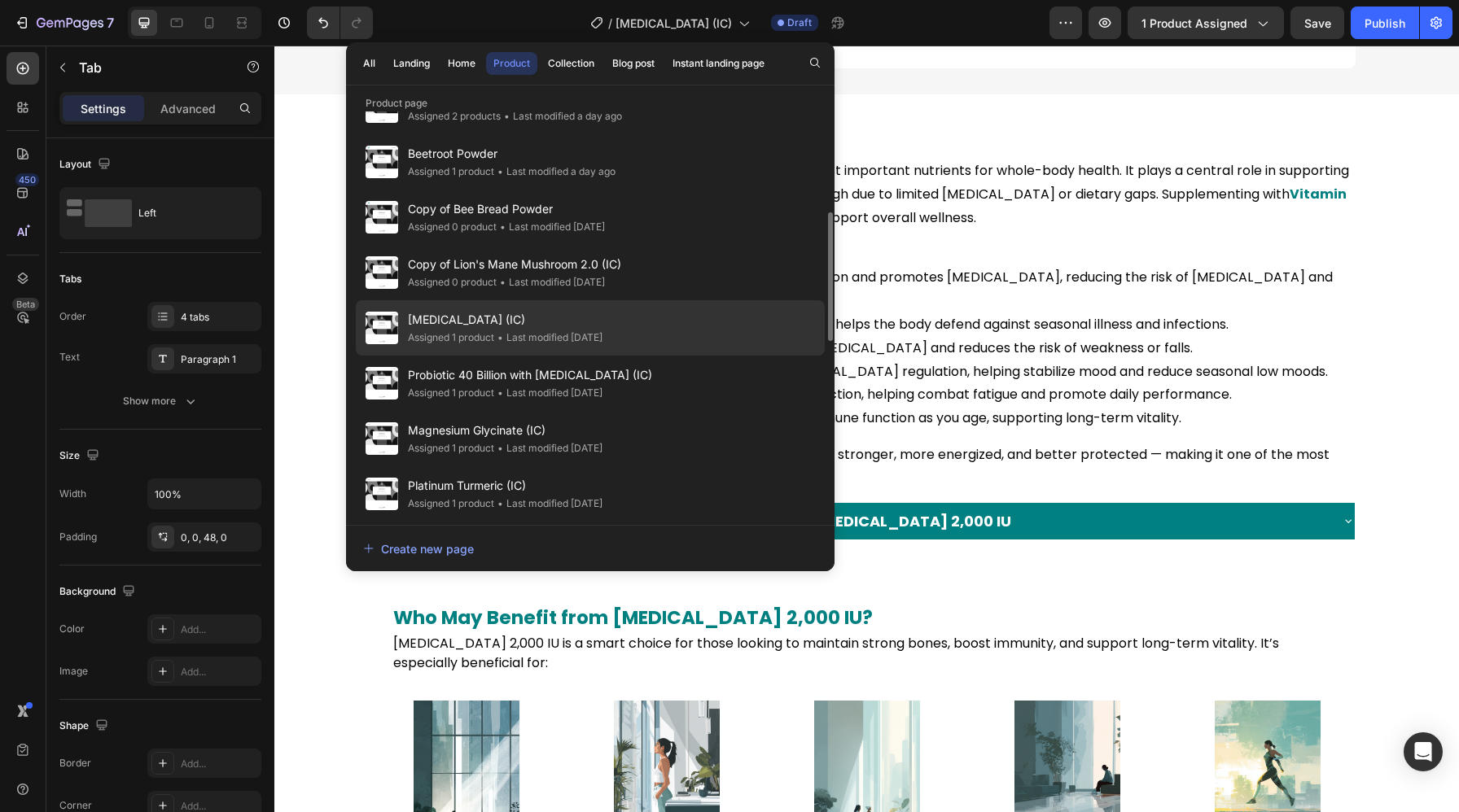
click at [494, 344] on div "Assigned 1 product" at bounding box center [451, 338] width 86 height 16
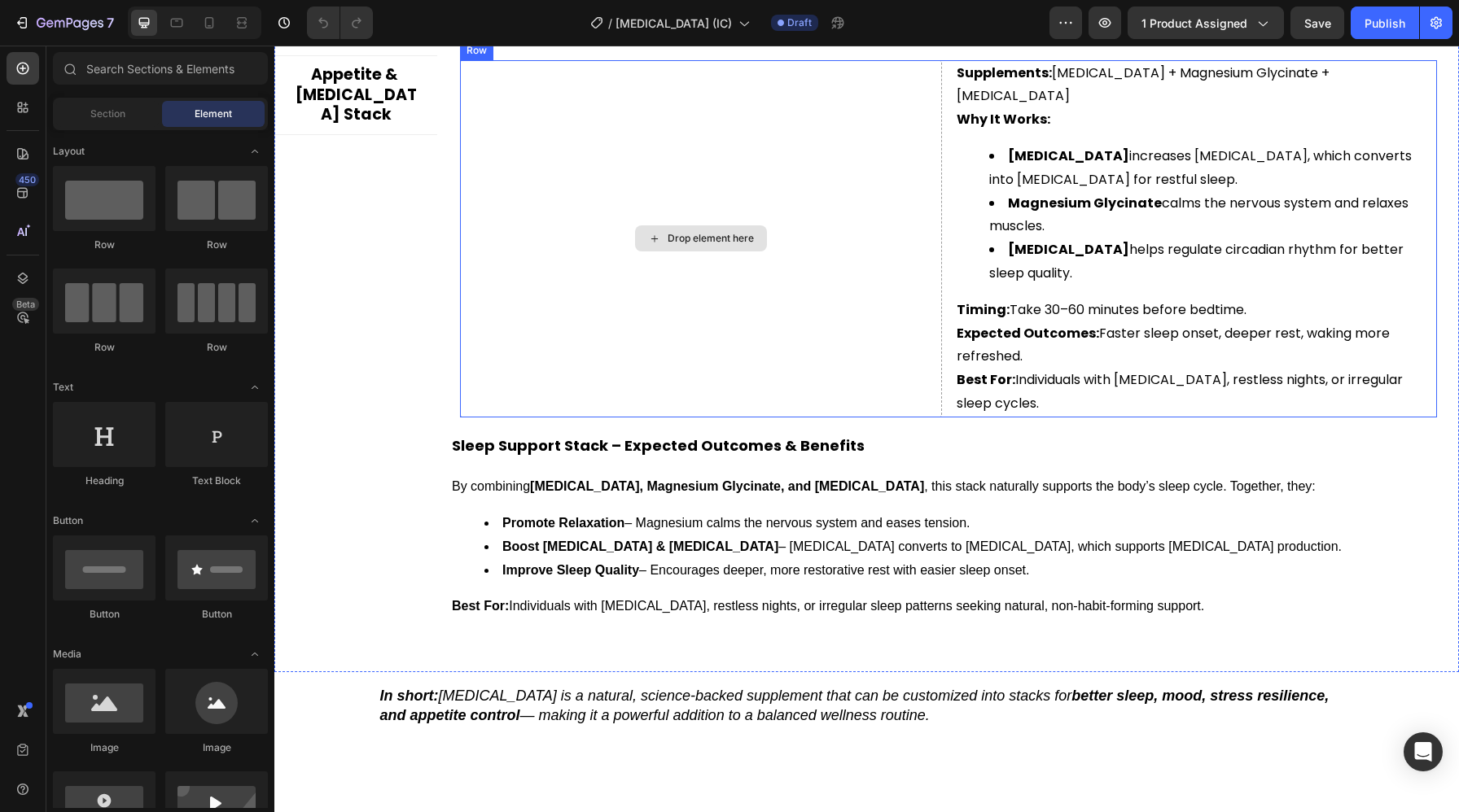
scroll to position [3801, 0]
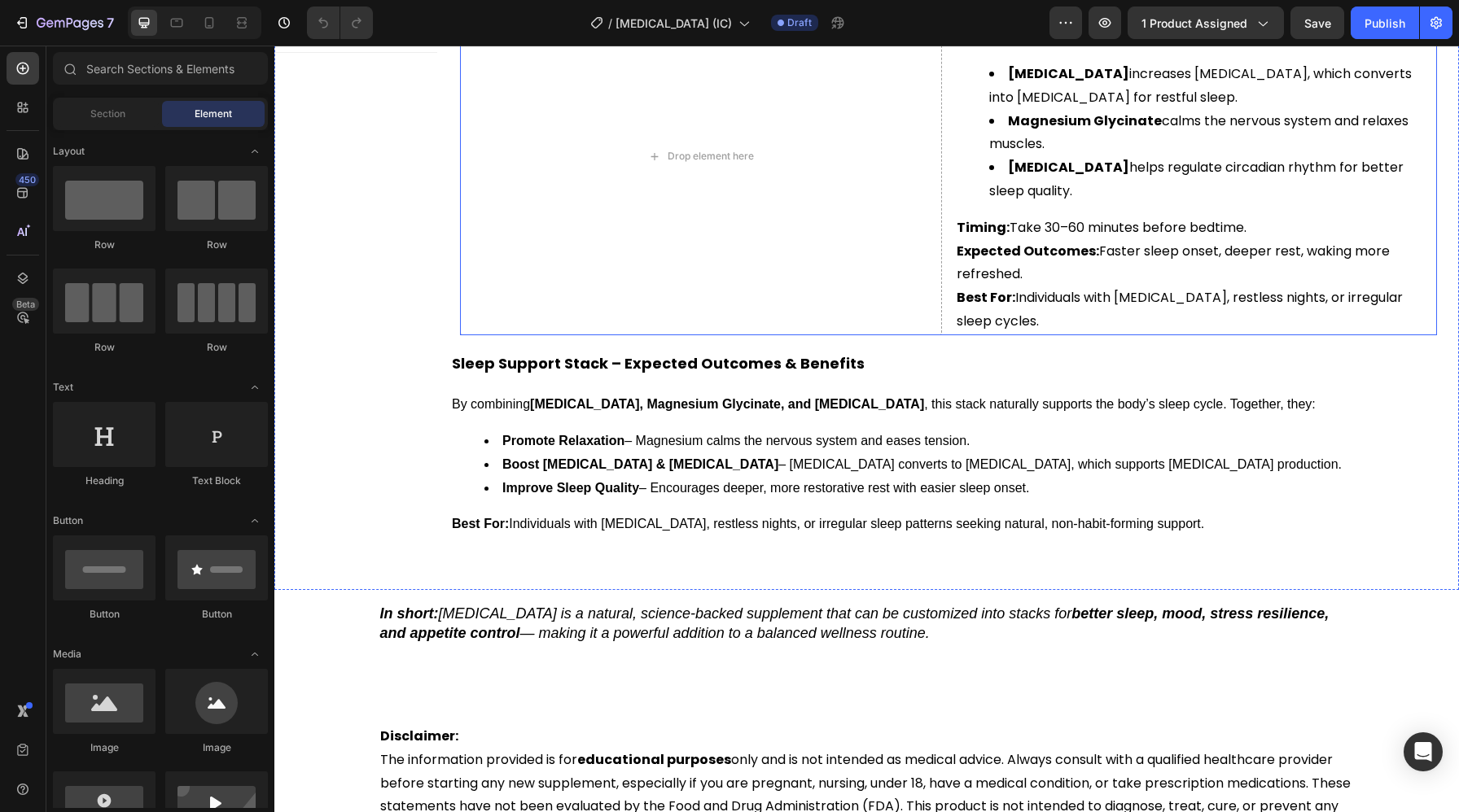
click at [734, 477] on li "Improve Sleep Quality – Encourages deeper, more restorative rest with easier sl…" at bounding box center [964, 488] width 960 height 23
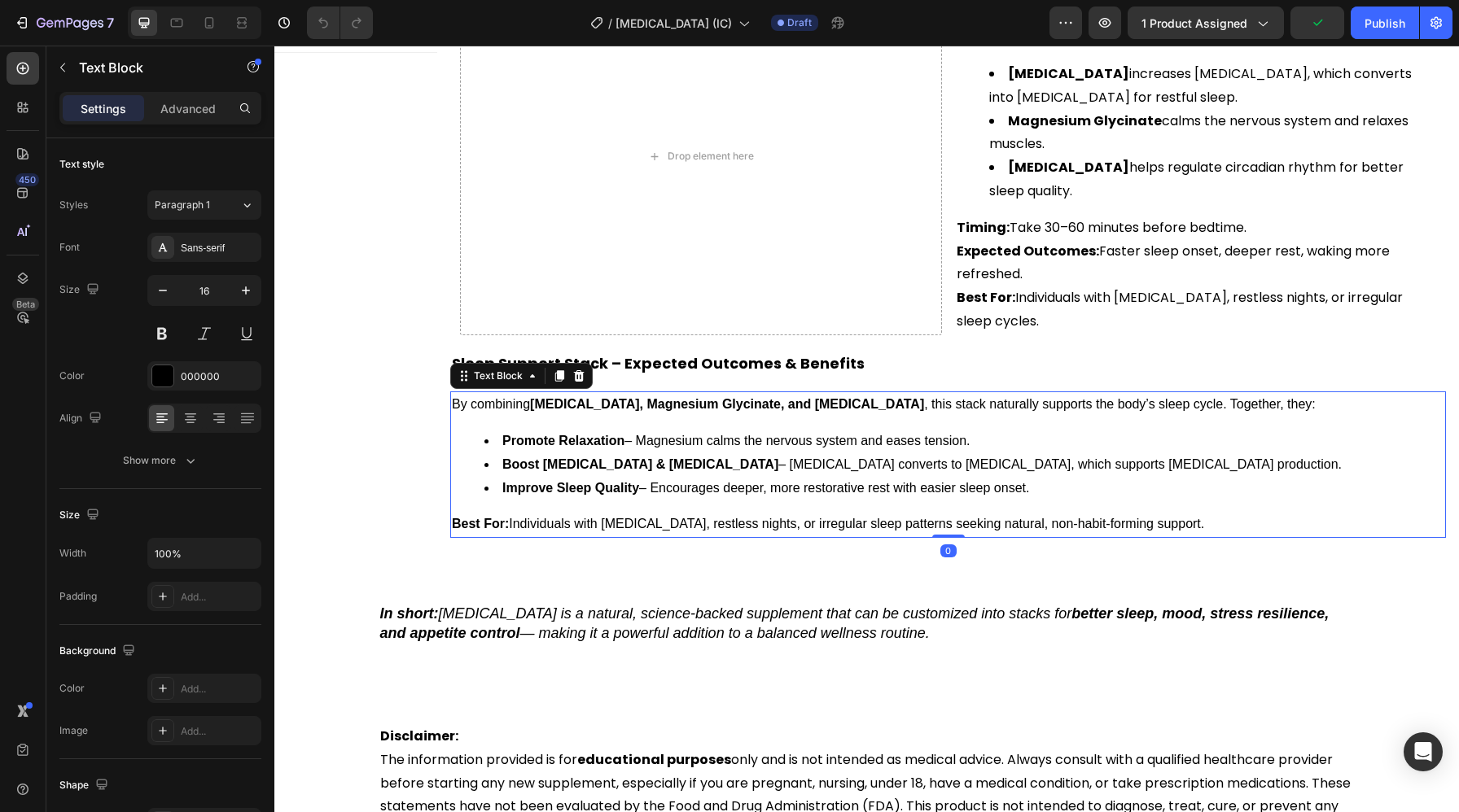
click at [907, 479] on div "By combining 5-HTP, Magnesium Glycinate, and Melatonin , this stack naturally s…" at bounding box center [948, 465] width 996 height 147
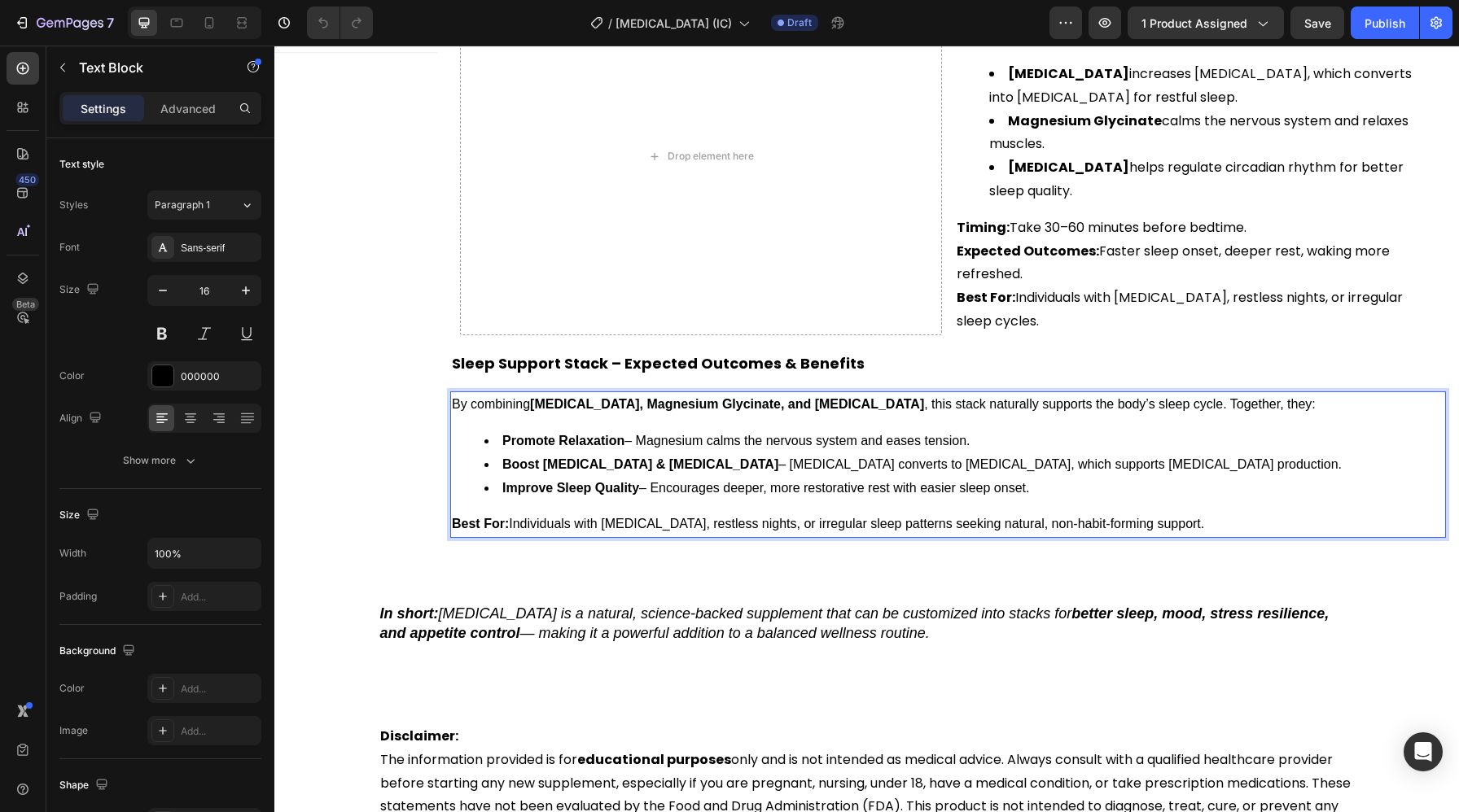
click at [965, 454] on li "Boost Serotonin & Melatonin – 5-HTP converts to serotonin, which supports melat…" at bounding box center [964, 465] width 960 height 23
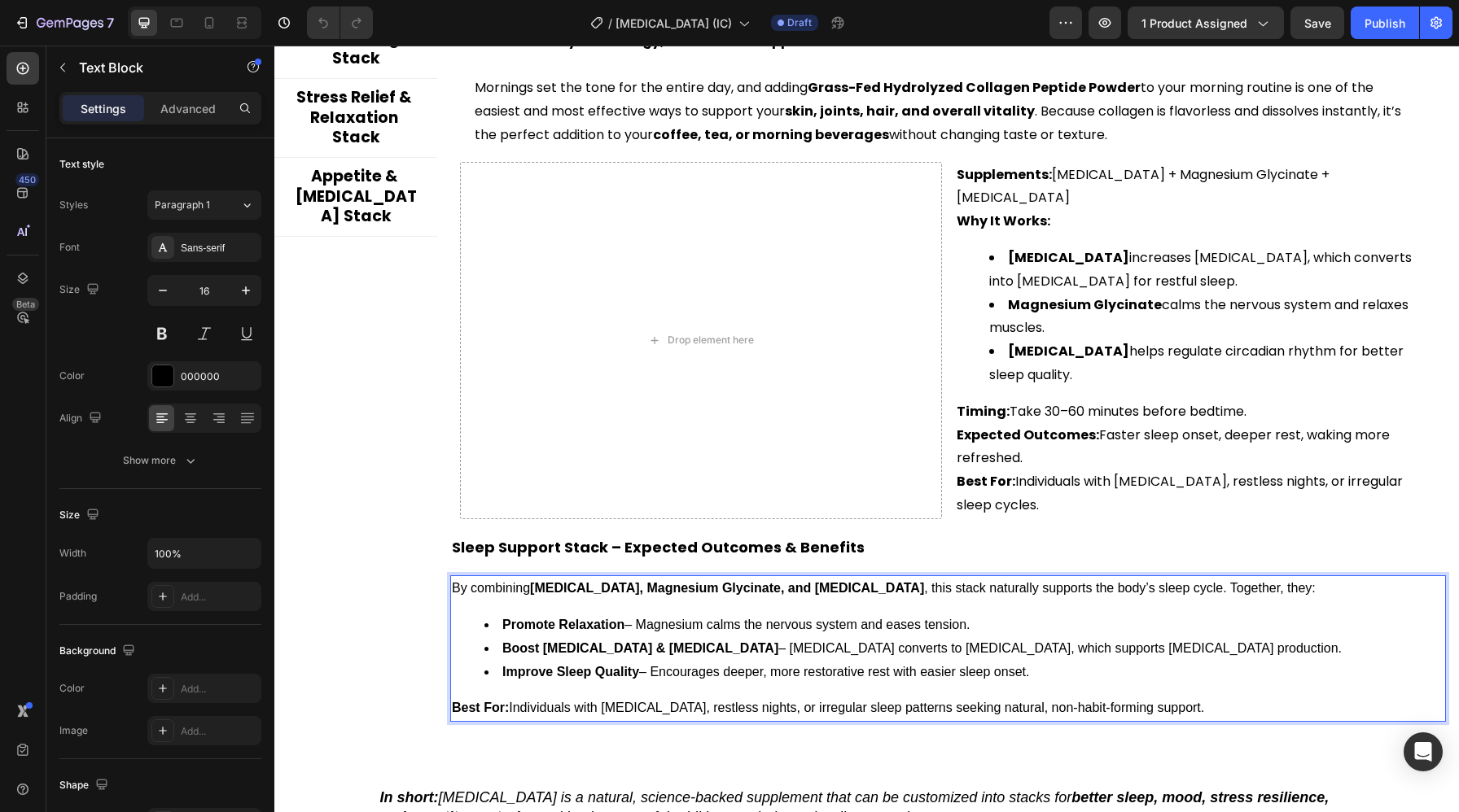
scroll to position [3616, 0]
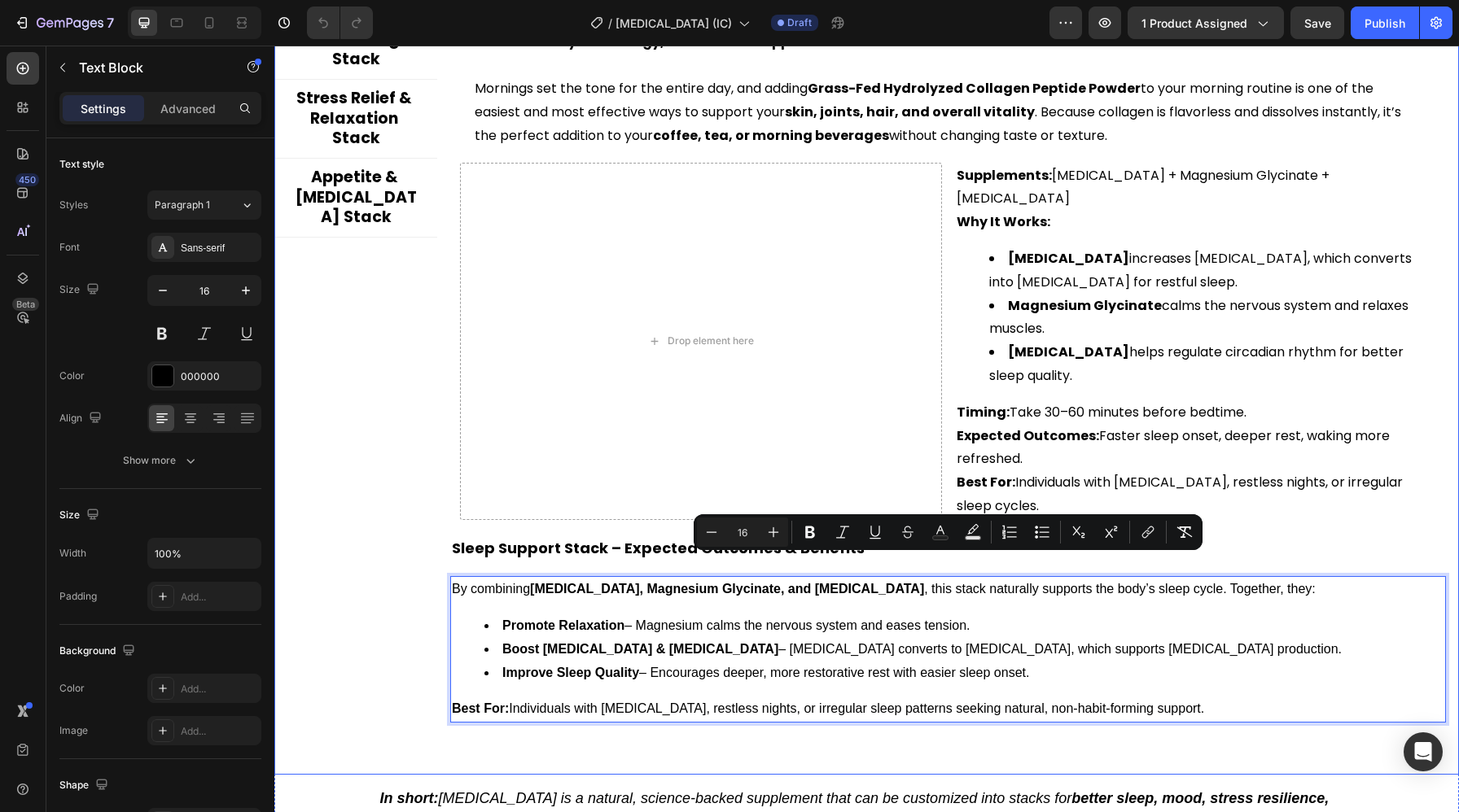
drag, startPoint x: 1042, startPoint y: 658, endPoint x: 350, endPoint y: 567, distance: 698.0
click at [350, 567] on div "Sleep Support Stack Mood Balance & Emotional Well-Being Stack Stress Relief & R…" at bounding box center [866, 328] width 1185 height 815
copy div "By combining 5-HTP, Magnesium Glycinate, and Melatonin , this stack naturally s…"
click at [578, 327] on div "Drop element here" at bounding box center [701, 341] width 482 height 358
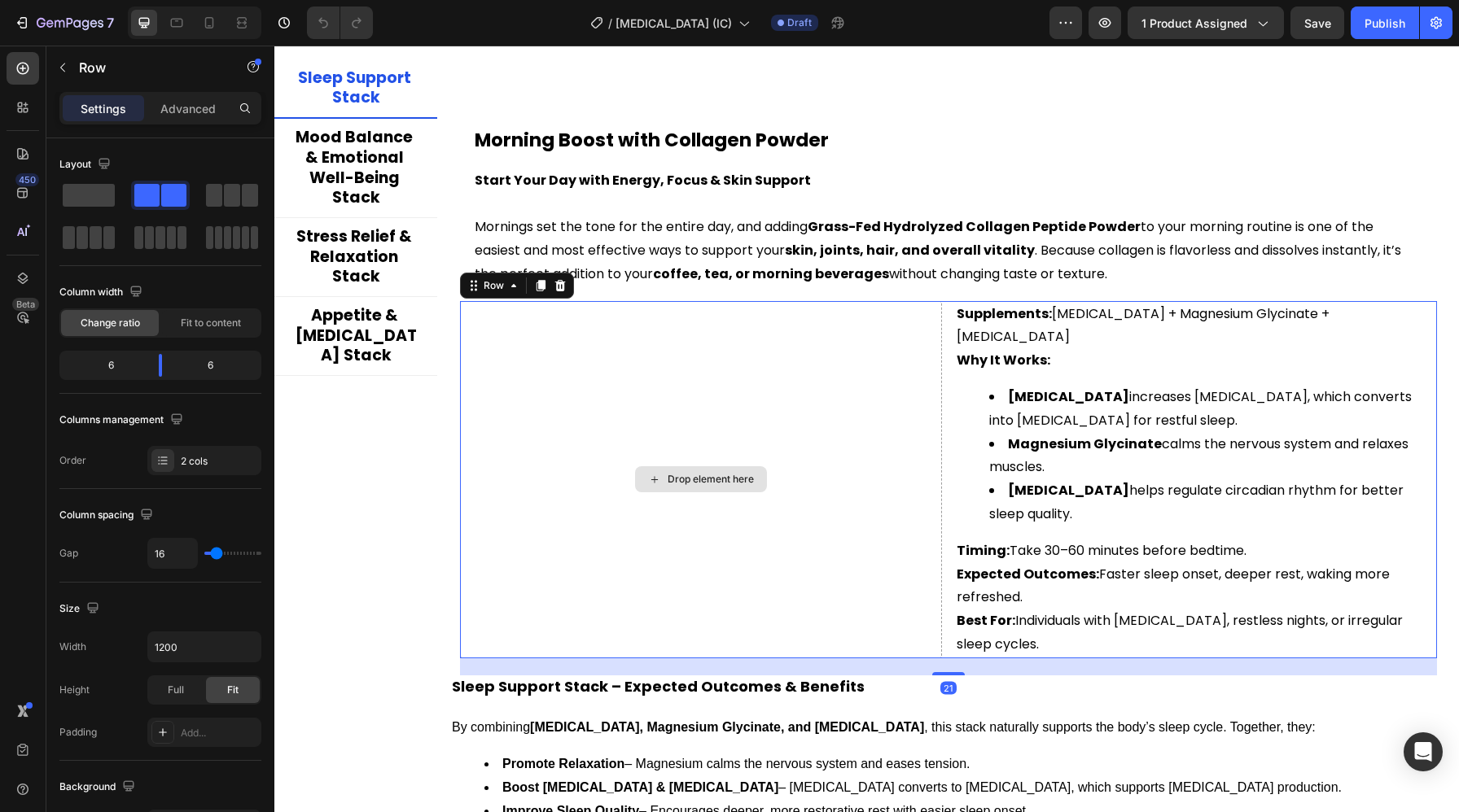
scroll to position [3472, 0]
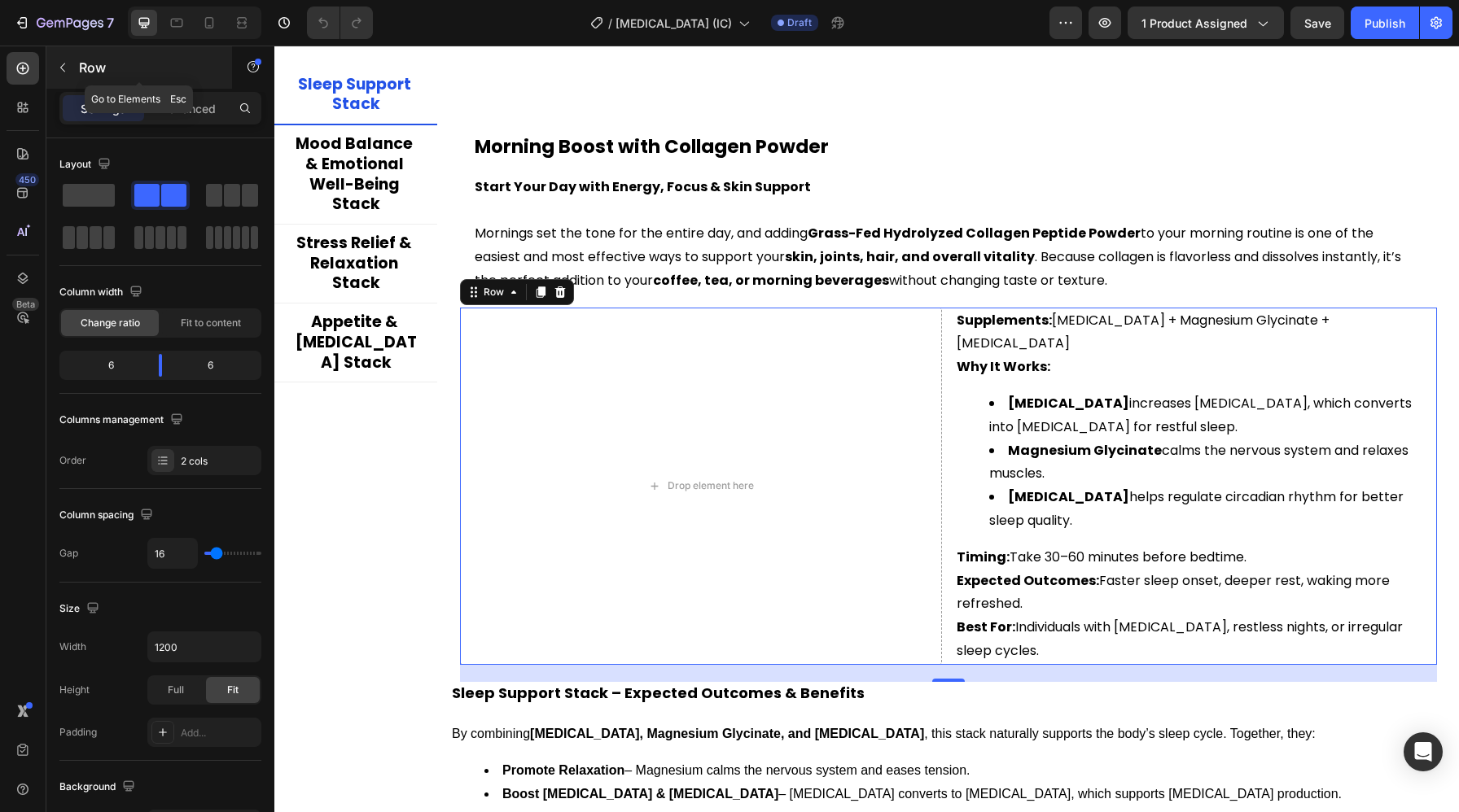
click at [62, 72] on icon "button" at bounding box center [62, 67] width 13 height 13
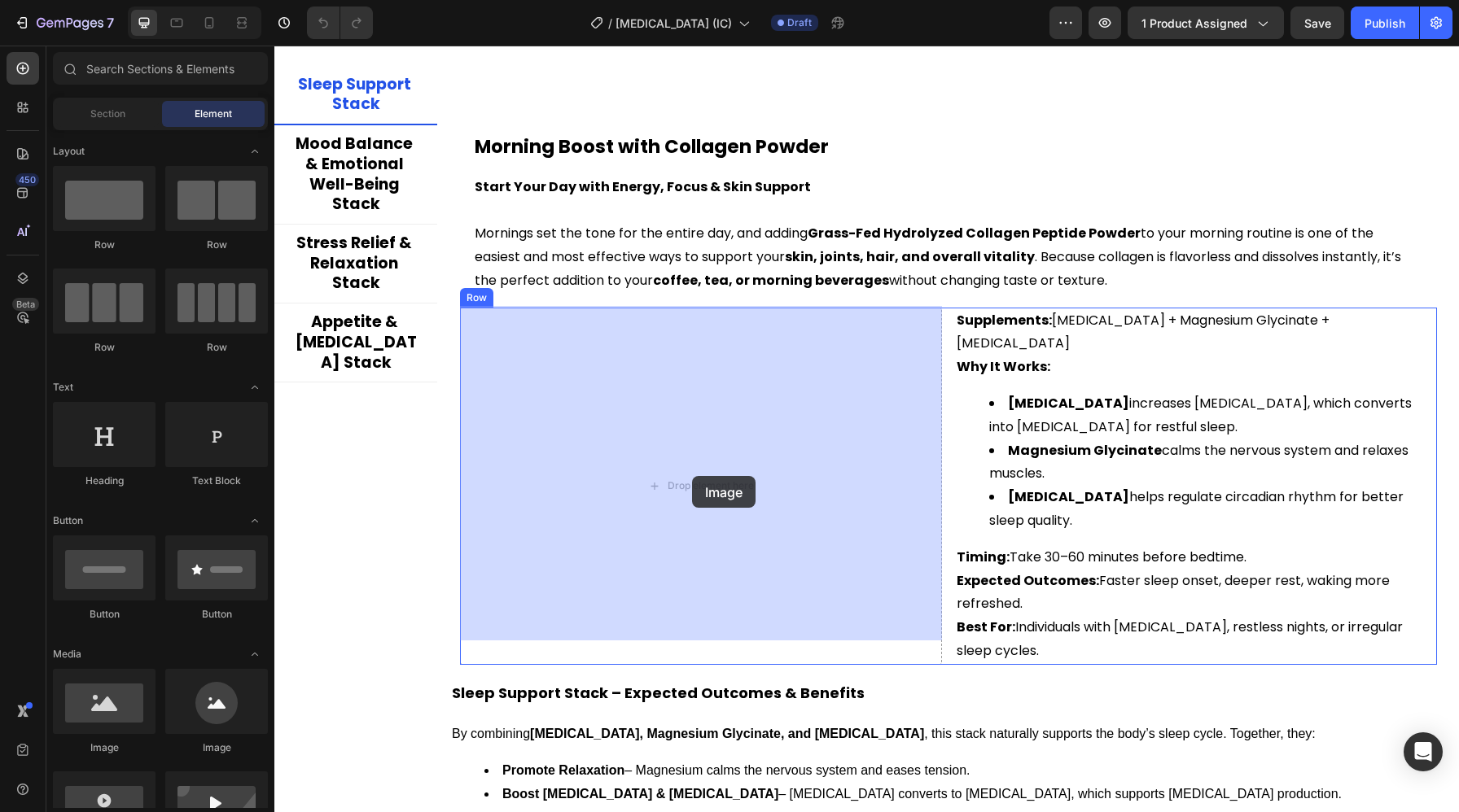
drag, startPoint x: 385, startPoint y: 767, endPoint x: 717, endPoint y: 469, distance: 446.1
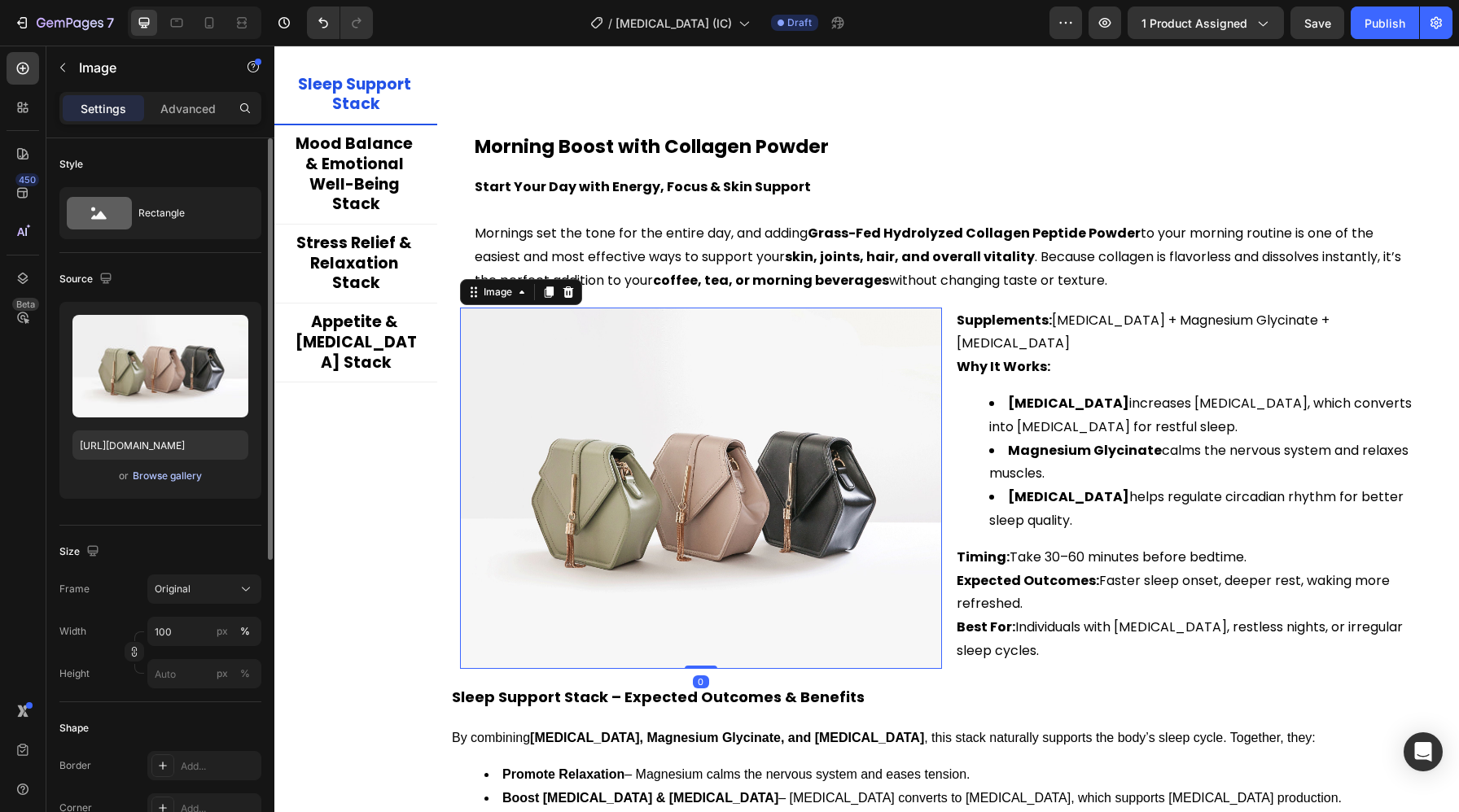
click at [173, 479] on div "Browse gallery" at bounding box center [168, 476] width 69 height 15
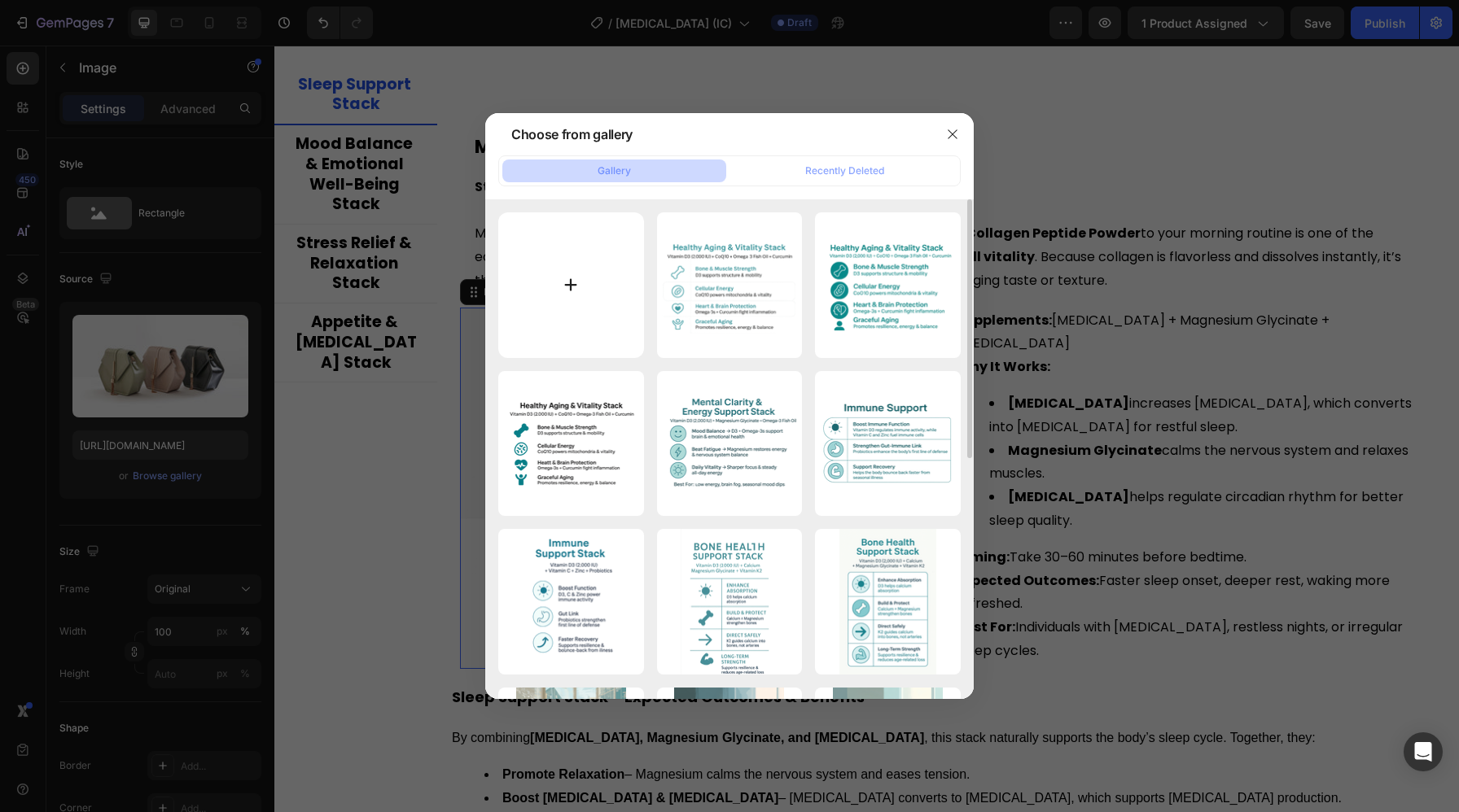
click at [595, 314] on input "file" at bounding box center [570, 285] width 146 height 146
type input "C:\fakepath\ChatGPT Image Aug 27, 2025, 04_26_17 PM.png"
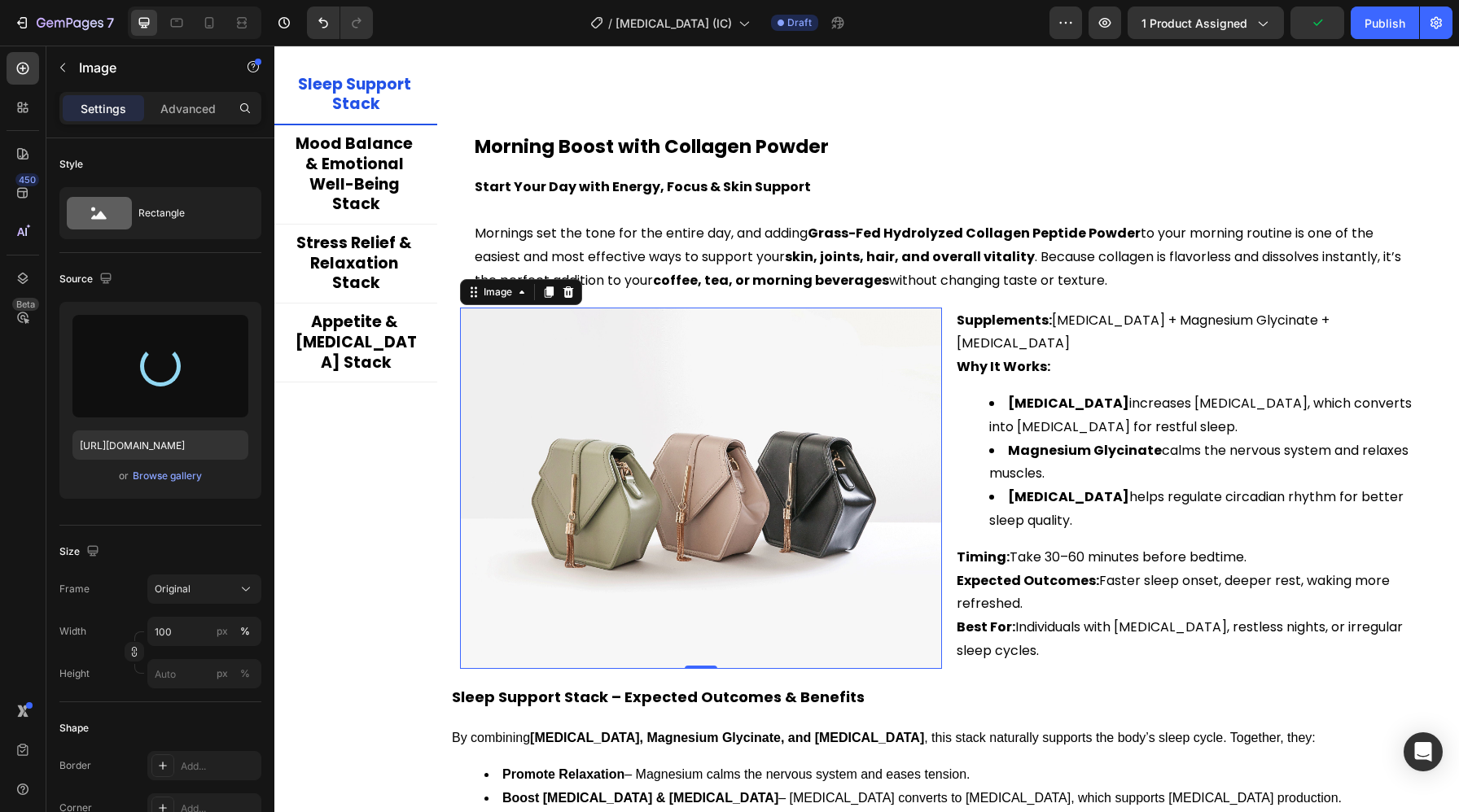
type input "https://cdn.shopify.com/s/files/1/0697/7971/8282/files/gempages_572827551018255…"
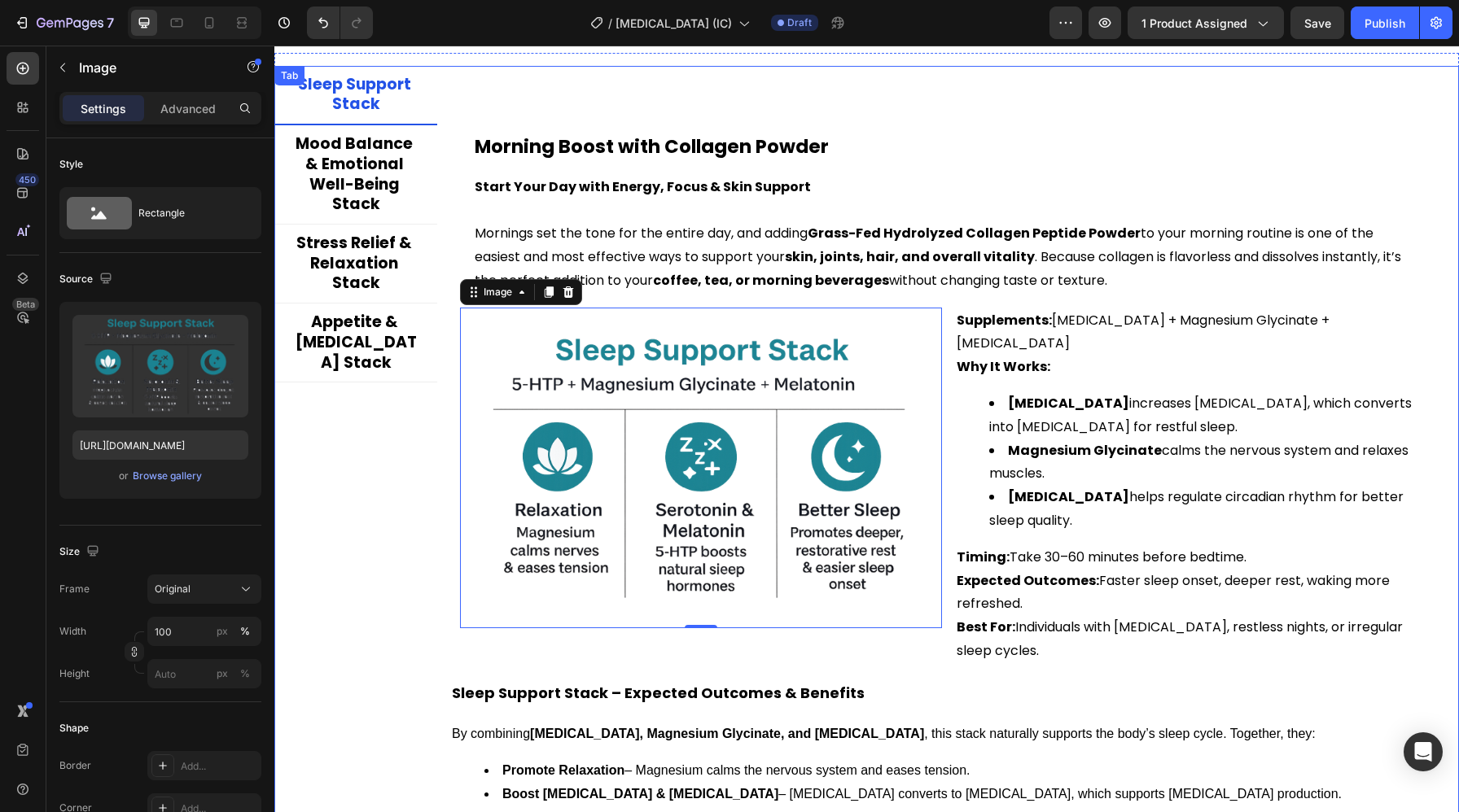
click at [397, 484] on div "Sleep Support Stack Mood Balance & Emotional Well-Being Stack Stress Relief & R…" at bounding box center [355, 473] width 162 height 815
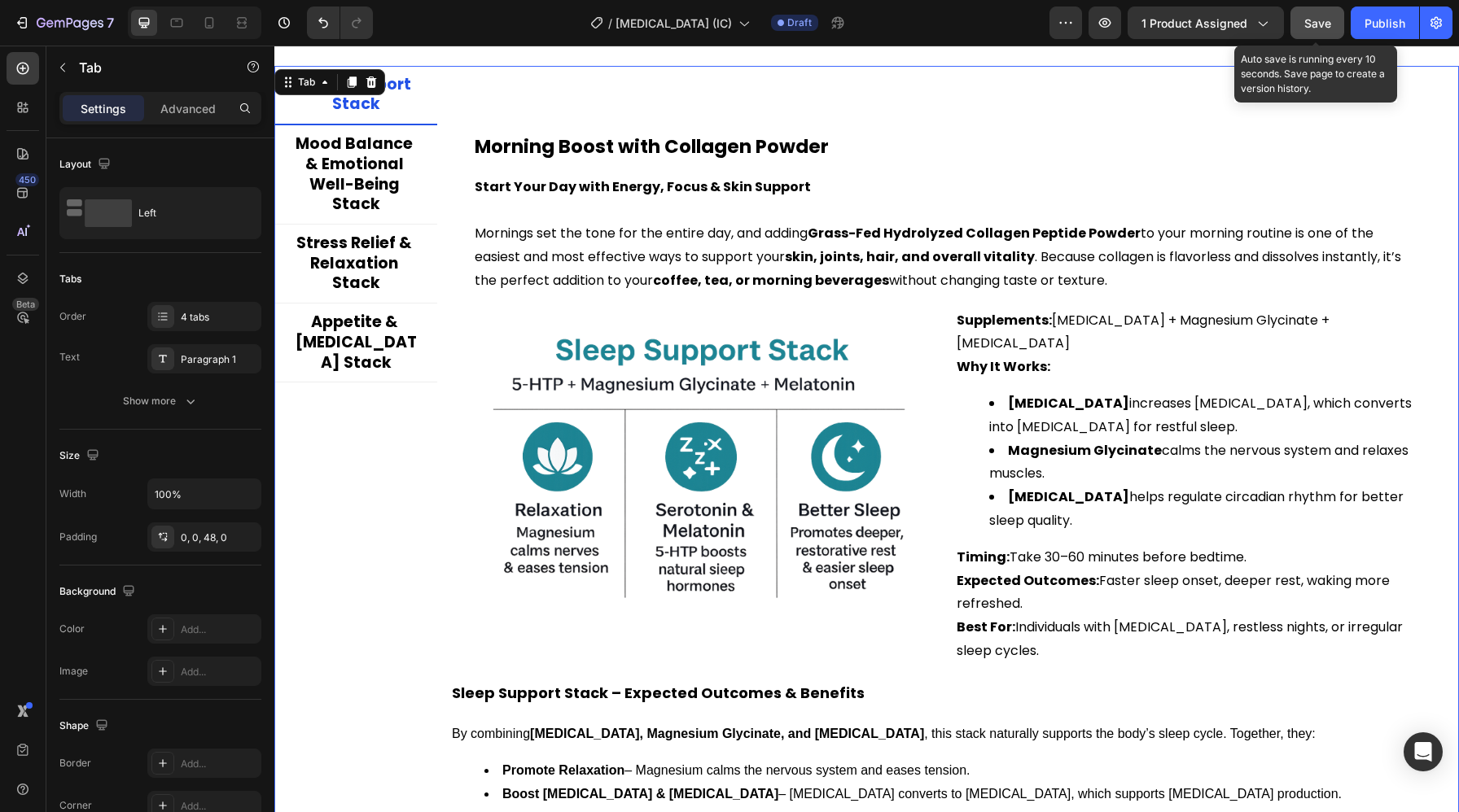
click at [1309, 22] on span "Save" at bounding box center [1317, 23] width 27 height 14
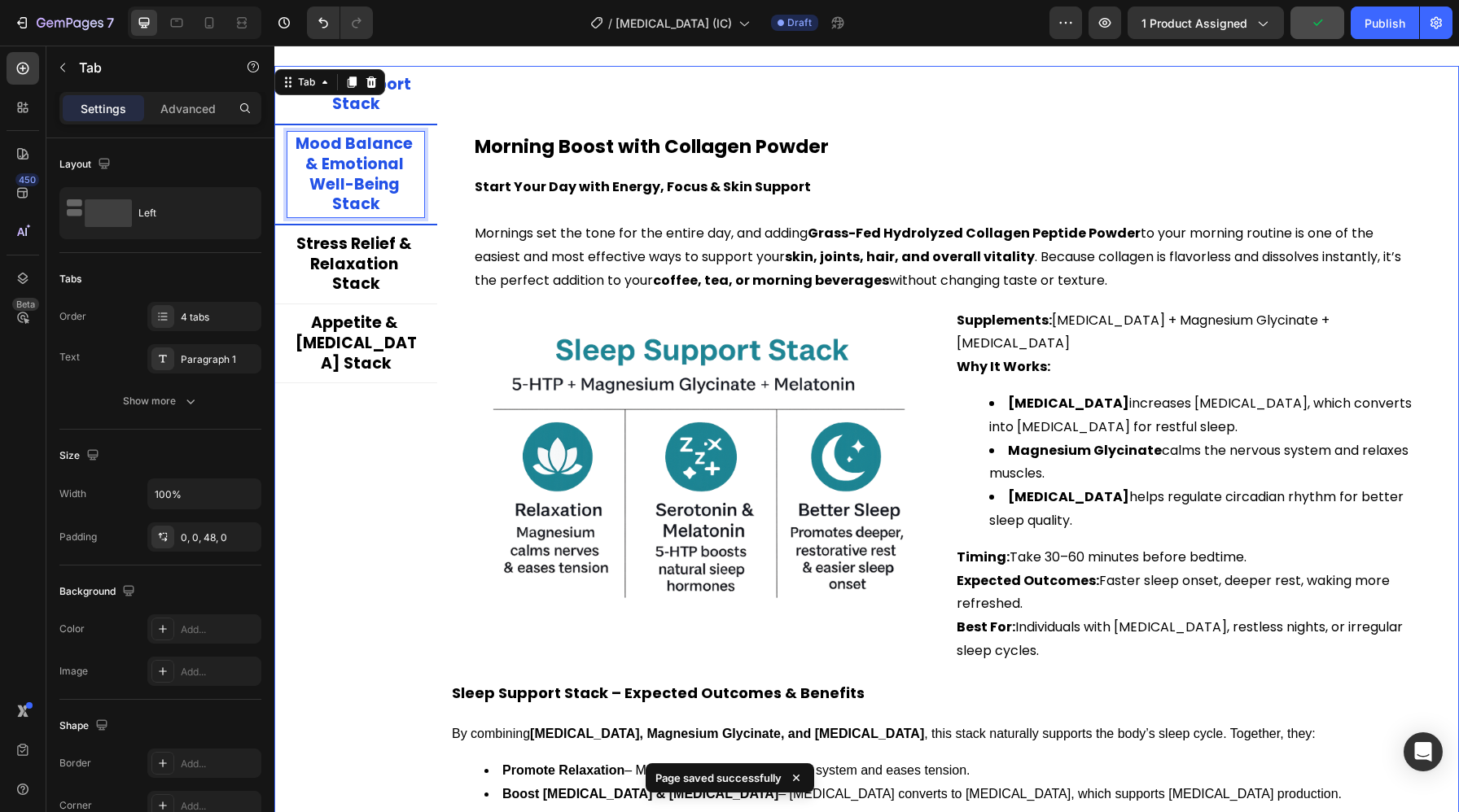
click at [364, 174] on p "Mood Balance & Emotional Well-Being Stack" at bounding box center [355, 174] width 132 height 80
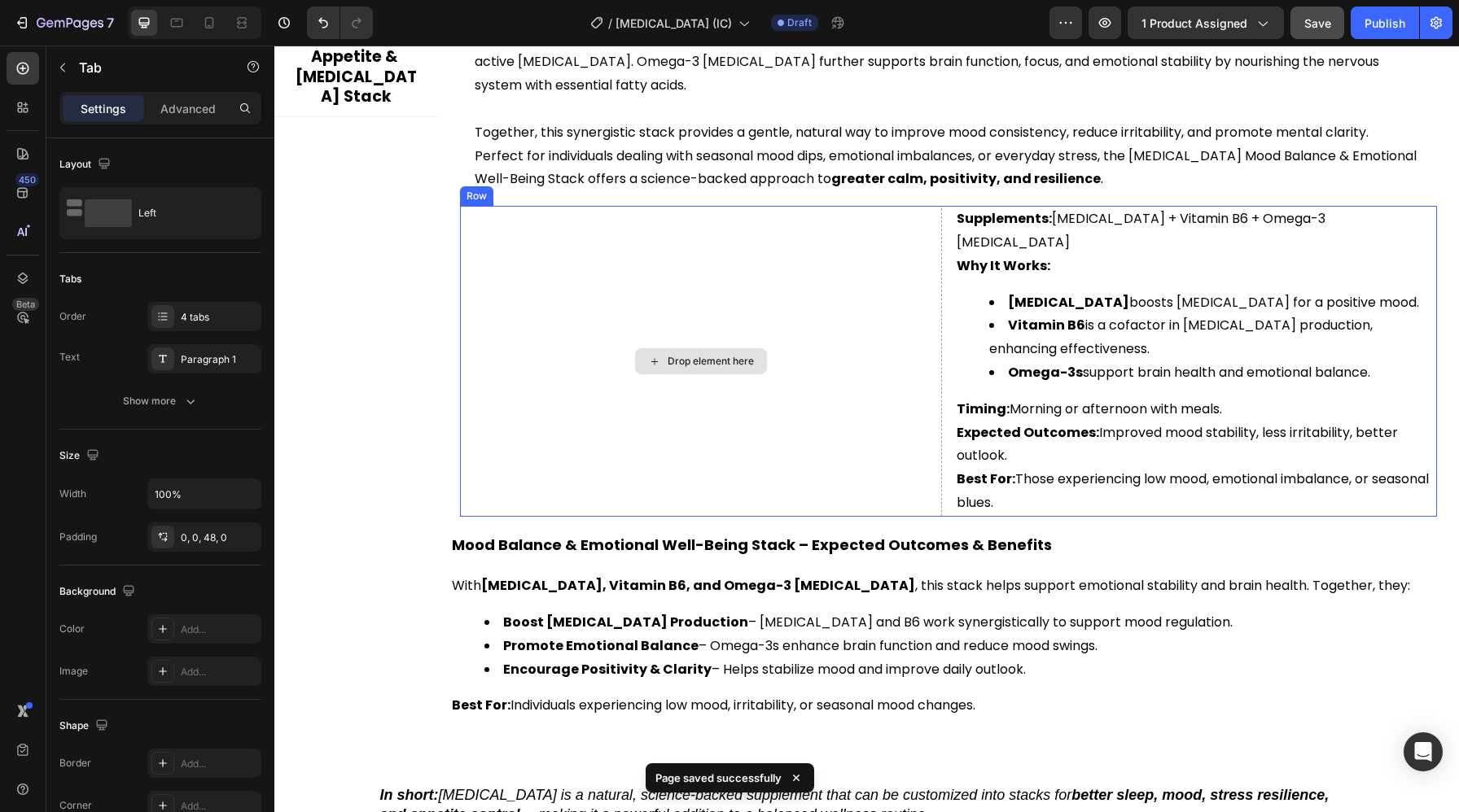
scroll to position [3752, 0]
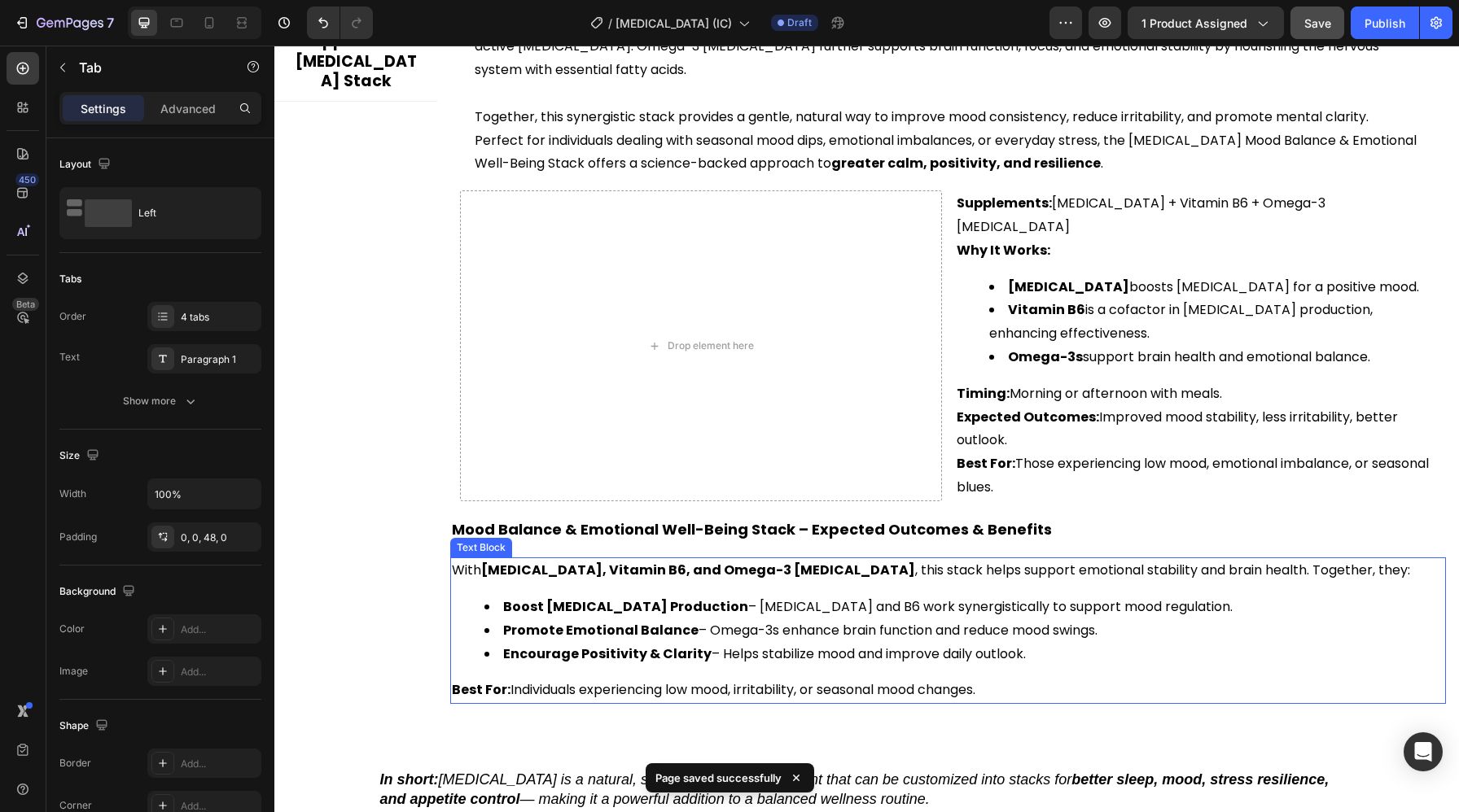
click at [787, 643] on li "Encourage Positivity & Clarity – Helps stabilize mood and improve daily outlook." at bounding box center [964, 654] width 960 height 23
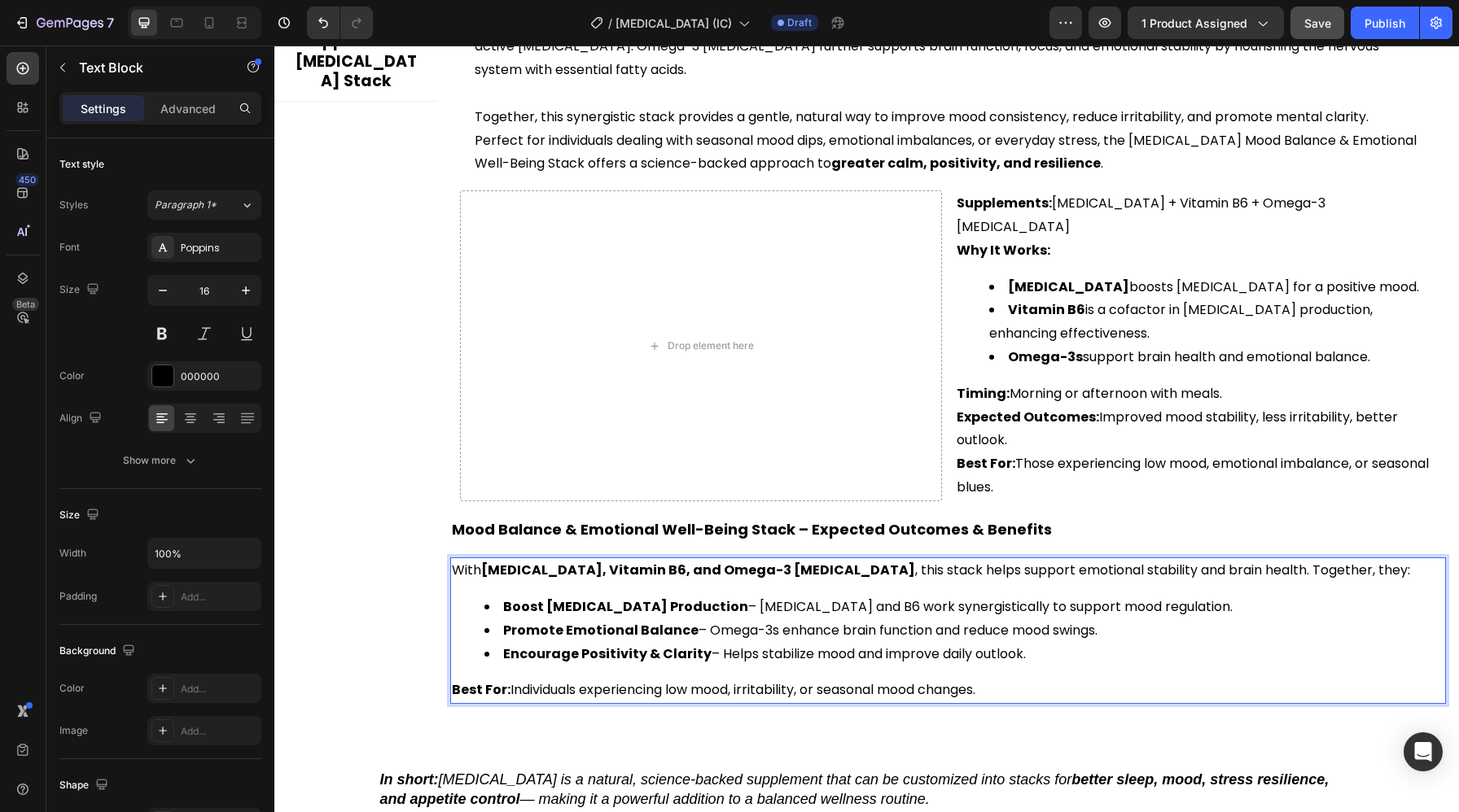
click at [1028, 643] on li "Encourage Positivity & Clarity – Helps stabilize mood and improve daily outlook." at bounding box center [964, 654] width 960 height 23
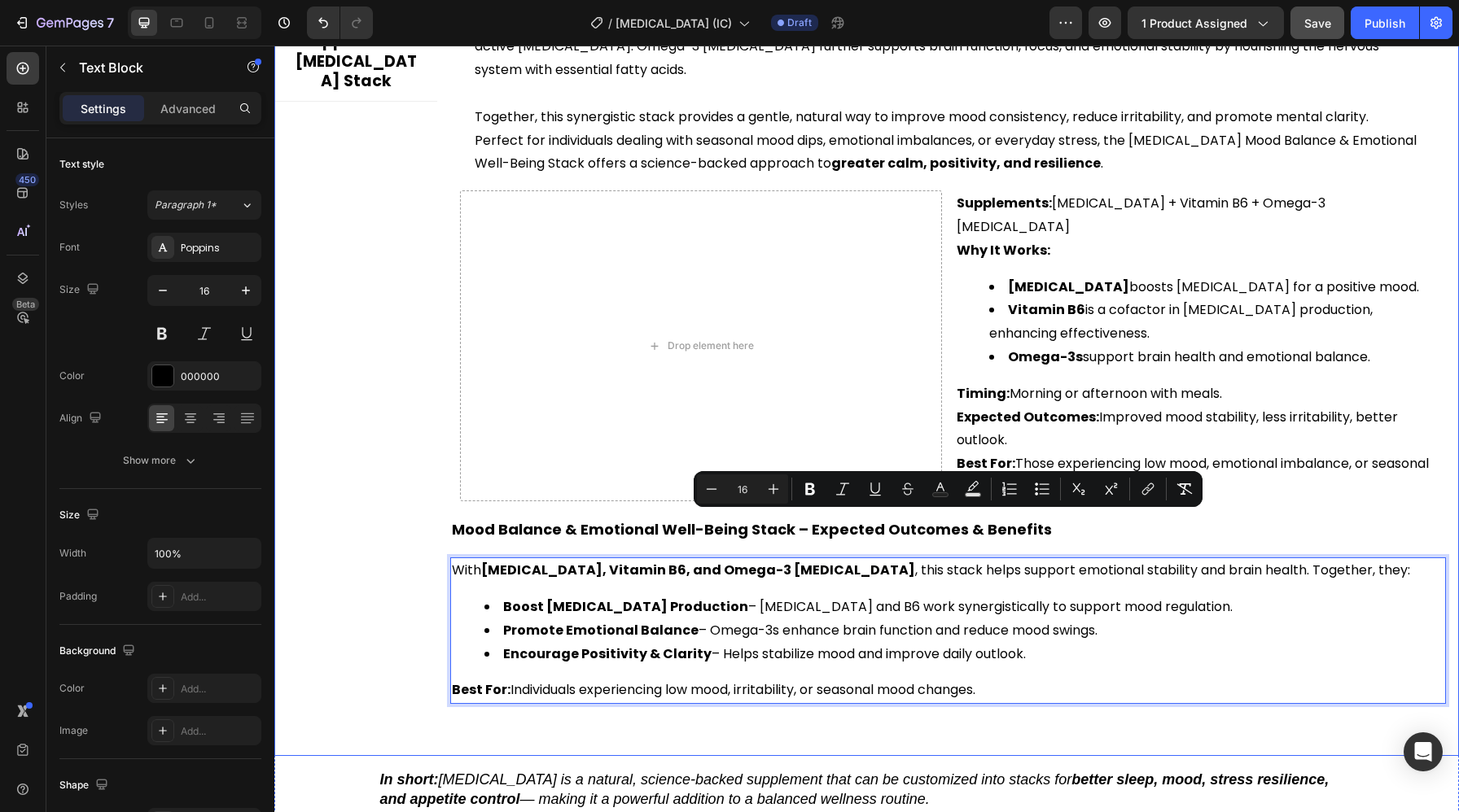
drag, startPoint x: 1037, startPoint y: 604, endPoint x: 412, endPoint y: 517, distance: 631.0
click at [412, 517] on div "Sleep Support Stack Mood Balance & Emotional Well-Being Stack Stress Relief & R…" at bounding box center [866, 251] width 1185 height 932
copy div "With 5-HTP, Vitamin B6, and Omega-3 Fish Oil , this stack helps support emotion…"
click at [456, 398] on div "Title Line 5-HTP Mood Balance & Emotional Well-Being Stack Heading Emotional ba…" at bounding box center [948, 251] width 996 height 905
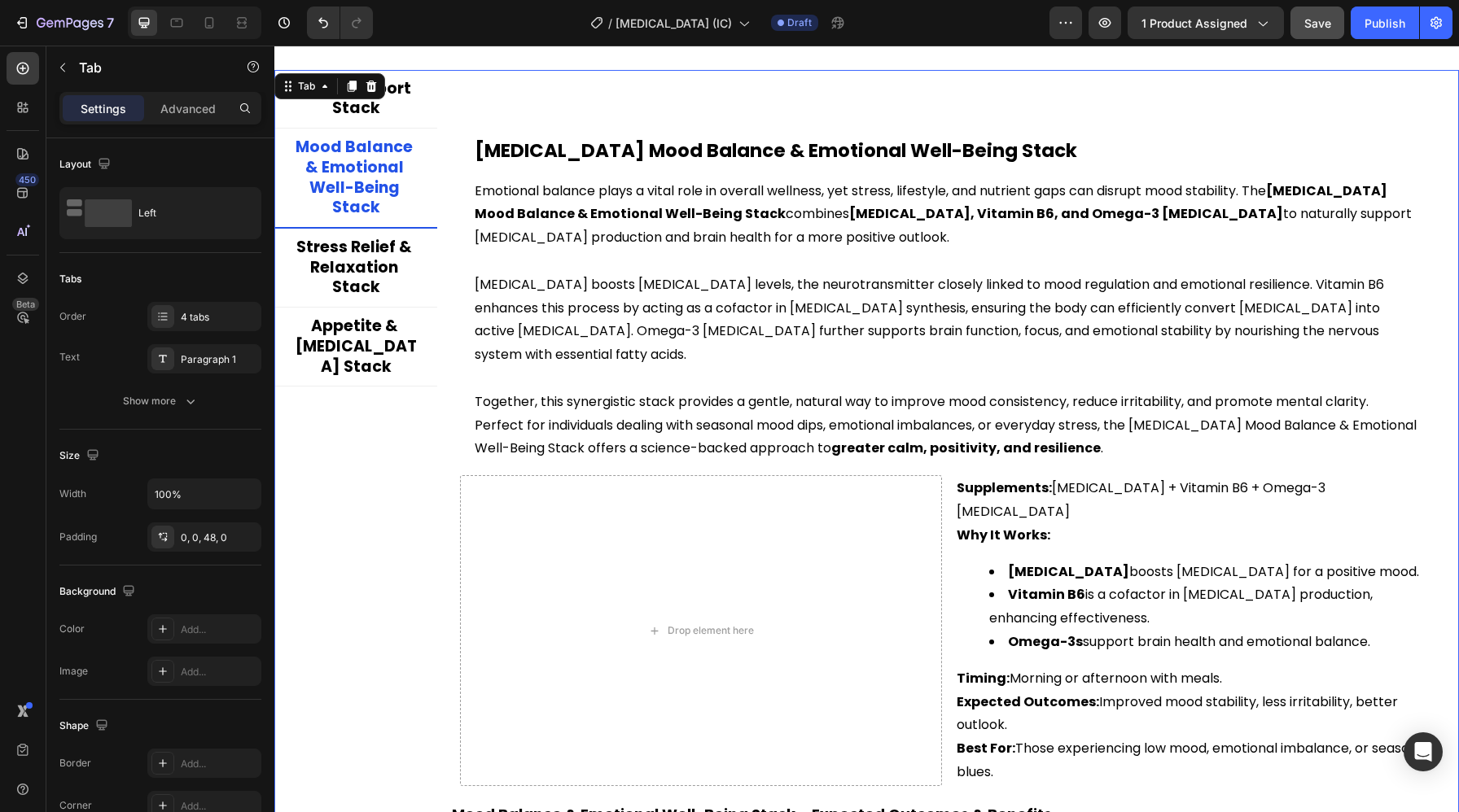
scroll to position [3457, 0]
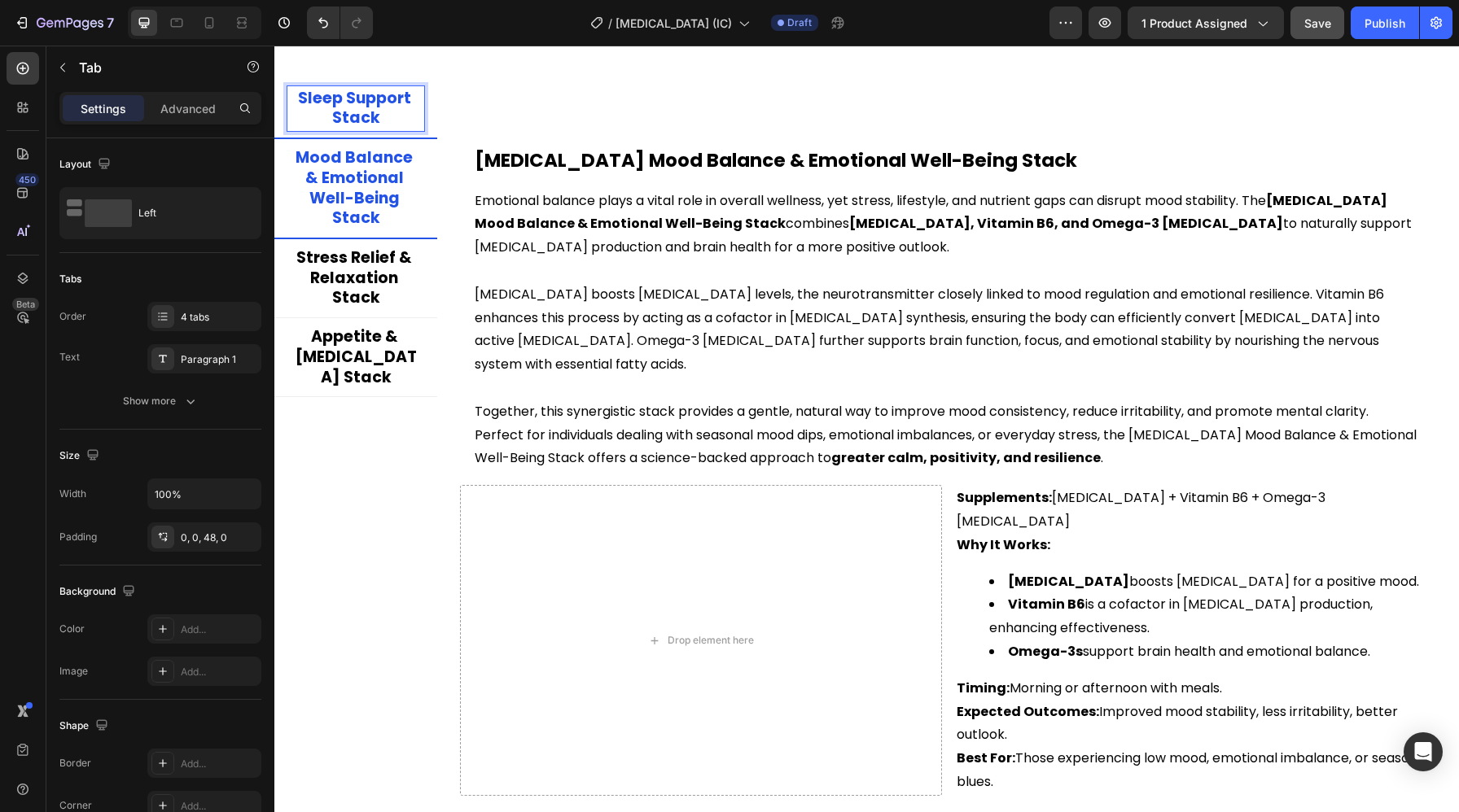
click at [368, 135] on li "Sleep Support Stack" at bounding box center [355, 109] width 162 height 60
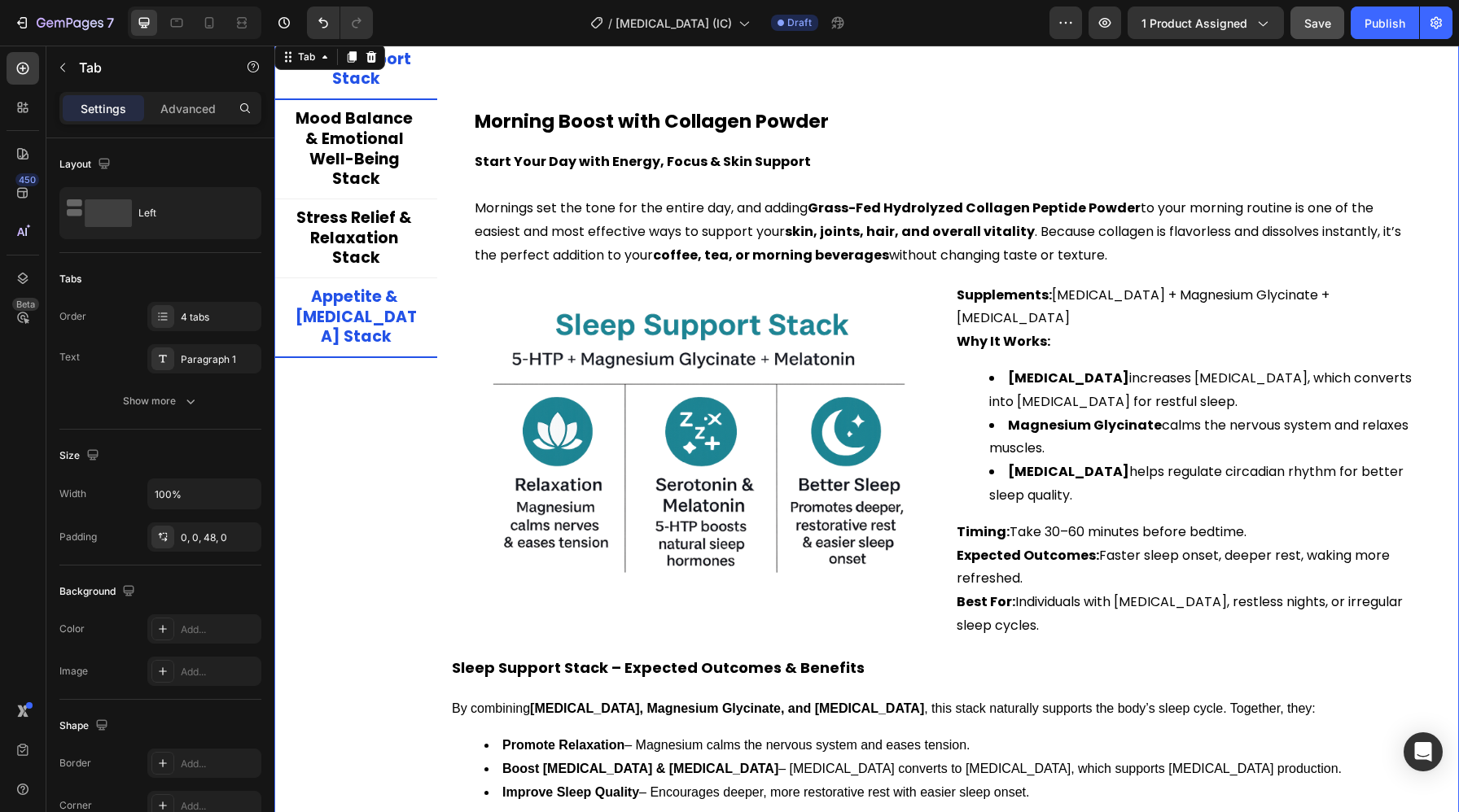
scroll to position [3487, 0]
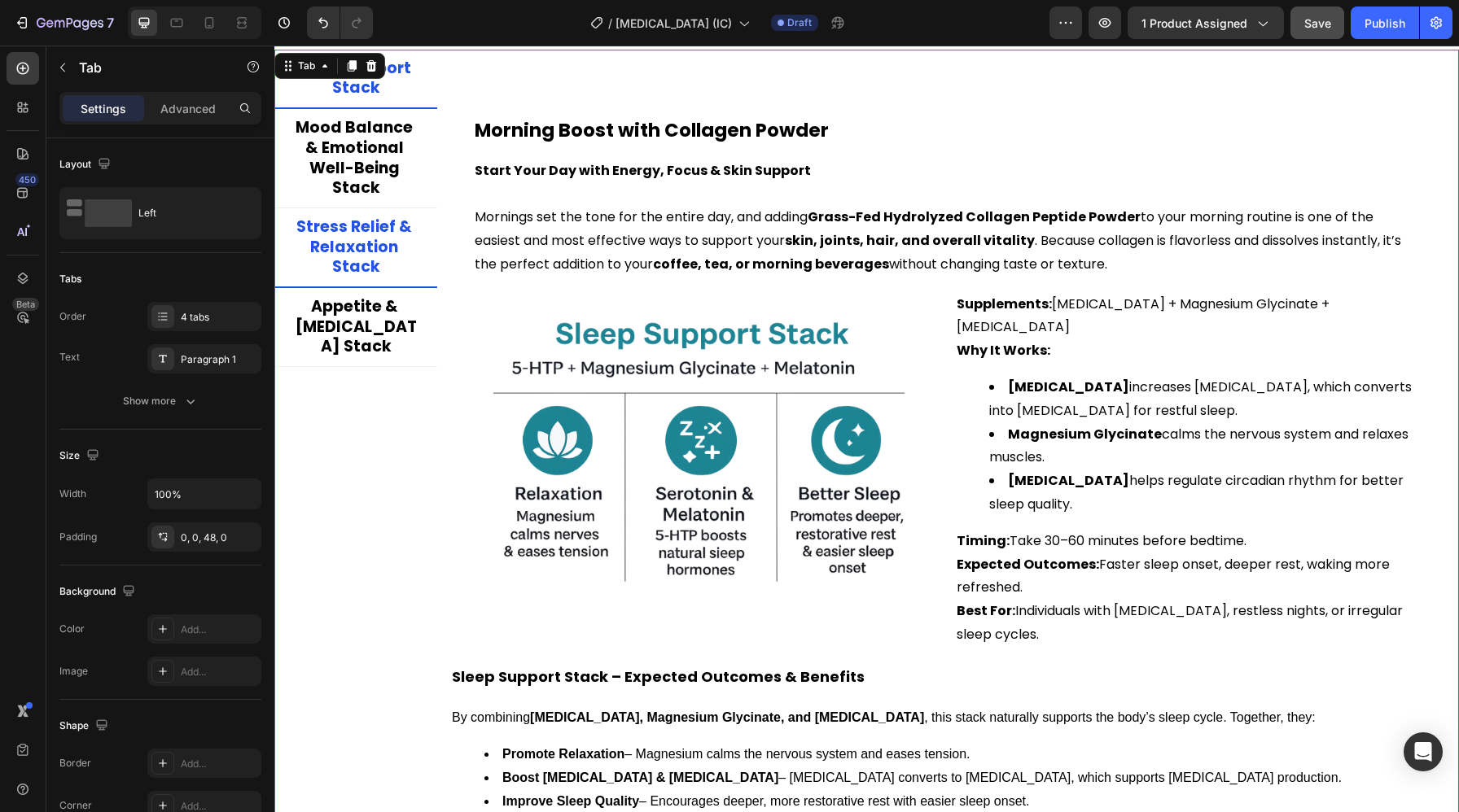
click at [370, 208] on li "Stress Relief & Relaxation Stack" at bounding box center [355, 248] width 162 height 79
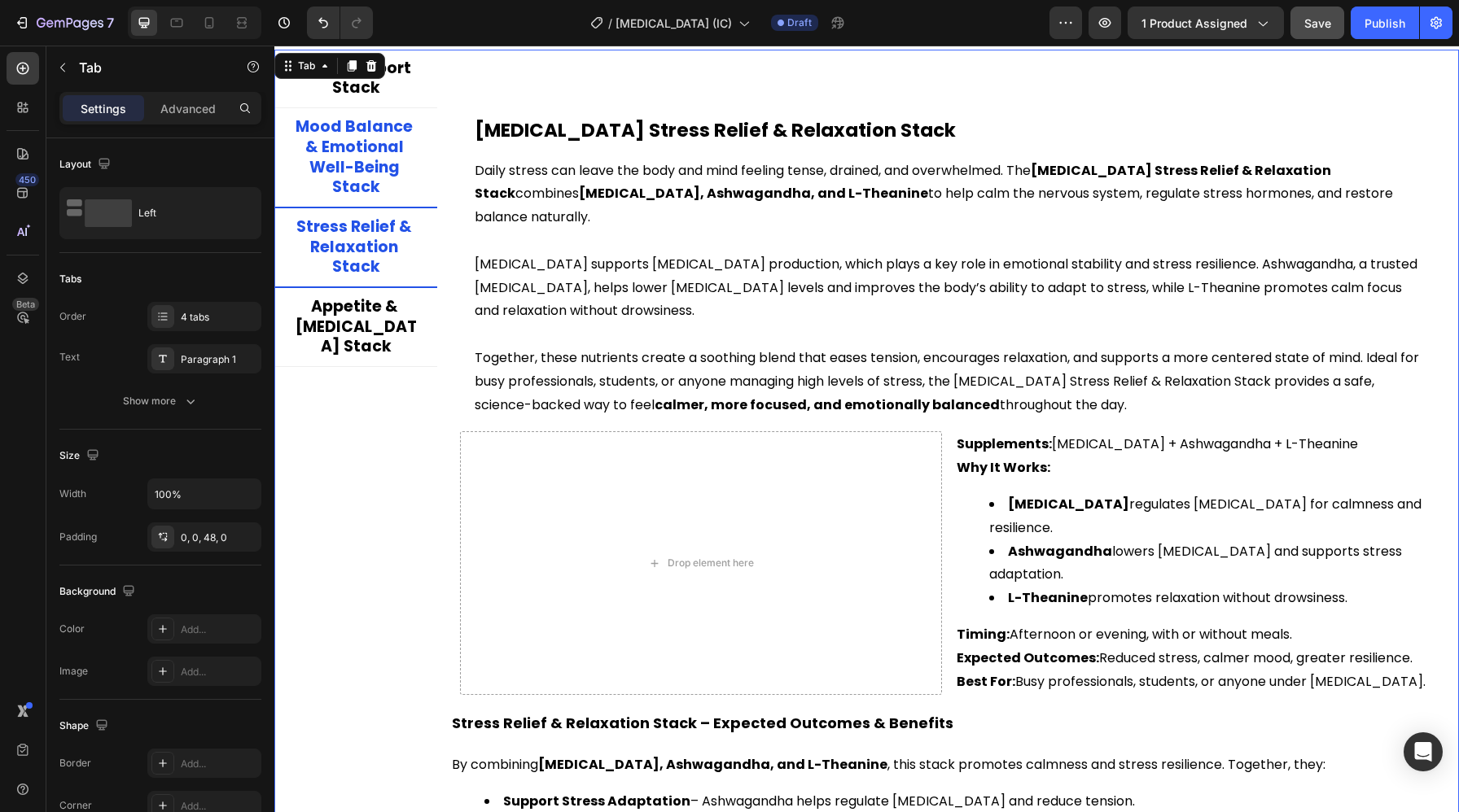
click at [357, 156] on p "Mood Balance & Emotional Well-Being Stack" at bounding box center [355, 157] width 132 height 80
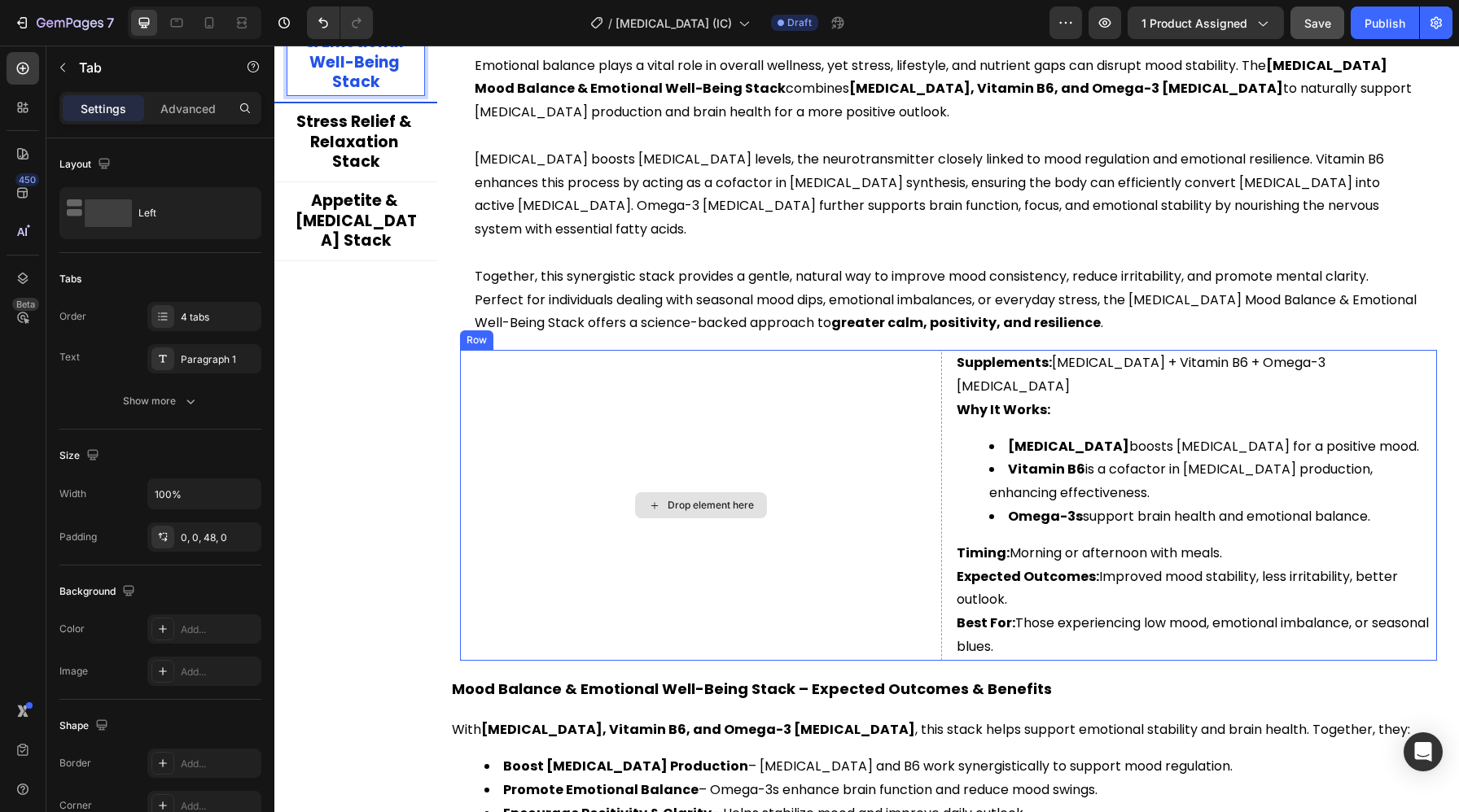
scroll to position [3621, 0]
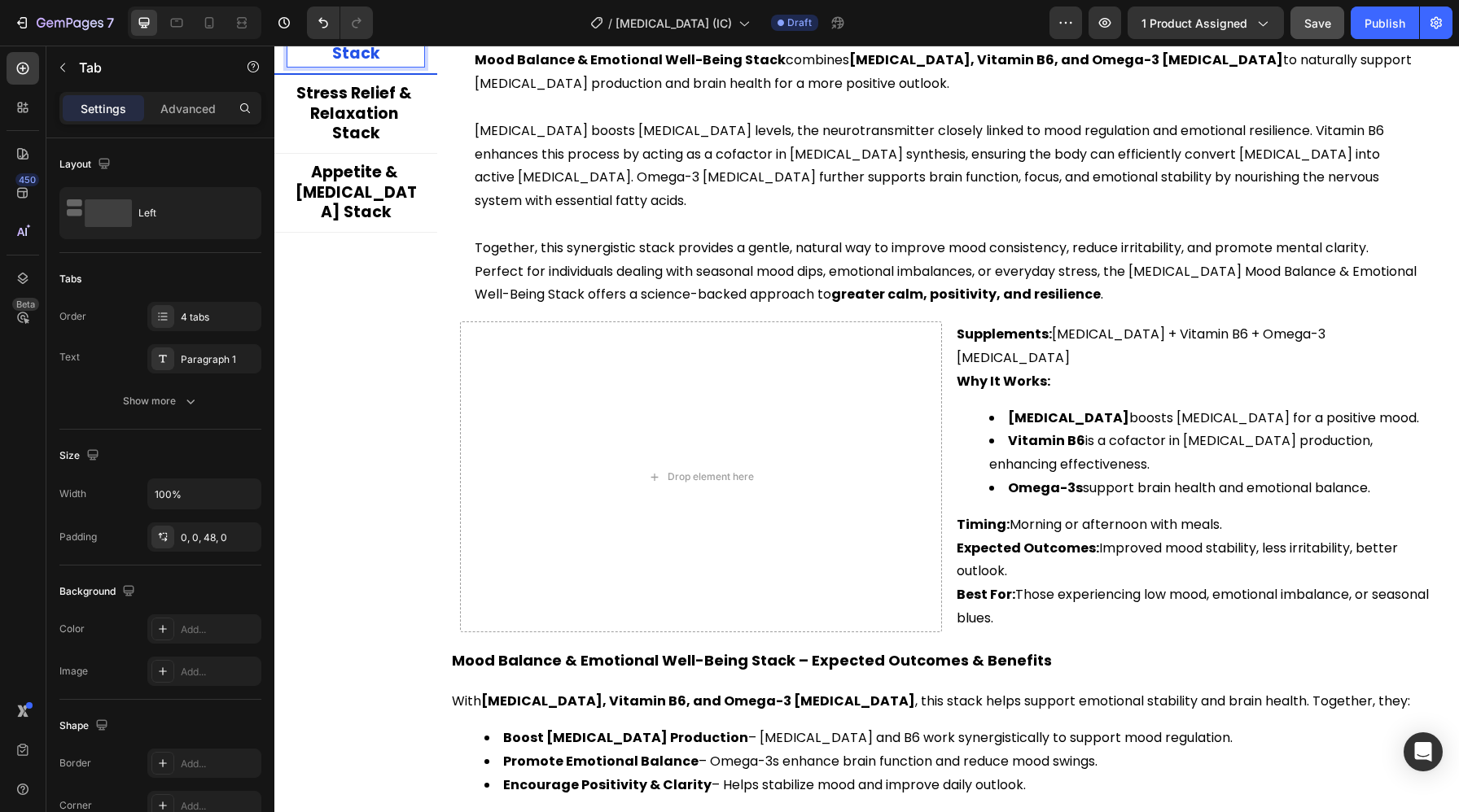
click at [666, 599] on div "Title Line 5-HTP Mood Balance & Emotional Well-Being Stack Heading Emotional ba…" at bounding box center [948, 382] width 996 height 905
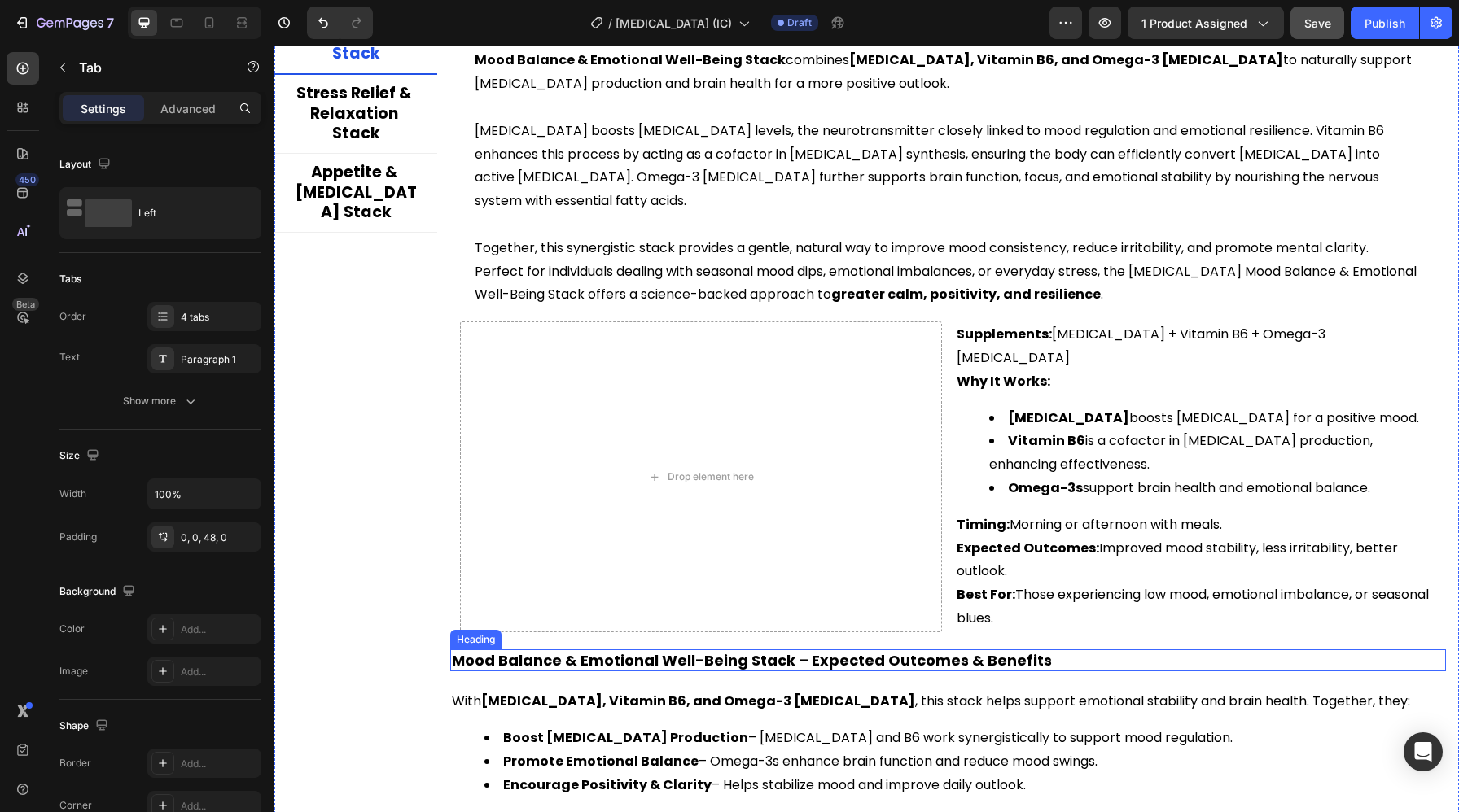
click at [668, 650] on h2 "Mood Balance & Emotional Well-Being Stack – Expected Outcomes & Benefits" at bounding box center [948, 660] width 996 height 22
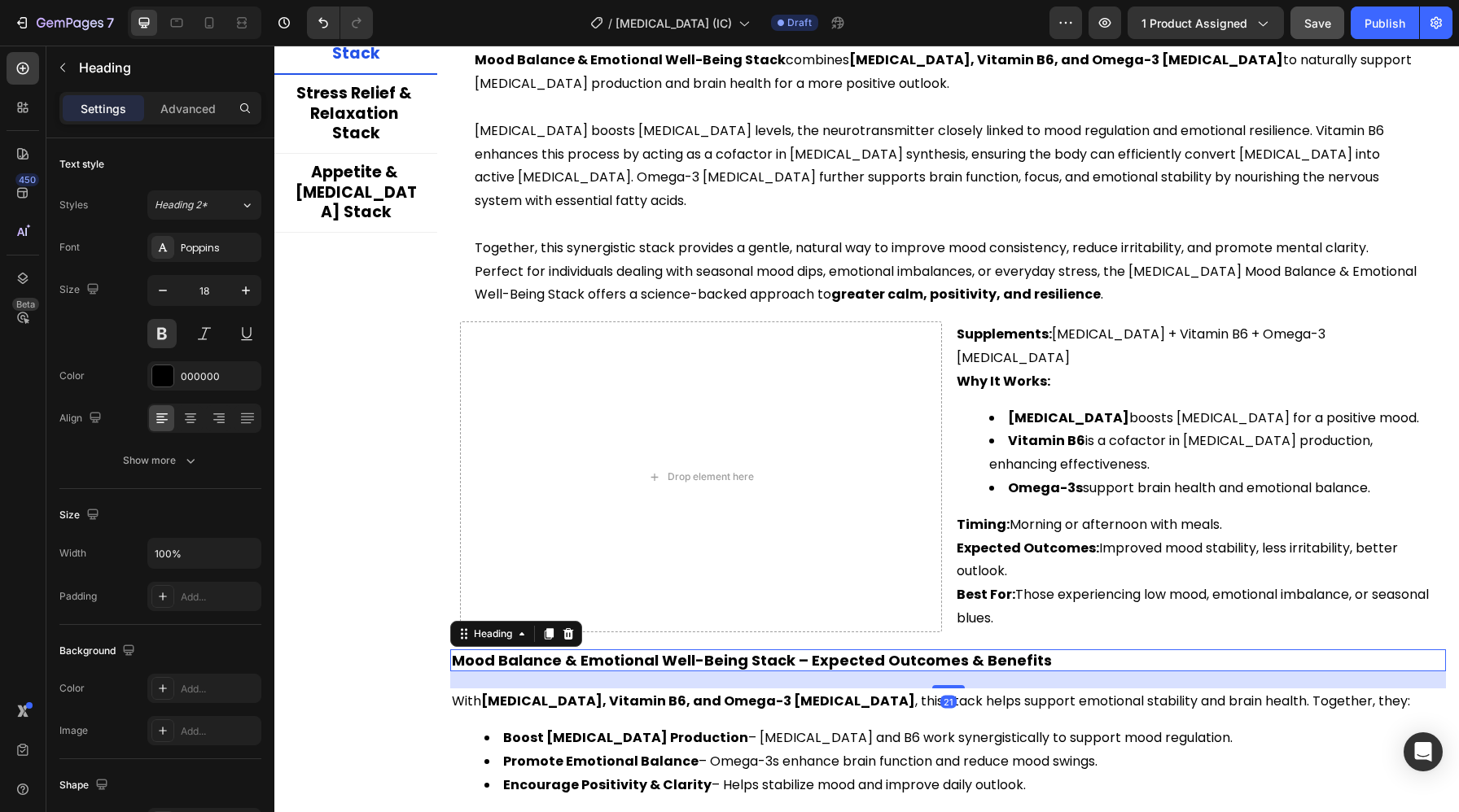
click at [668, 650] on h2 "Mood Balance & Emotional Well-Being Stack – Expected Outcomes & Benefits" at bounding box center [948, 660] width 996 height 22
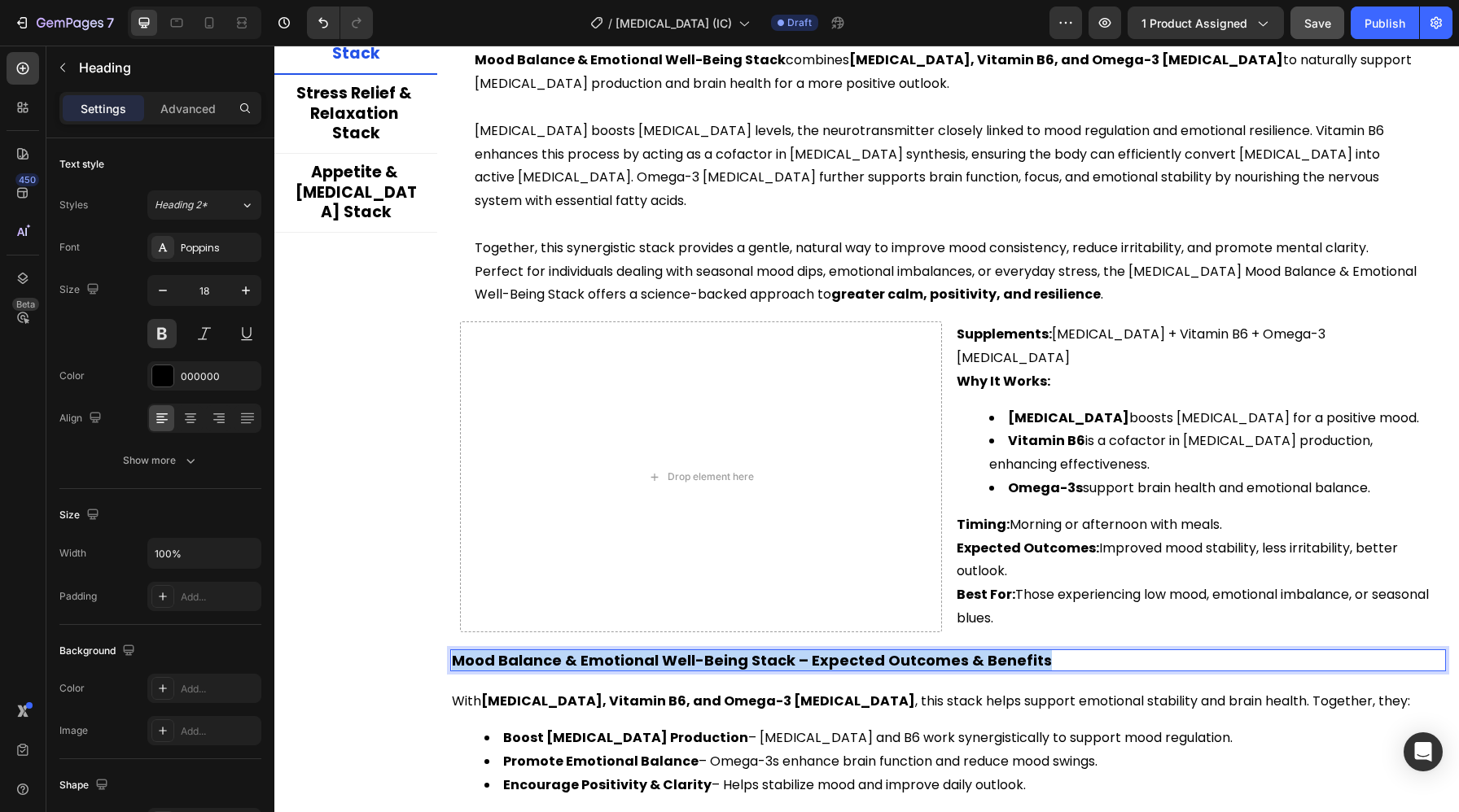
click at [668, 651] on p "Mood Balance & Emotional Well-Being Stack – Expected Outcomes & Benefits" at bounding box center [948, 661] width 992 height 19
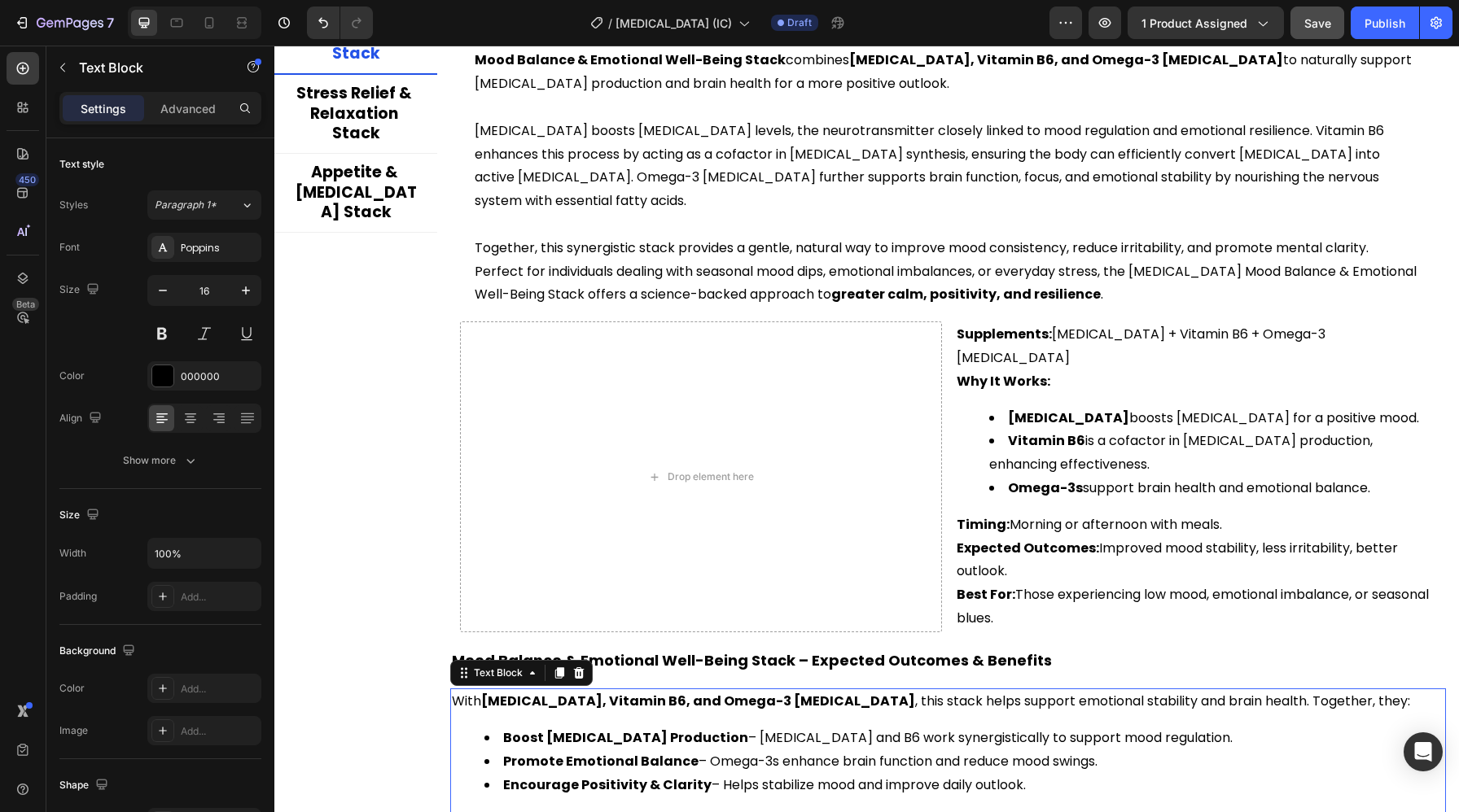
click at [702, 751] on li "Promote Emotional Balance – Omega-3s enhance brain function and reduce mood swi…" at bounding box center [964, 762] width 960 height 23
click at [1034, 774] on li "Encourage Positivity & Clarity – Helps stabilize mood and improve daily outlook." at bounding box center [964, 785] width 960 height 23
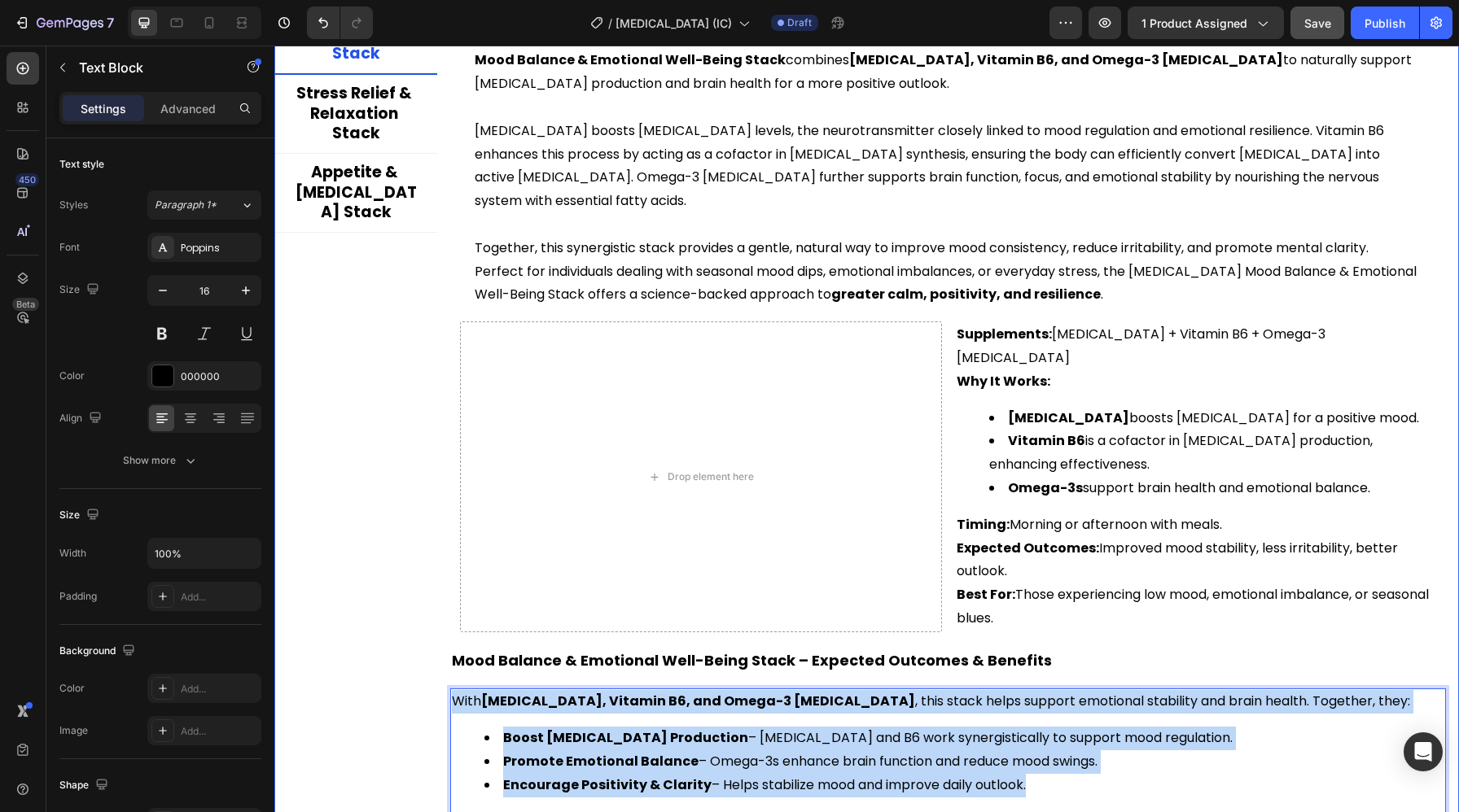
drag, startPoint x: 1034, startPoint y: 738, endPoint x: 416, endPoint y: 657, distance: 623.3
click at [416, 657] on div "Sleep Support Stack Mood Balance & Emotional Well-Being Stack Stress Relief & R…" at bounding box center [866, 382] width 1185 height 932
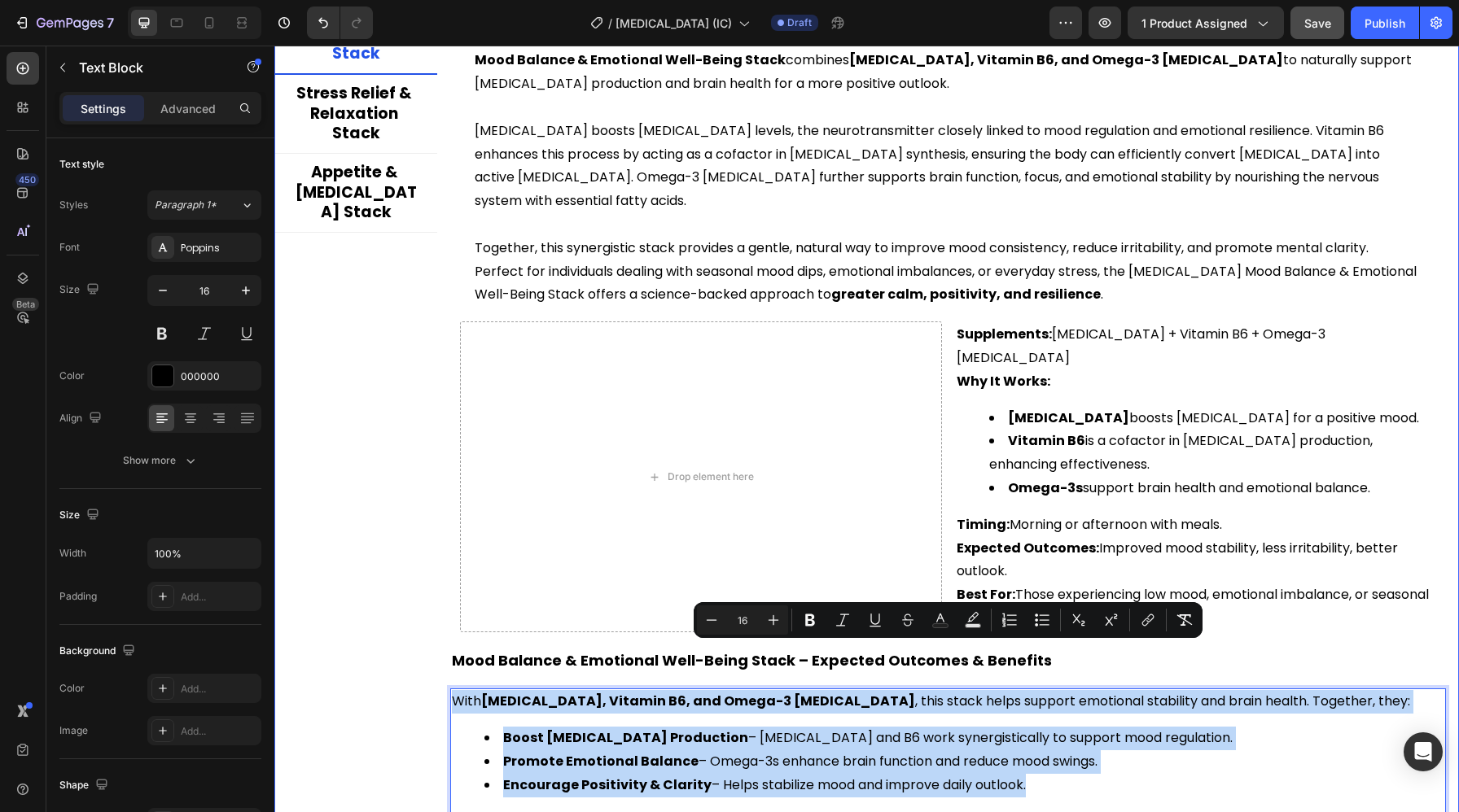
copy div "With 5-HTP, Vitamin B6, and Omega-3 Fish Oil , this stack helps support emotion…"
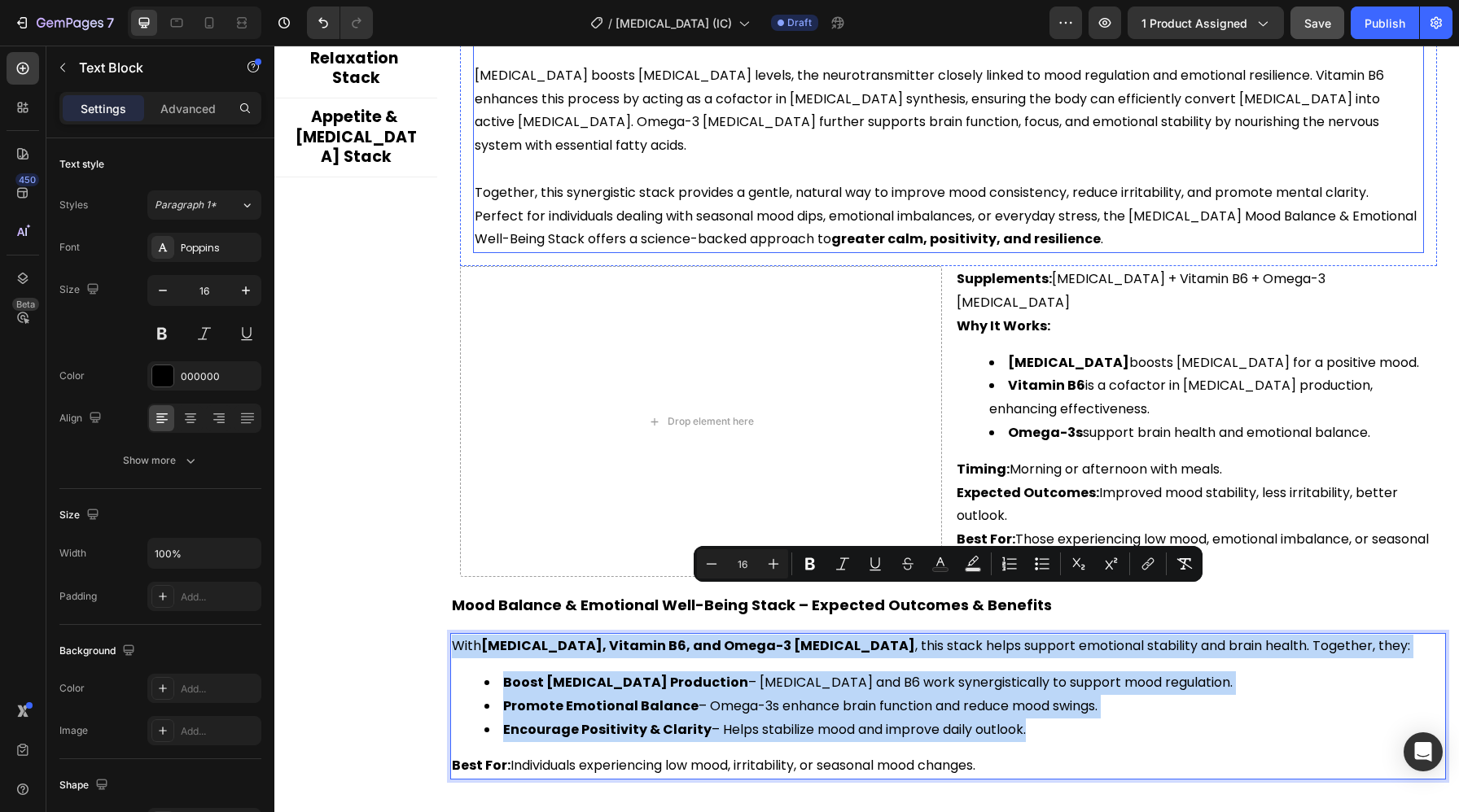
scroll to position [3677, 0]
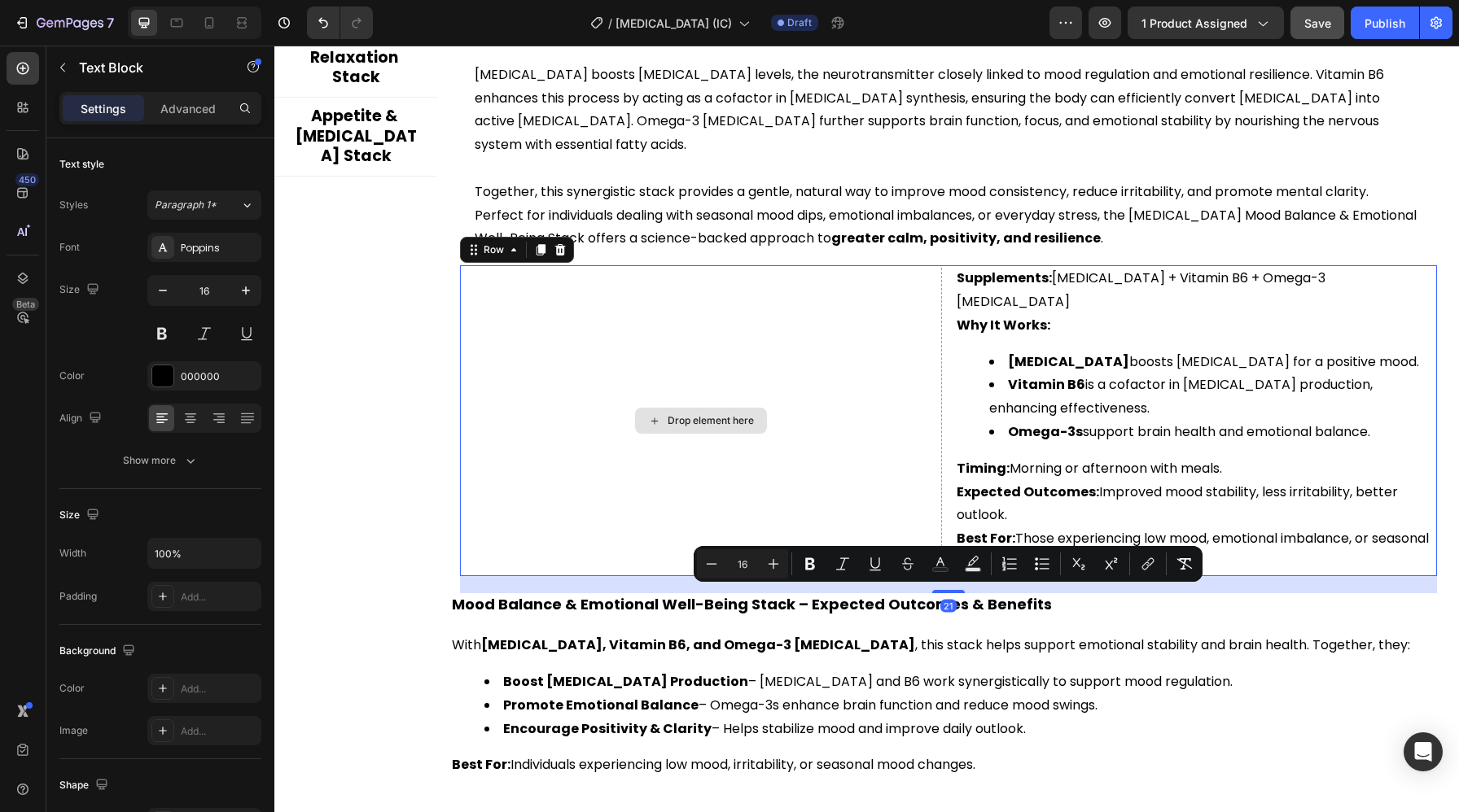
click at [567, 331] on div "Drop element here" at bounding box center [701, 421] width 482 height 311
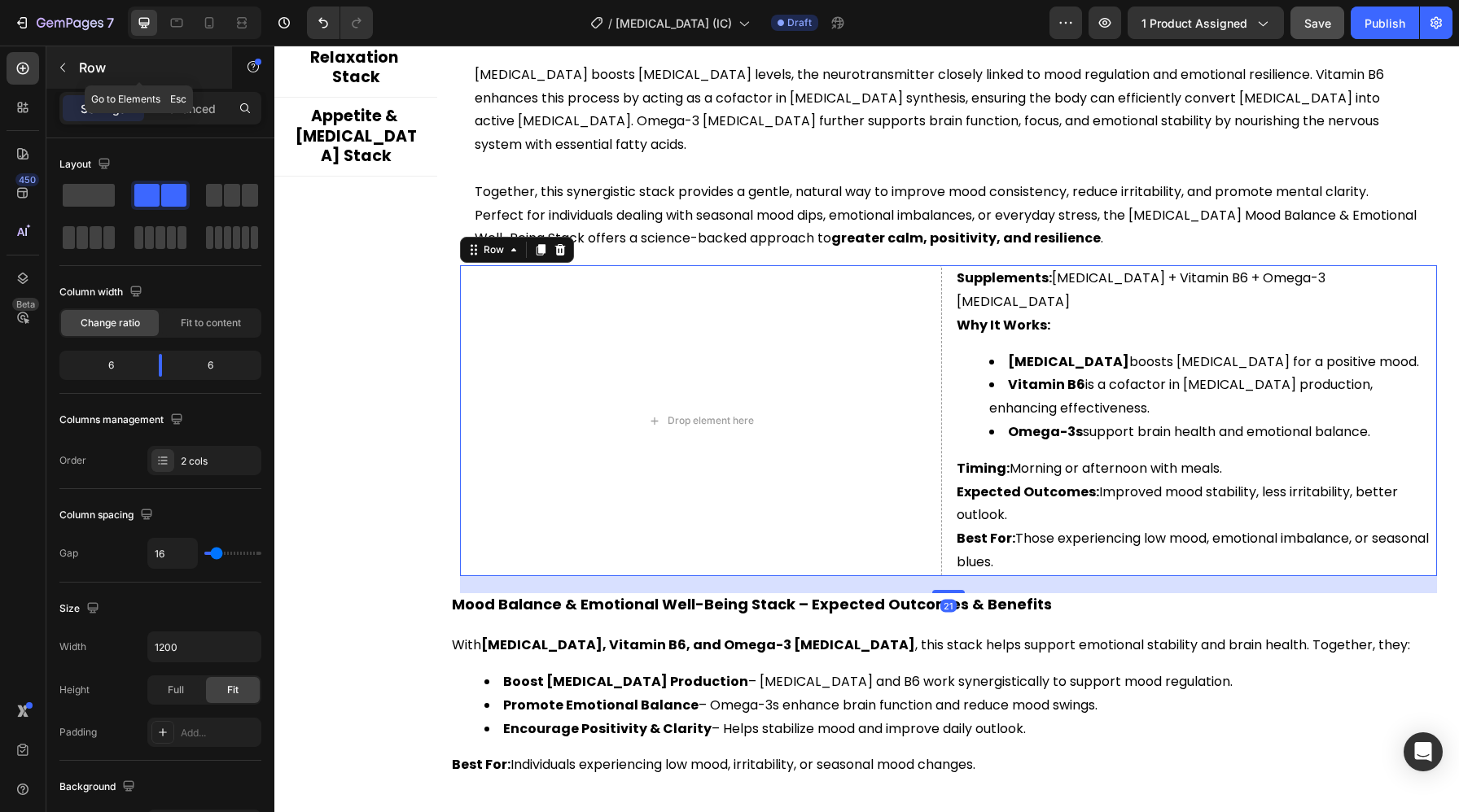
click at [57, 73] on icon "button" at bounding box center [62, 67] width 13 height 13
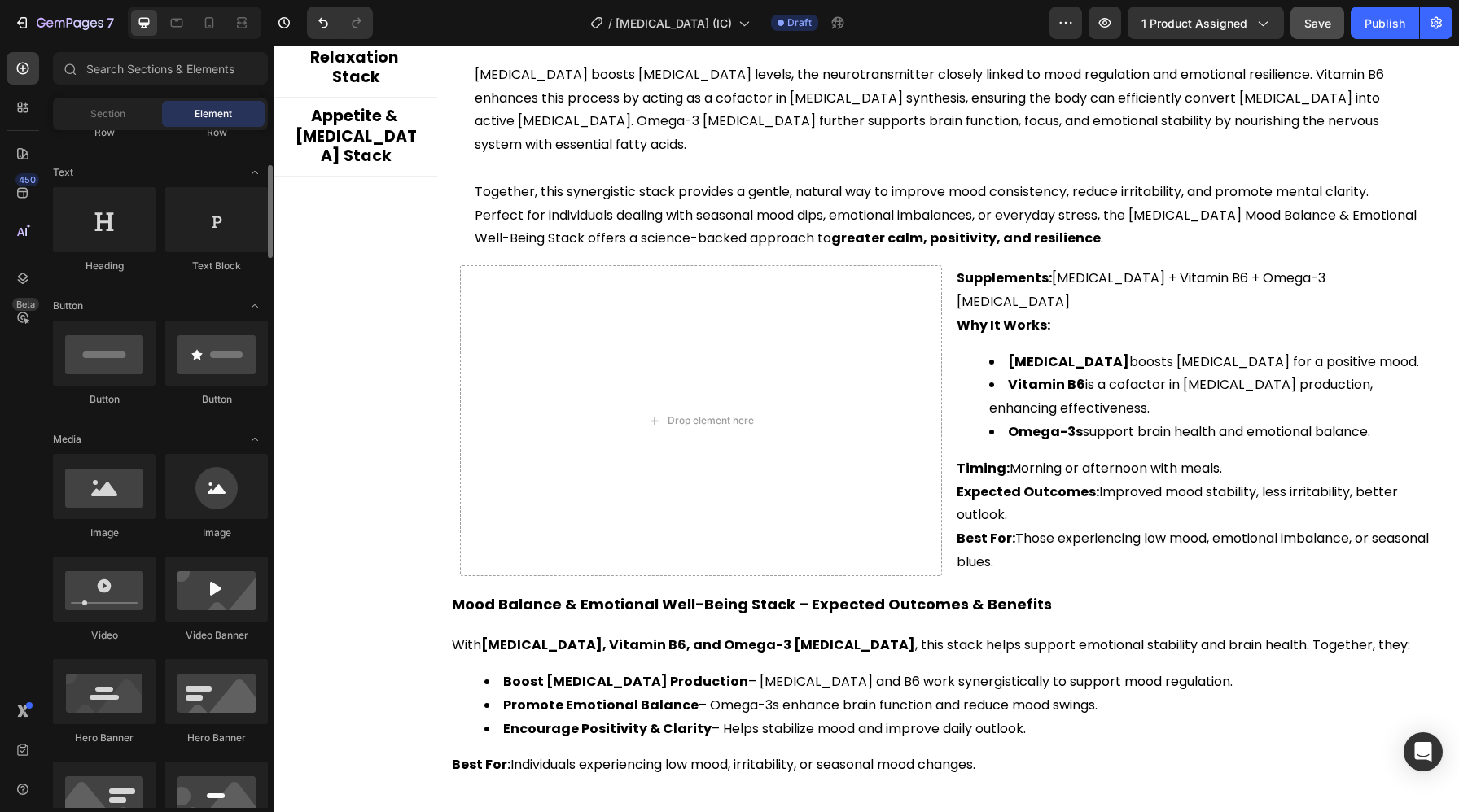
scroll to position [269, 0]
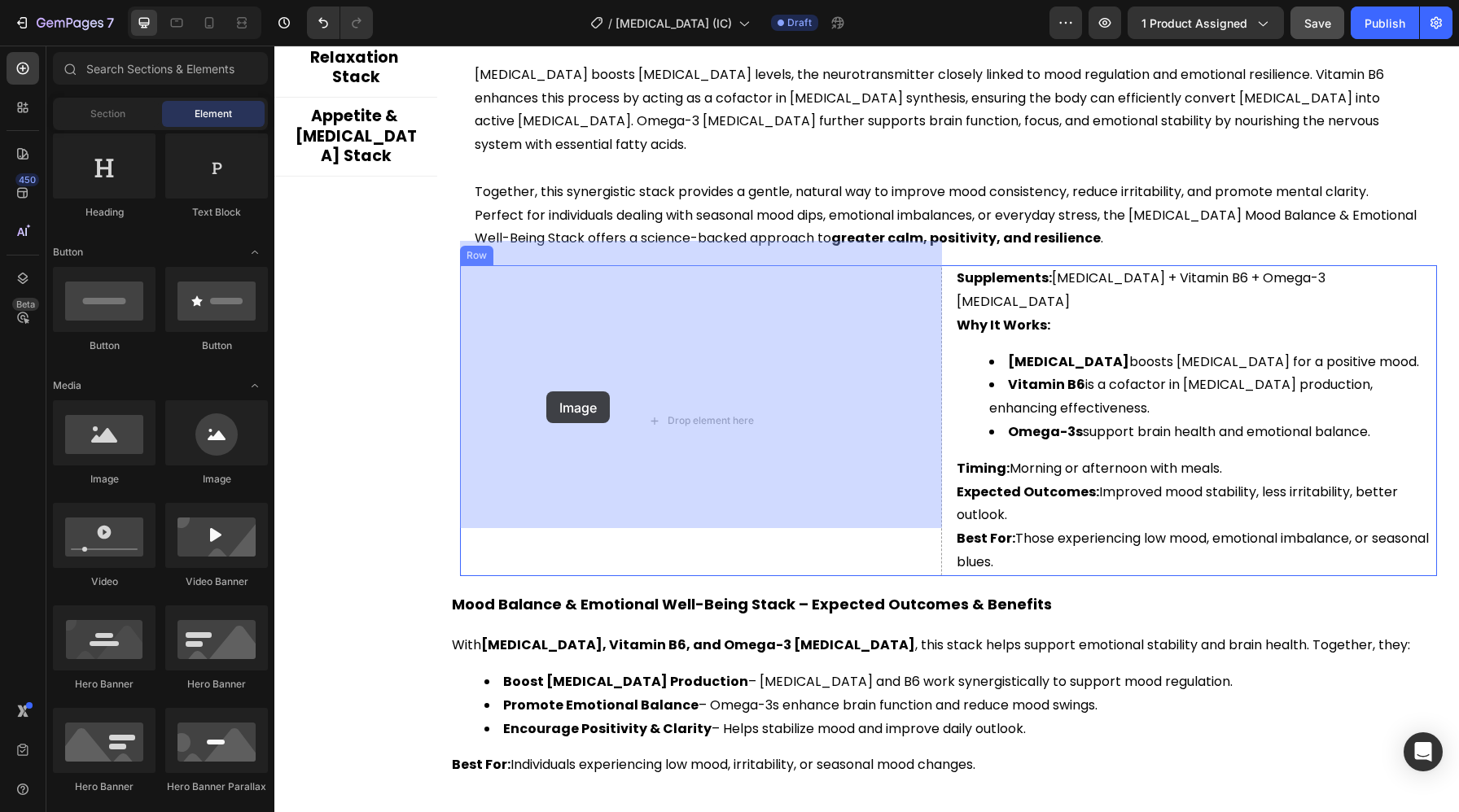
drag, startPoint x: 371, startPoint y: 481, endPoint x: 546, endPoint y: 391, distance: 196.8
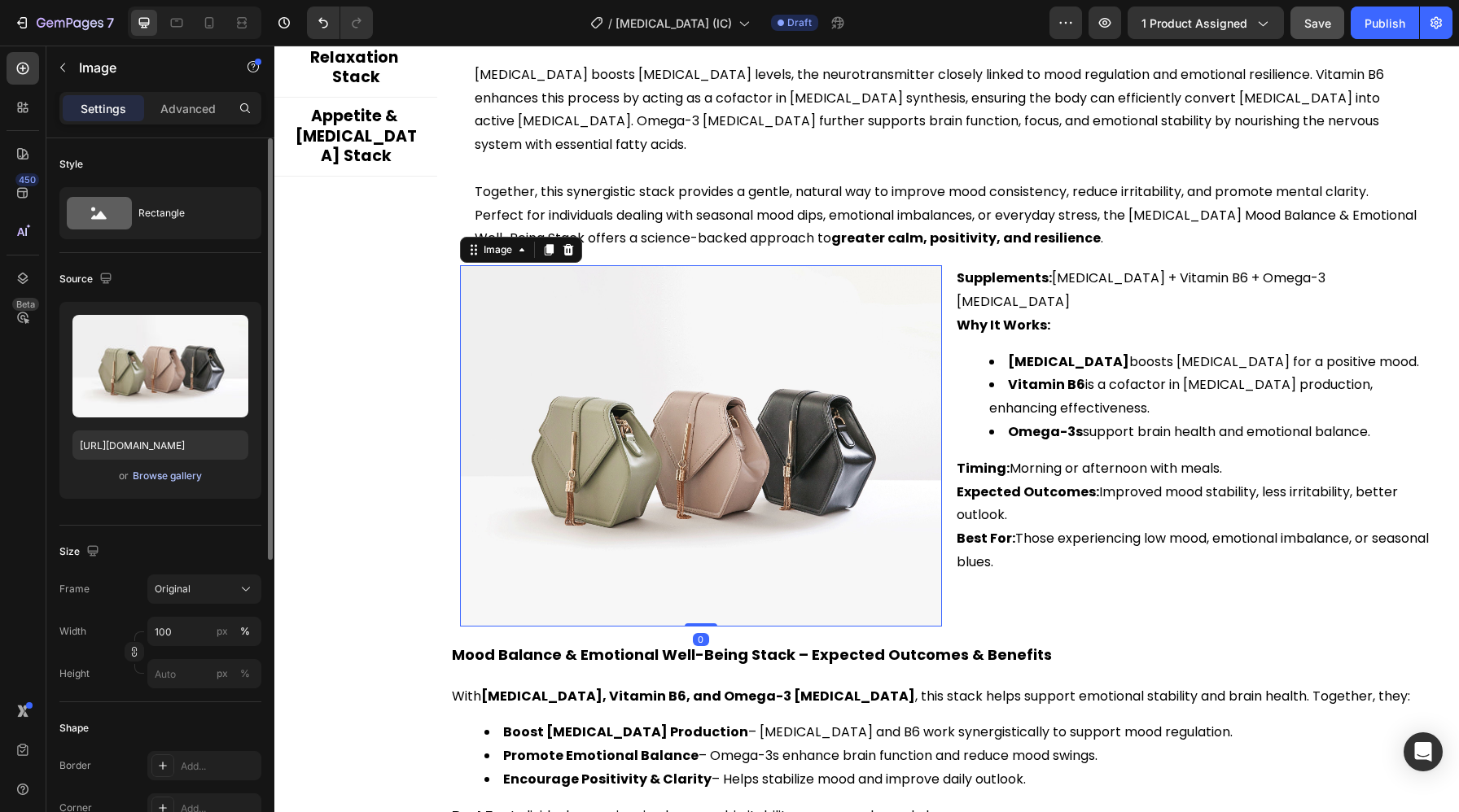
click at [186, 476] on div "Browse gallery" at bounding box center [168, 476] width 69 height 15
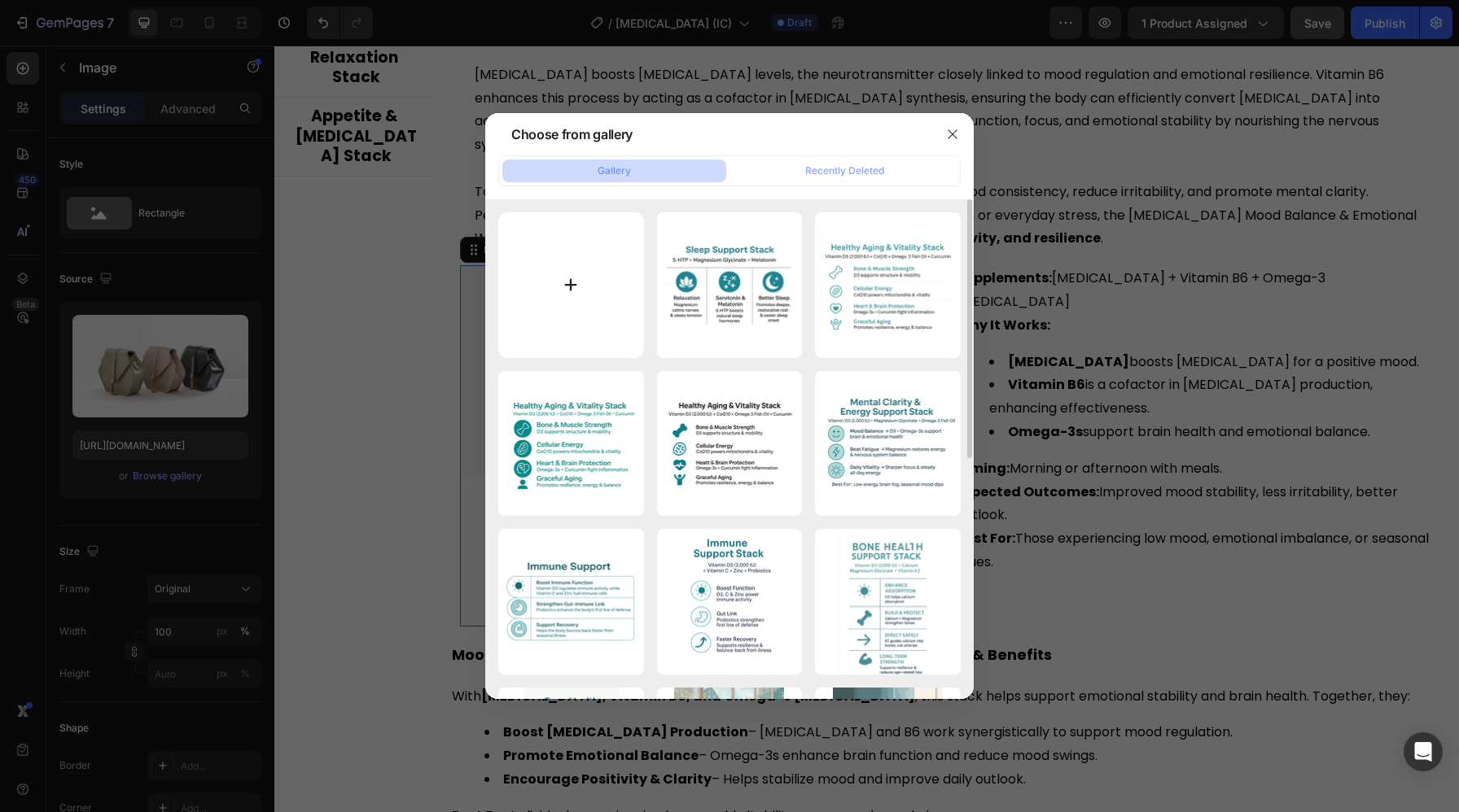
click at [571, 270] on input "file" at bounding box center [570, 285] width 146 height 146
type input "C:\fakepath\ChatGPT Image Aug 27, 2025, 04_33_55 PM.png"
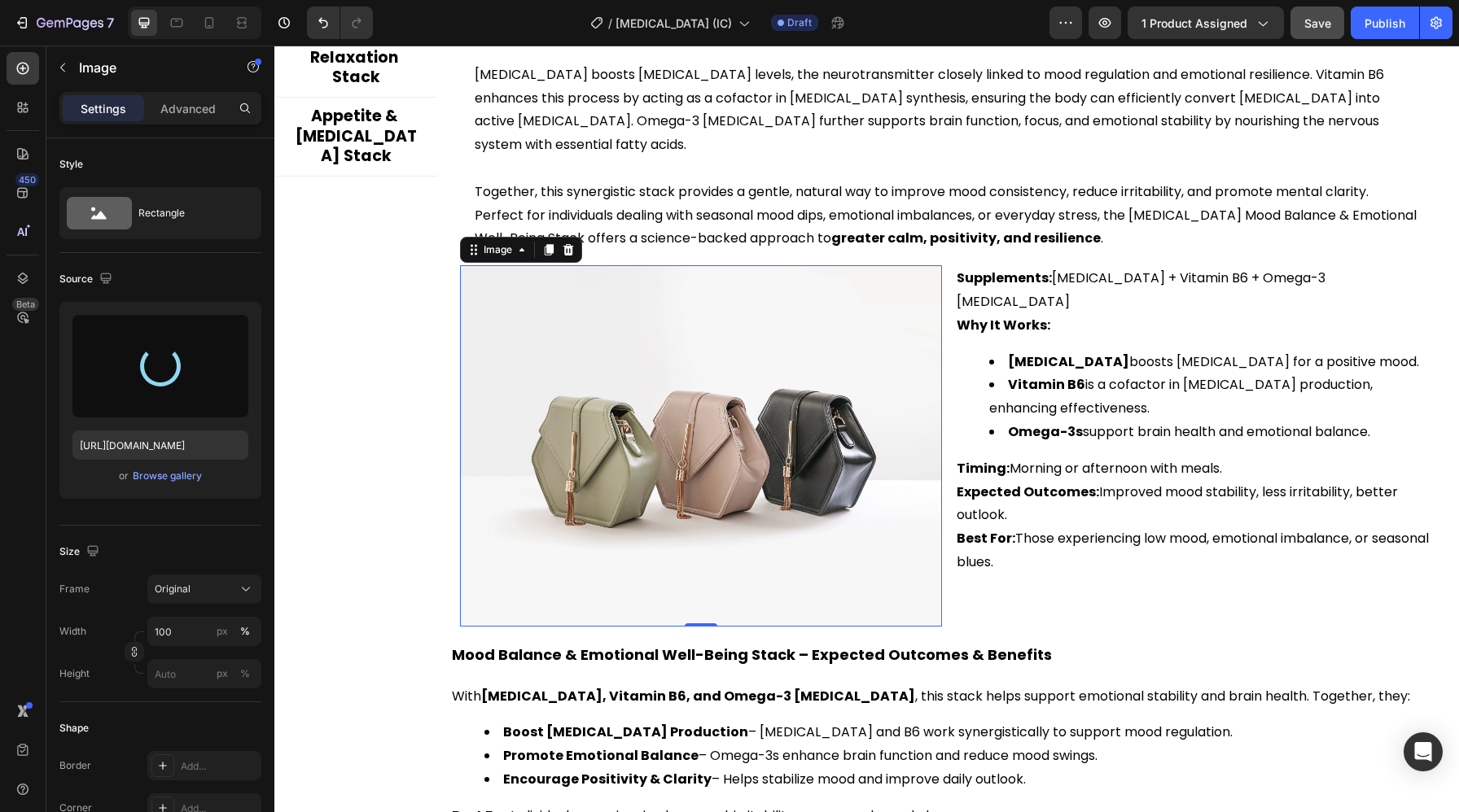
type input "https://cdn.shopify.com/s/files/1/0697/7971/8282/files/gempages_572827551018255…"
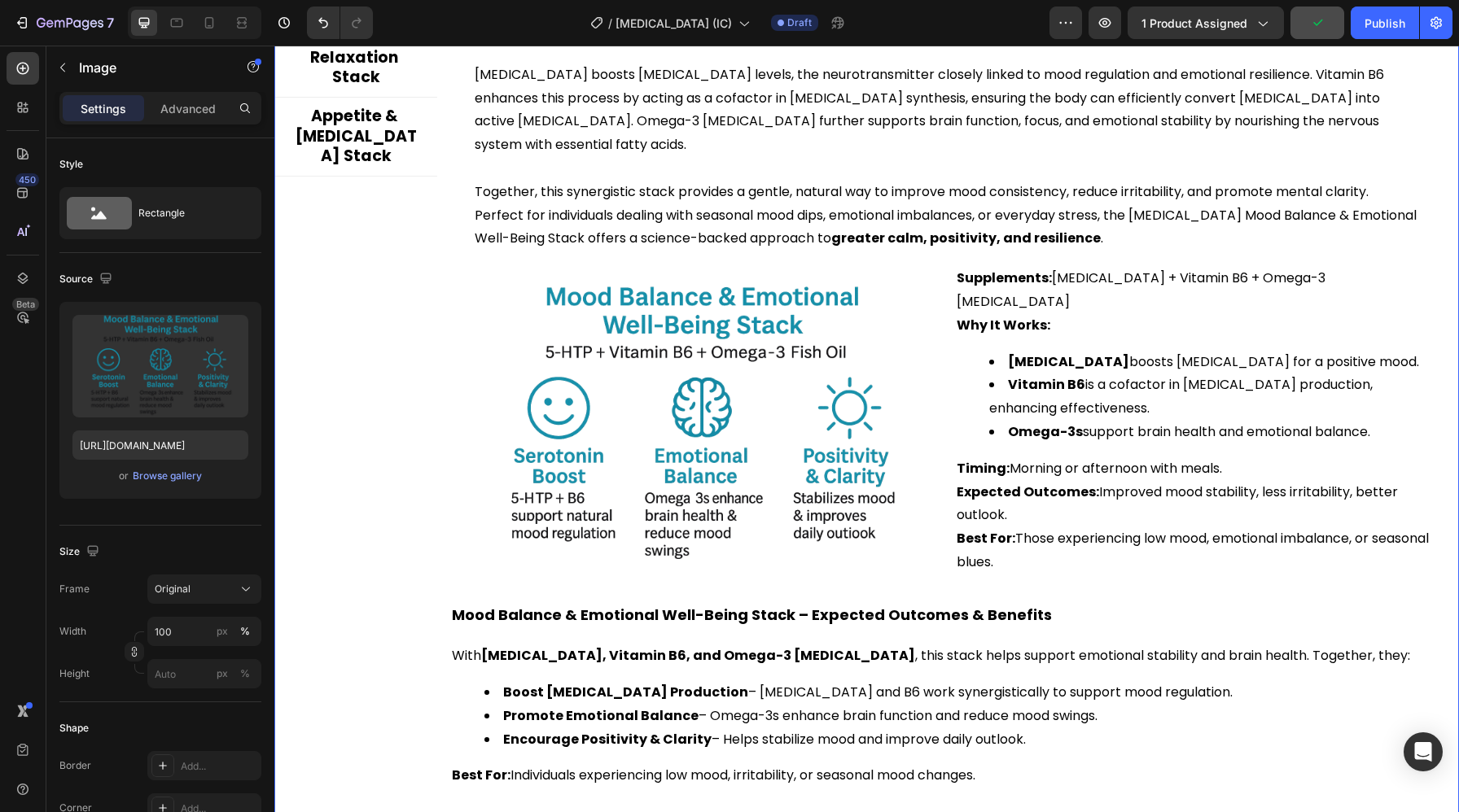
click at [329, 520] on div "Sleep Support Stack Mood Balance & Emotional Well-Being Stack Stress Relief & R…" at bounding box center [355, 332] width 162 height 943
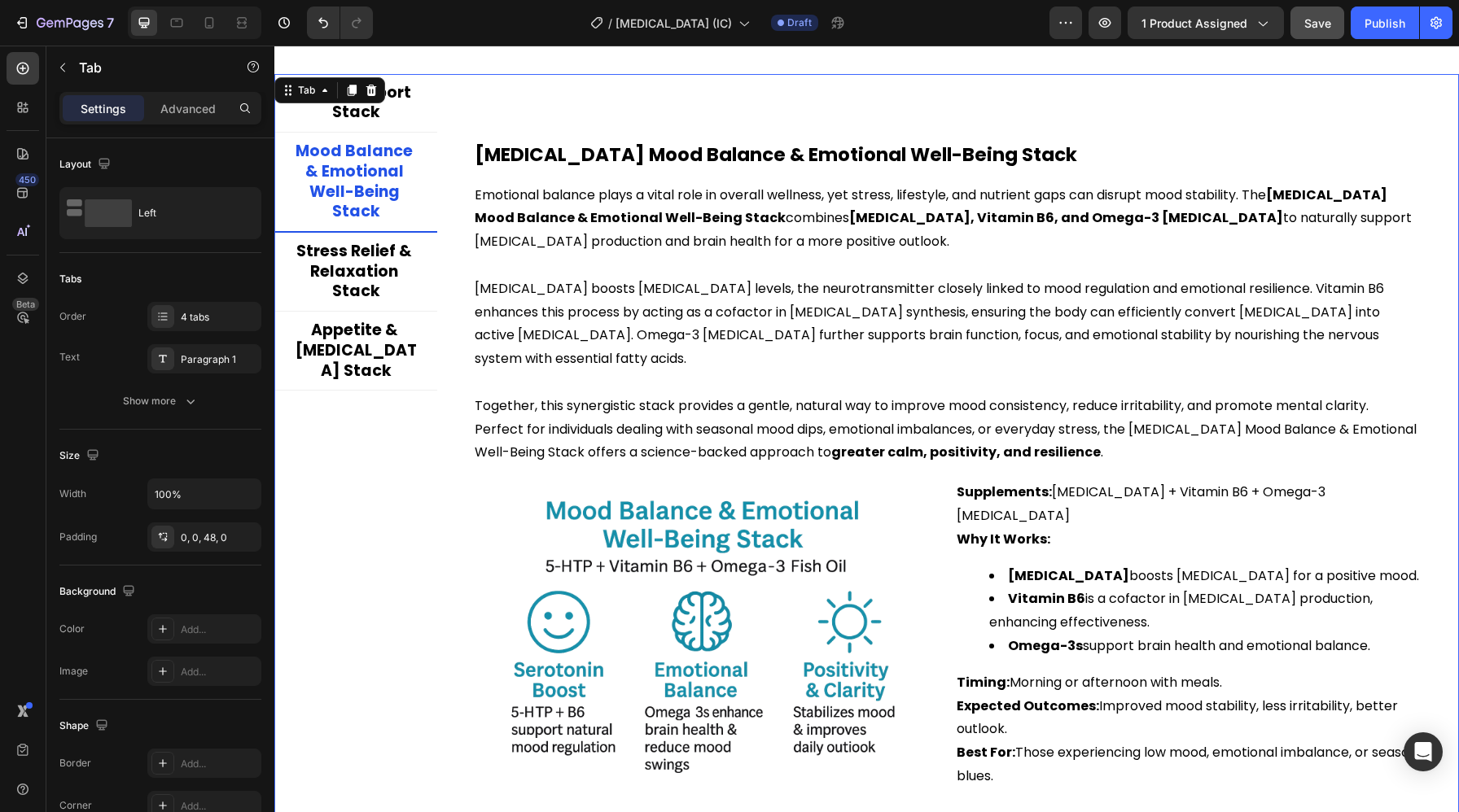
scroll to position [3457, 0]
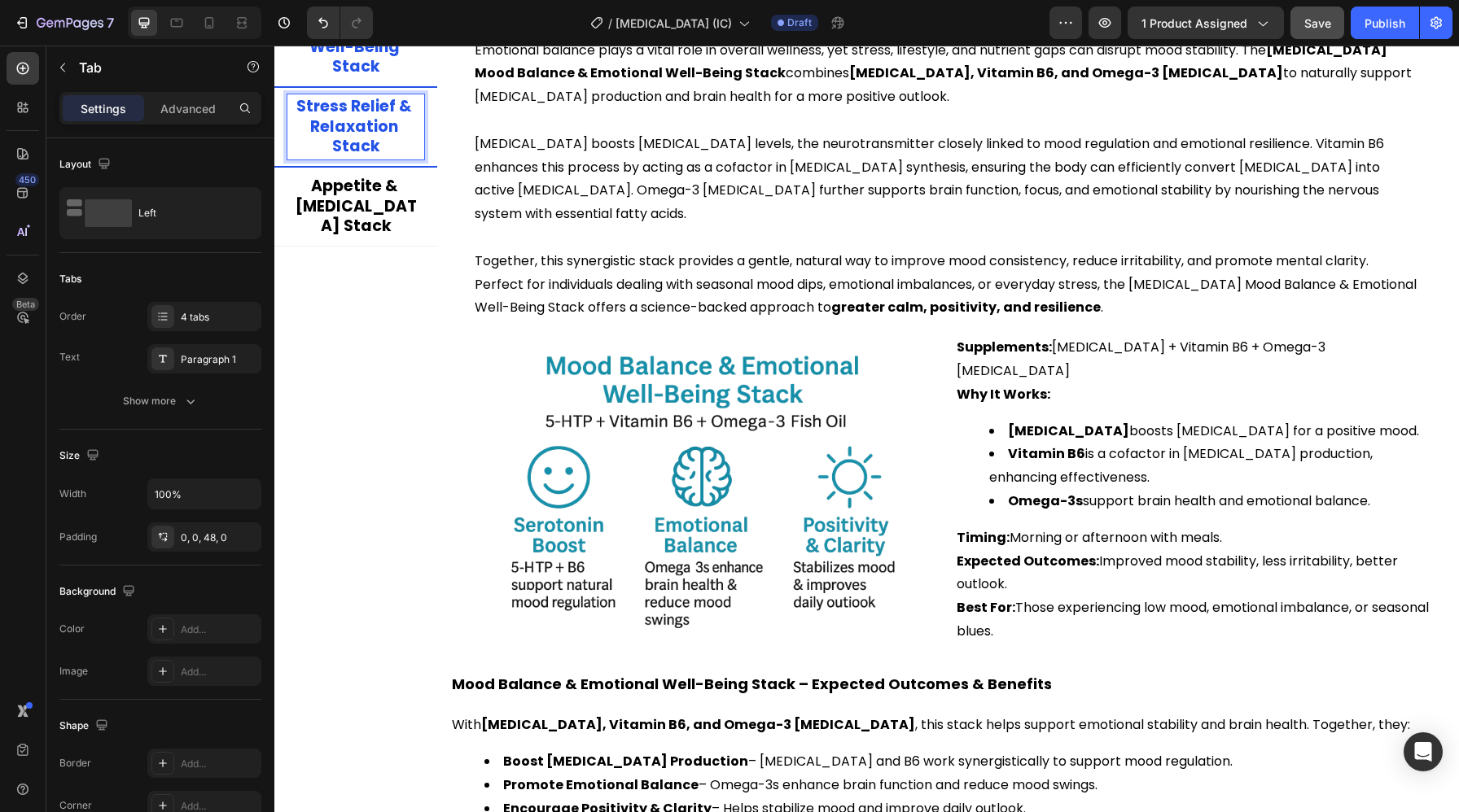
click at [357, 97] on p "Stress Relief & Relaxation Stack" at bounding box center [355, 127] width 132 height 60
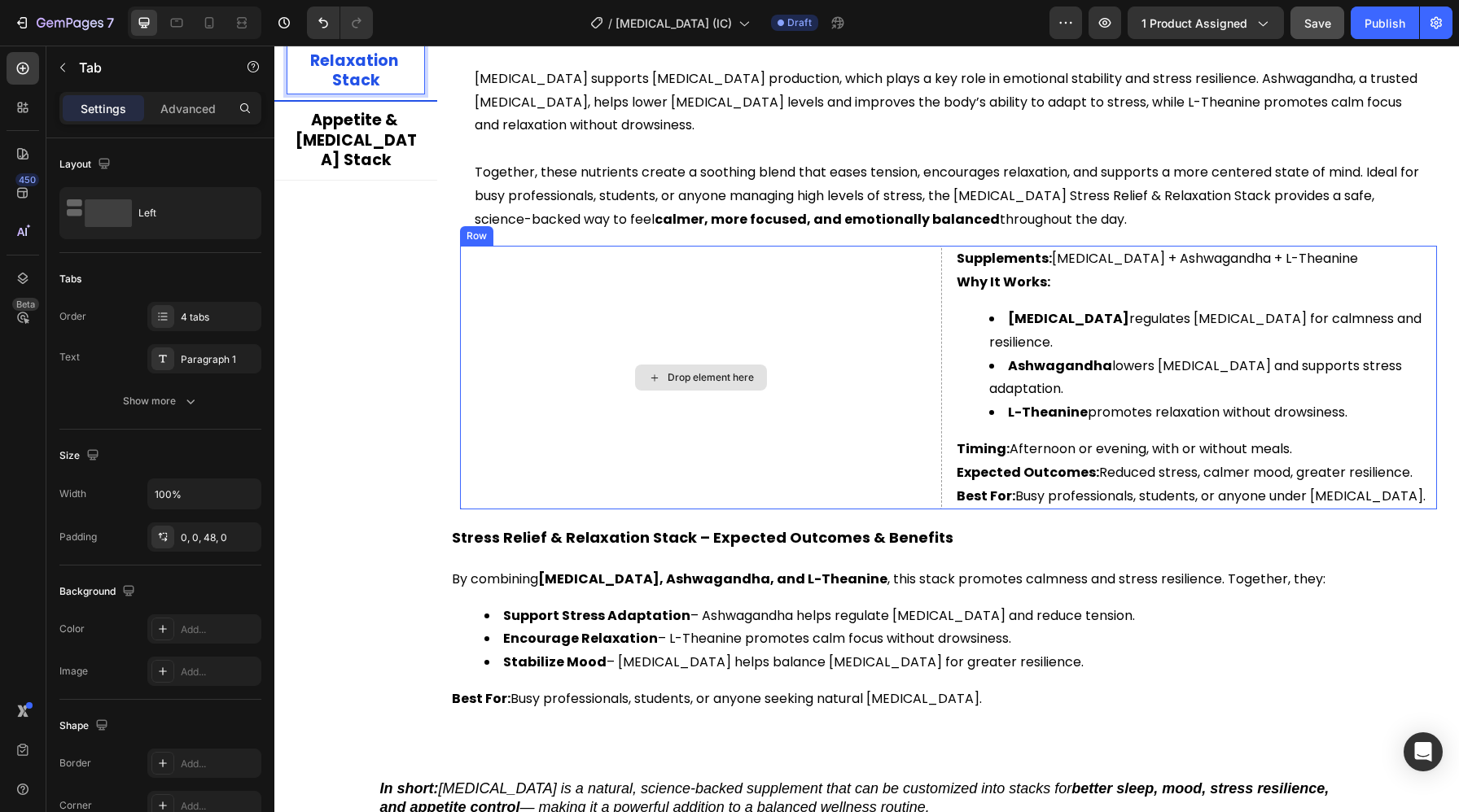
scroll to position [3708, 0]
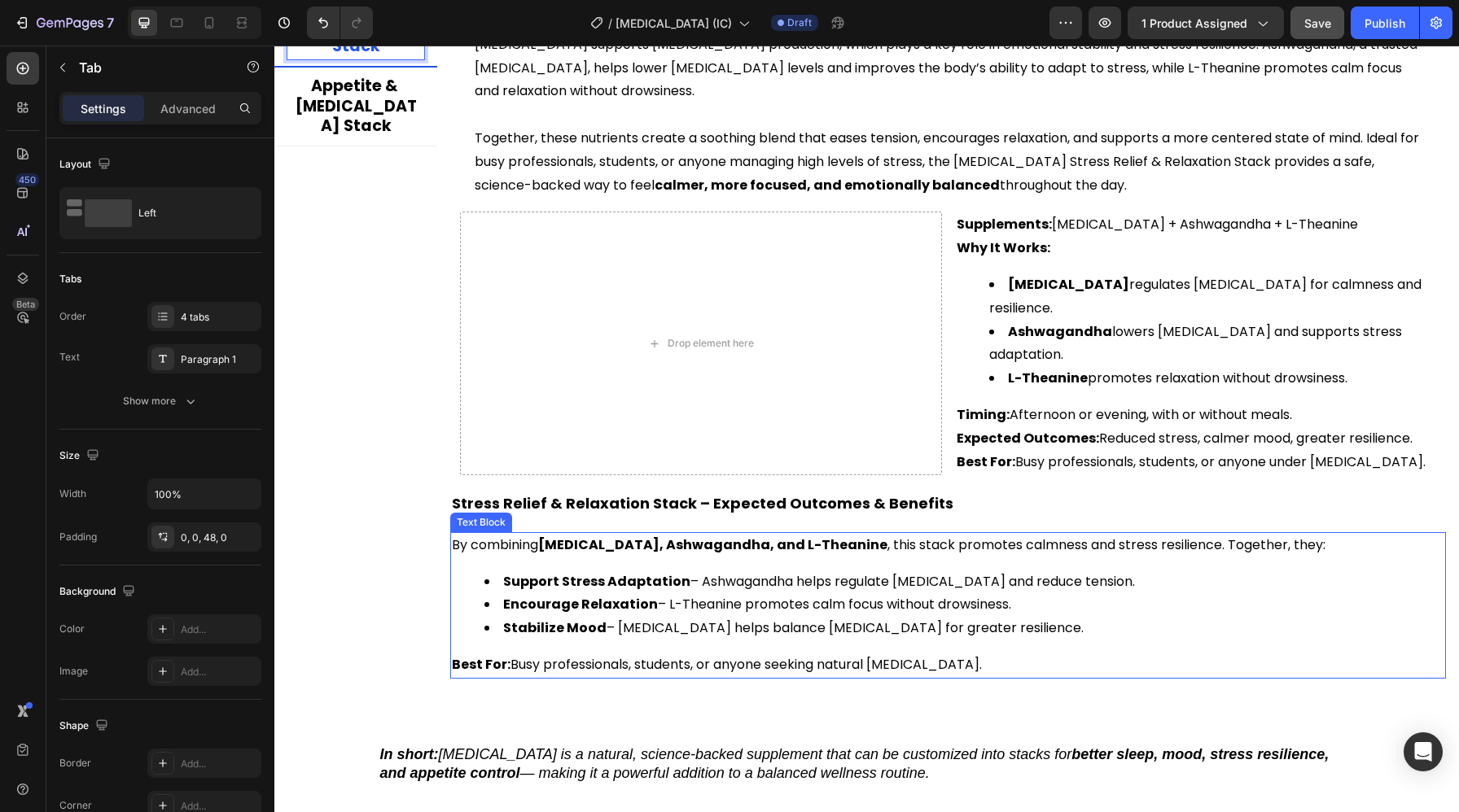
click at [571, 572] on strong "Support Stress Adaptation" at bounding box center [596, 581] width 188 height 19
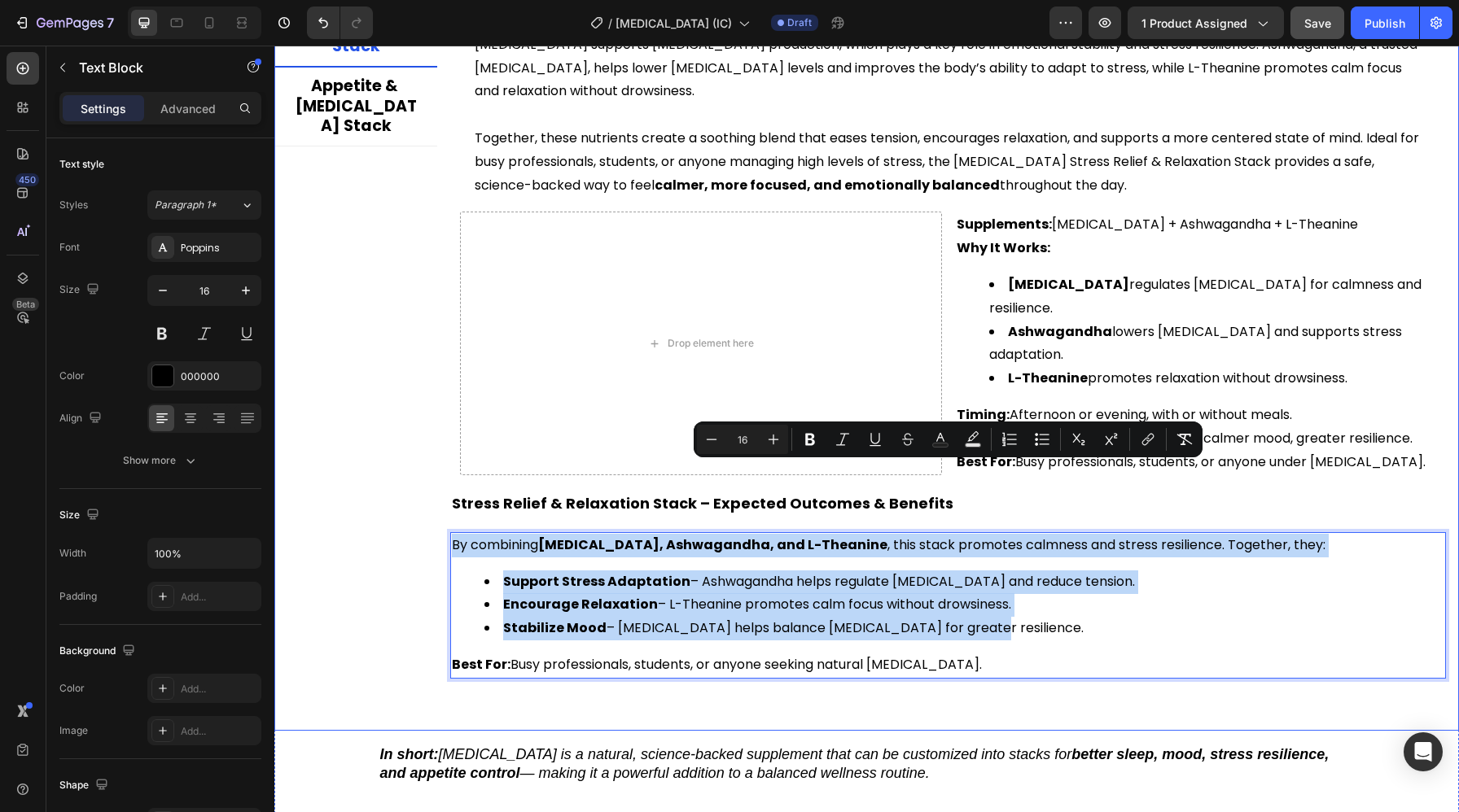
drag, startPoint x: 972, startPoint y: 555, endPoint x: 414, endPoint y: 472, distance: 564.1
click at [414, 472] on div "Sleep Support Stack Mood Balance & Emotional Well-Being Stack Stress Relief & R…" at bounding box center [866, 261] width 1185 height 862
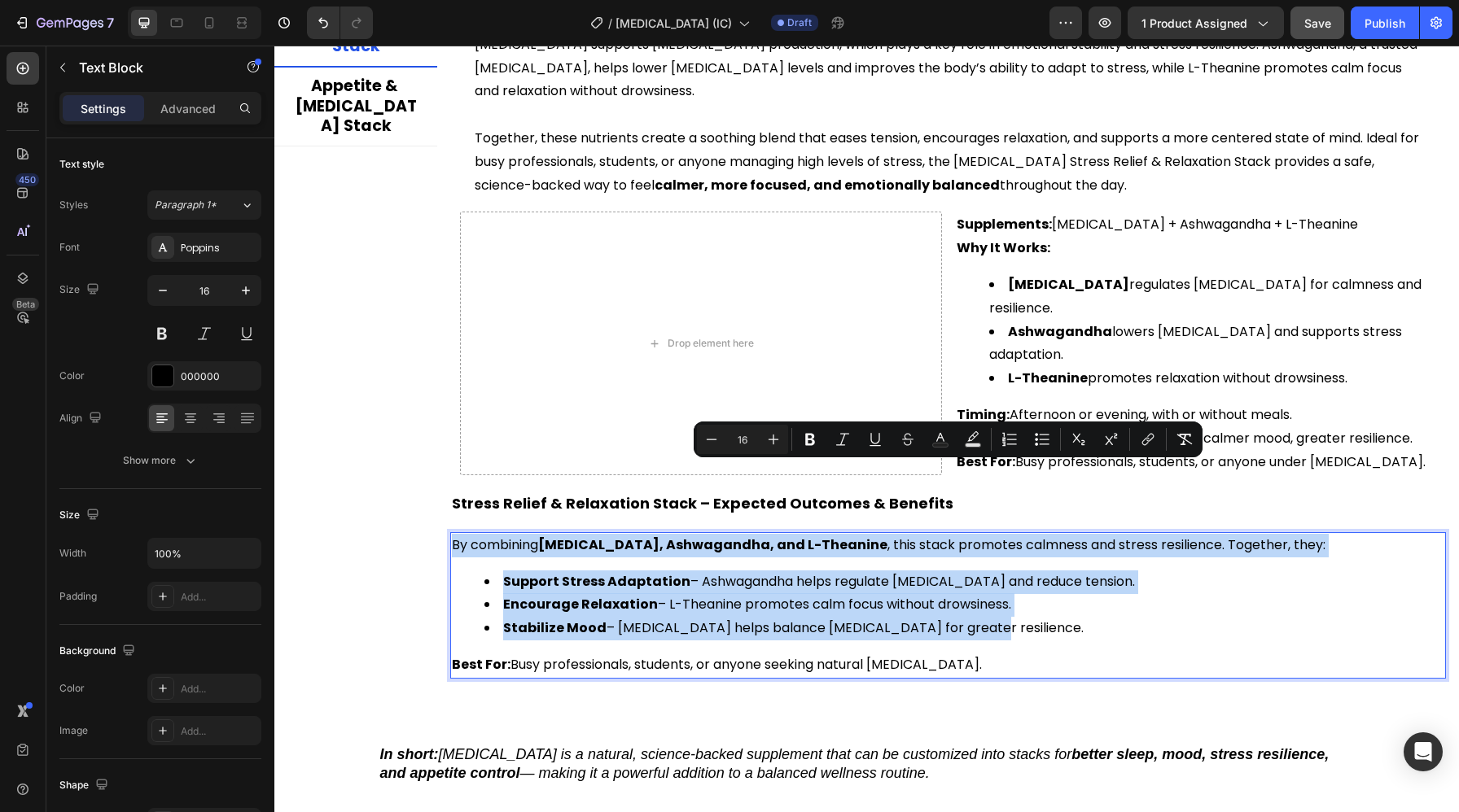
copy div "By combining 5-HTP, Ashwagandha, and L-Theanine , this stack promotes calmness …"
click at [473, 570] on ul "Support Stress Adaptation – Ashwagandha helps regulate cortisol and reduce tens…" at bounding box center [948, 605] width 992 height 70
